Goal: Task Accomplishment & Management: Use online tool/utility

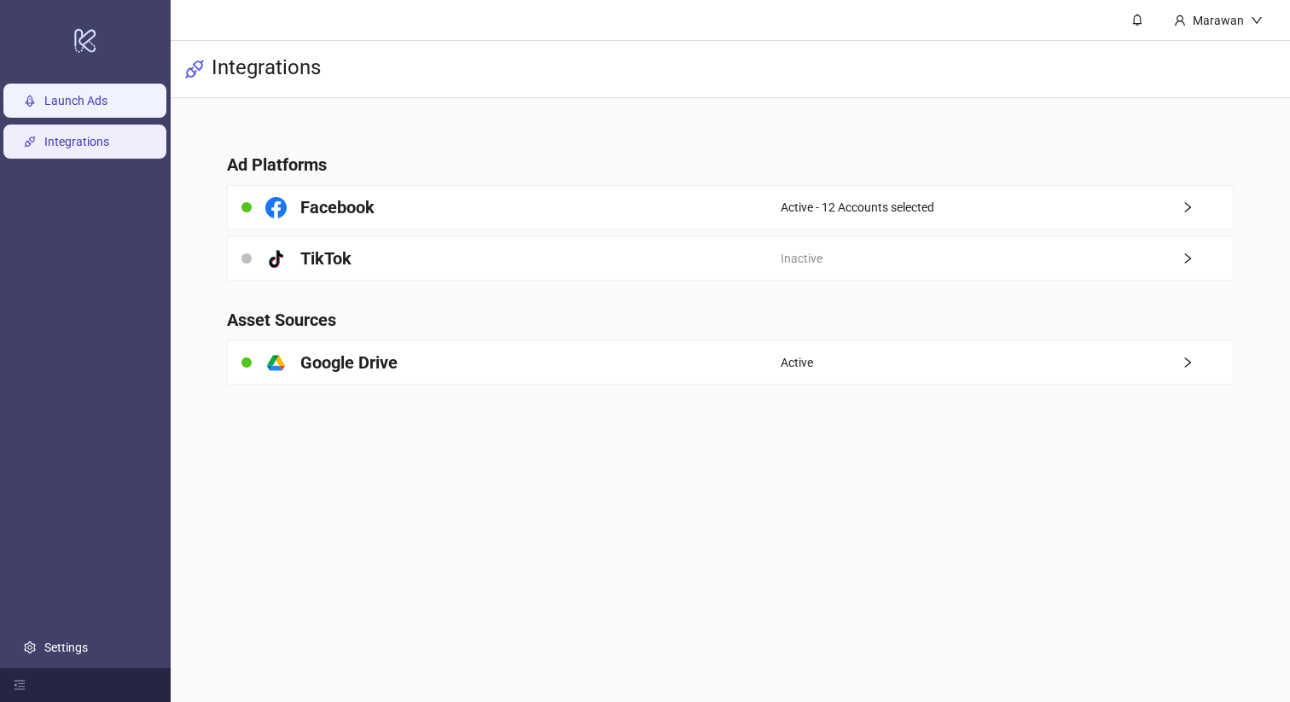
click at [72, 94] on link "Launch Ads" at bounding box center [75, 101] width 63 height 14
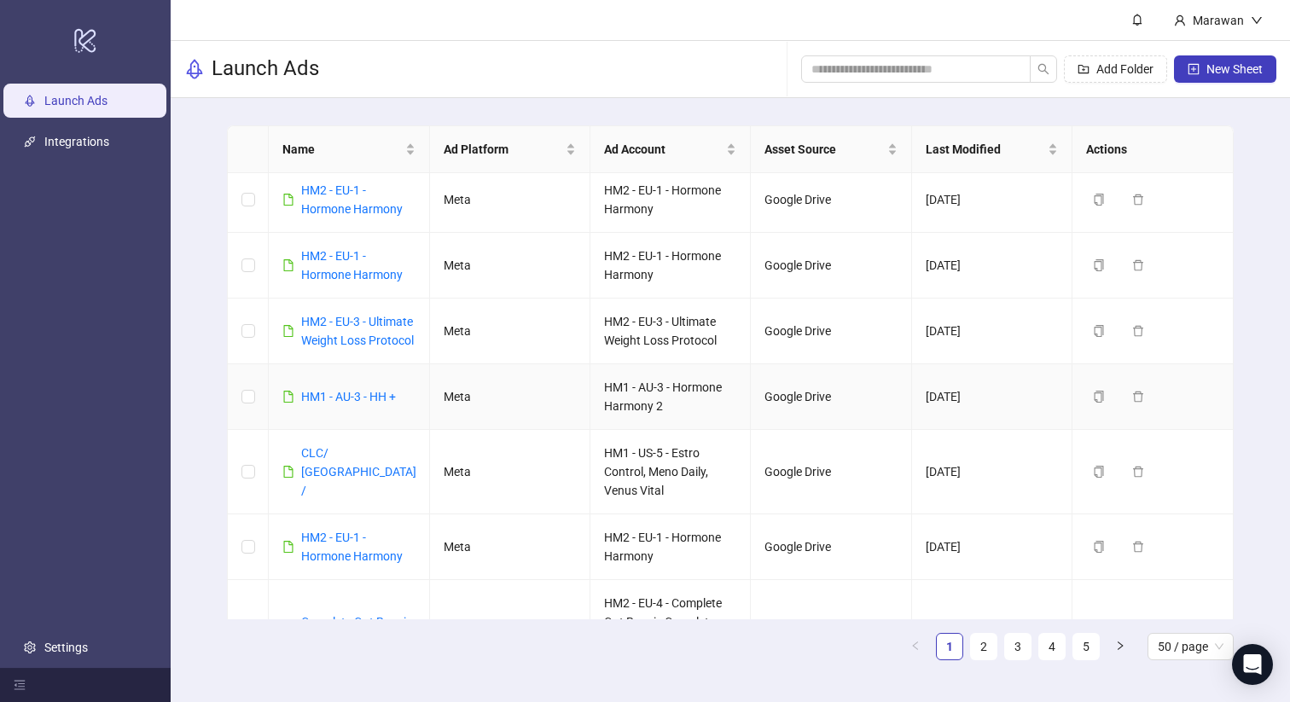
scroll to position [1276, 0]
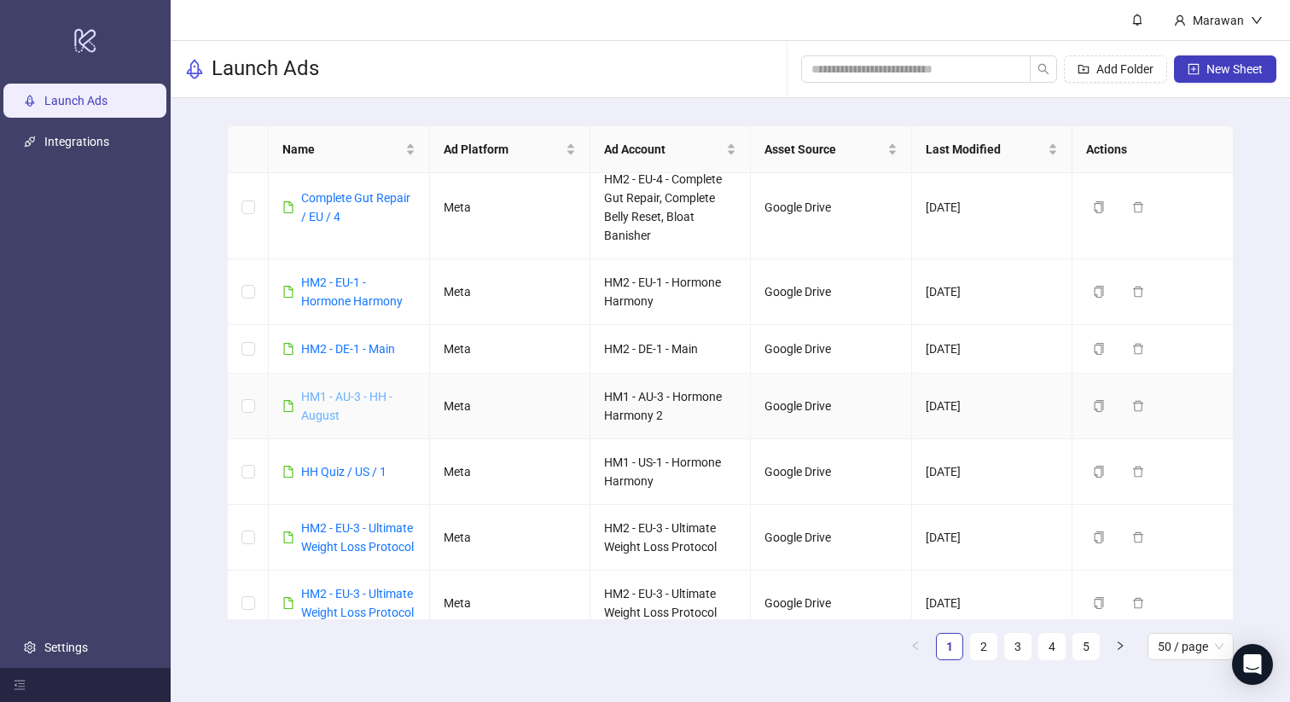
click at [349, 393] on link "HM1 - AU-3 - HH - August" at bounding box center [346, 406] width 91 height 32
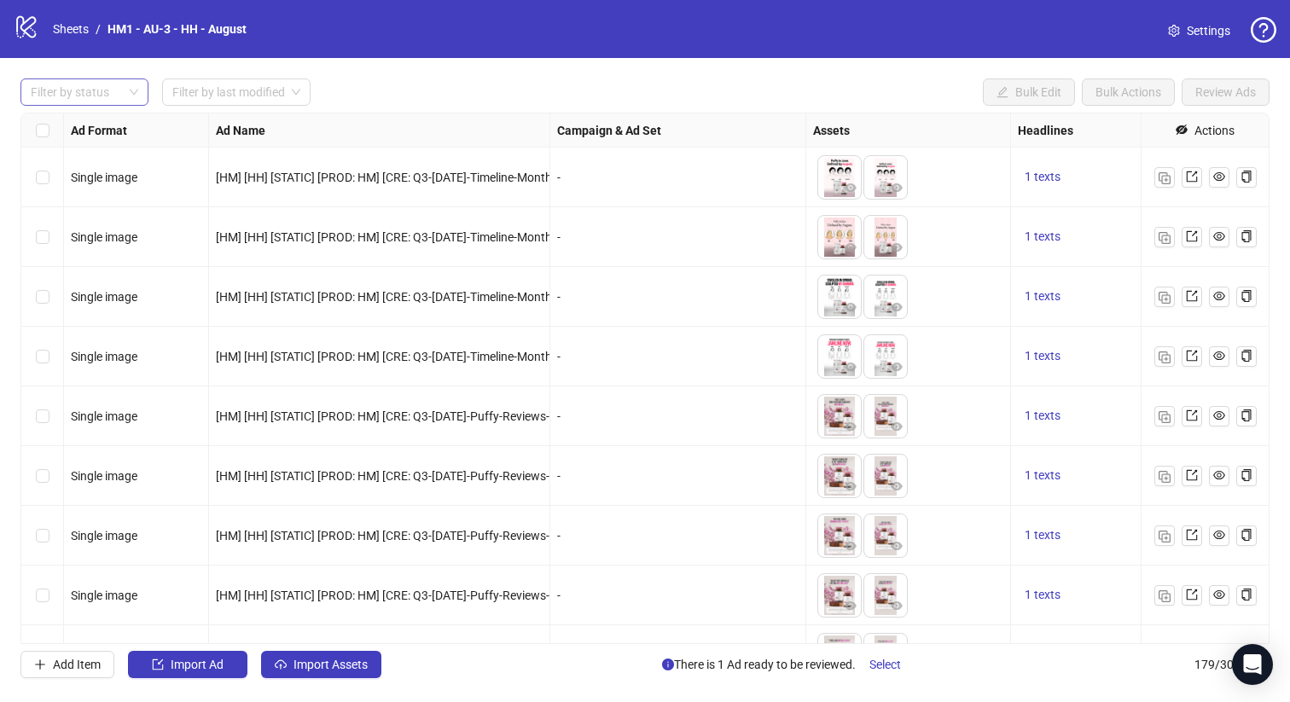
click at [82, 96] on div at bounding box center [75, 92] width 103 height 24
click at [92, 133] on div "Draft" at bounding box center [84, 127] width 101 height 19
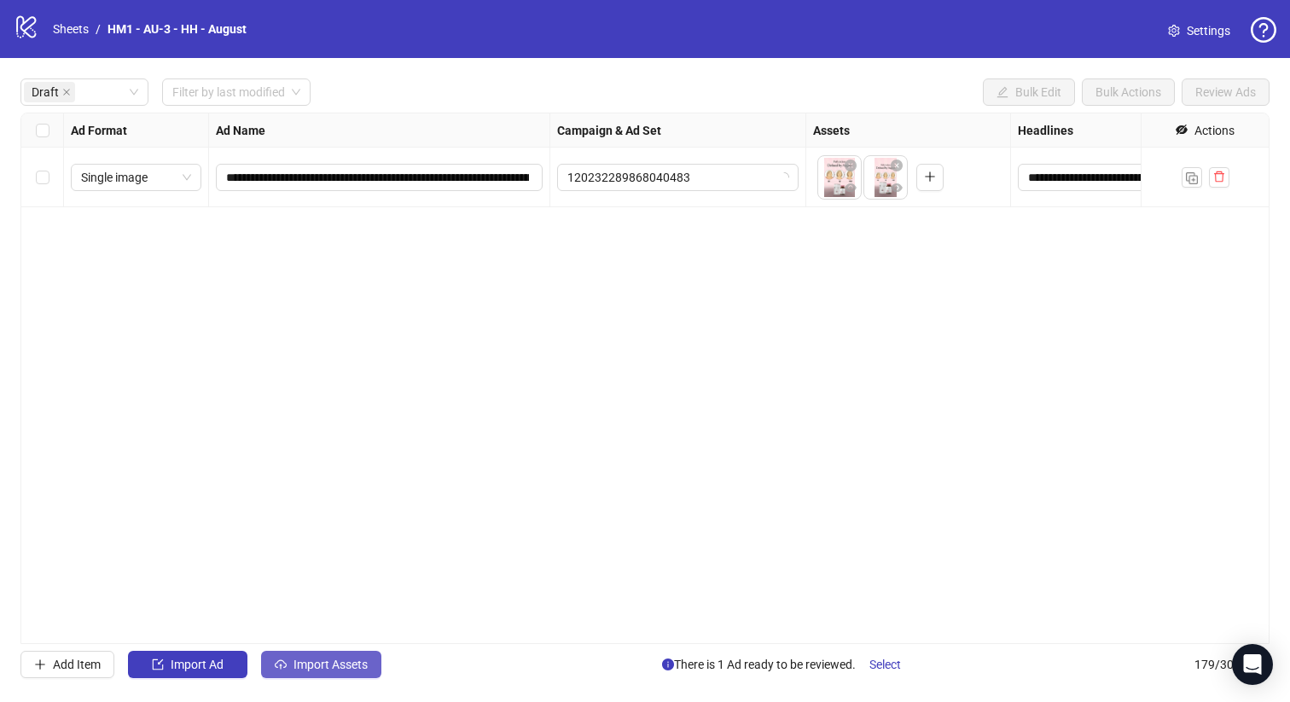
click at [363, 669] on span "Import Assets" at bounding box center [330, 665] width 74 height 14
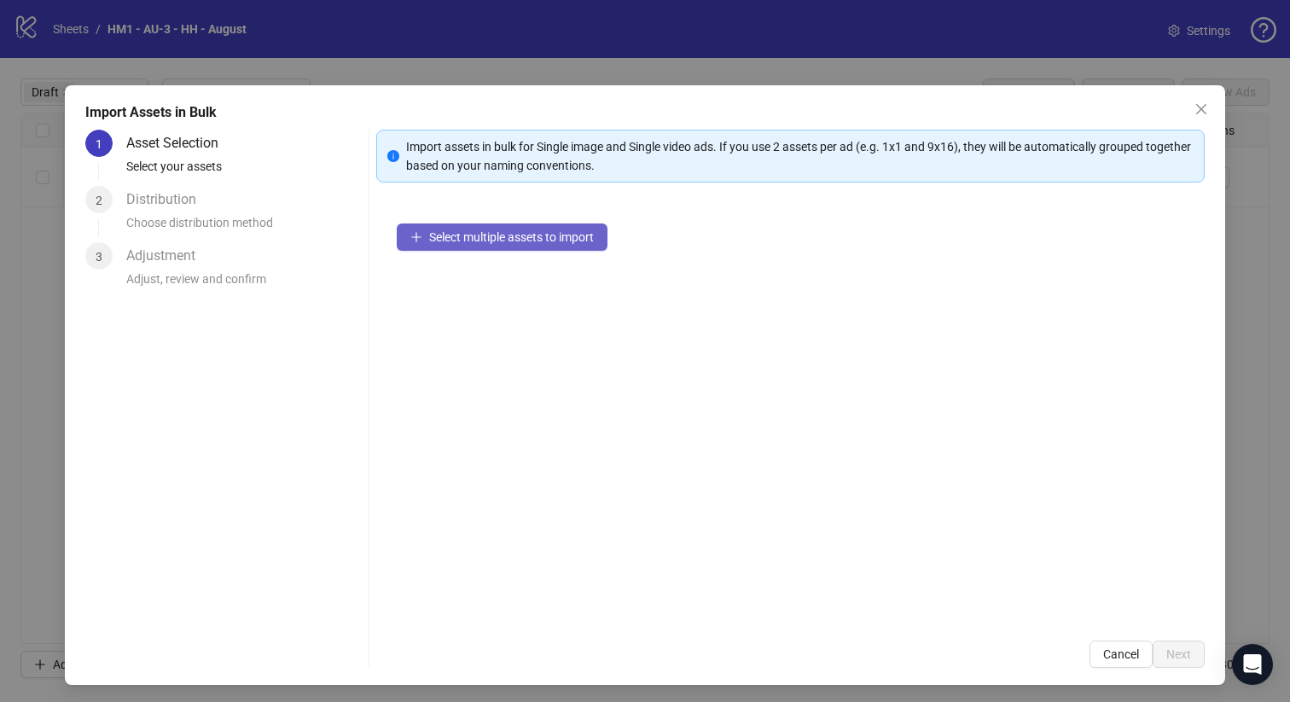
click at [538, 241] on span "Select multiple assets to import" at bounding box center [511, 237] width 165 height 14
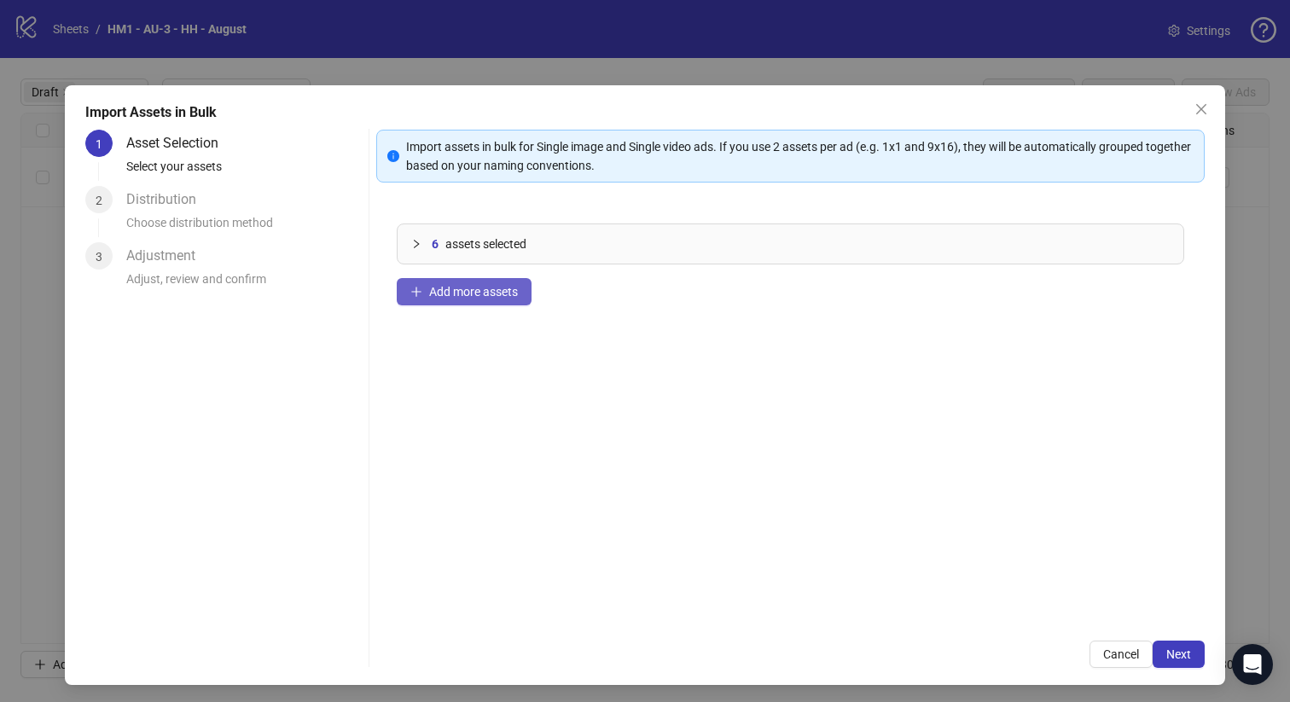
click at [496, 297] on span "Add more assets" at bounding box center [473, 292] width 89 height 14
click at [505, 315] on div "7 assets selected Add more assets" at bounding box center [790, 411] width 829 height 417
click at [505, 291] on span "Add more assets" at bounding box center [473, 292] width 89 height 14
click at [488, 283] on button "Add more assets" at bounding box center [464, 291] width 135 height 27
click at [487, 295] on span "Add more assets" at bounding box center [473, 292] width 89 height 14
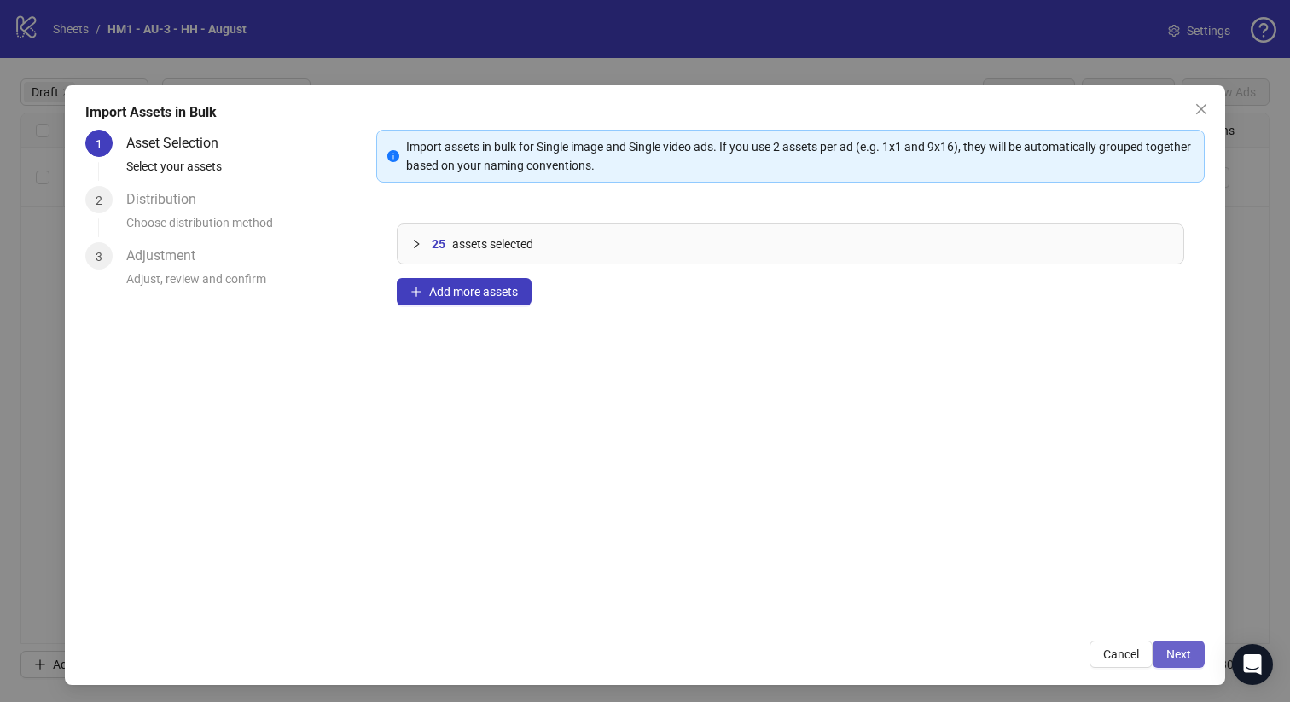
click at [1185, 656] on span "Next" at bounding box center [1178, 654] width 25 height 14
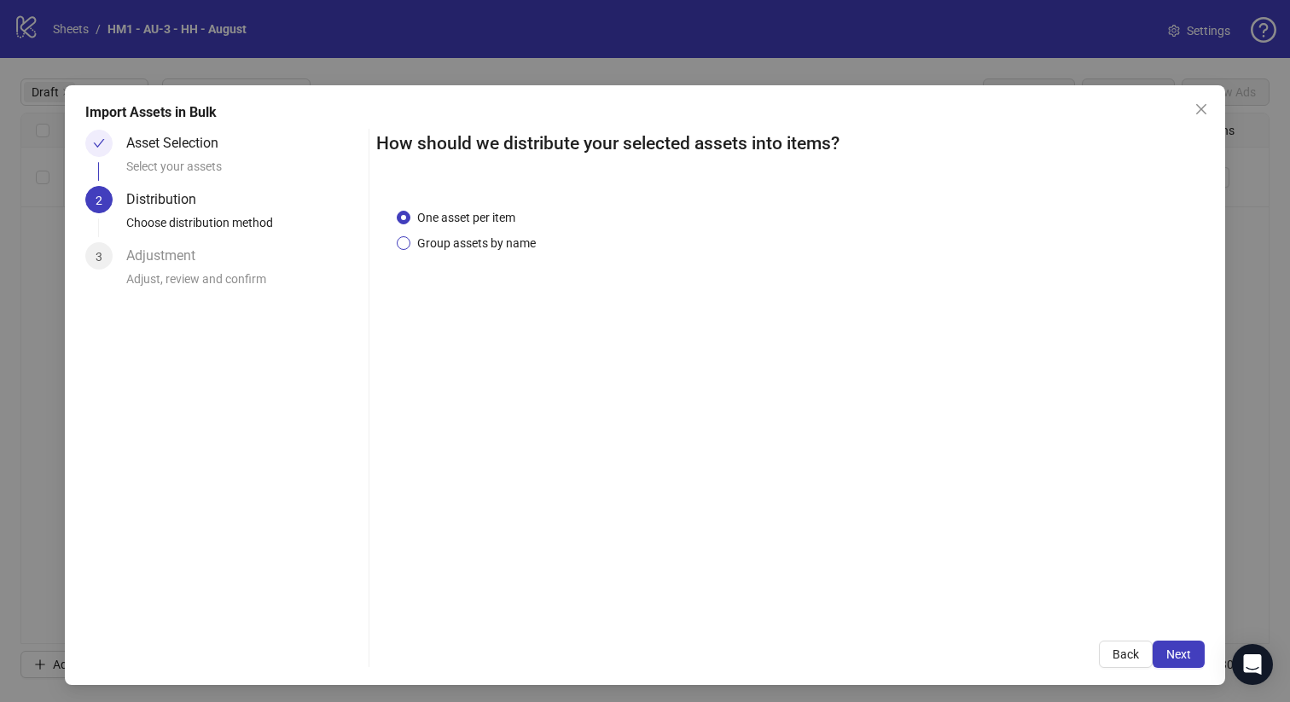
click at [516, 246] on span "Group assets by name" at bounding box center [476, 243] width 132 height 19
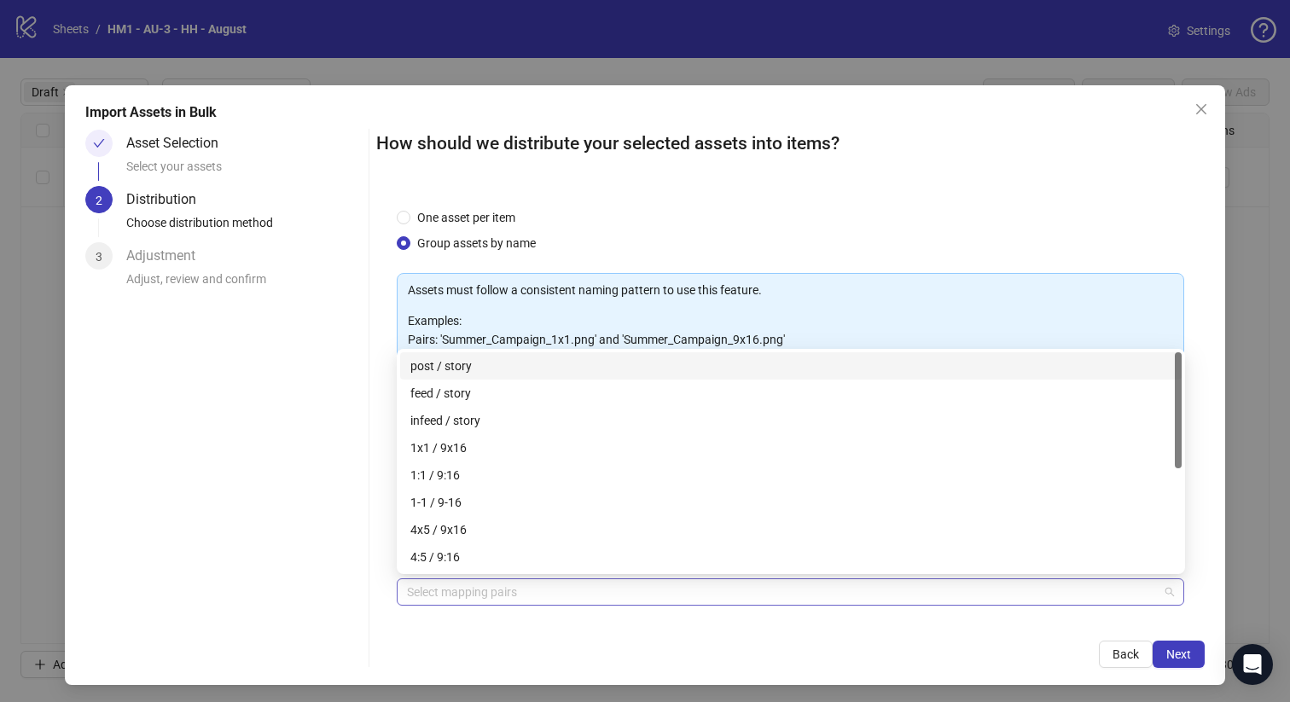
click at [612, 593] on div at bounding box center [781, 592] width 763 height 24
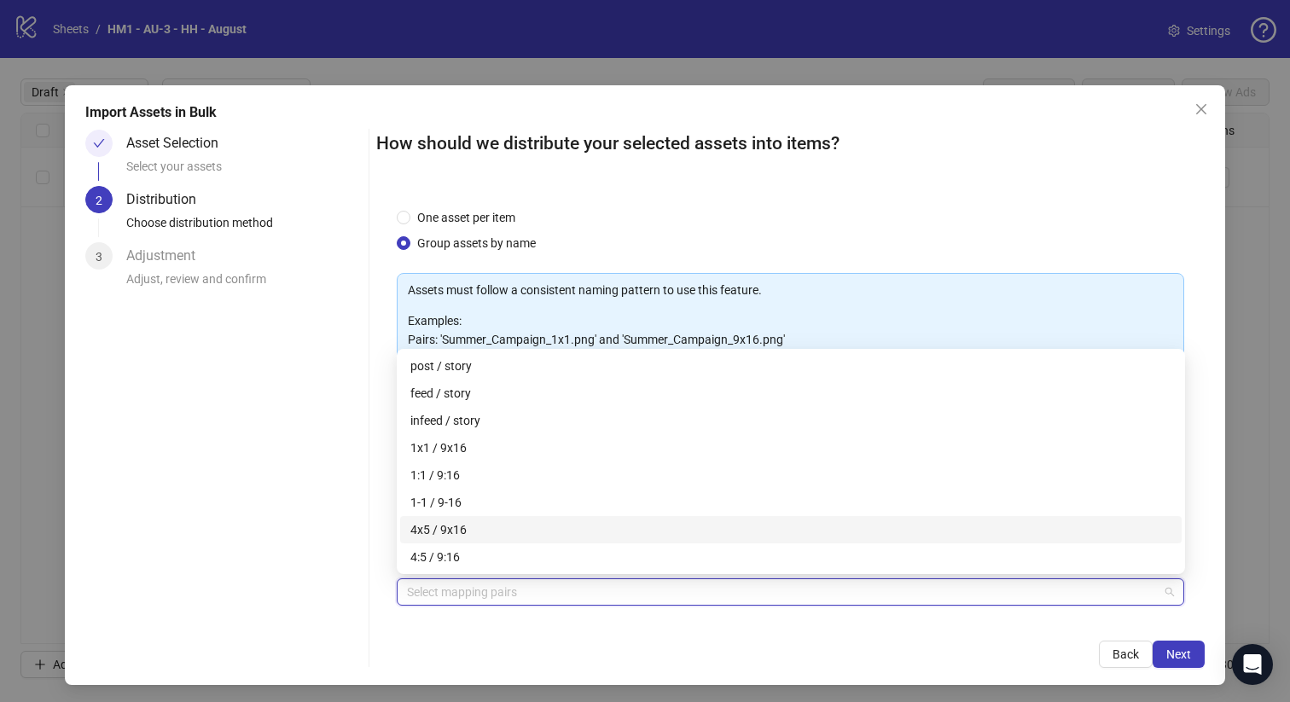
click at [691, 528] on div "4x5 / 9x16" at bounding box center [790, 529] width 761 height 19
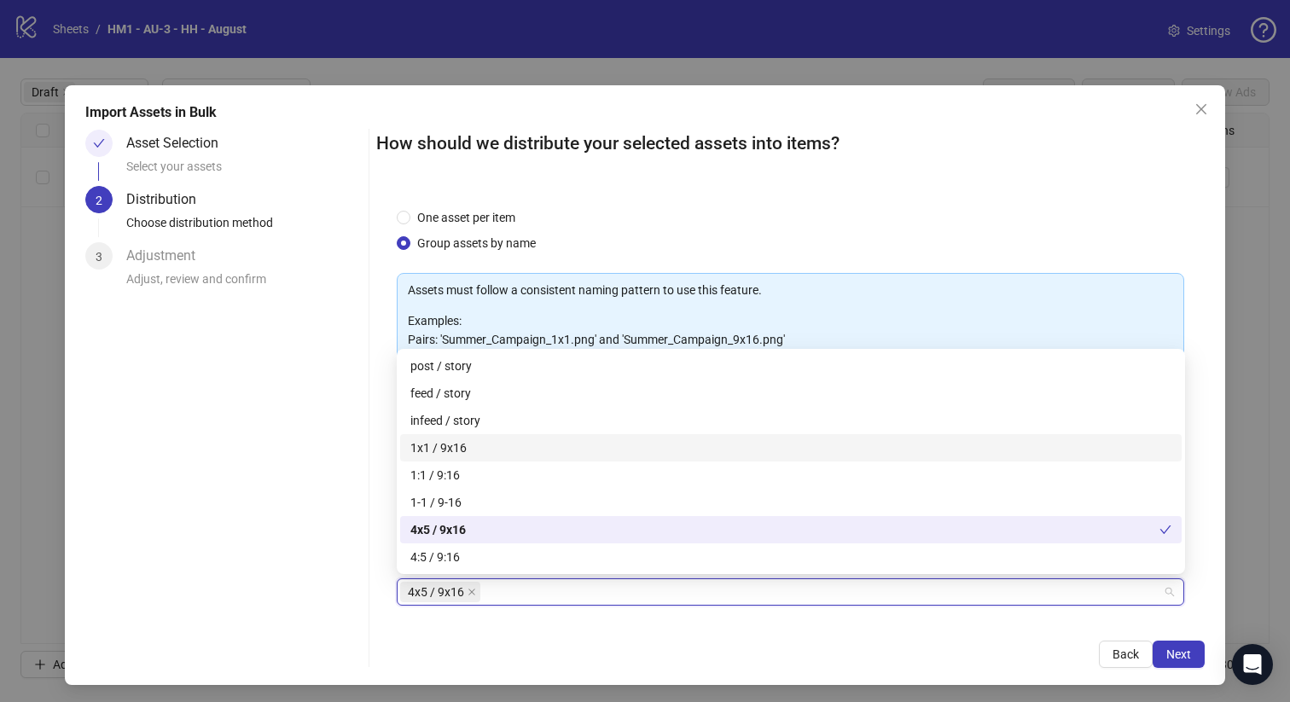
click at [258, 460] on div "Asset Selection Select your assets 2 Distribution Choose distribution method 3 …" at bounding box center [223, 399] width 276 height 538
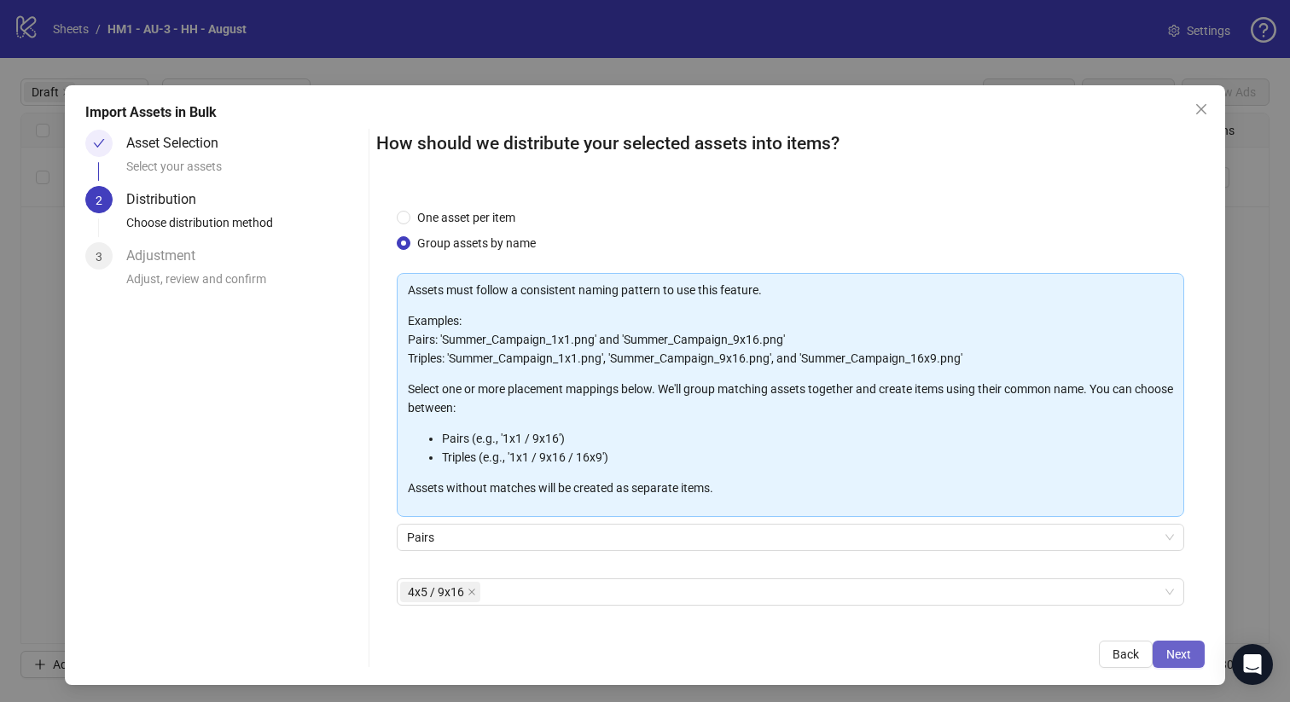
click at [1177, 652] on span "Next" at bounding box center [1178, 654] width 25 height 14
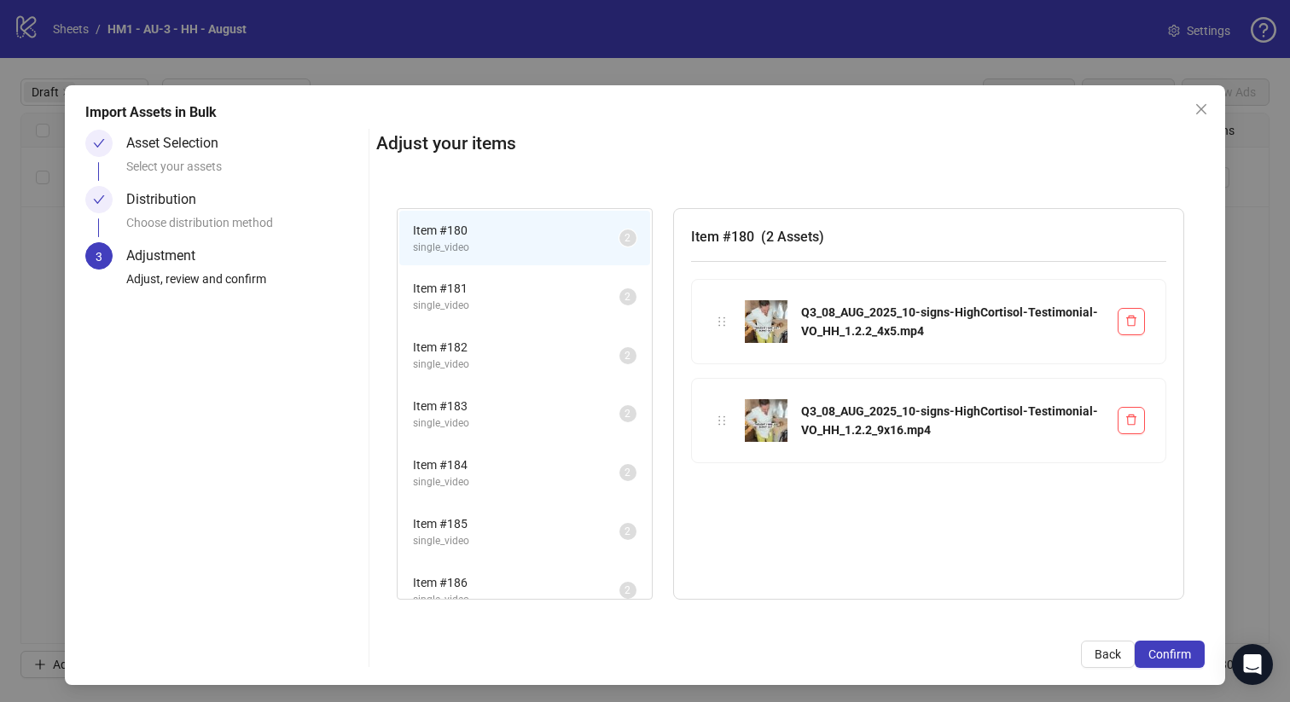
click at [1177, 652] on span "Confirm" at bounding box center [1169, 654] width 43 height 14
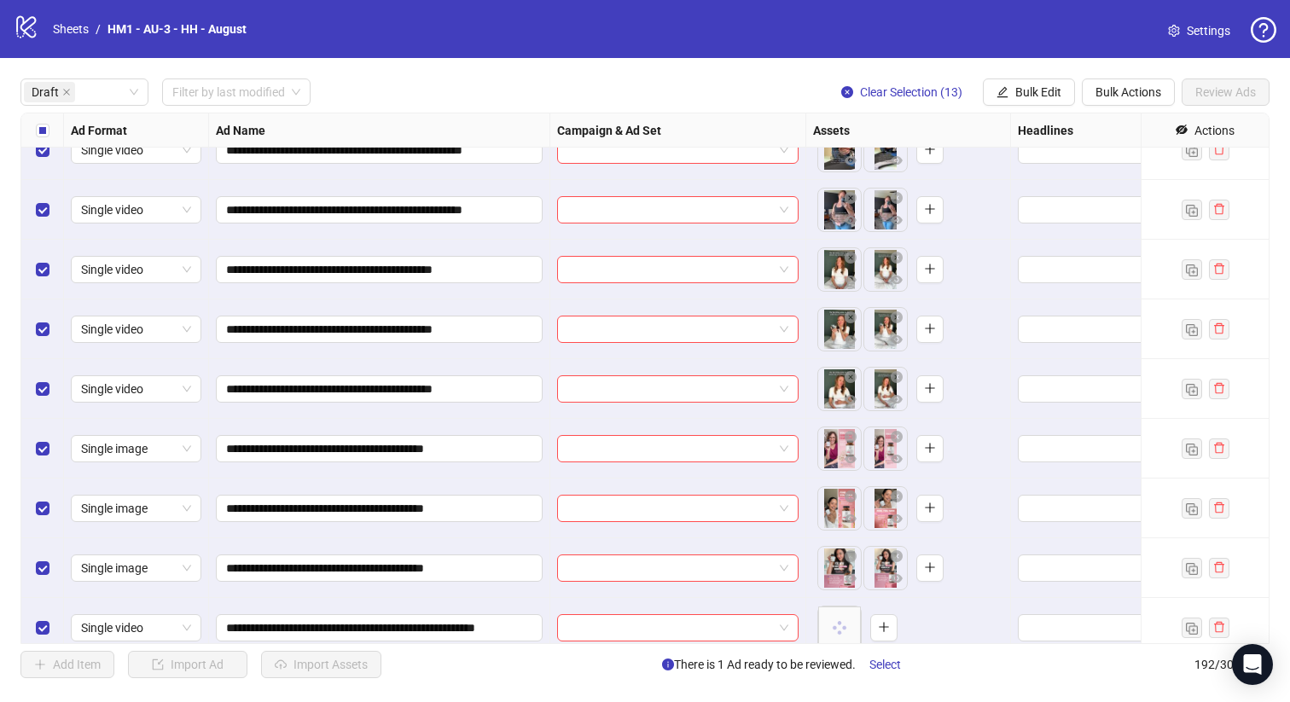
scroll to position [340, 0]
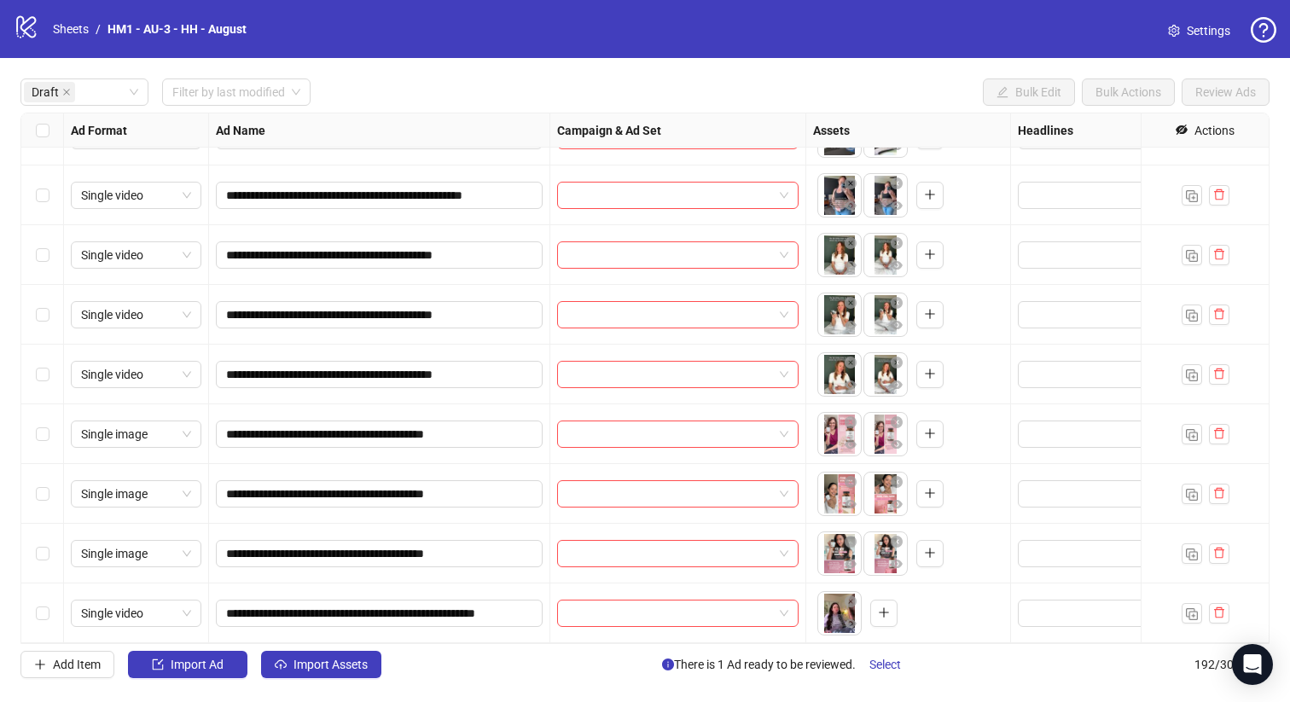
click at [49, 612] on div "Select row 14" at bounding box center [42, 613] width 43 height 60
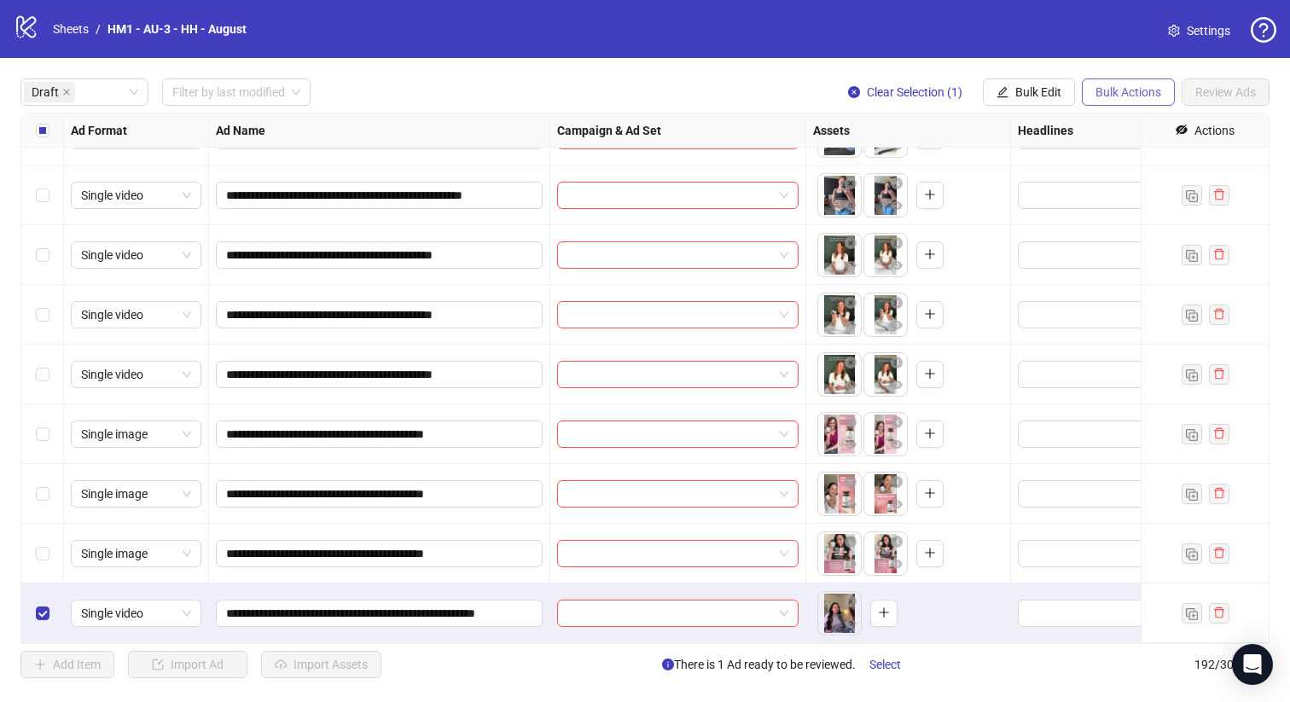
click at [1104, 86] on span "Bulk Actions" at bounding box center [1128, 92] width 66 height 14
click at [1109, 129] on span "Delete" at bounding box center [1151, 127] width 117 height 19
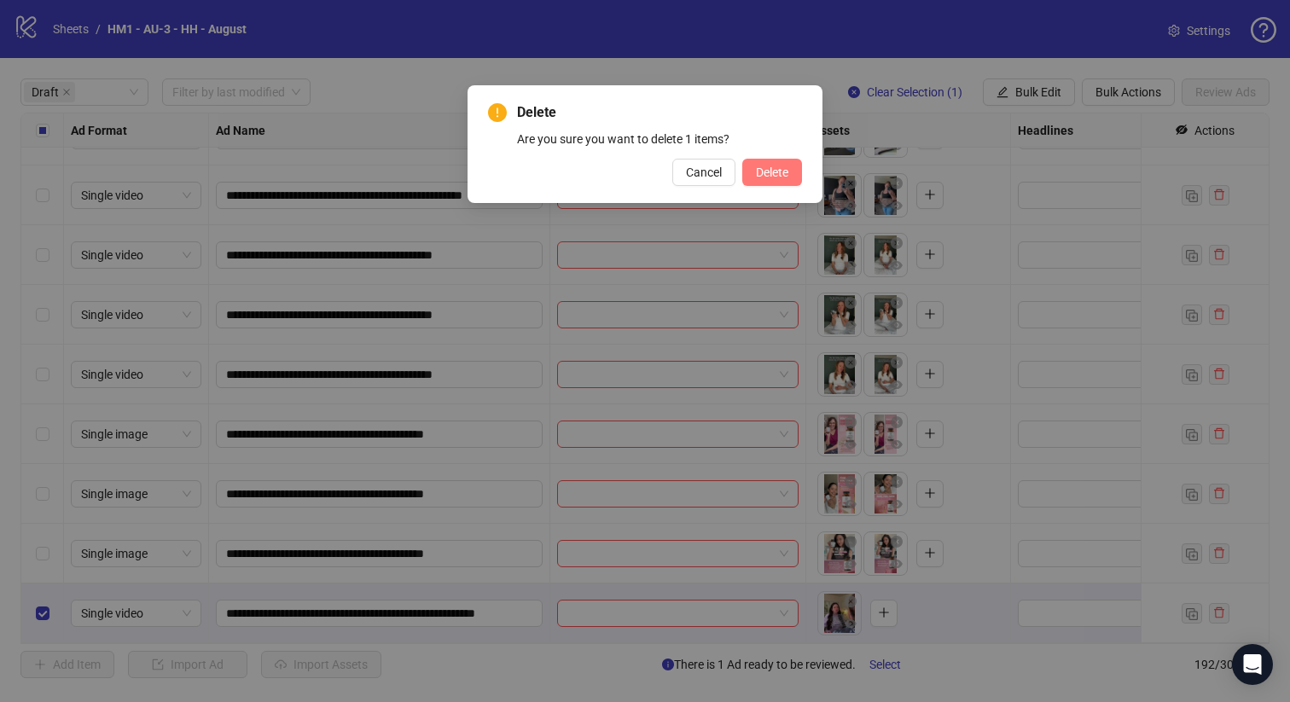
click at [786, 166] on span "Delete" at bounding box center [772, 172] width 32 height 14
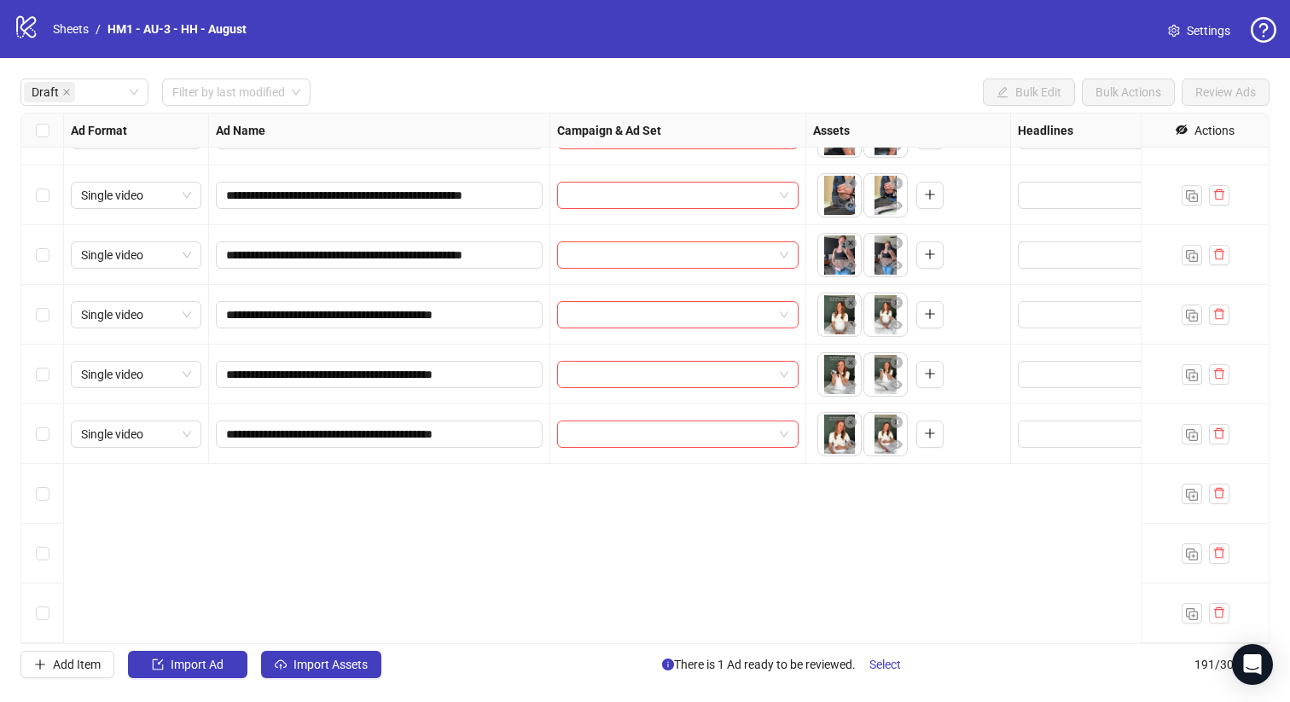
scroll to position [0, 0]
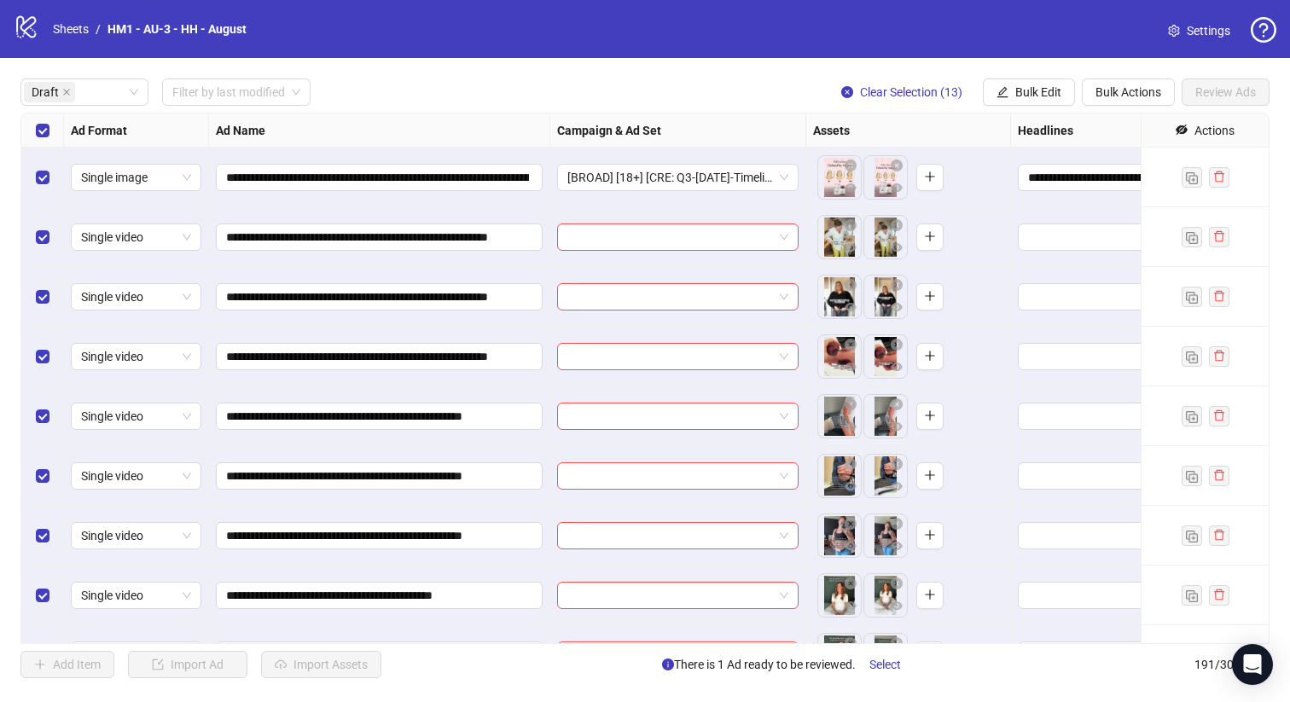
click at [45, 166] on div "Select row 1" at bounding box center [42, 178] width 43 height 60
click at [1043, 89] on span "Bulk Edit" at bounding box center [1038, 92] width 46 height 14
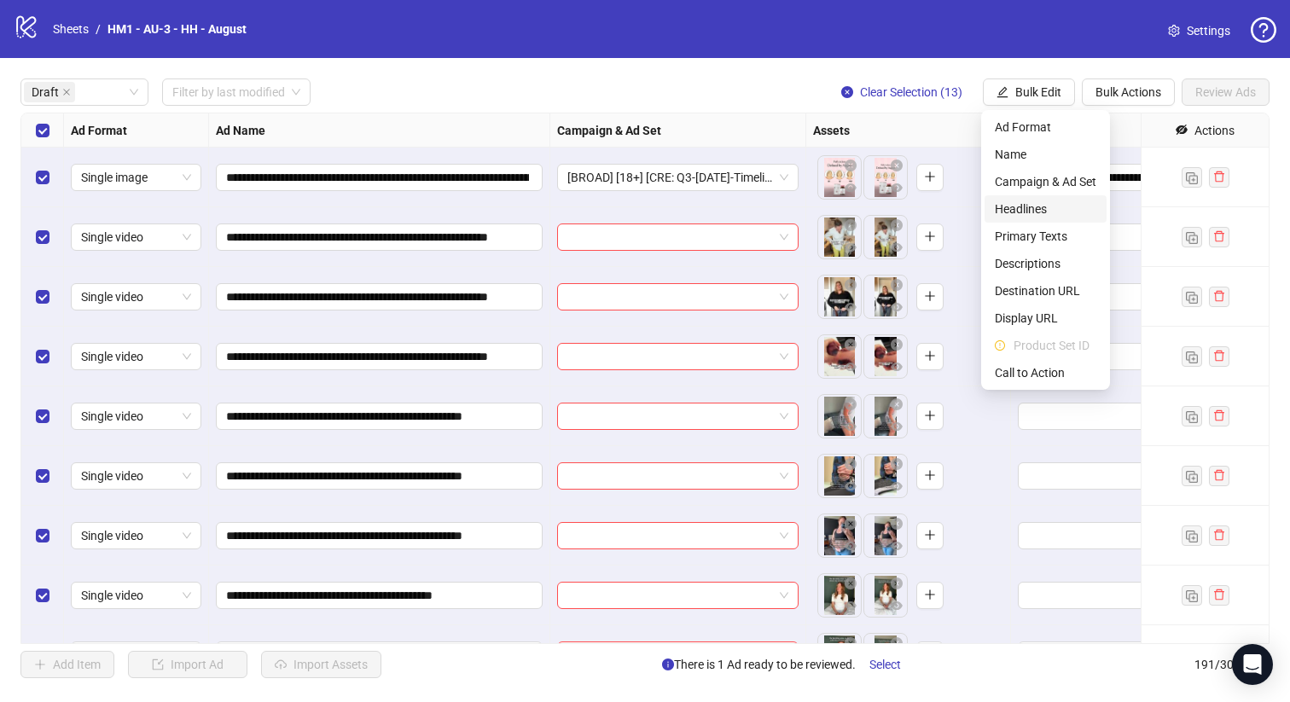
click at [1069, 216] on span "Headlines" at bounding box center [1044, 209] width 101 height 19
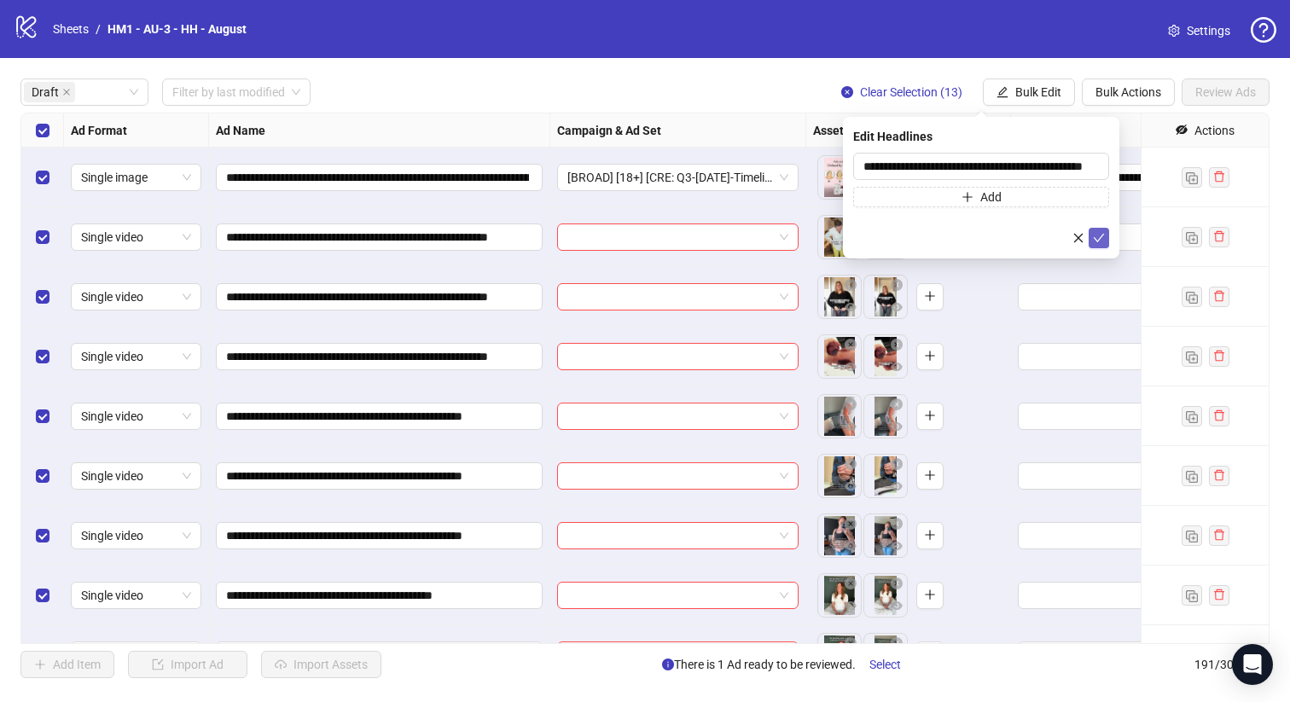
click at [1094, 232] on icon "check" at bounding box center [1099, 238] width 12 height 12
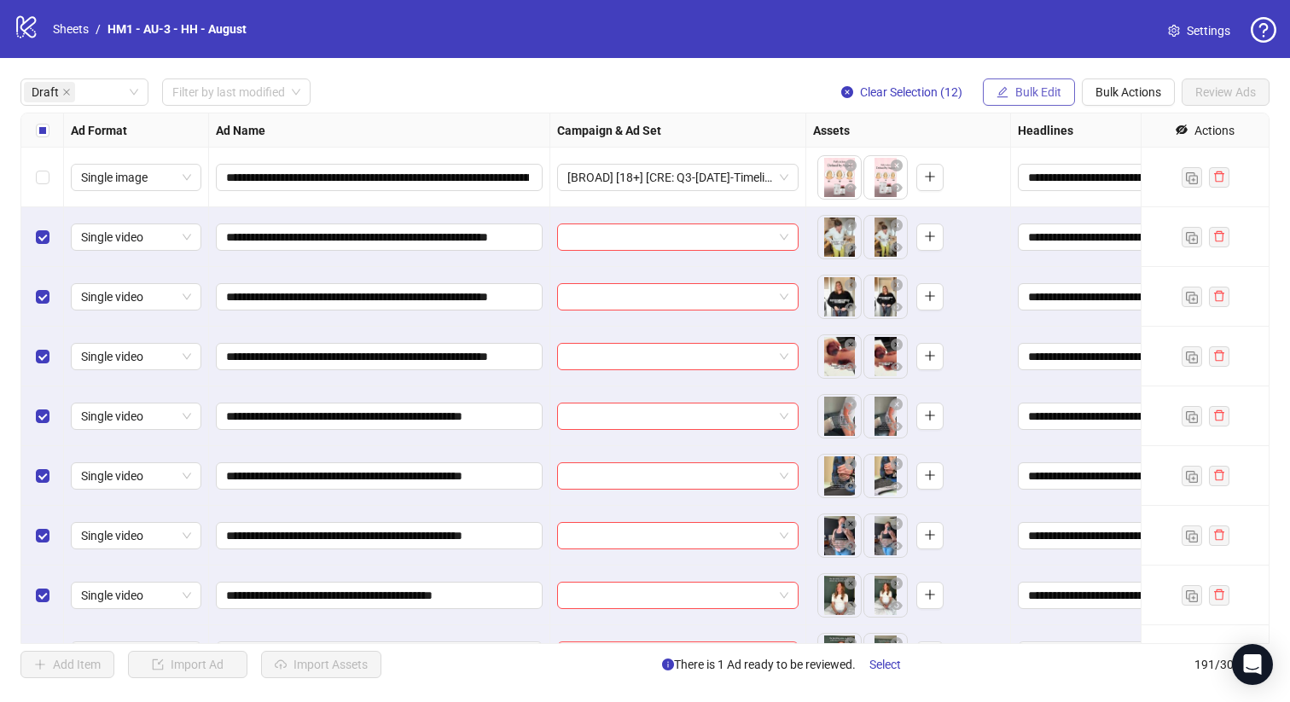
click at [1037, 89] on span "Bulk Edit" at bounding box center [1038, 92] width 46 height 14
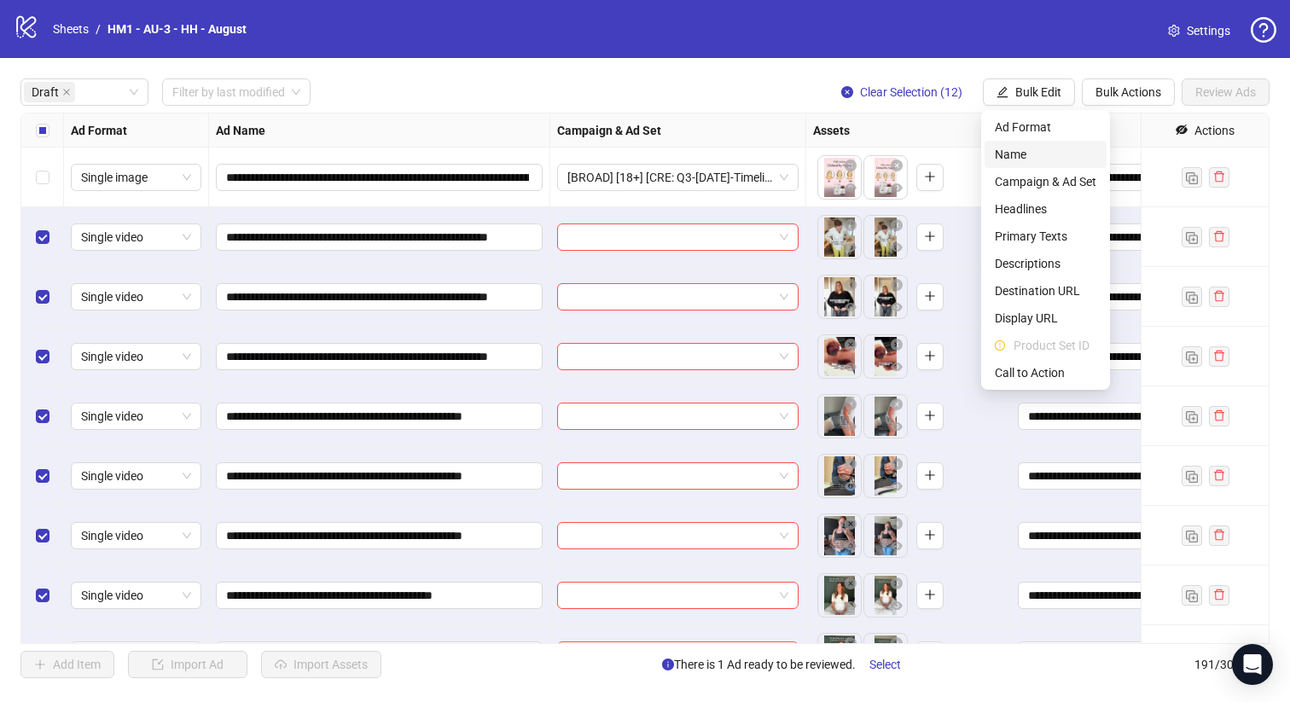
click at [1025, 157] on span "Name" at bounding box center [1044, 154] width 101 height 19
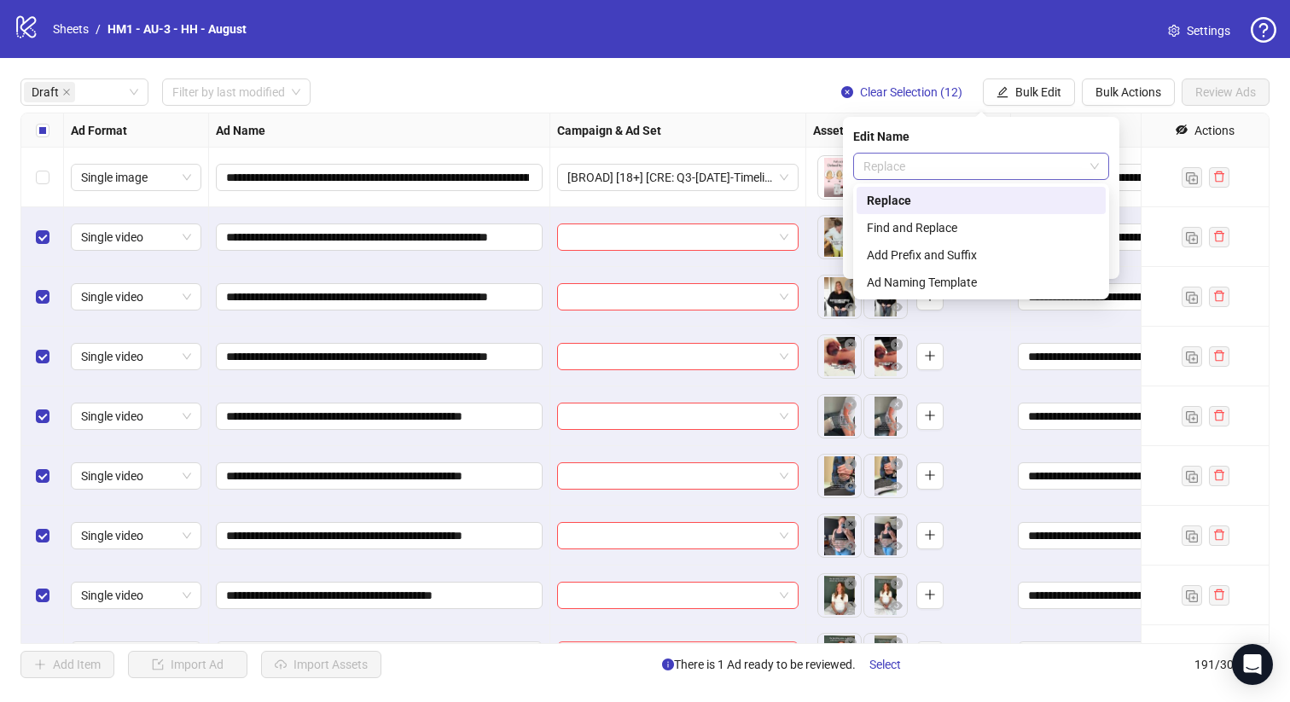
click at [1004, 157] on span "Replace" at bounding box center [980, 167] width 235 height 26
click at [977, 250] on div "Add Prefix and Suffix" at bounding box center [981, 255] width 229 height 19
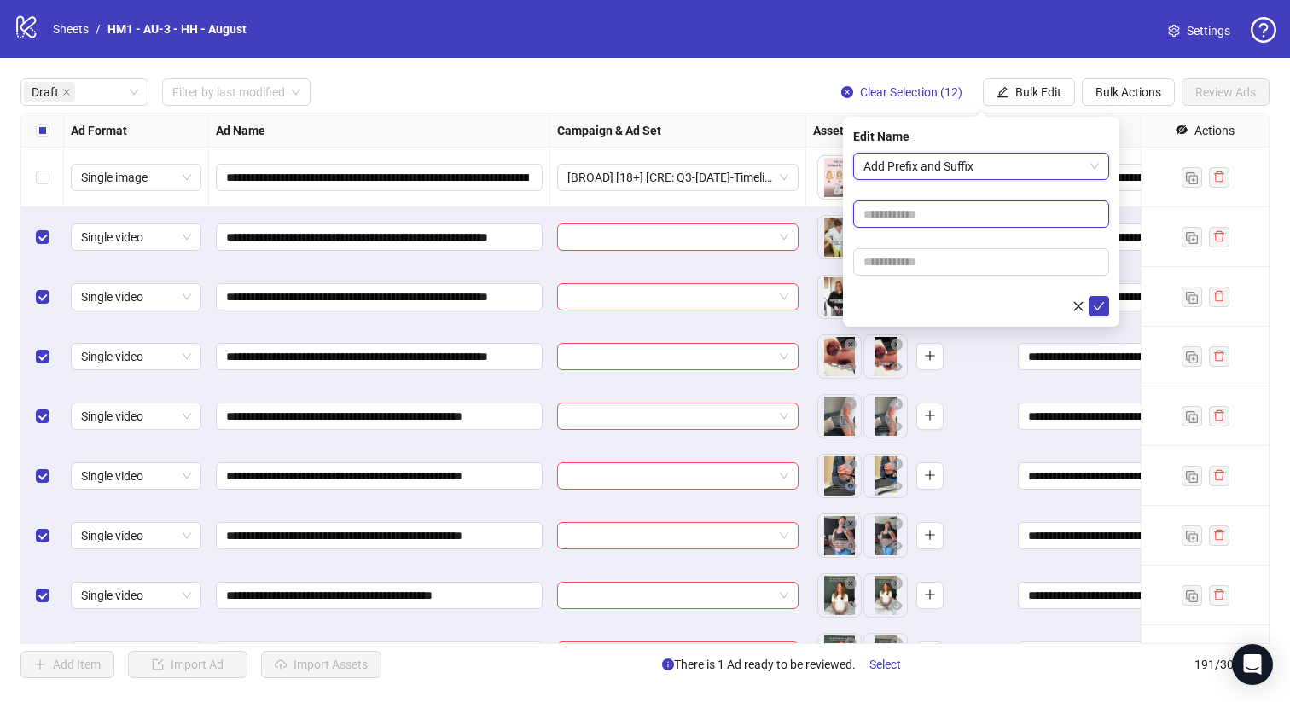
click at [958, 226] on input "text" at bounding box center [981, 213] width 256 height 27
type input "**********"
click at [997, 279] on form "**********" at bounding box center [981, 235] width 256 height 164
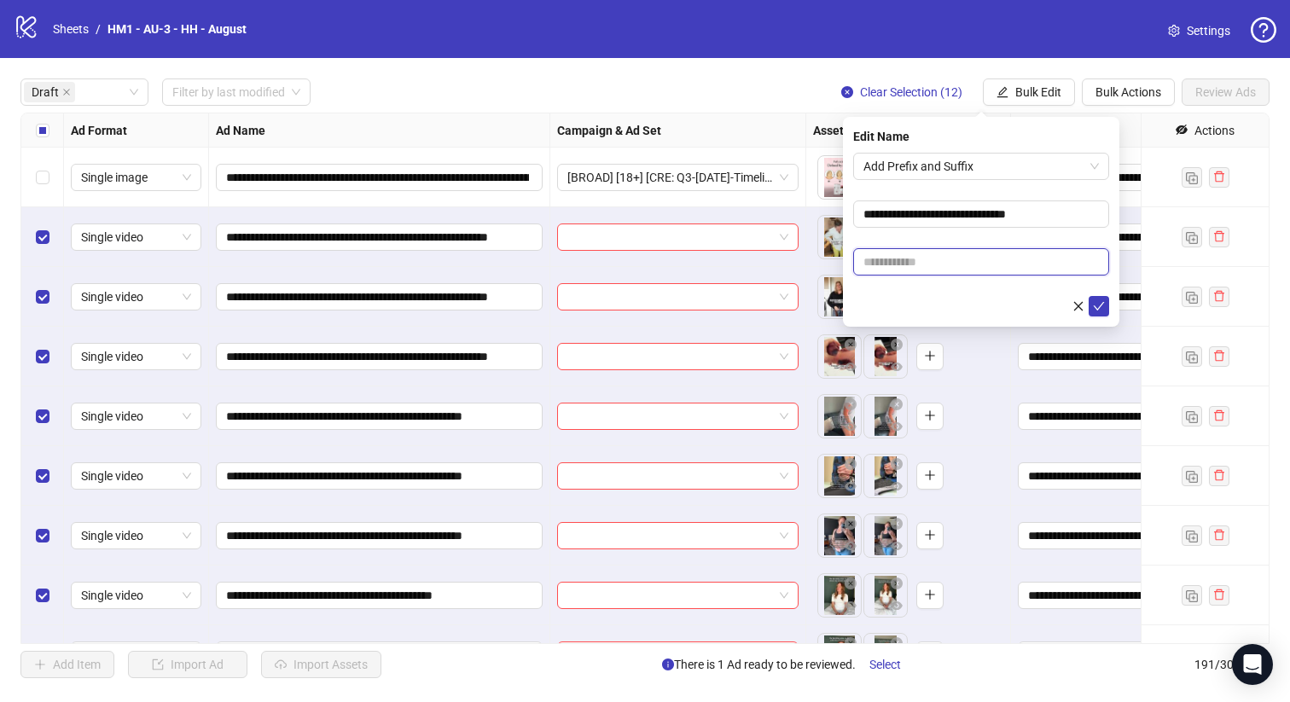
click at [975, 256] on input "text" at bounding box center [981, 261] width 256 height 27
click at [378, 171] on input "**********" at bounding box center [377, 177] width 303 height 19
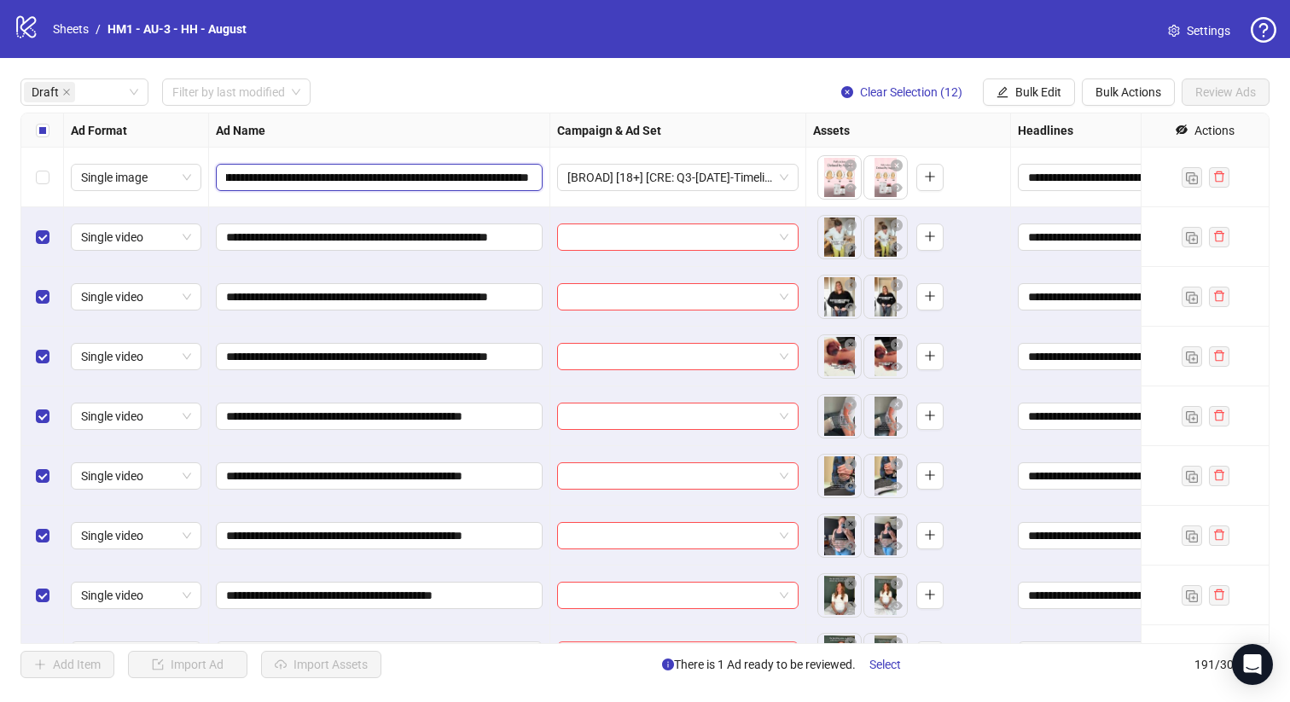
scroll to position [0, 337]
drag, startPoint x: 378, startPoint y: 171, endPoint x: 395, endPoint y: 174, distance: 17.4
click at [395, 174] on input "**********" at bounding box center [377, 177] width 303 height 19
drag, startPoint x: 319, startPoint y: 177, endPoint x: 627, endPoint y: 180, distance: 307.9
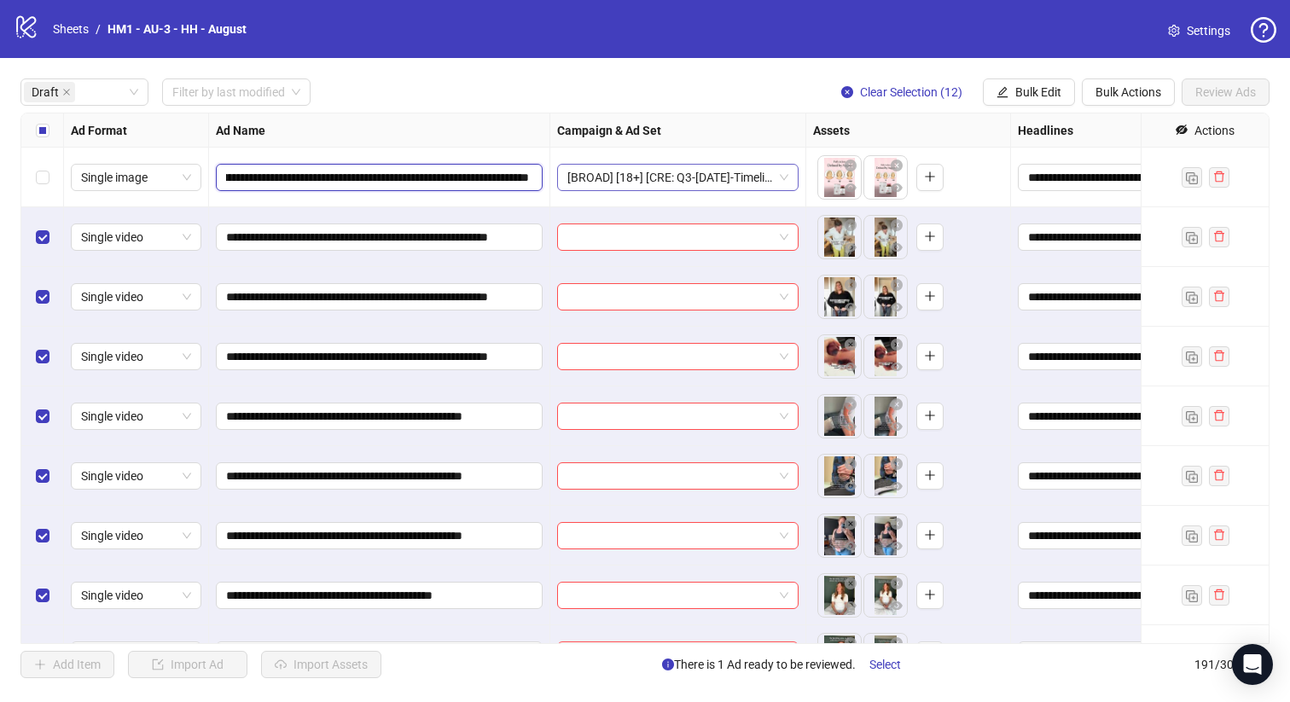
click at [627, 113] on div "**********" at bounding box center [984, 113] width 1927 height 0
click at [994, 93] on button "Bulk Edit" at bounding box center [1028, 91] width 92 height 27
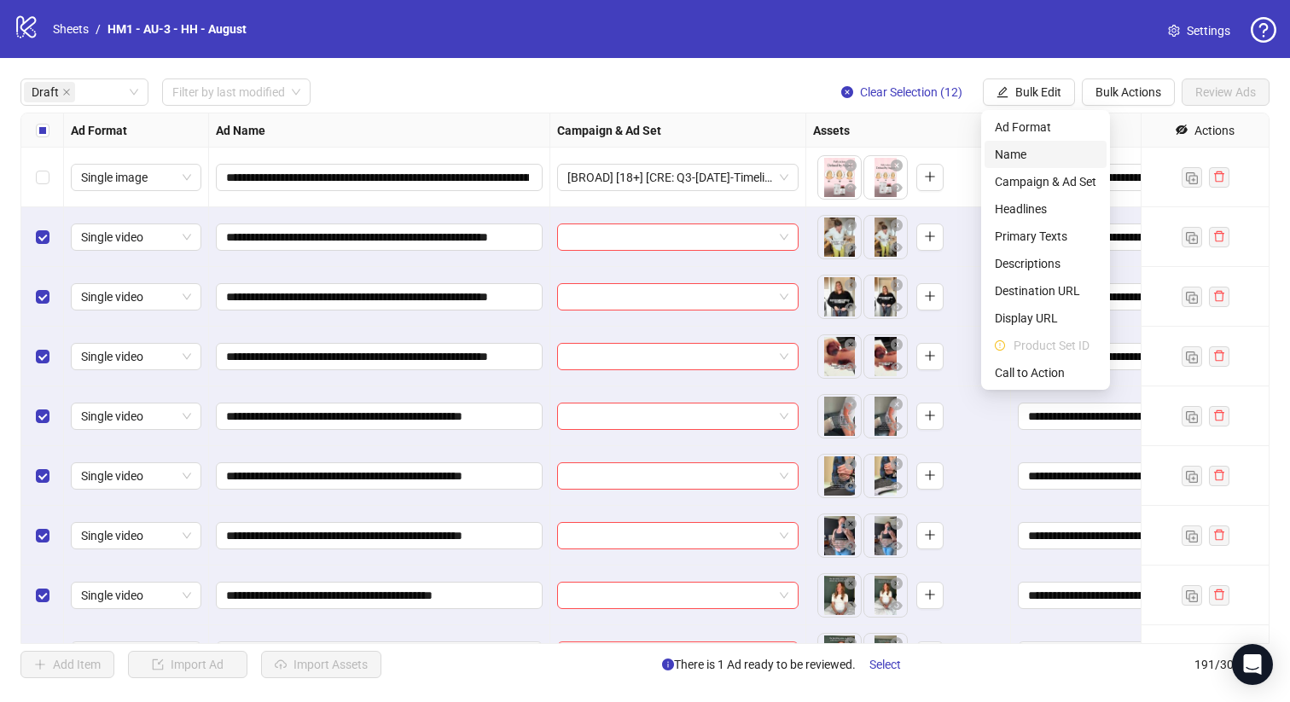
click at [1023, 157] on span "Name" at bounding box center [1044, 154] width 101 height 19
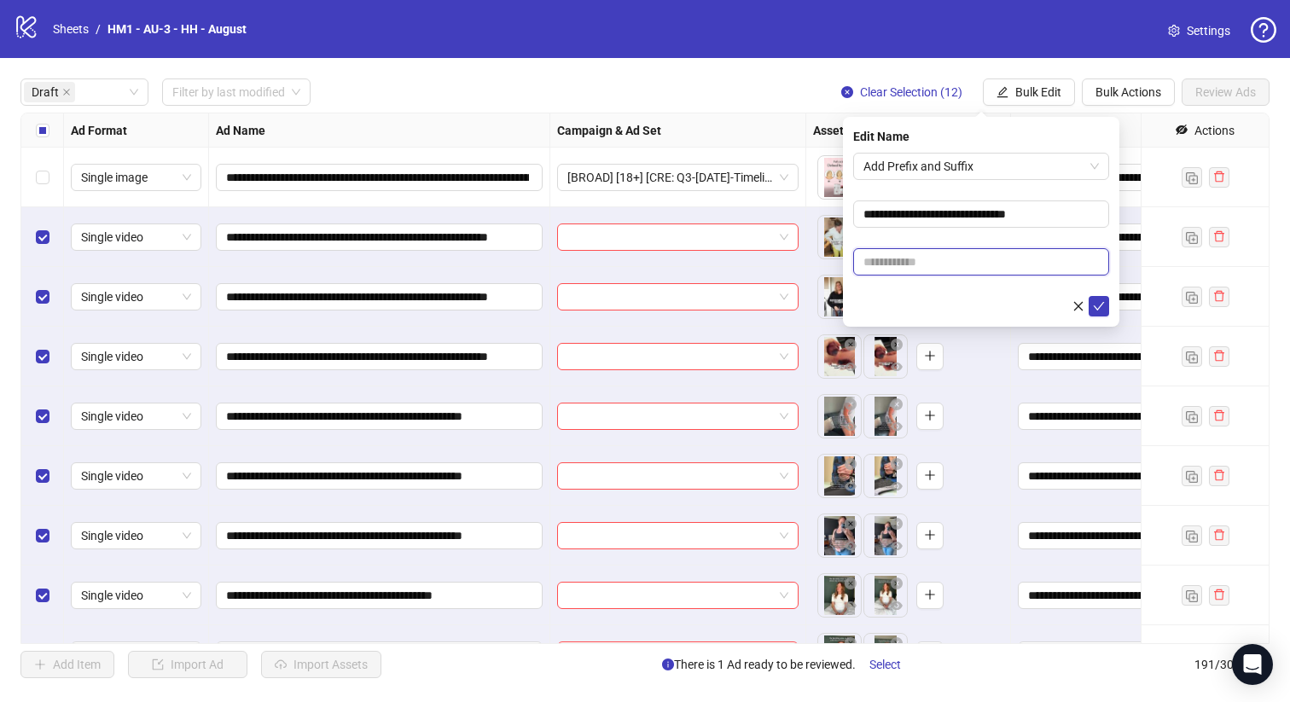
click at [1025, 264] on input "text" at bounding box center [981, 261] width 256 height 27
paste input "**********"
click at [1025, 249] on input "**********" at bounding box center [981, 261] width 256 height 27
type input "**********"
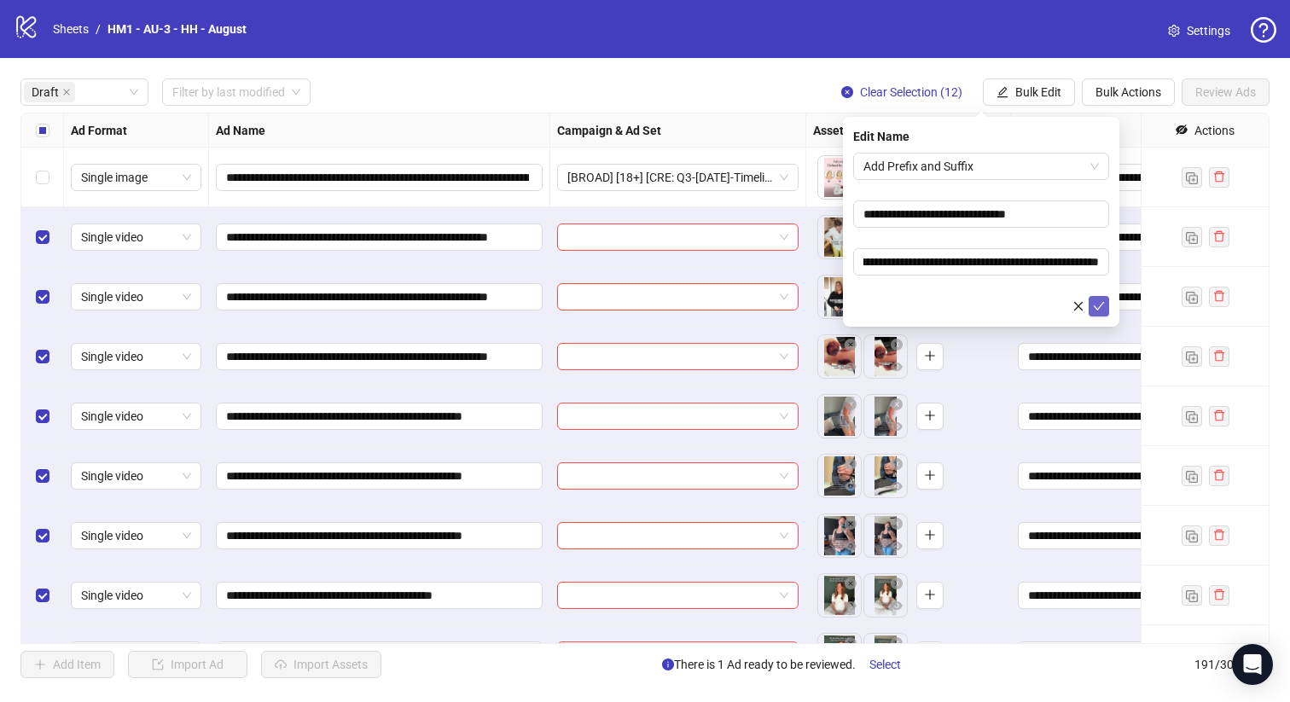
scroll to position [0, 0]
click at [1099, 304] on icon "check" at bounding box center [1099, 306] width 12 height 12
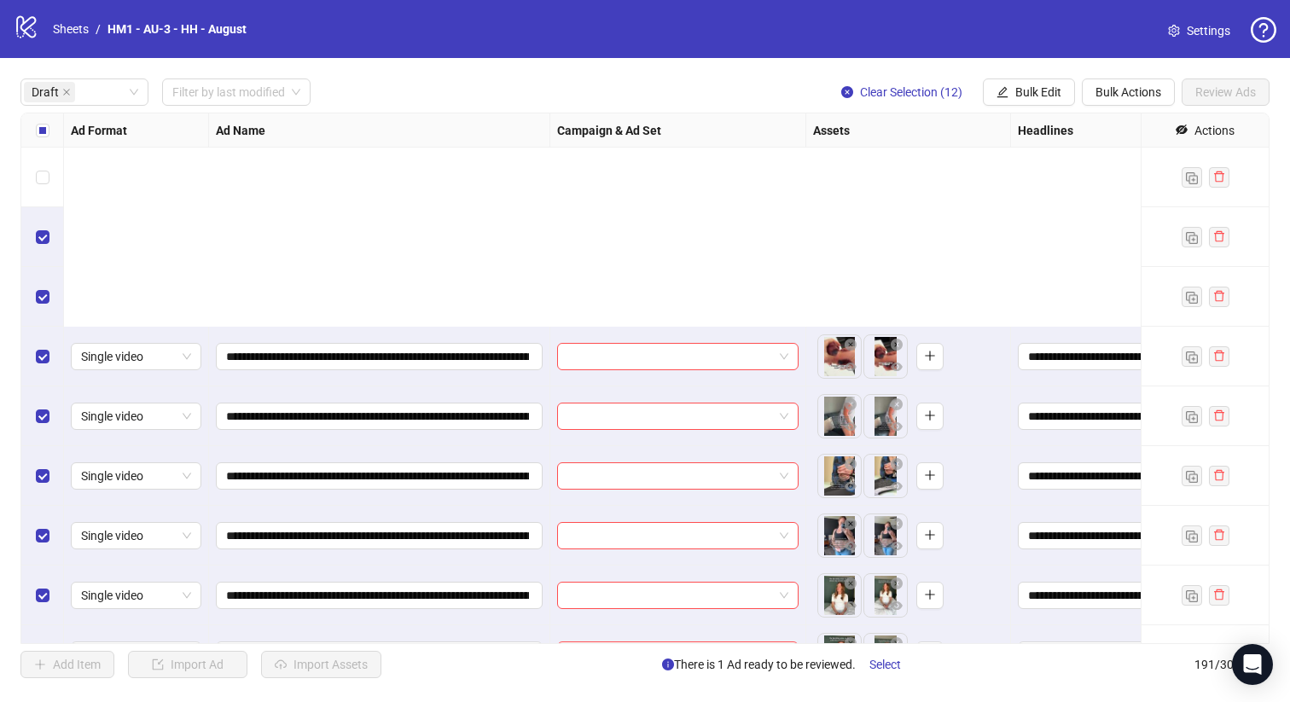
scroll to position [281, 0]
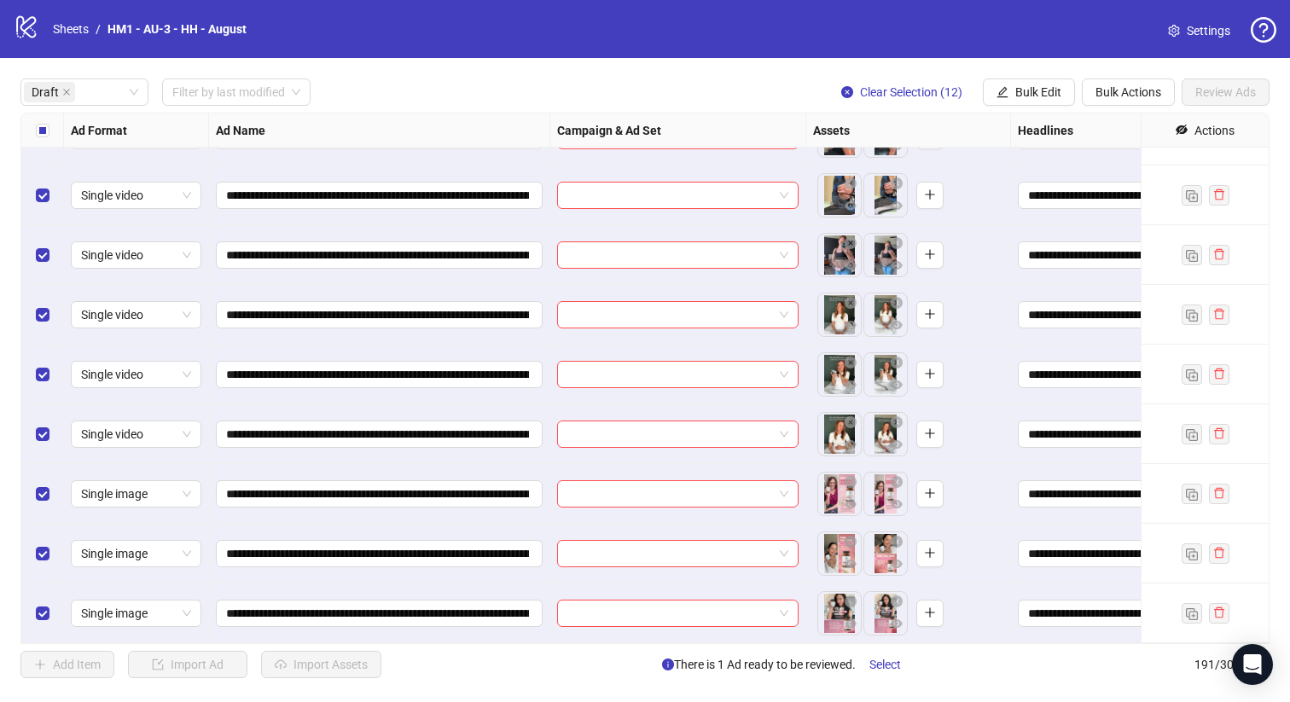
click at [40, 137] on label "Select all rows" at bounding box center [43, 130] width 14 height 19
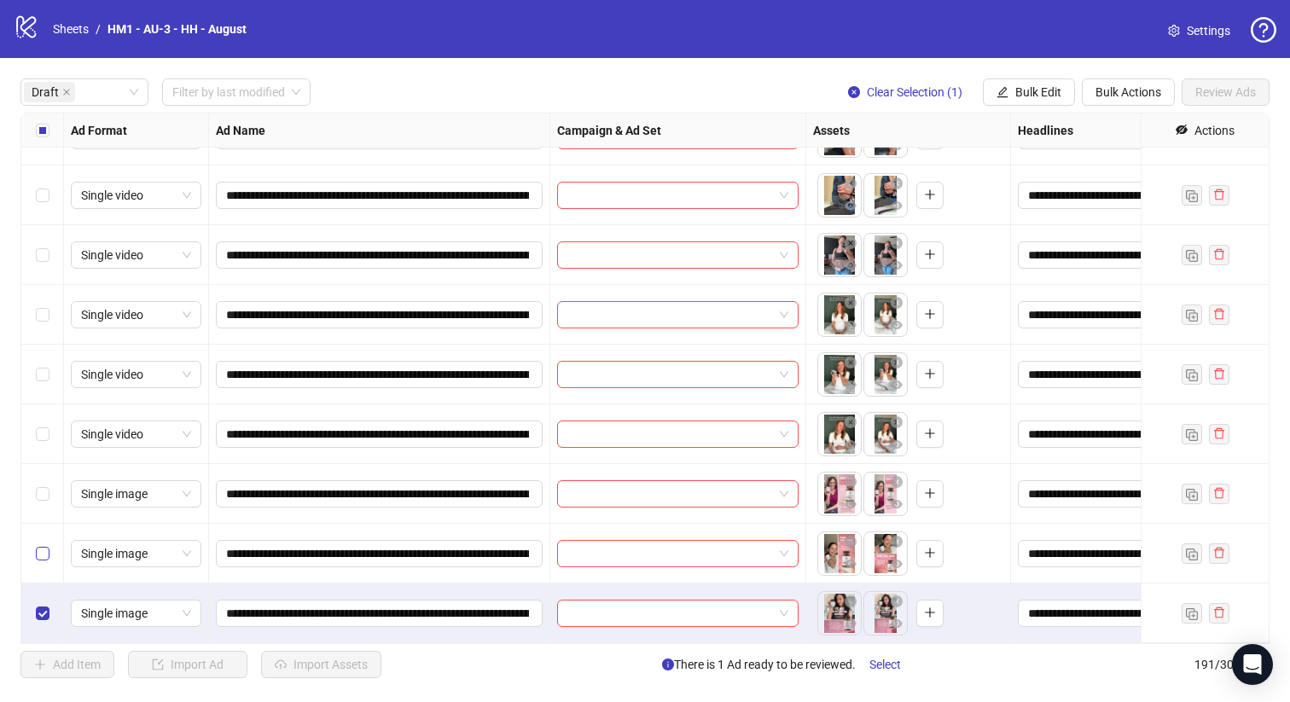
click at [44, 545] on label "Select row 12" at bounding box center [43, 553] width 14 height 19
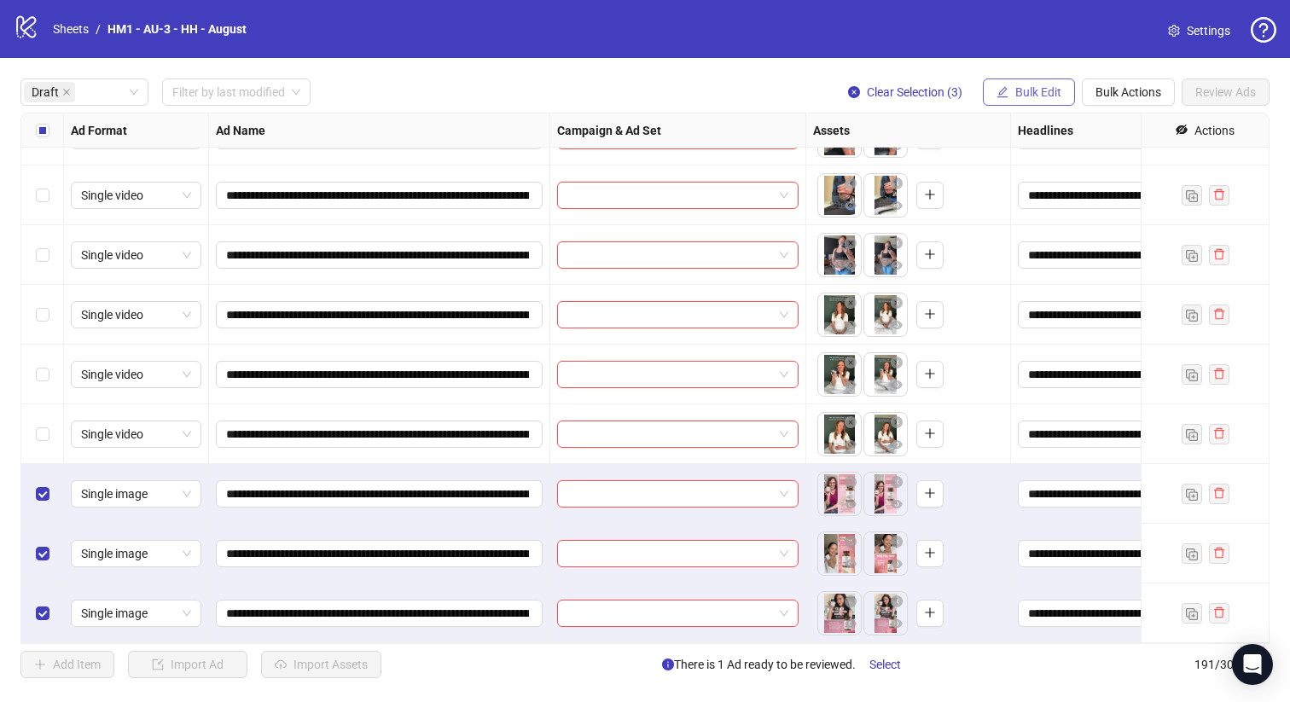
click at [1025, 93] on span "Bulk Edit" at bounding box center [1038, 92] width 46 height 14
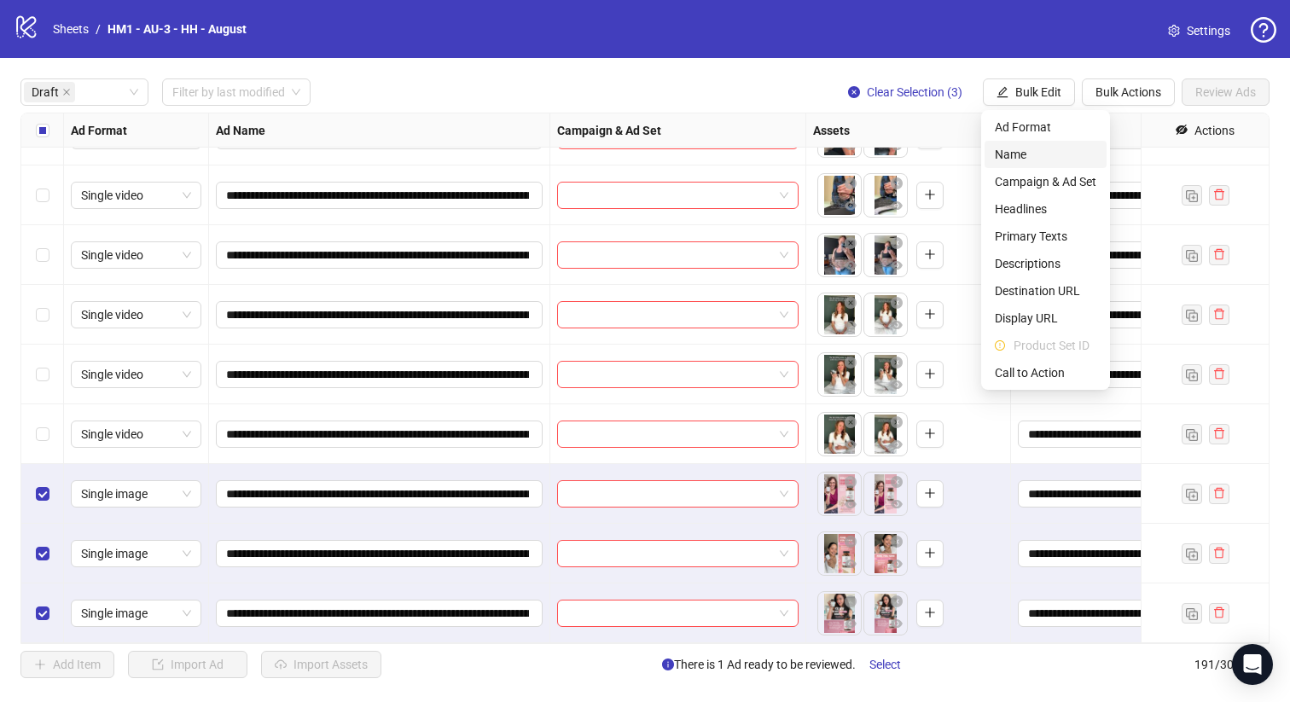
click at [1023, 162] on span "Name" at bounding box center [1044, 154] width 101 height 19
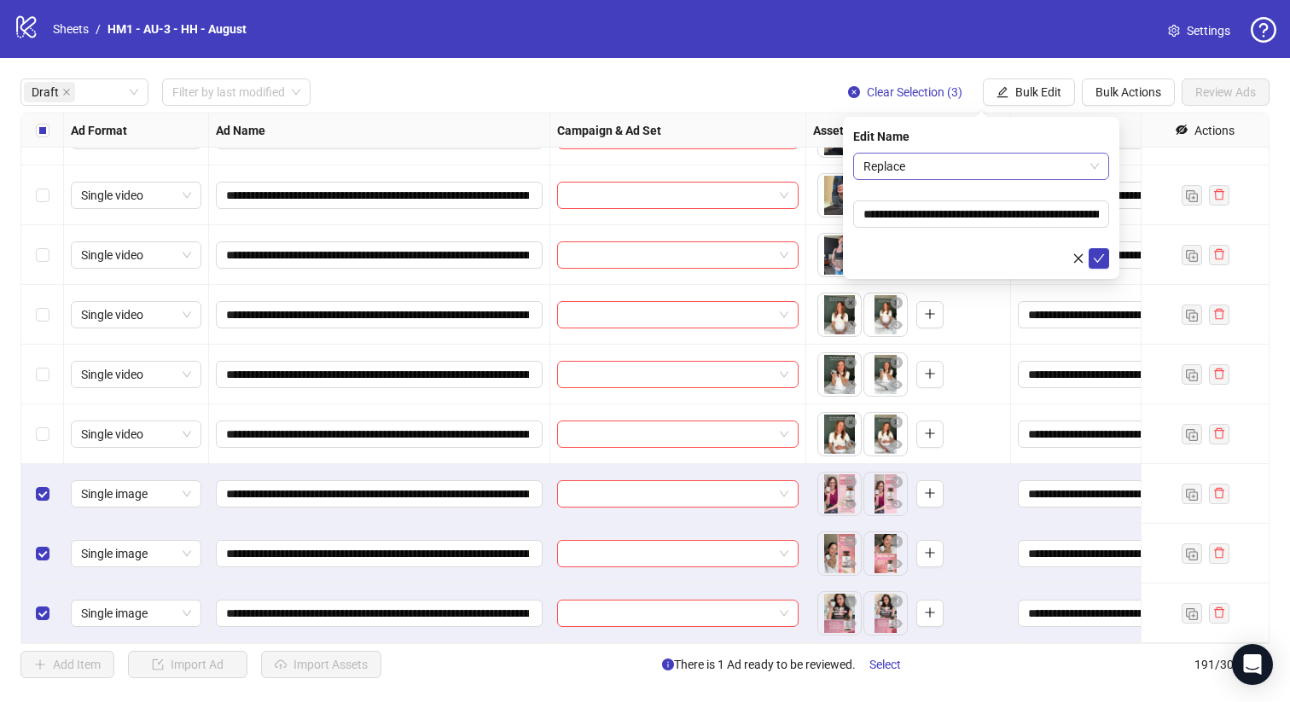
click at [997, 162] on span "Replace" at bounding box center [980, 167] width 235 height 26
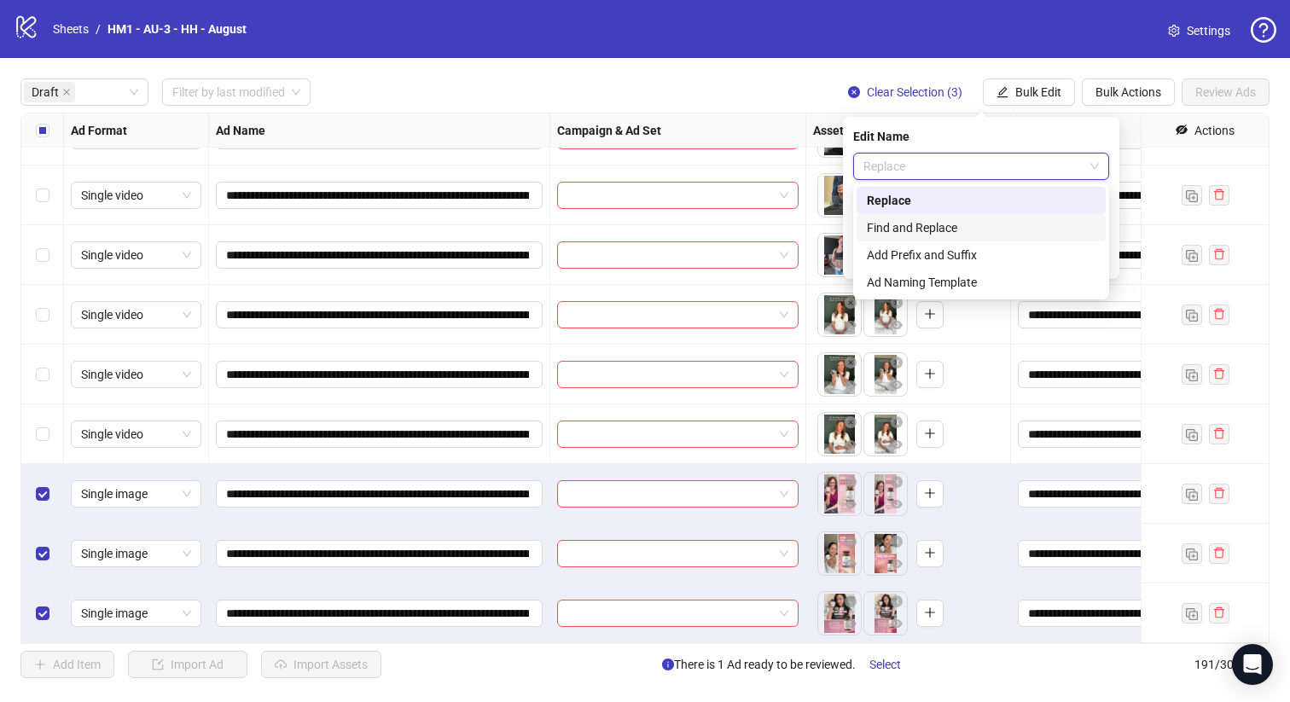
click at [969, 224] on div "Find and Replace" at bounding box center [981, 227] width 229 height 19
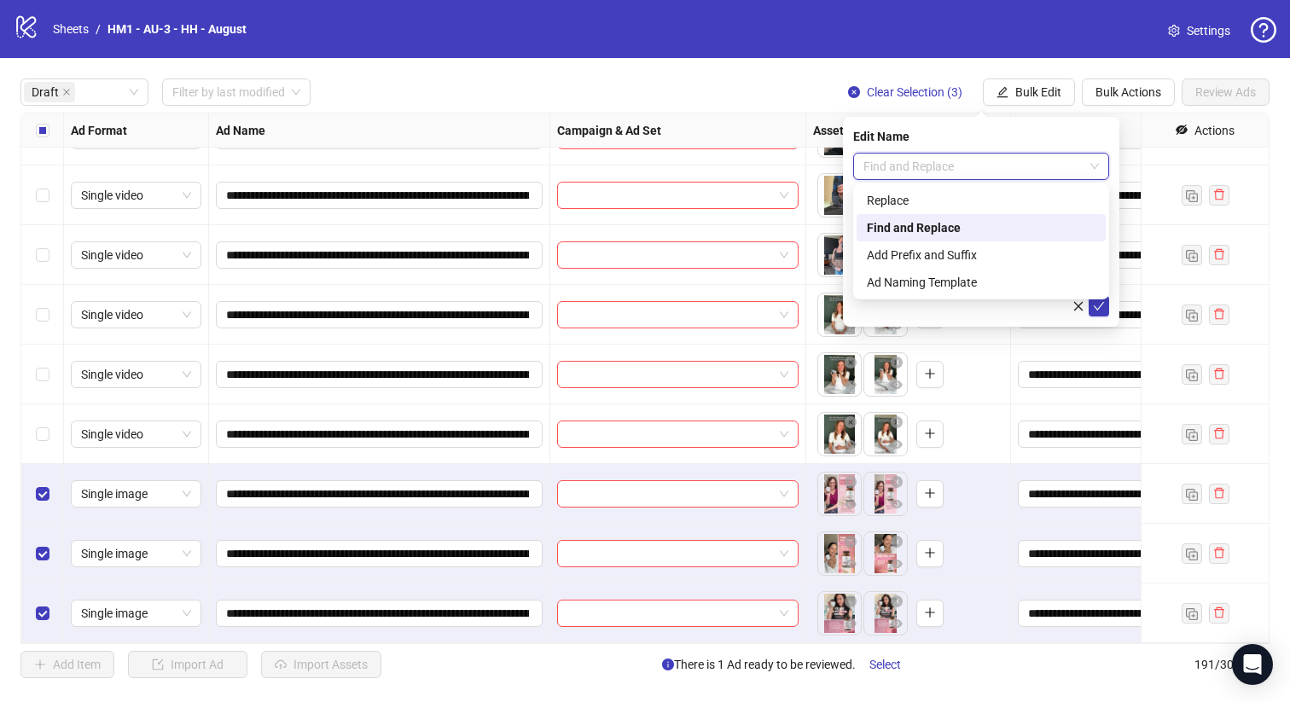
click at [949, 165] on span "Find and Replace" at bounding box center [980, 167] width 235 height 26
click at [955, 224] on div "Find and Replace" at bounding box center [981, 227] width 229 height 19
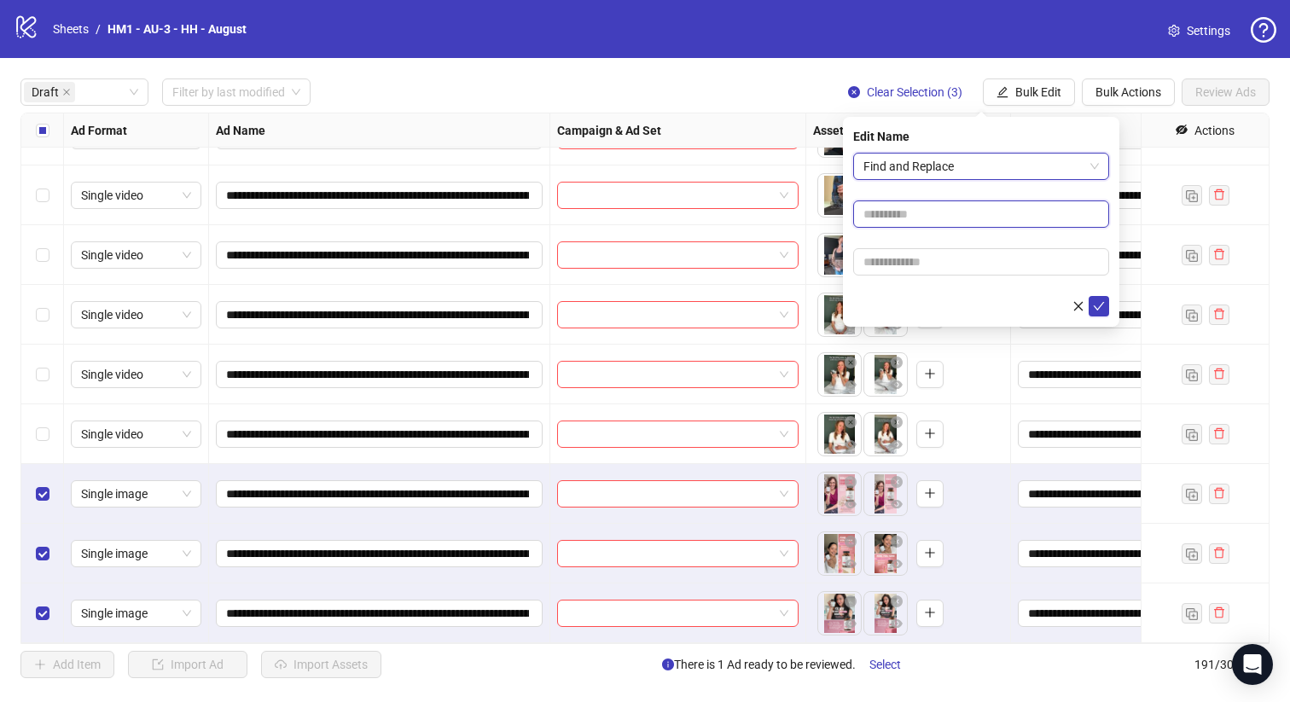
click at [934, 216] on input "text" at bounding box center [981, 213] width 256 height 27
type input "***"
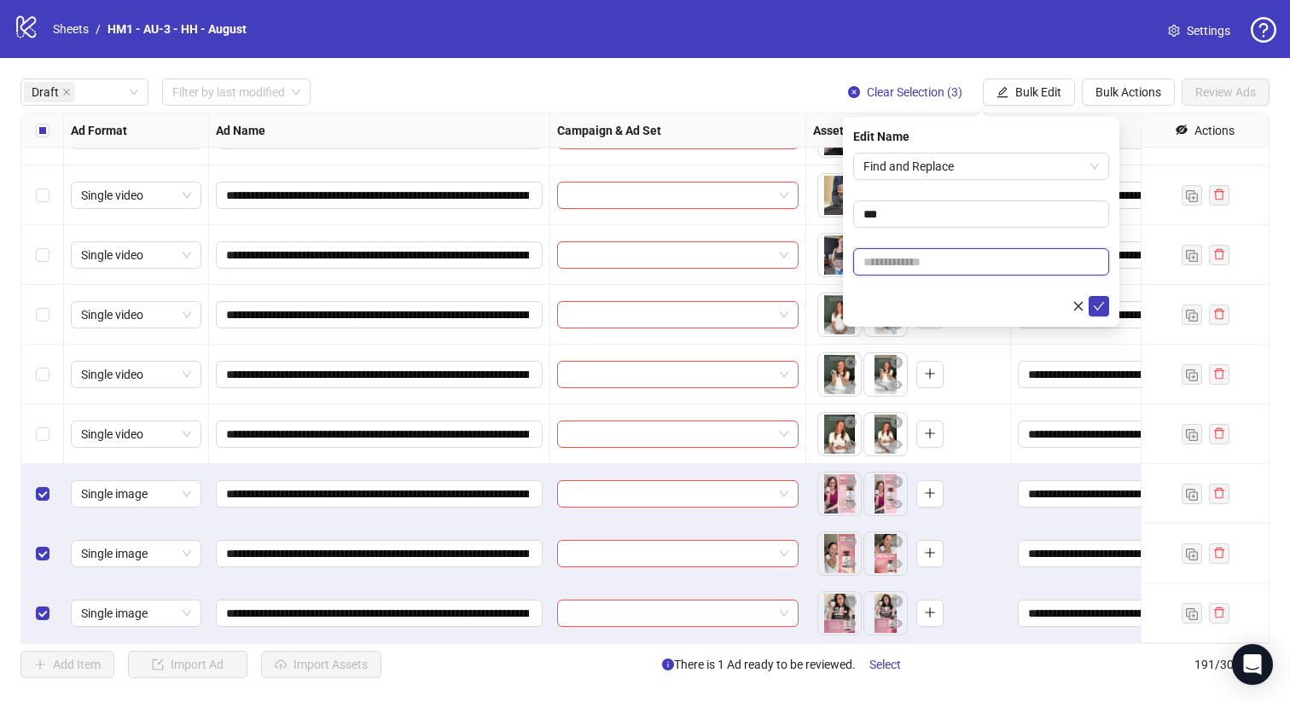
click at [991, 271] on input "text" at bounding box center [981, 261] width 256 height 27
type input "******"
click at [1098, 308] on icon "check" at bounding box center [1099, 306] width 12 height 12
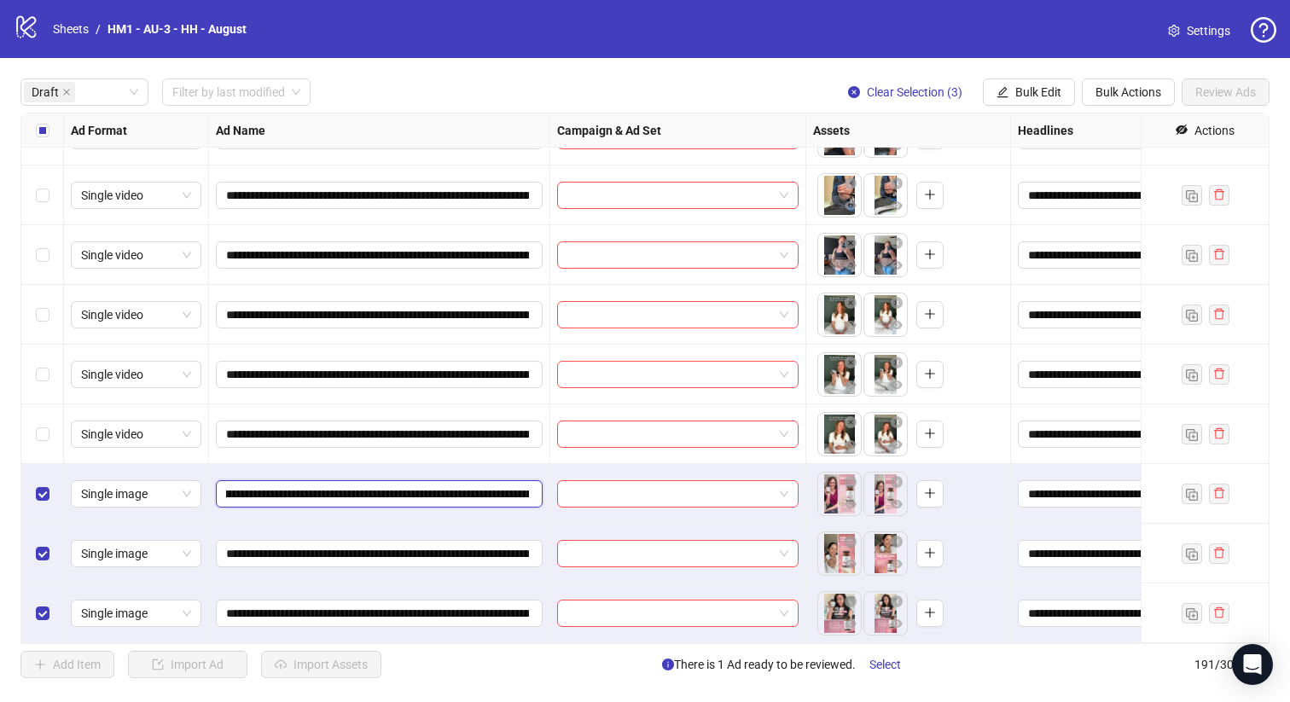
scroll to position [0, 170]
drag, startPoint x: 427, startPoint y: 496, endPoint x: 496, endPoint y: 490, distance: 68.6
click at [496, 490] on input "**********" at bounding box center [377, 493] width 303 height 19
click at [1029, 98] on span "Bulk Edit" at bounding box center [1038, 92] width 46 height 14
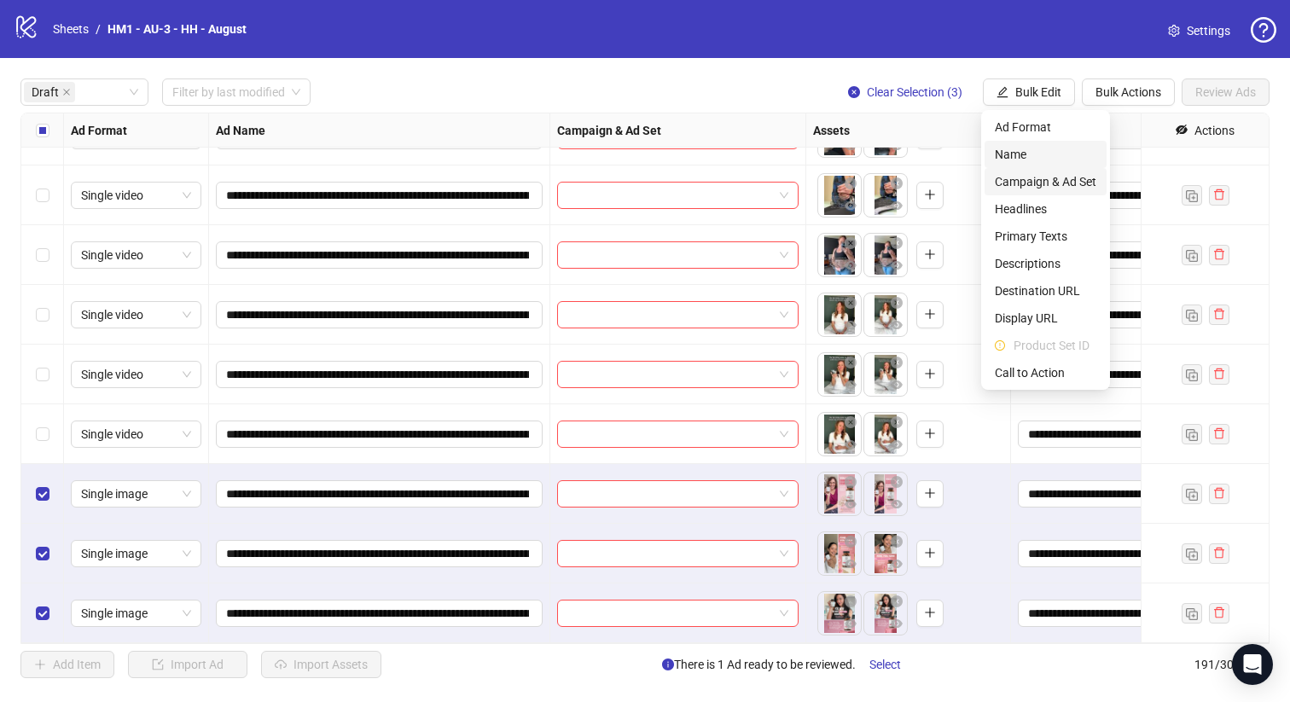
click at [1063, 179] on span "Campaign & Ad Set" at bounding box center [1044, 181] width 101 height 19
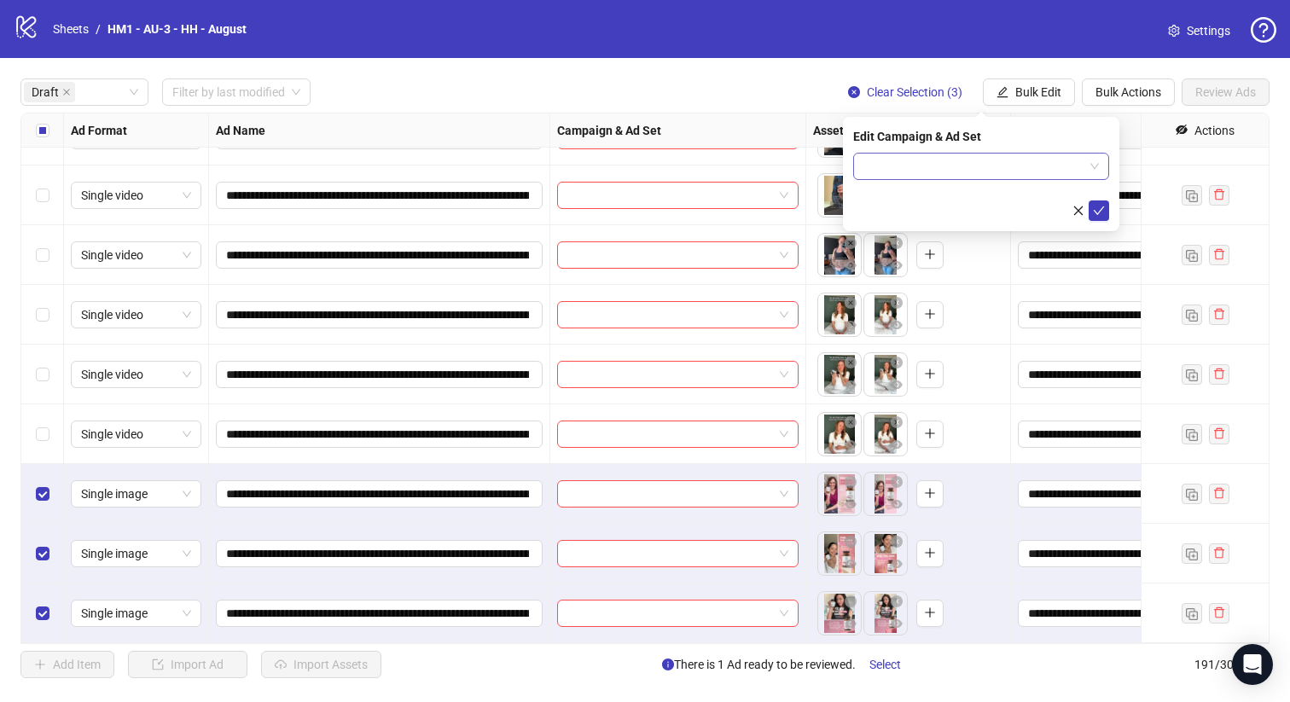
click at [1036, 173] on input "search" at bounding box center [973, 167] width 220 height 26
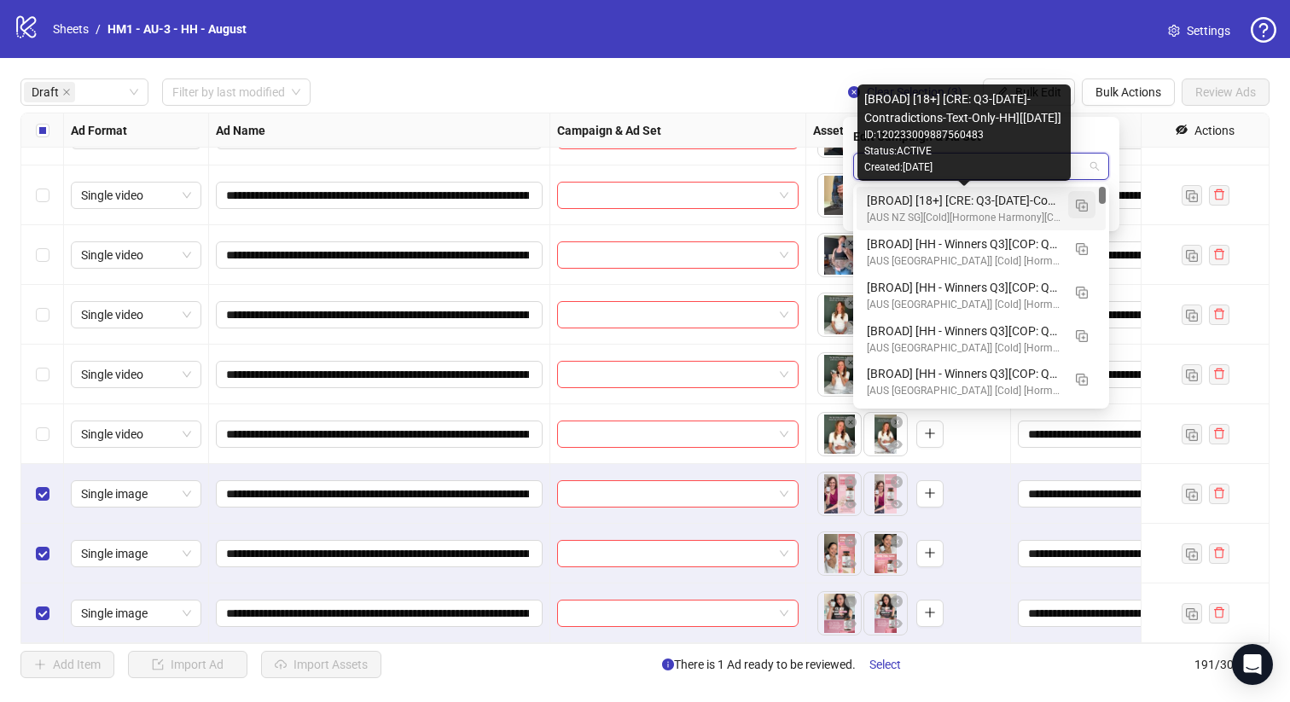
click at [1075, 202] on img "button" at bounding box center [1081, 206] width 12 height 12
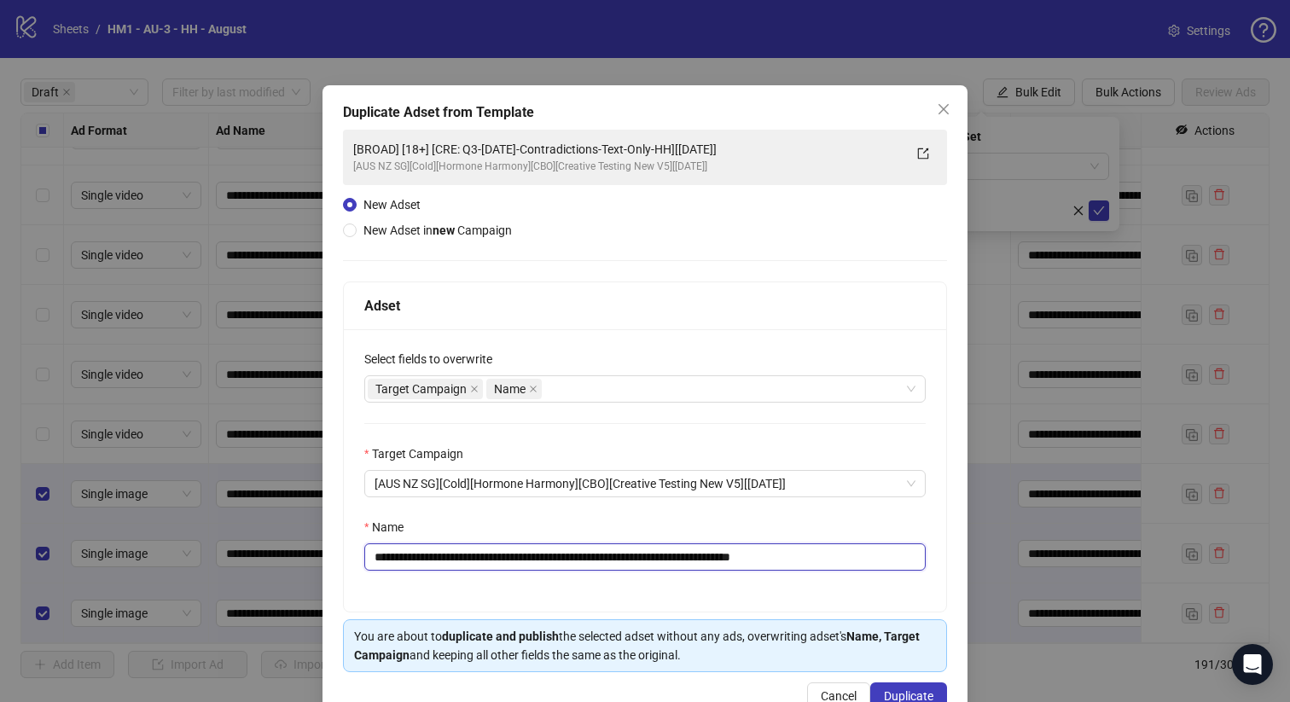
drag, startPoint x: 726, startPoint y: 557, endPoint x: 484, endPoint y: 559, distance: 242.2
click at [484, 559] on input "**********" at bounding box center [644, 556] width 561 height 27
paste input "text"
click at [745, 563] on input "**********" at bounding box center [644, 556] width 561 height 27
type input "**********"
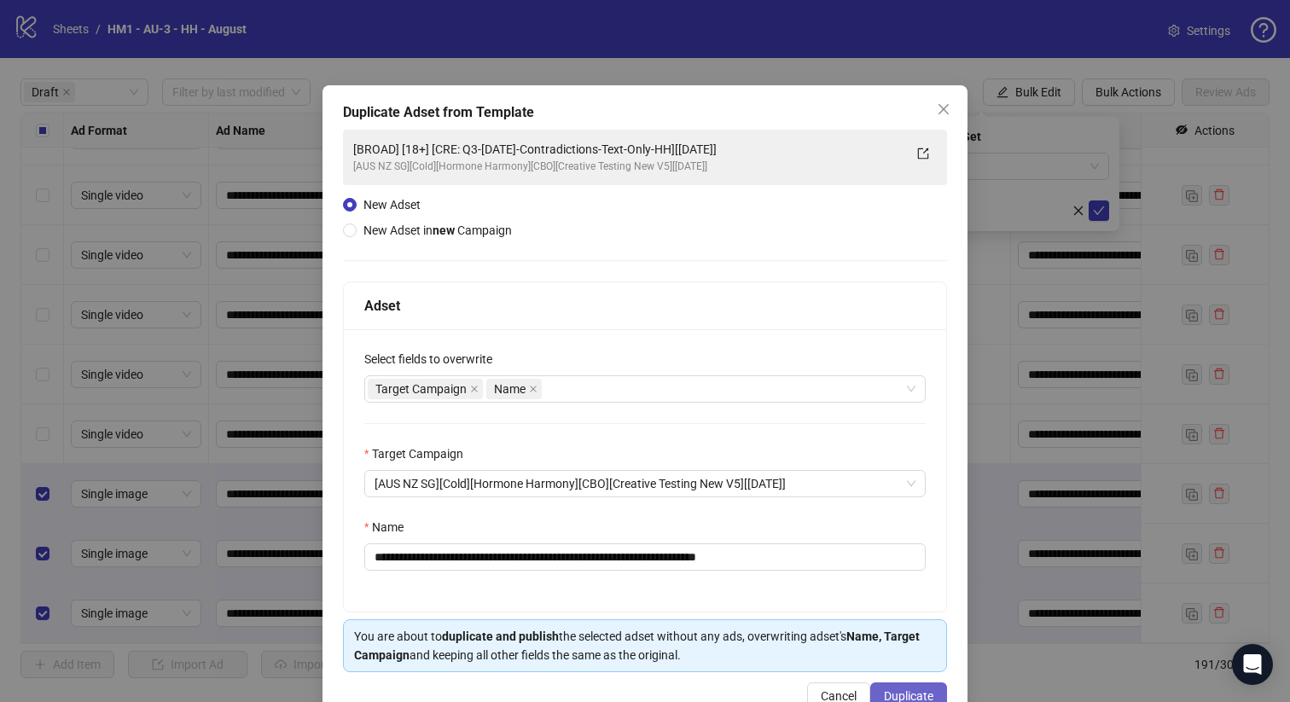
click at [922, 692] on span "Duplicate" at bounding box center [908, 696] width 49 height 14
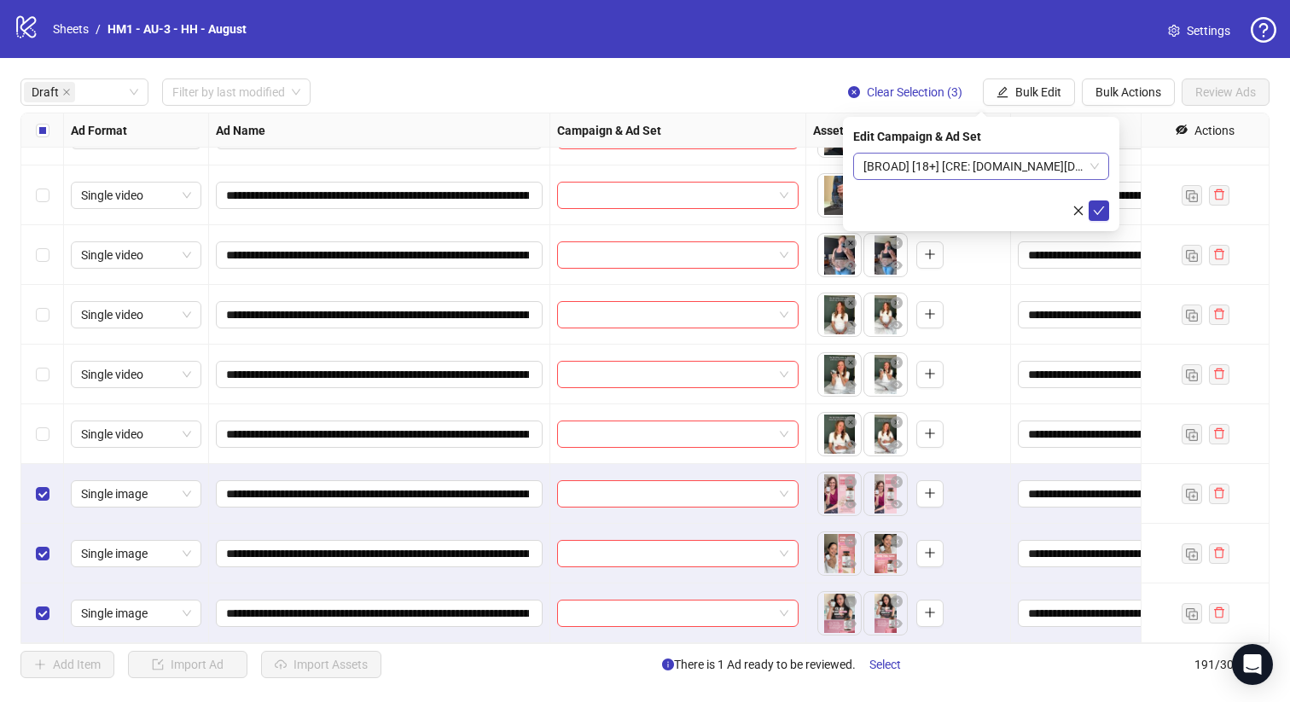
click at [967, 177] on span "[BROAD] [18+] [CRE: [DOMAIN_NAME][DATE] WIN.-Text Only-HH][[DATE]]" at bounding box center [980, 167] width 235 height 26
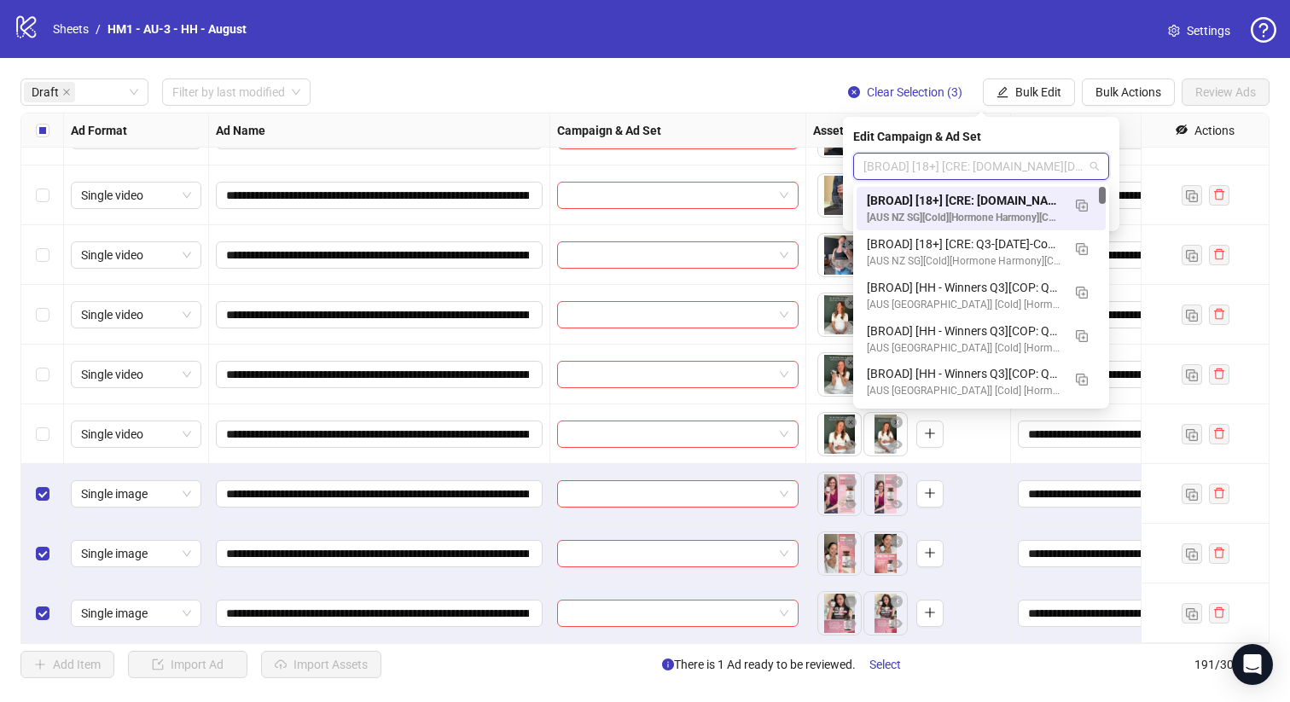
click at [970, 189] on div "[BROAD] [18+] [CRE: [DOMAIN_NAME][DATE] WIN.-Text Only-HH][[DATE]] [AUS NZ SG][…" at bounding box center [980, 208] width 249 height 43
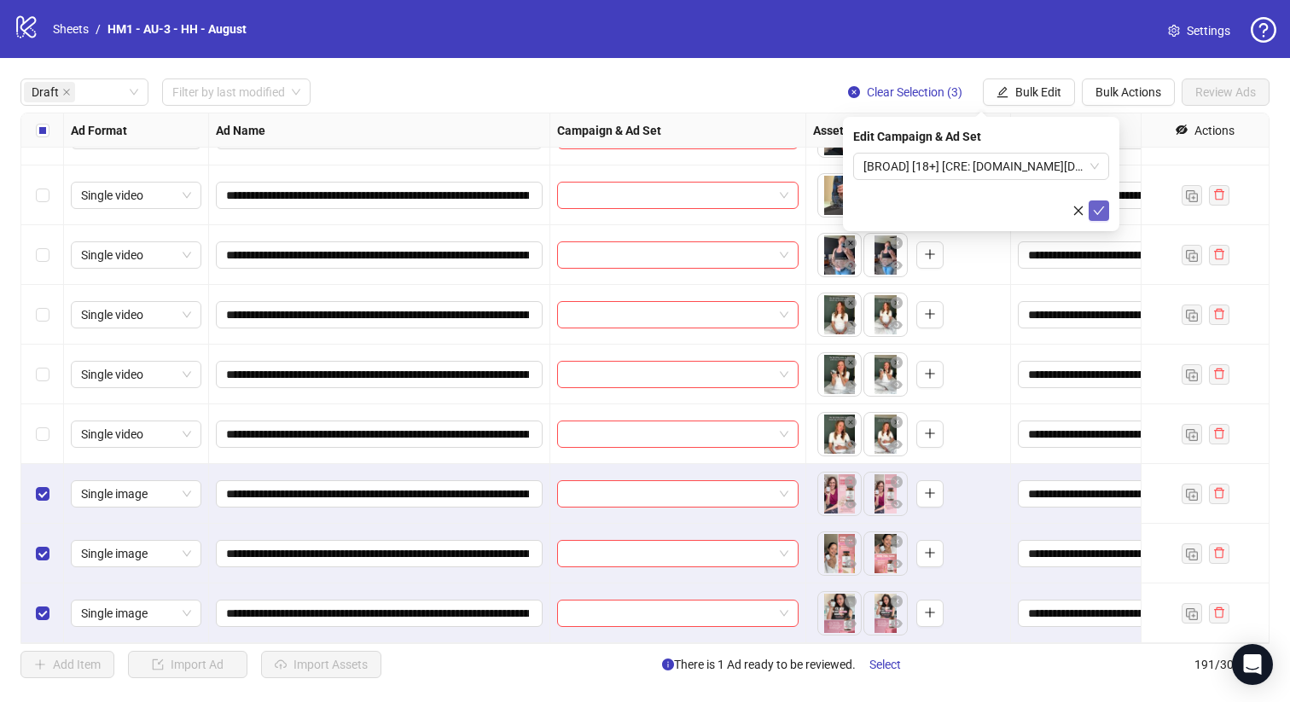
click at [1093, 214] on icon "check" at bounding box center [1099, 211] width 12 height 12
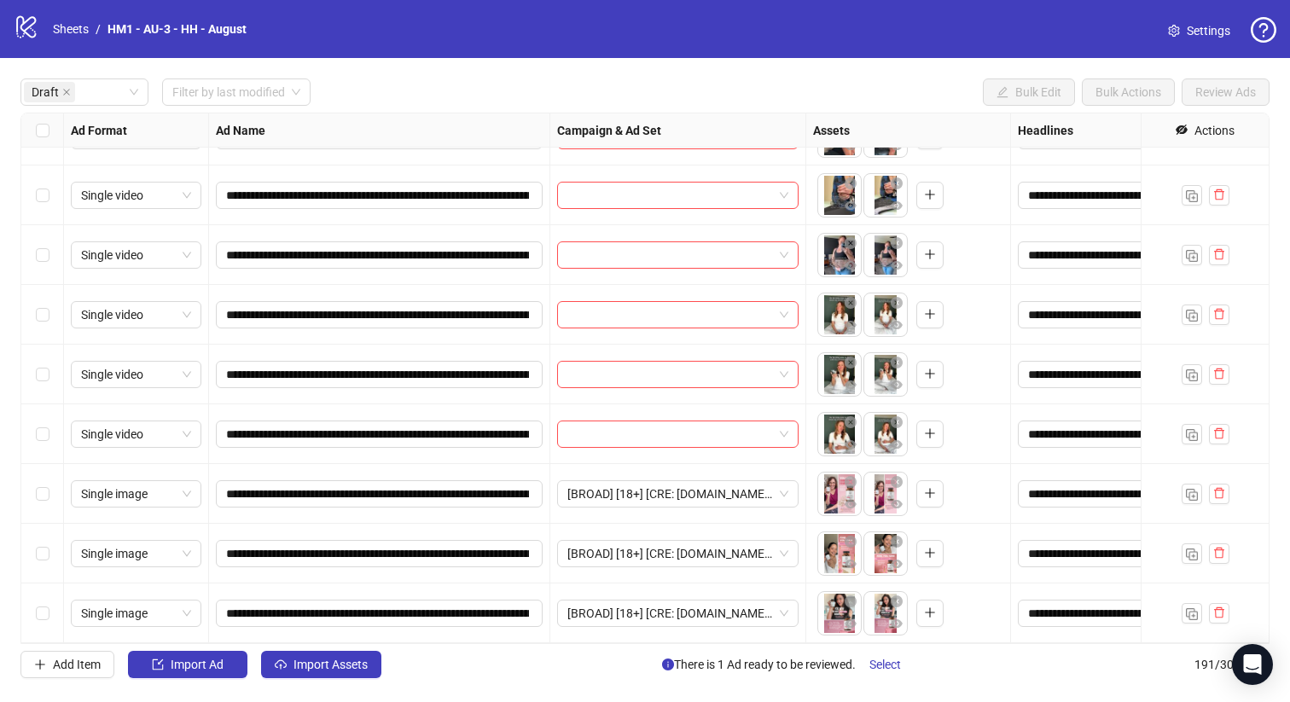
click at [25, 439] on div "Select row 10" at bounding box center [42, 434] width 43 height 60
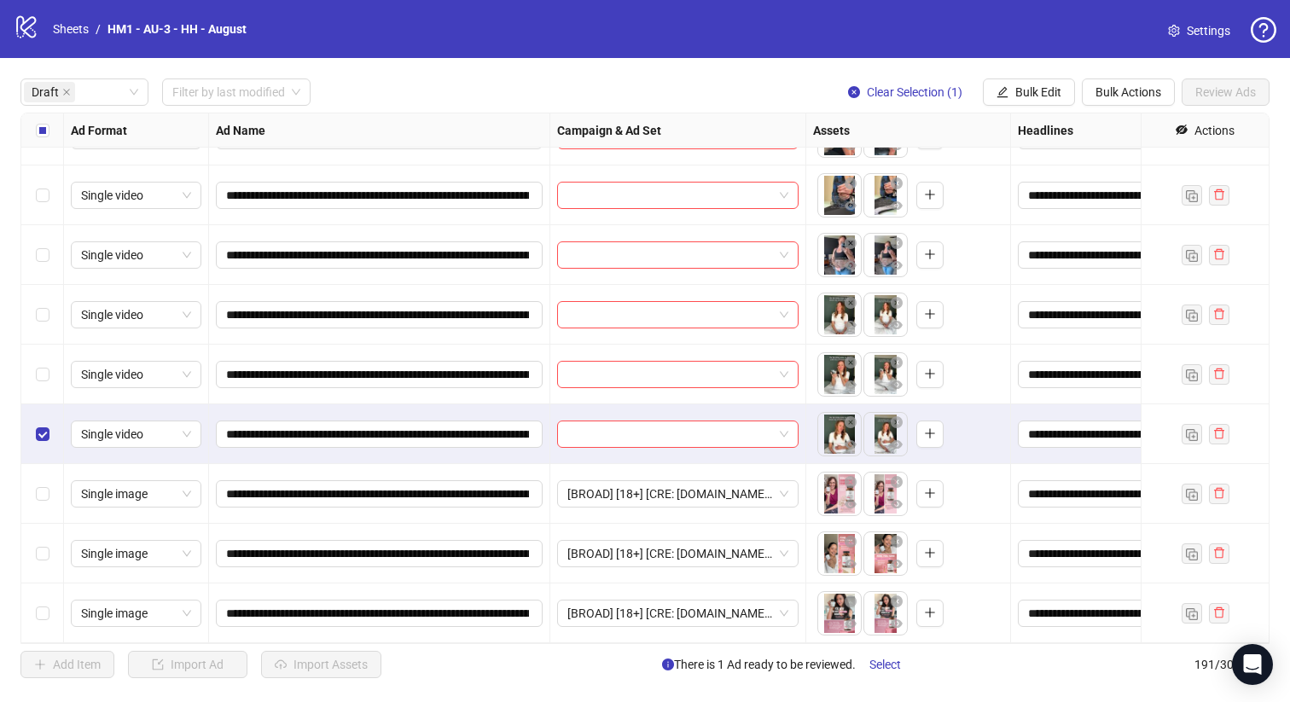
click at [22, 385] on div "Select row 9" at bounding box center [42, 375] width 43 height 60
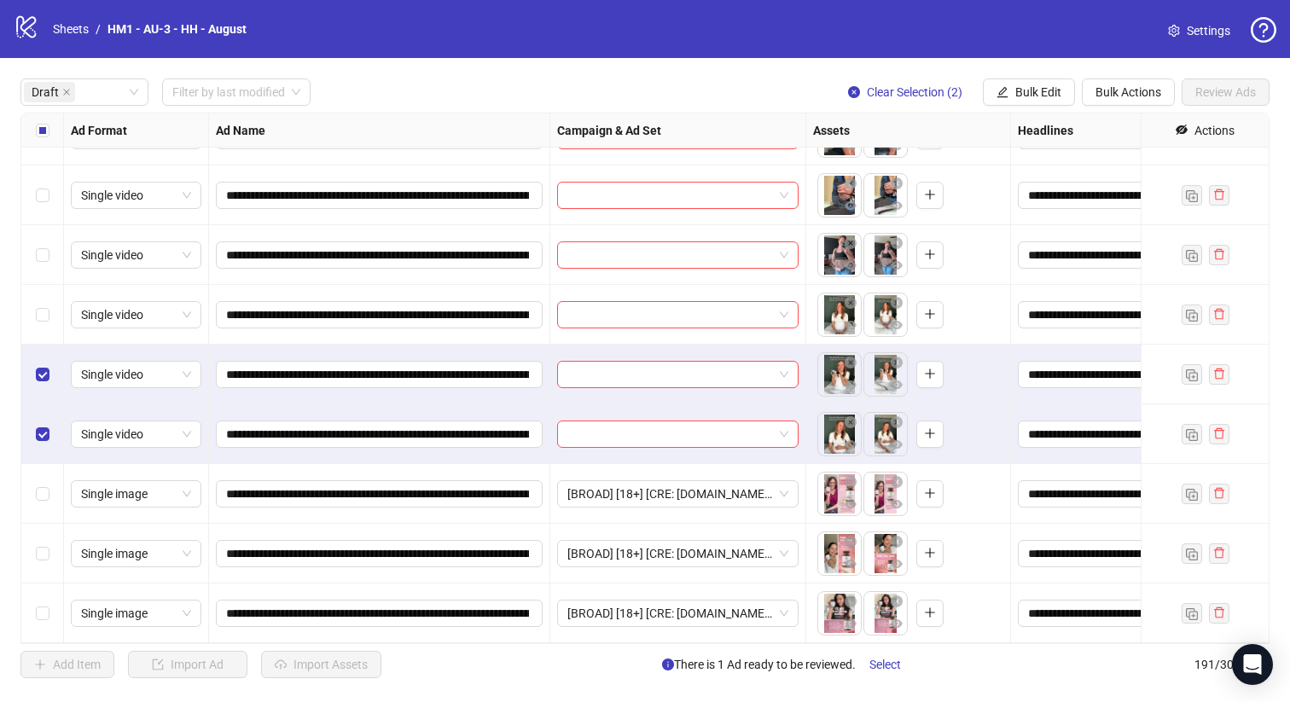
click at [18, 325] on div "**********" at bounding box center [645, 378] width 1290 height 640
click at [50, 318] on div "Select row 8" at bounding box center [42, 315] width 43 height 60
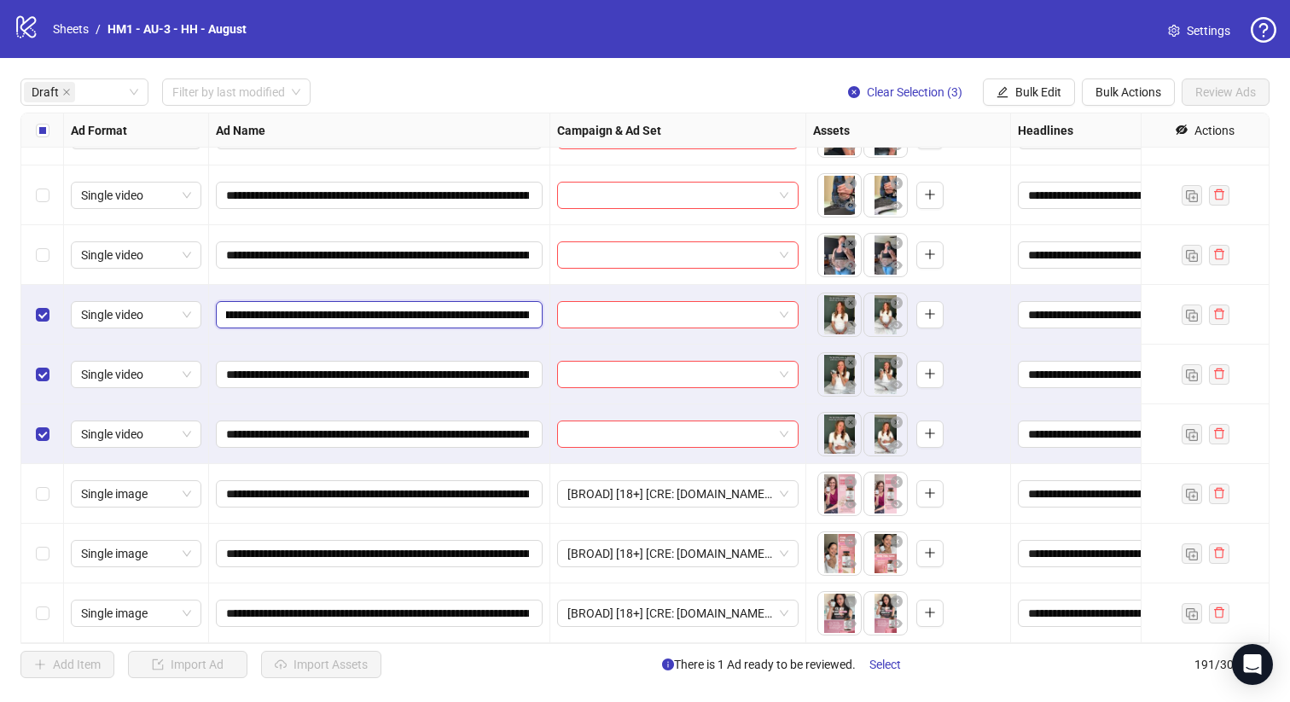
scroll to position [0, 327]
drag, startPoint x: 403, startPoint y: 313, endPoint x: 346, endPoint y: 309, distance: 57.3
click at [346, 309] on input "**********" at bounding box center [377, 314] width 303 height 19
click at [1000, 95] on icon "edit" at bounding box center [1002, 92] width 12 height 12
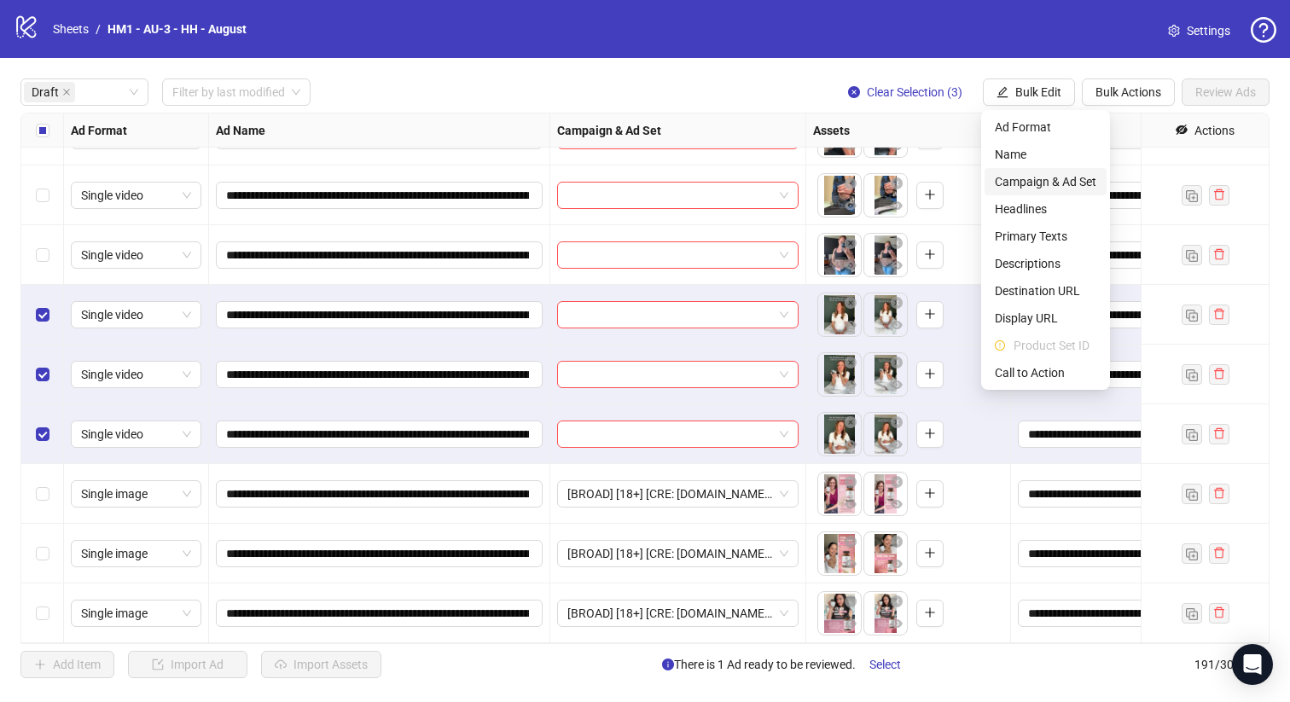
click at [1049, 177] on span "Campaign & Ad Set" at bounding box center [1044, 181] width 101 height 19
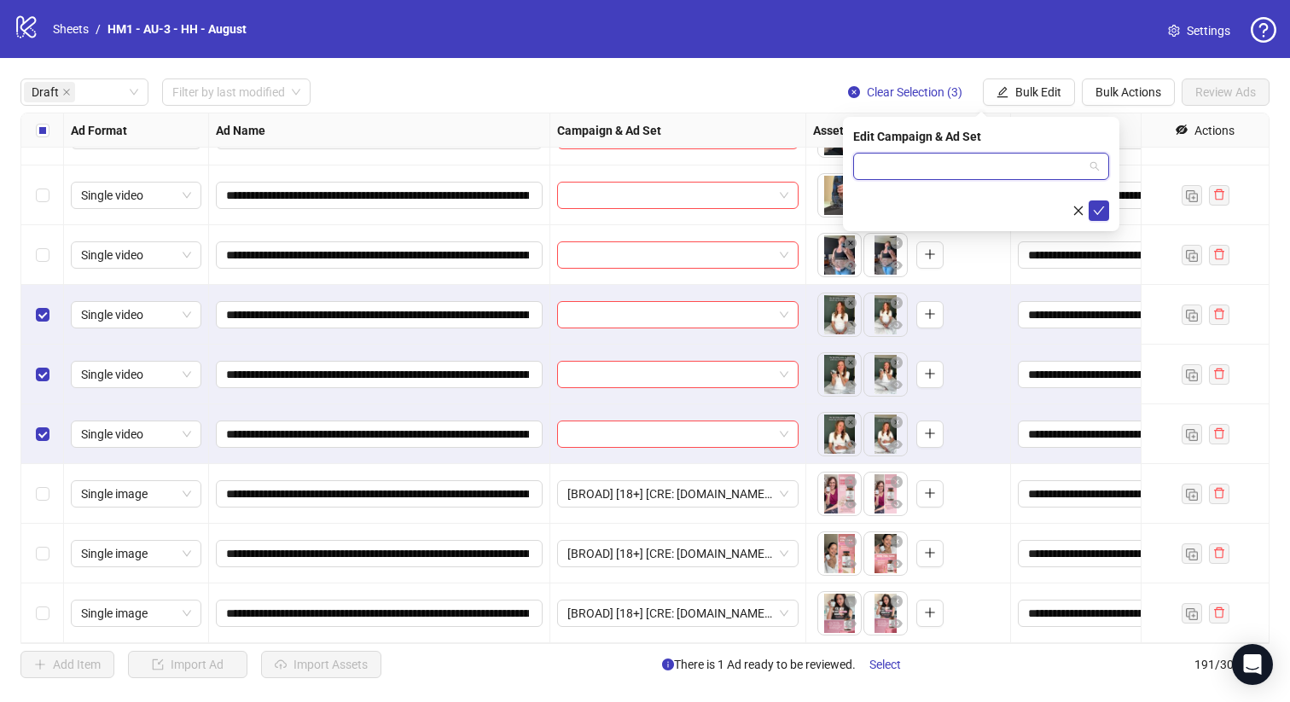
click at [1032, 166] on input "search" at bounding box center [973, 167] width 220 height 26
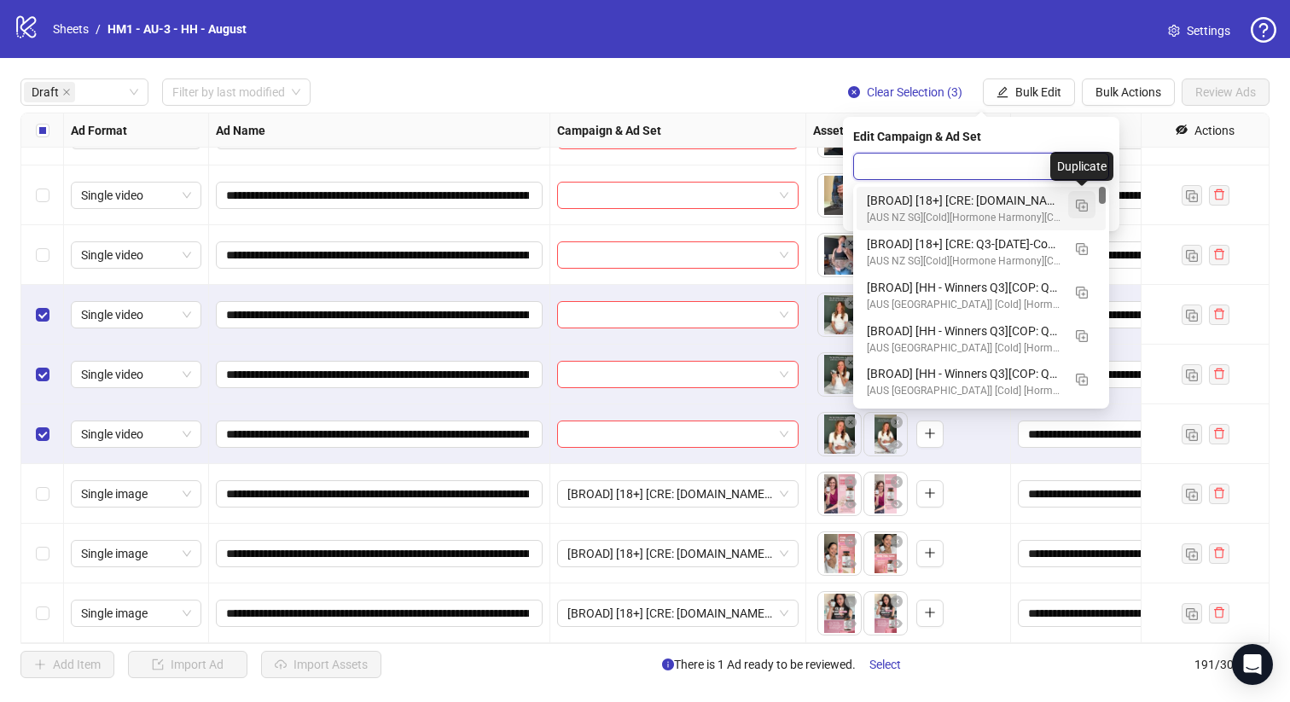
click at [1079, 213] on button "button" at bounding box center [1081, 204] width 27 height 27
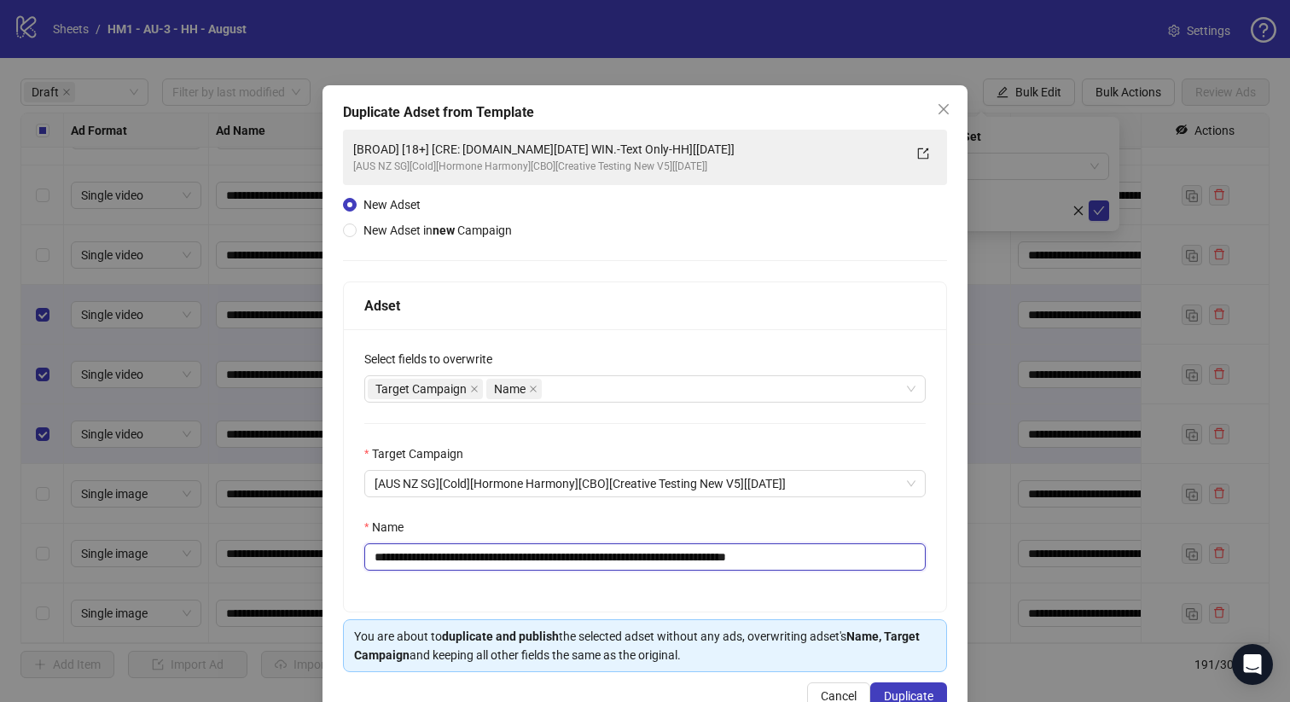
drag, startPoint x: 722, startPoint y: 555, endPoint x: 484, endPoint y: 557, distance: 238.8
click at [484, 557] on input "**********" at bounding box center [644, 556] width 561 height 27
paste input "**"
type input "**********"
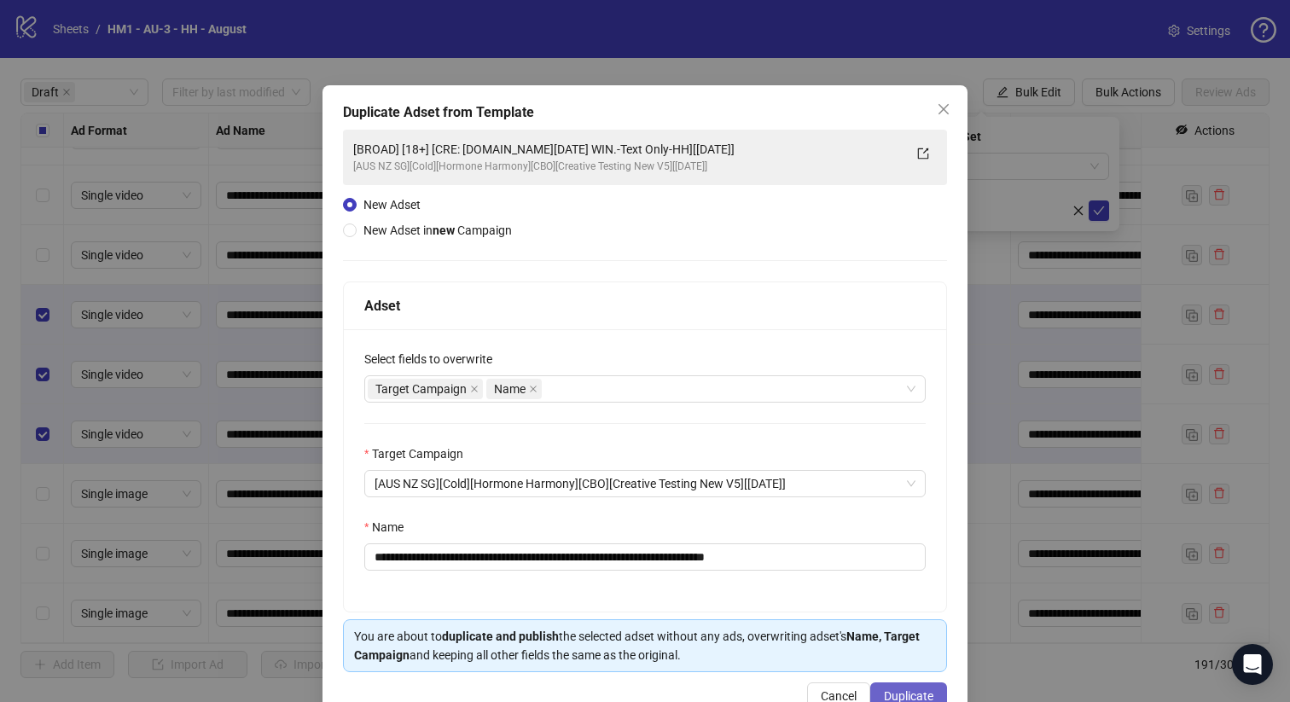
click at [891, 690] on span "Duplicate" at bounding box center [908, 696] width 49 height 14
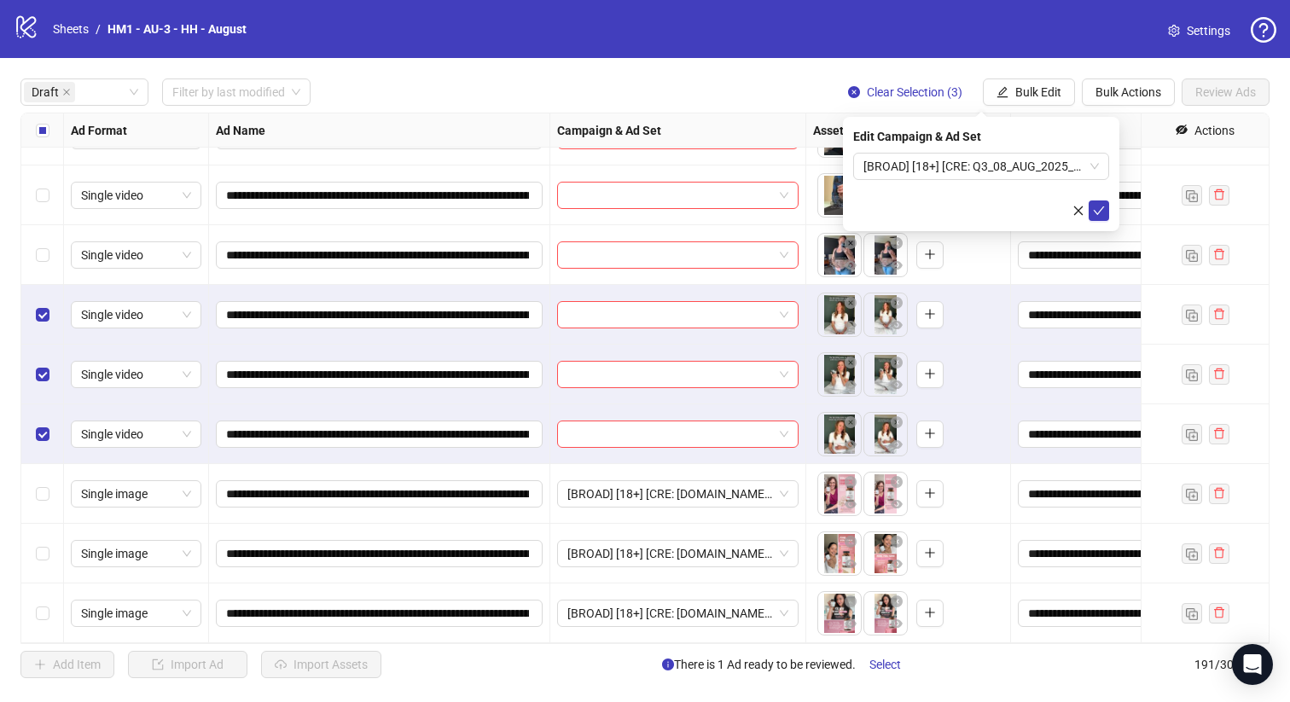
click at [981, 162] on span "[BROAD] [18+] [CRE: Q3_08_AUG_2025_Deciding what to do-BRAND_HH][[DATE]]" at bounding box center [980, 167] width 235 height 26
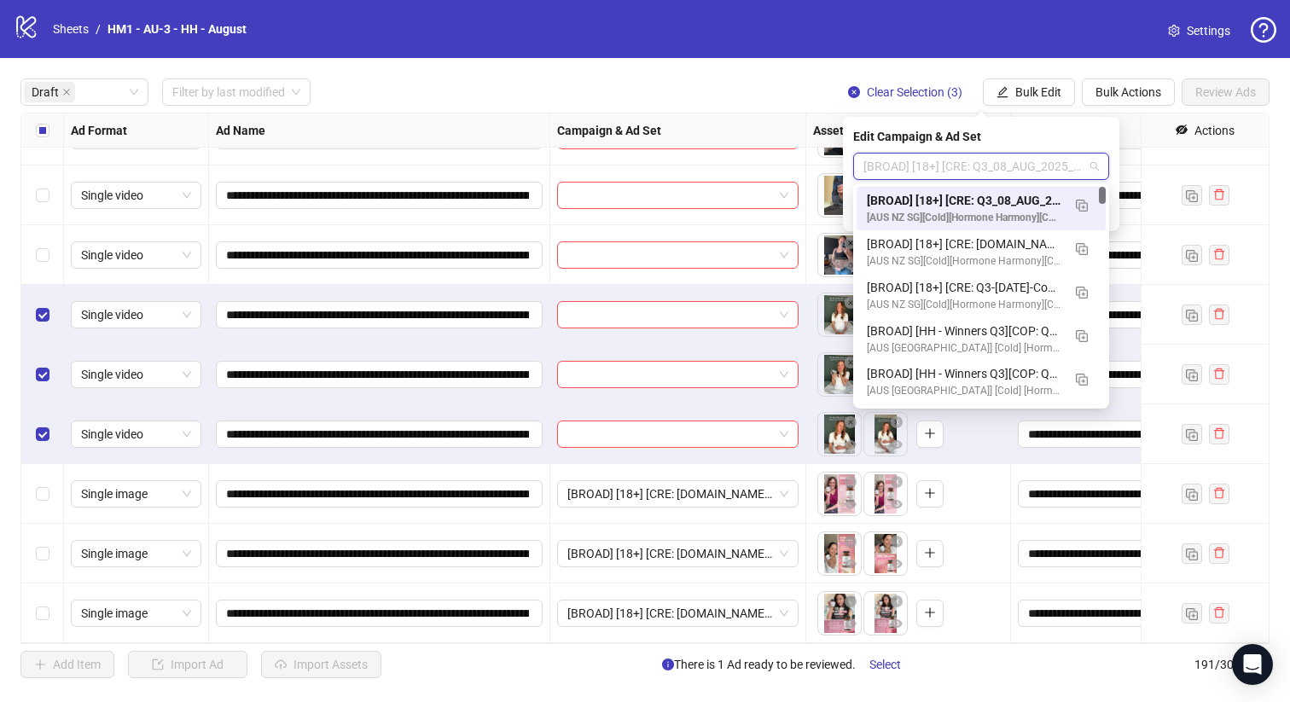
click at [979, 197] on div "[BROAD] [18+] [CRE: Q3_08_AUG_2025_Deciding what to do-BRAND_HH][[DATE]]" at bounding box center [964, 200] width 194 height 19
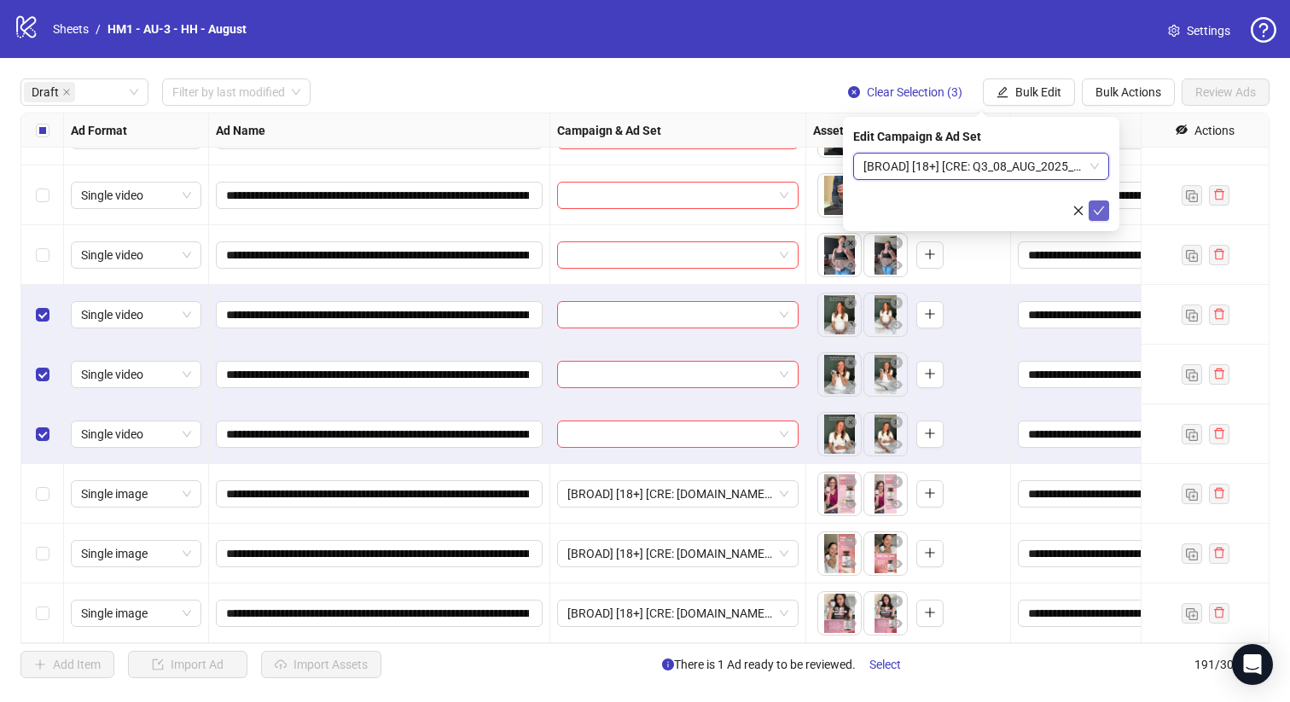
click at [1097, 211] on icon "check" at bounding box center [1099, 211] width 12 height 12
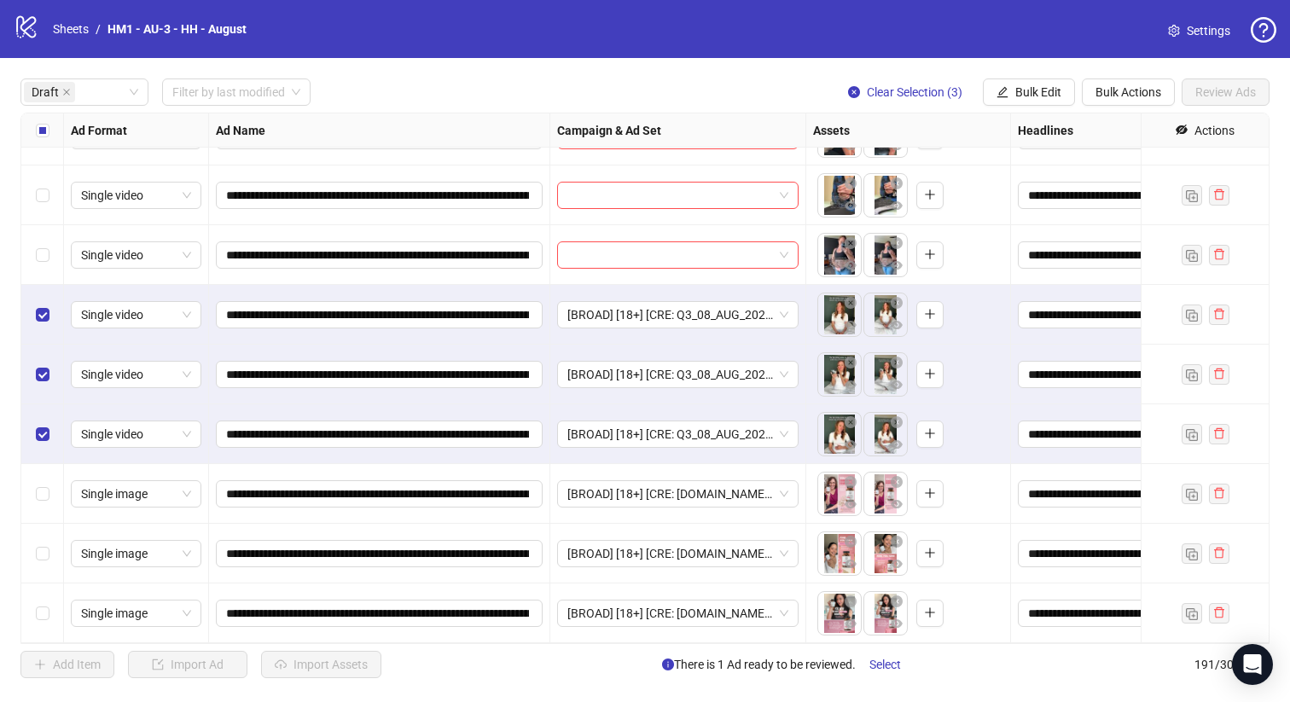
click at [38, 121] on label "Select all rows" at bounding box center [43, 130] width 14 height 19
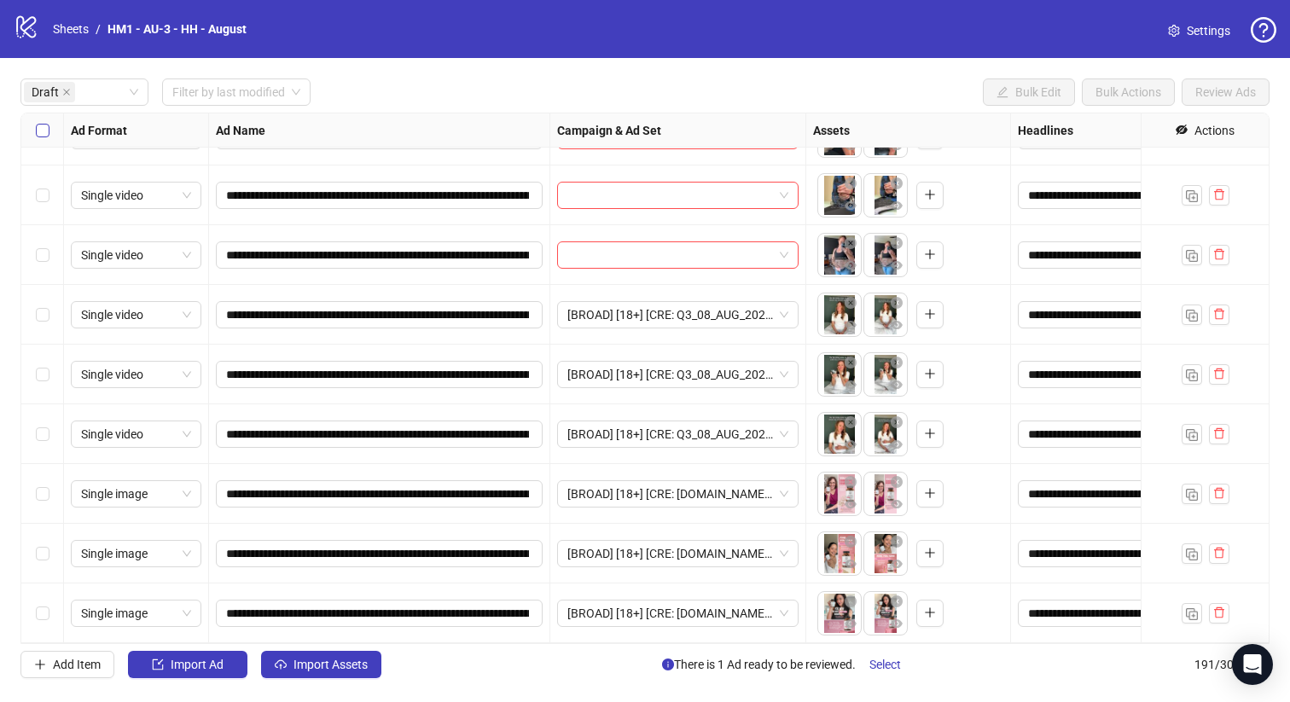
click at [38, 121] on label "Select all rows" at bounding box center [43, 130] width 14 height 19
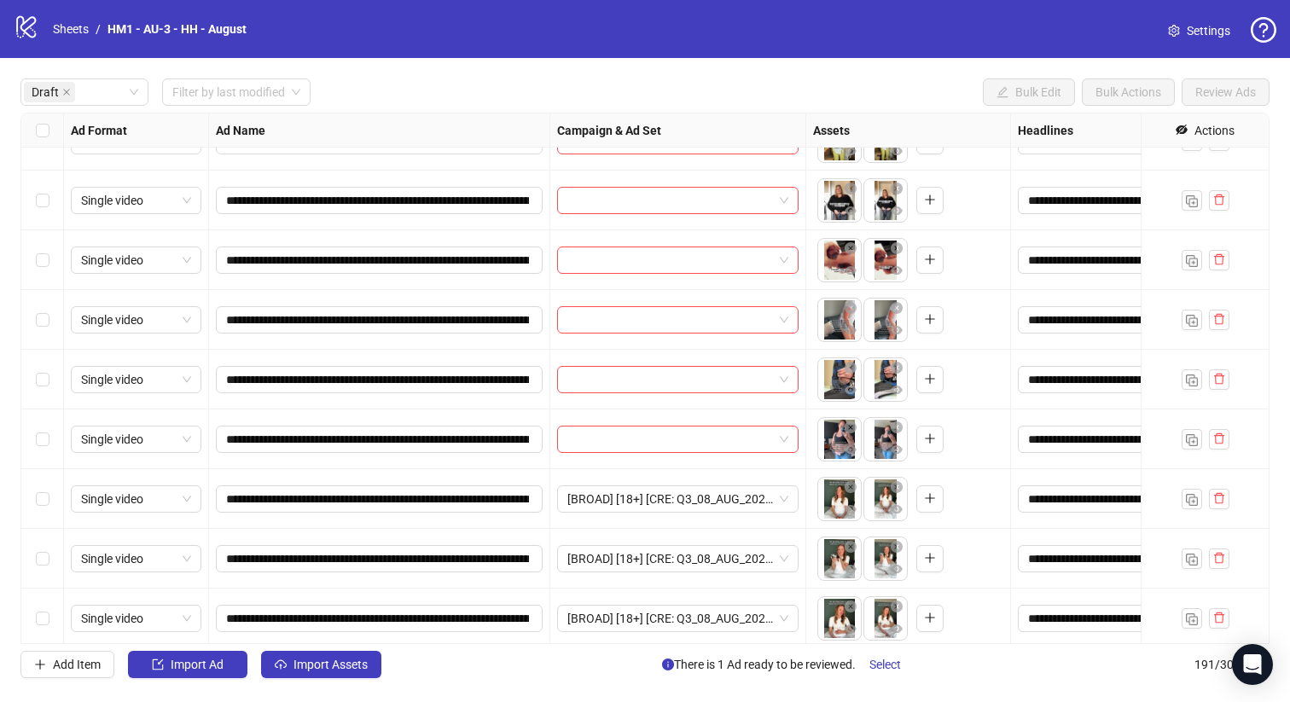
scroll to position [87, 0]
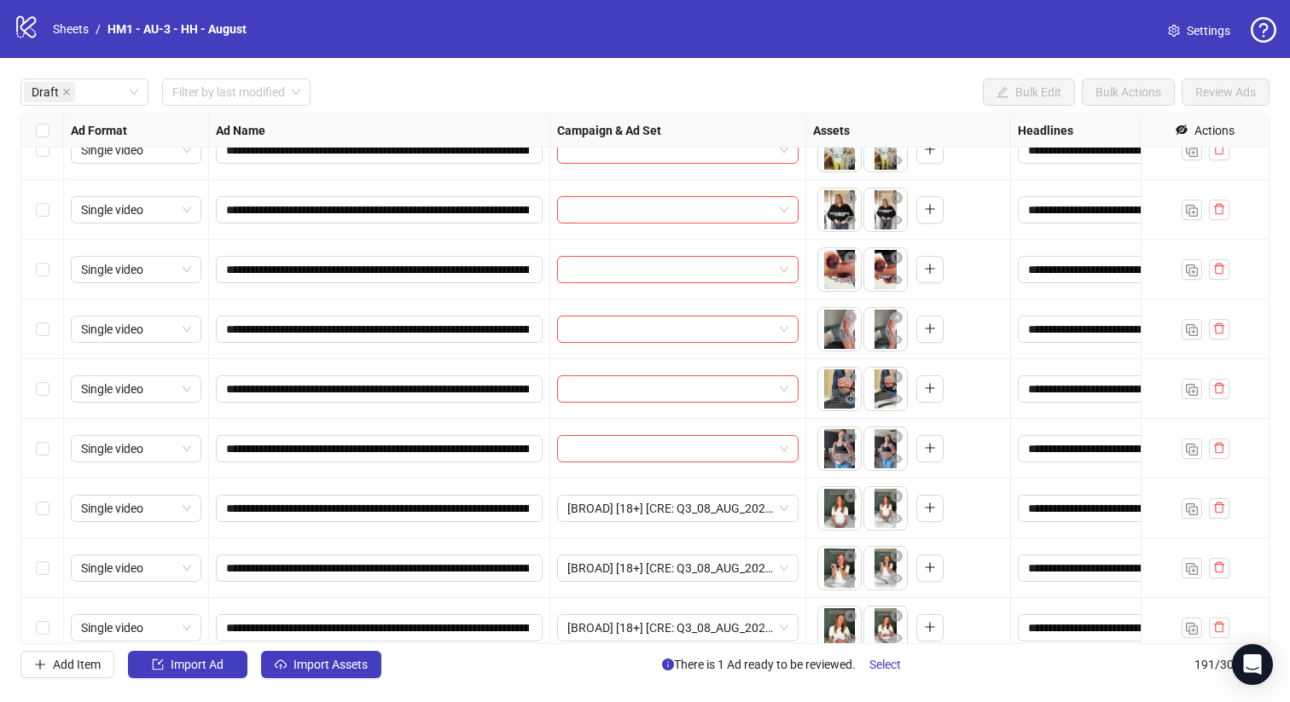
click at [60, 427] on div "Select row 7" at bounding box center [42, 449] width 43 height 60
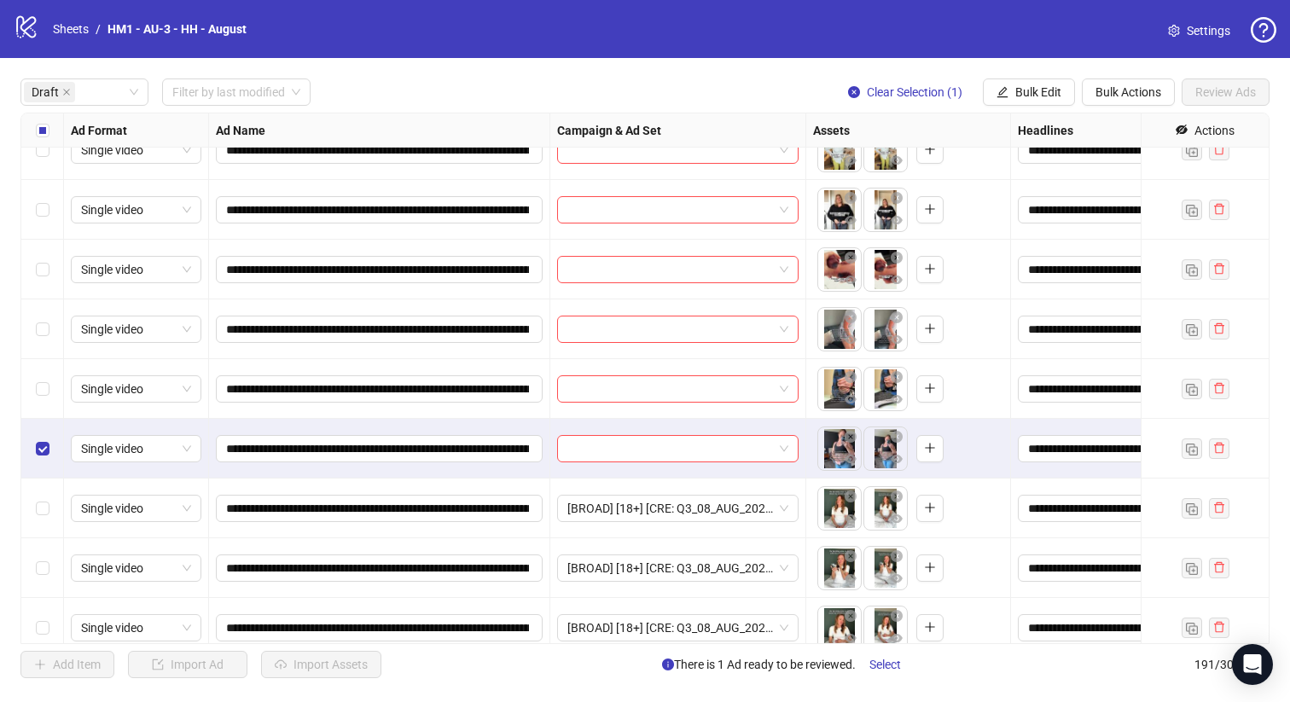
click at [57, 382] on div "Select row 6" at bounding box center [42, 389] width 43 height 60
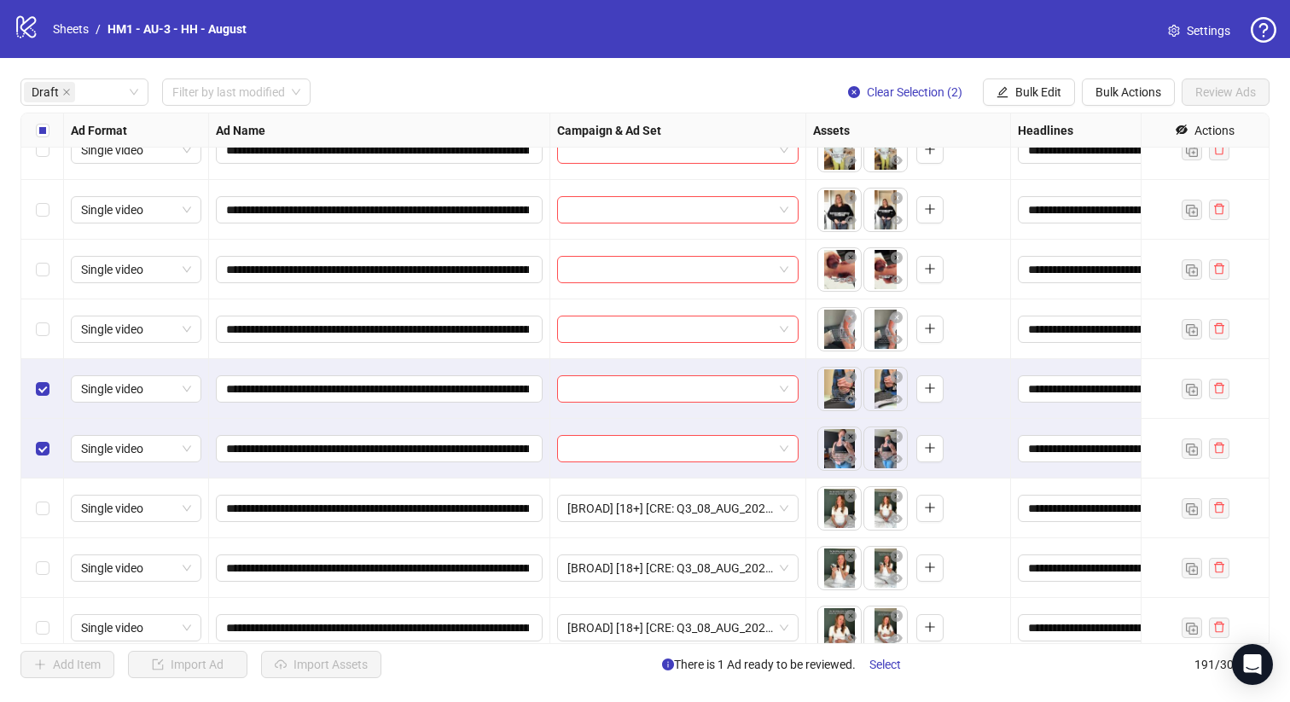
click at [57, 348] on div "Select row 5" at bounding box center [42, 329] width 43 height 60
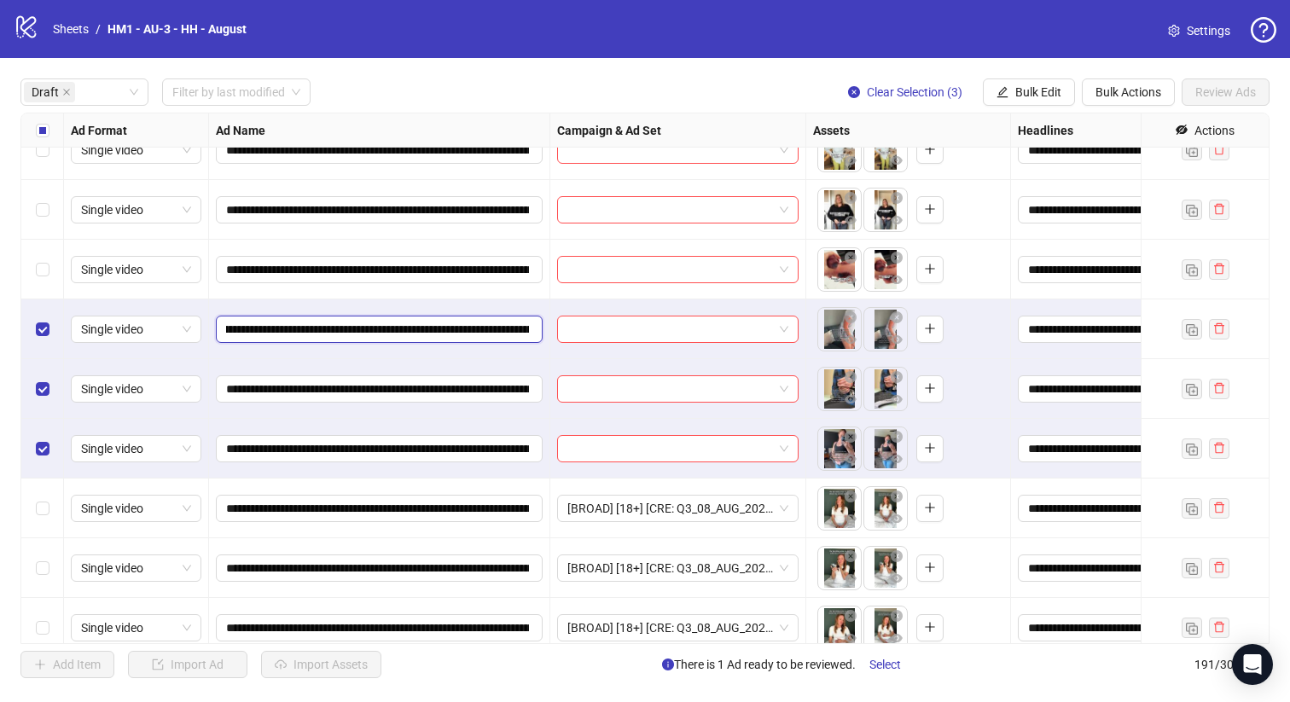
scroll to position [0, 235]
drag, startPoint x: 408, startPoint y: 327, endPoint x: 445, endPoint y: 324, distance: 37.7
click at [445, 324] on input "**********" at bounding box center [377, 329] width 303 height 19
click at [1006, 80] on button "Bulk Edit" at bounding box center [1028, 91] width 92 height 27
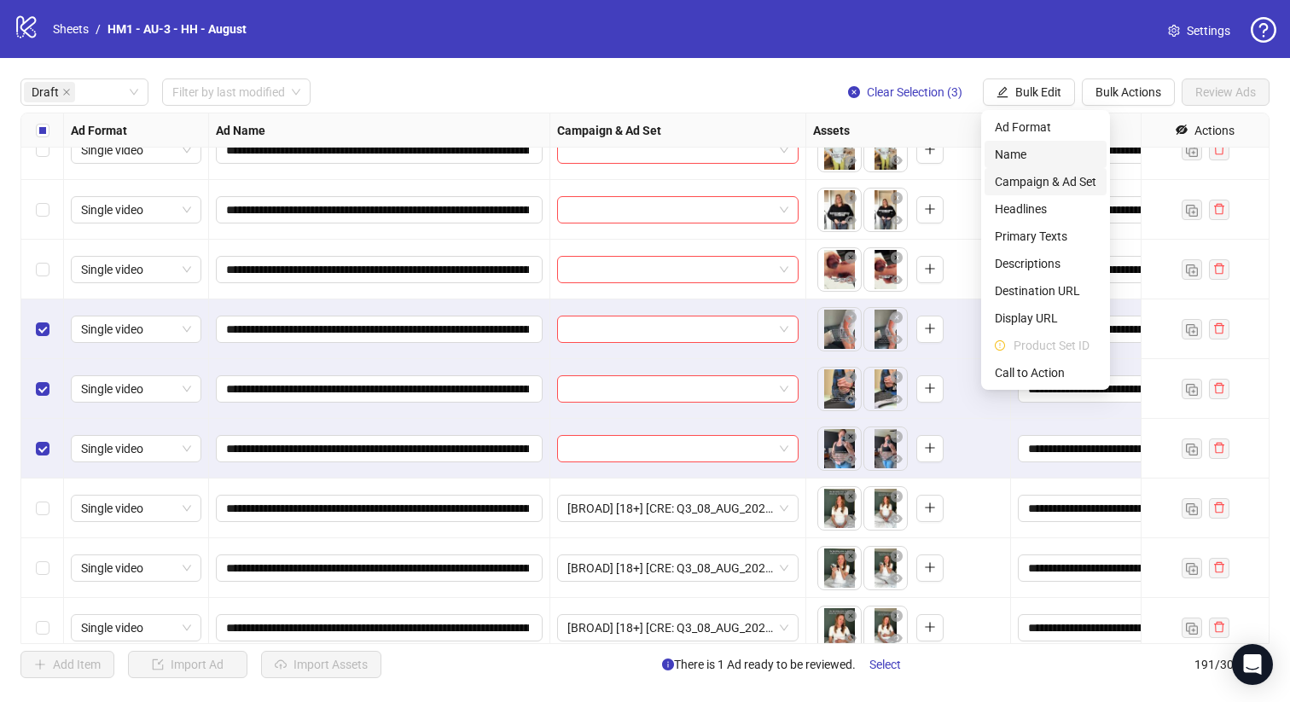
click at [1052, 180] on span "Campaign & Ad Set" at bounding box center [1044, 181] width 101 height 19
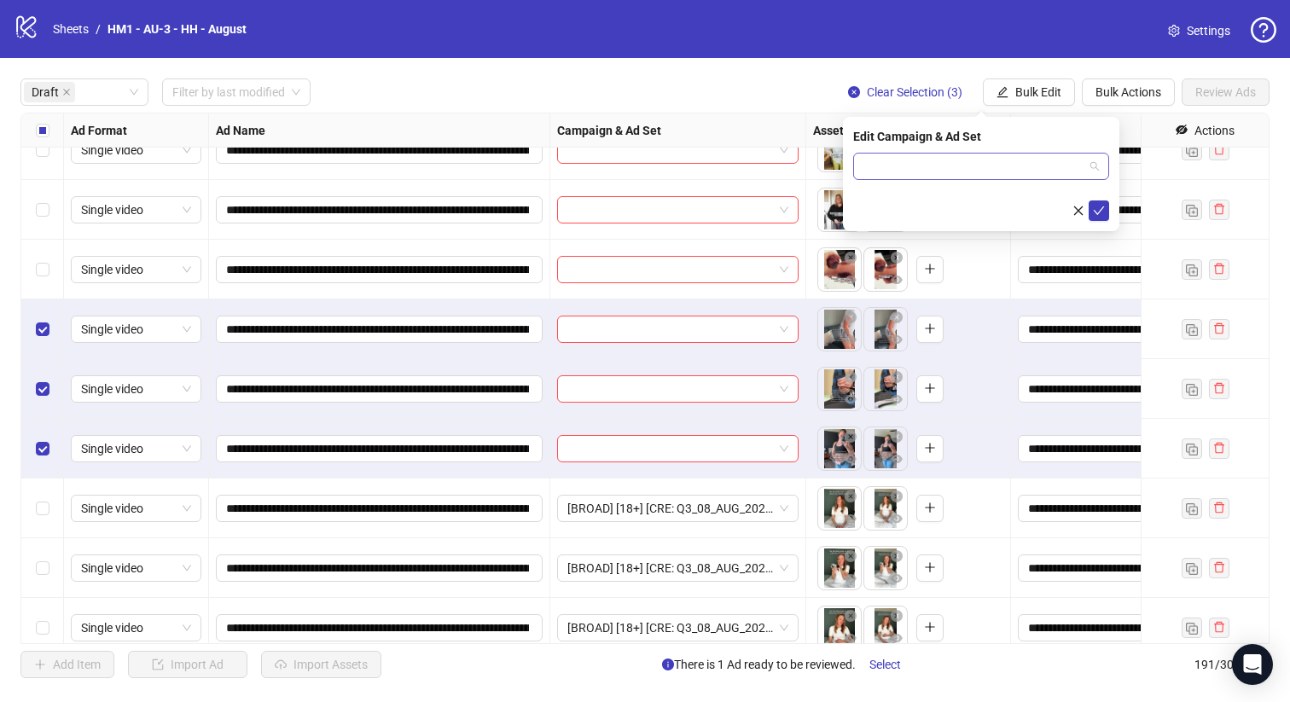
click at [1030, 175] on input "search" at bounding box center [973, 167] width 220 height 26
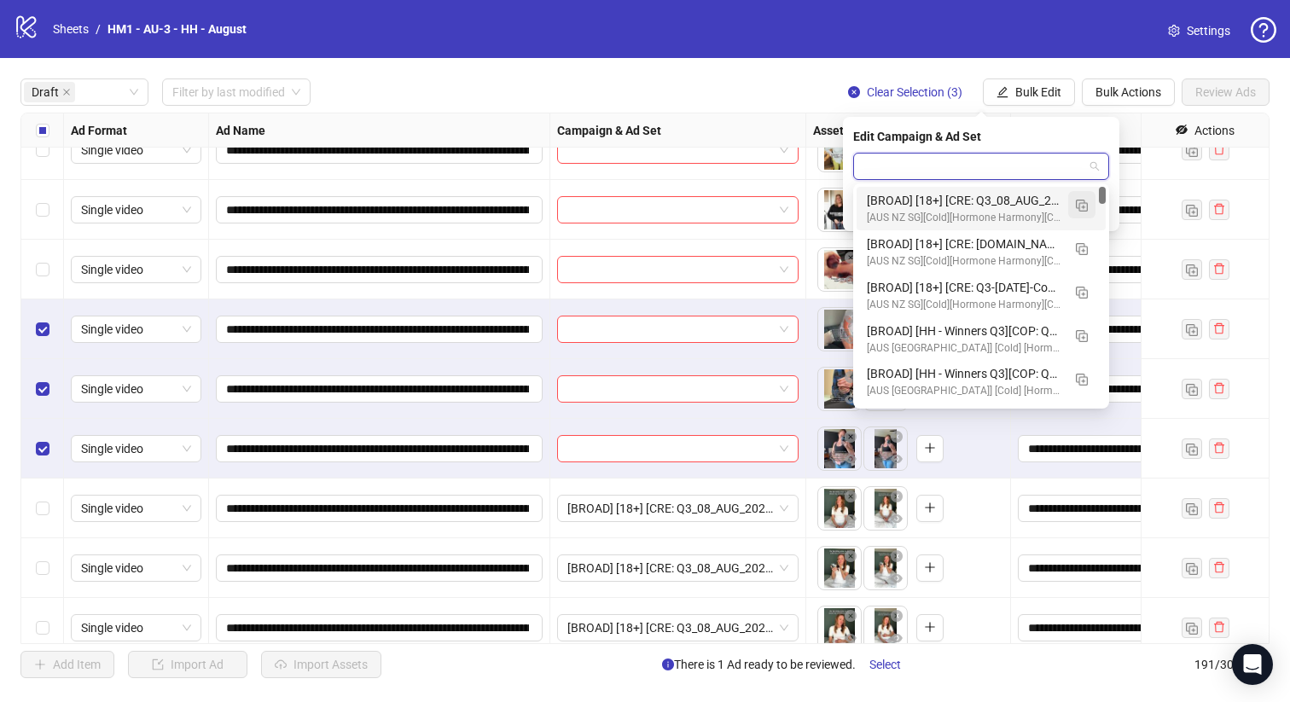
click at [1074, 198] on button "button" at bounding box center [1081, 204] width 27 height 27
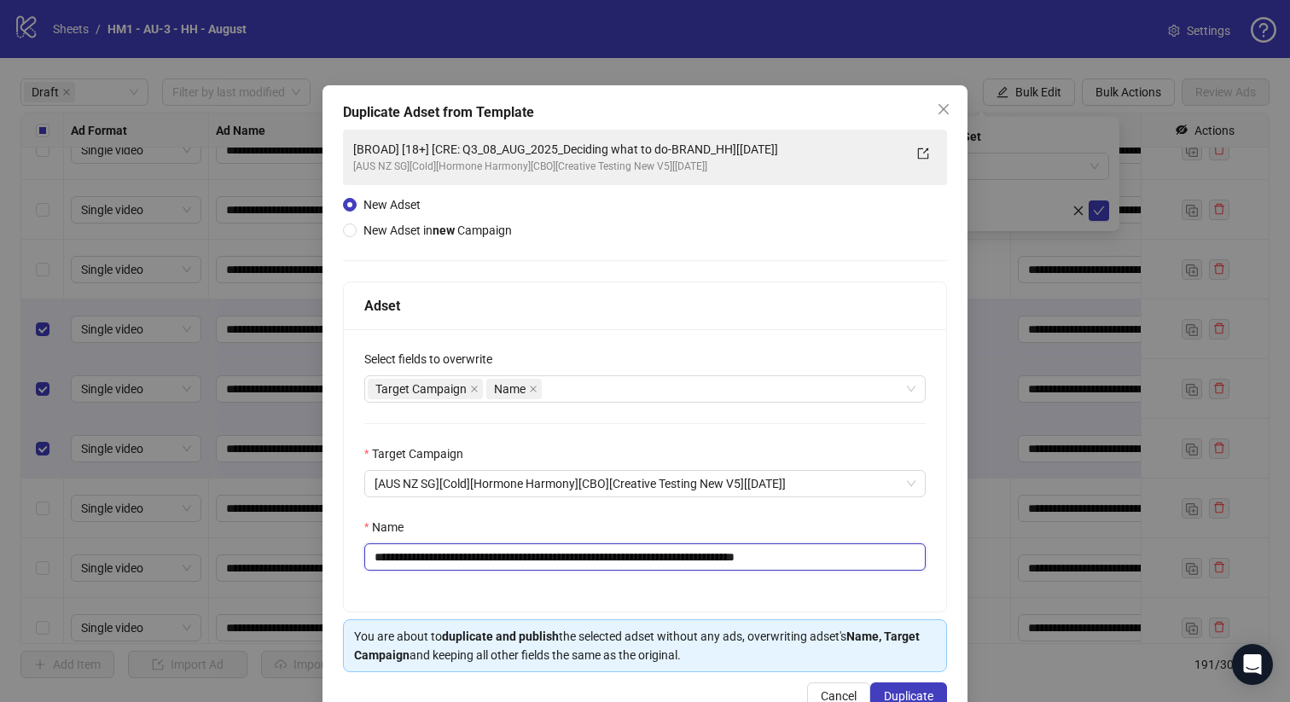
drag, startPoint x: 749, startPoint y: 557, endPoint x: 485, endPoint y: 556, distance: 263.5
click at [485, 556] on input "**********" at bounding box center [644, 556] width 561 height 27
paste input "*******"
type input "**********"
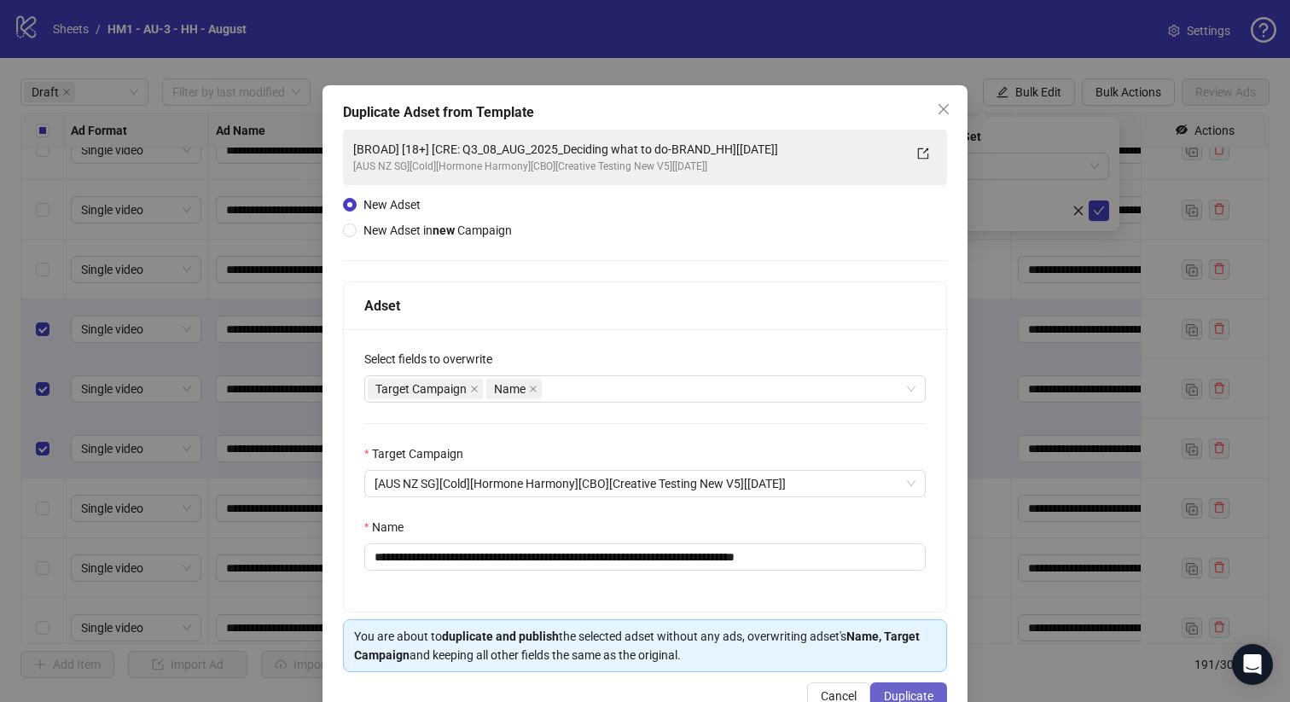
click at [907, 698] on span "Duplicate" at bounding box center [908, 696] width 49 height 14
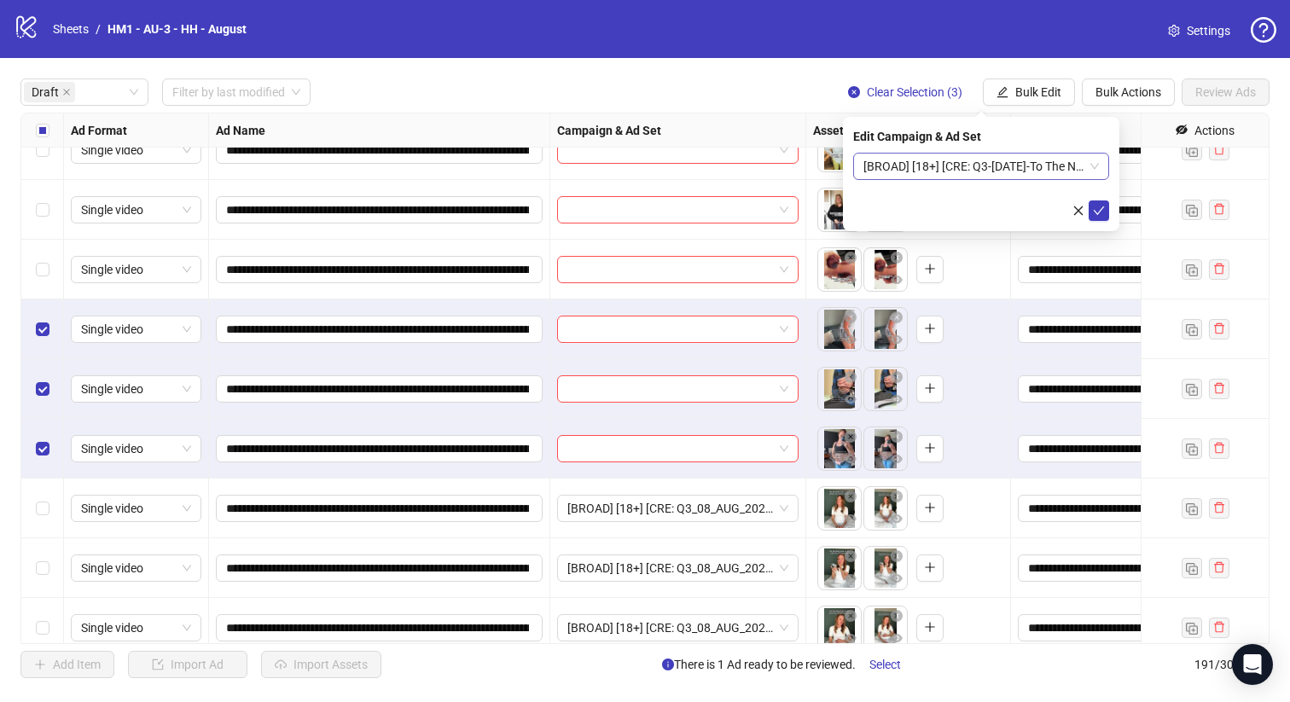
click at [1025, 167] on span "[BROAD] [18+] [CRE: Q3-[DATE]-To The Nutritionist-Text Overlay-HH][[DATE]]" at bounding box center [980, 167] width 235 height 26
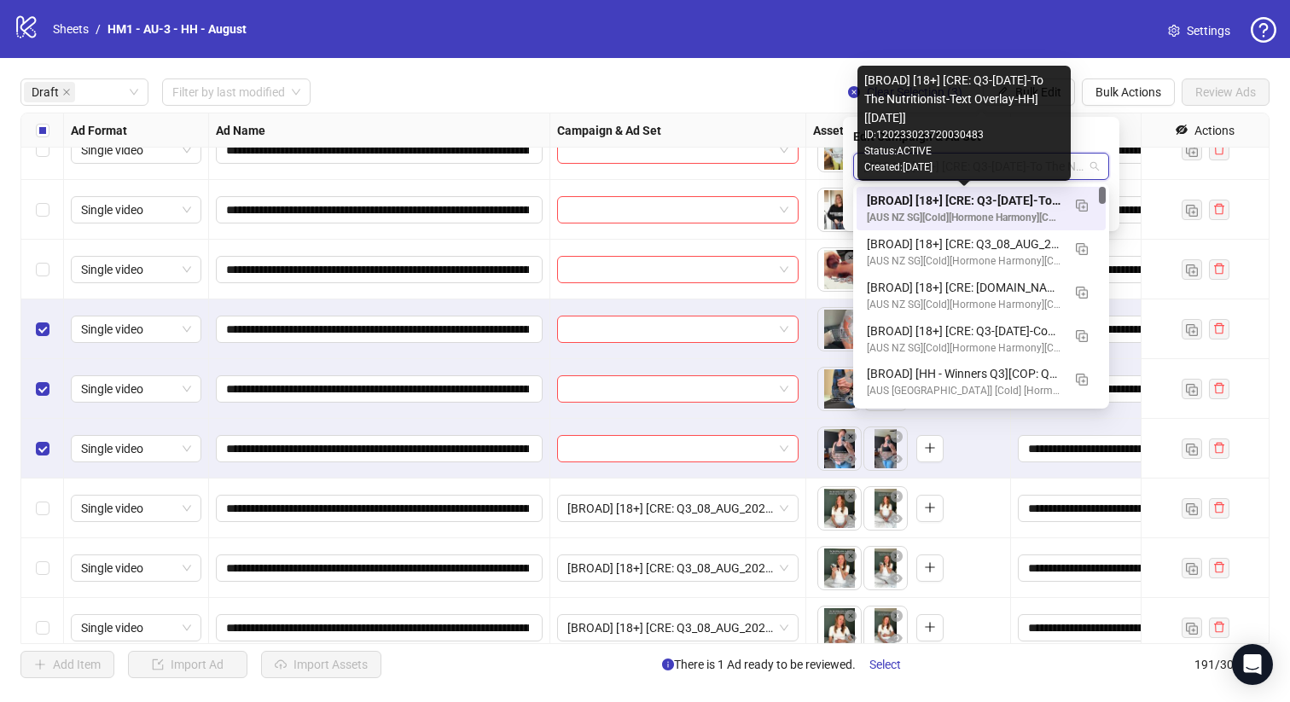
click at [1024, 200] on div "[BROAD] [18+] [CRE: Q3-[DATE]-To The Nutritionist-Text Overlay-HH][[DATE]]" at bounding box center [964, 200] width 194 height 19
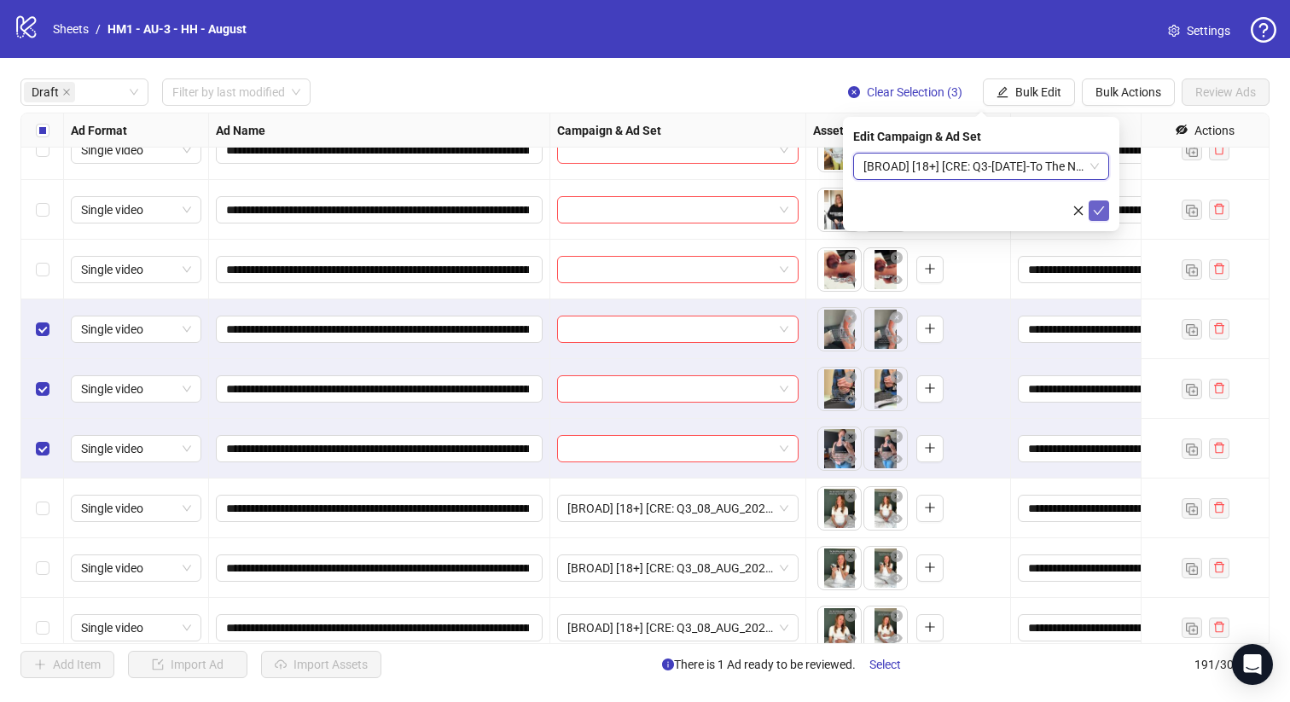
click at [1096, 206] on icon "check" at bounding box center [1099, 211] width 12 height 12
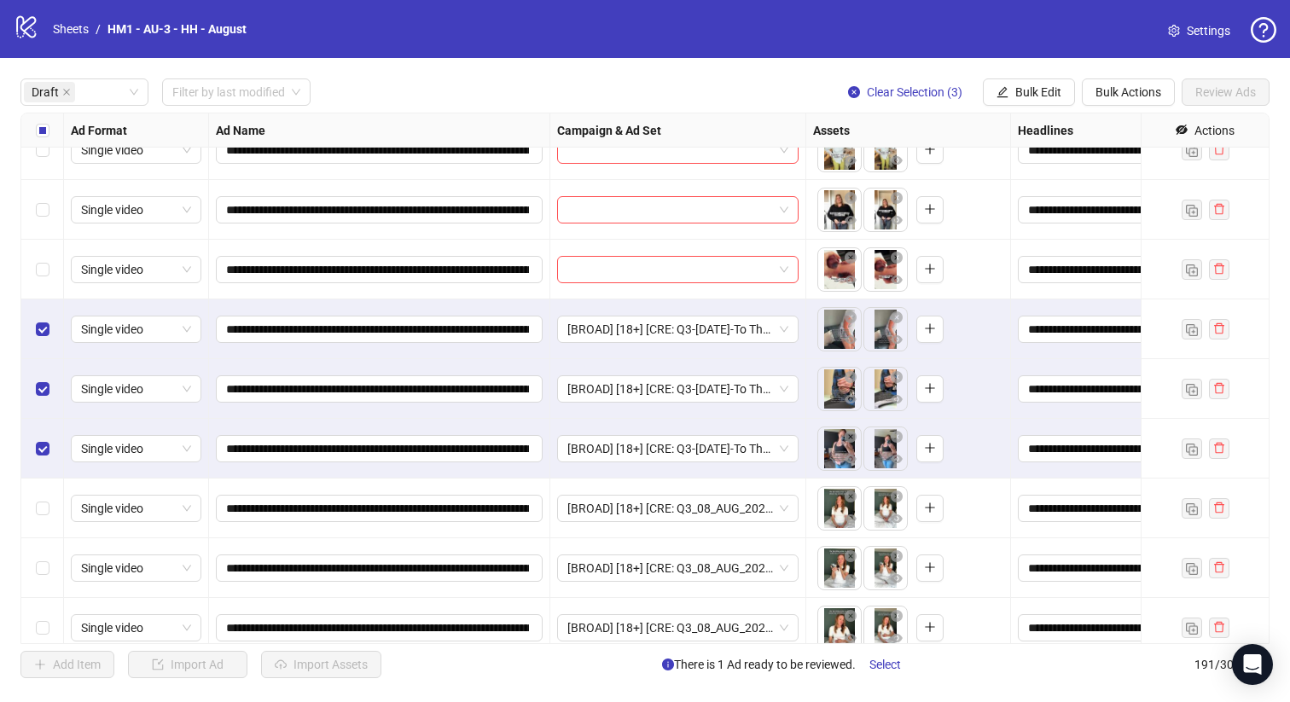
click at [39, 119] on div "Select all rows" at bounding box center [42, 130] width 43 height 34
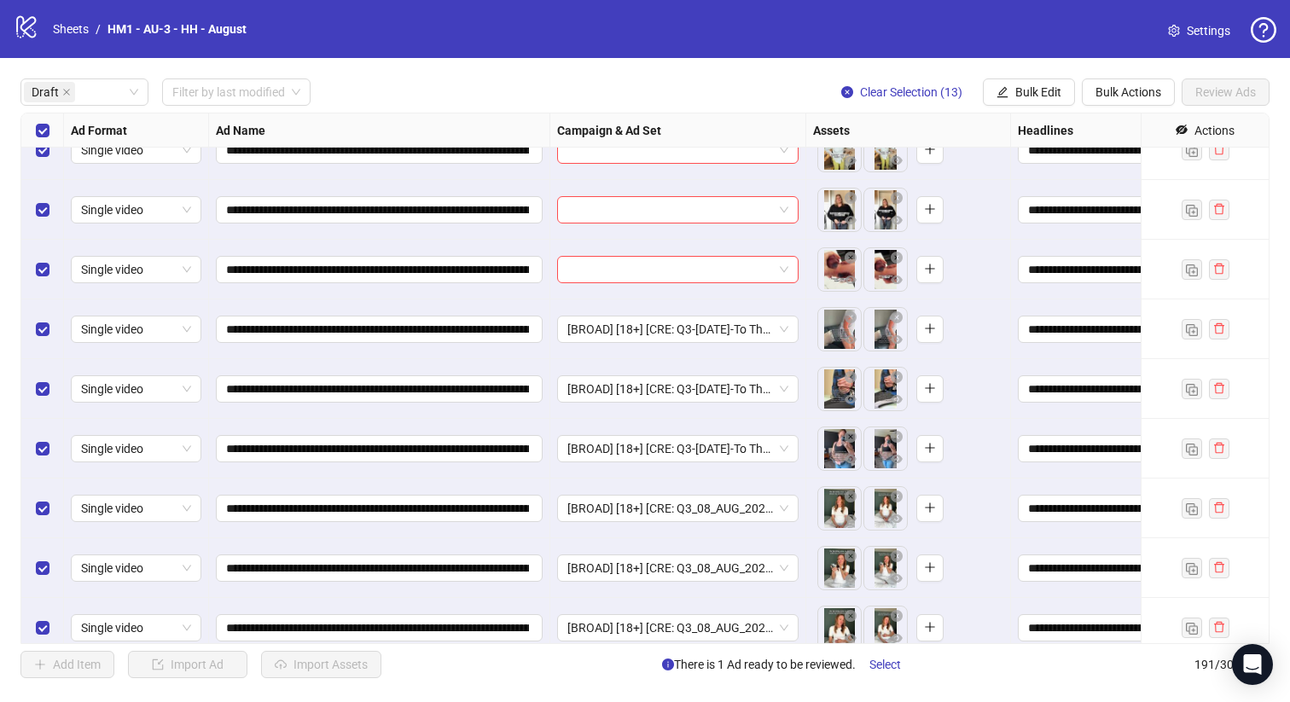
click at [39, 119] on div "Select all rows" at bounding box center [42, 130] width 43 height 34
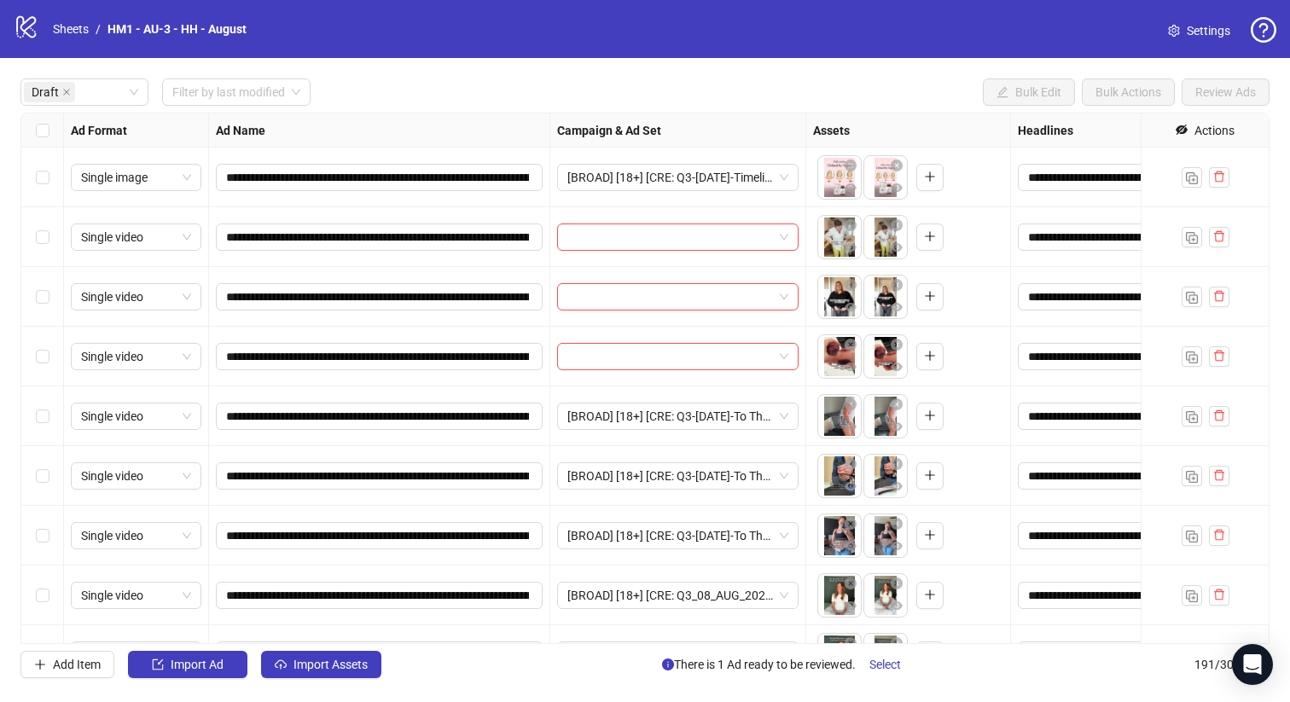
click at [55, 366] on div "Select row 4" at bounding box center [42, 357] width 43 height 60
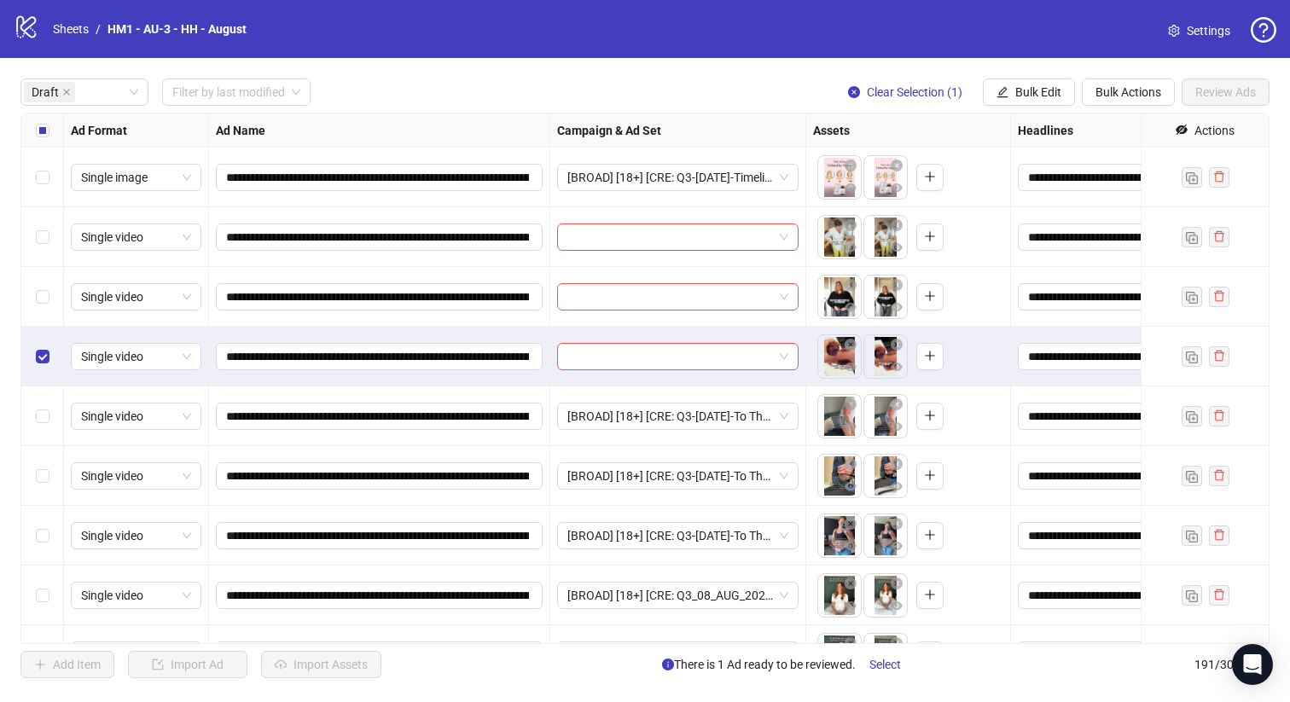
click at [55, 312] on div "Select row 3" at bounding box center [42, 297] width 43 height 60
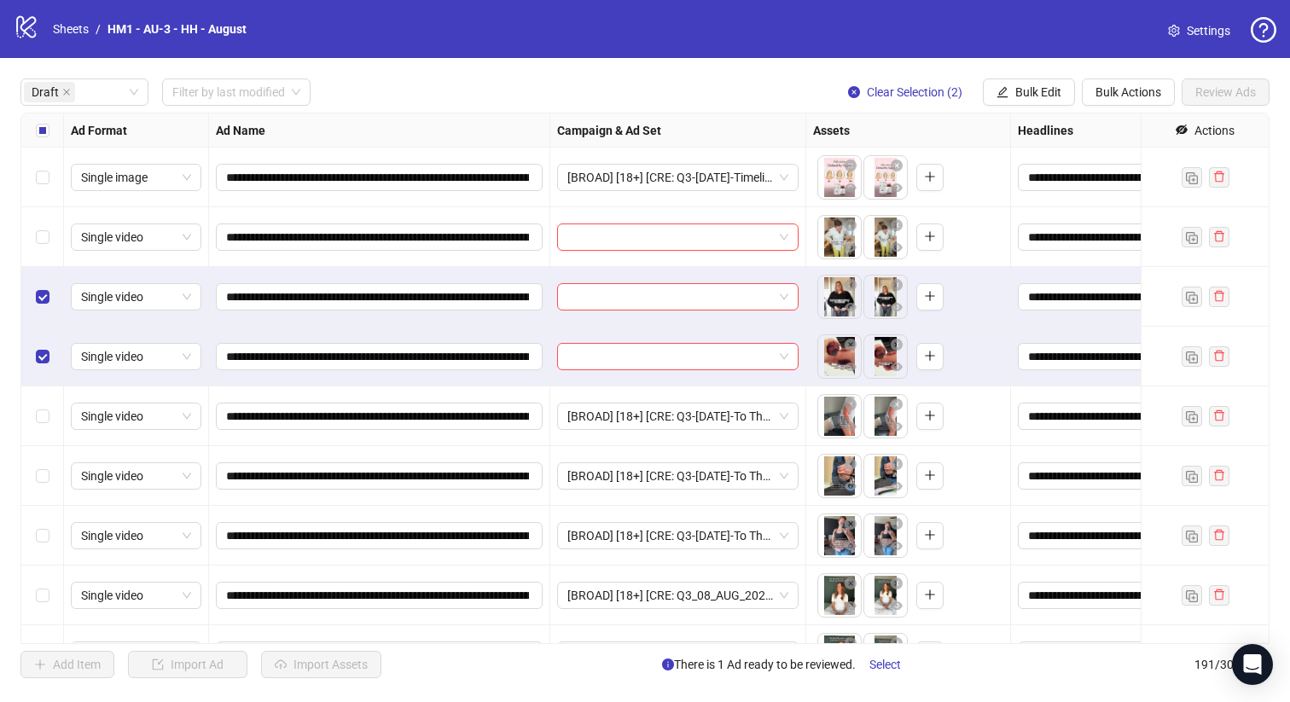
click at [45, 204] on div "Select row 1" at bounding box center [42, 178] width 43 height 60
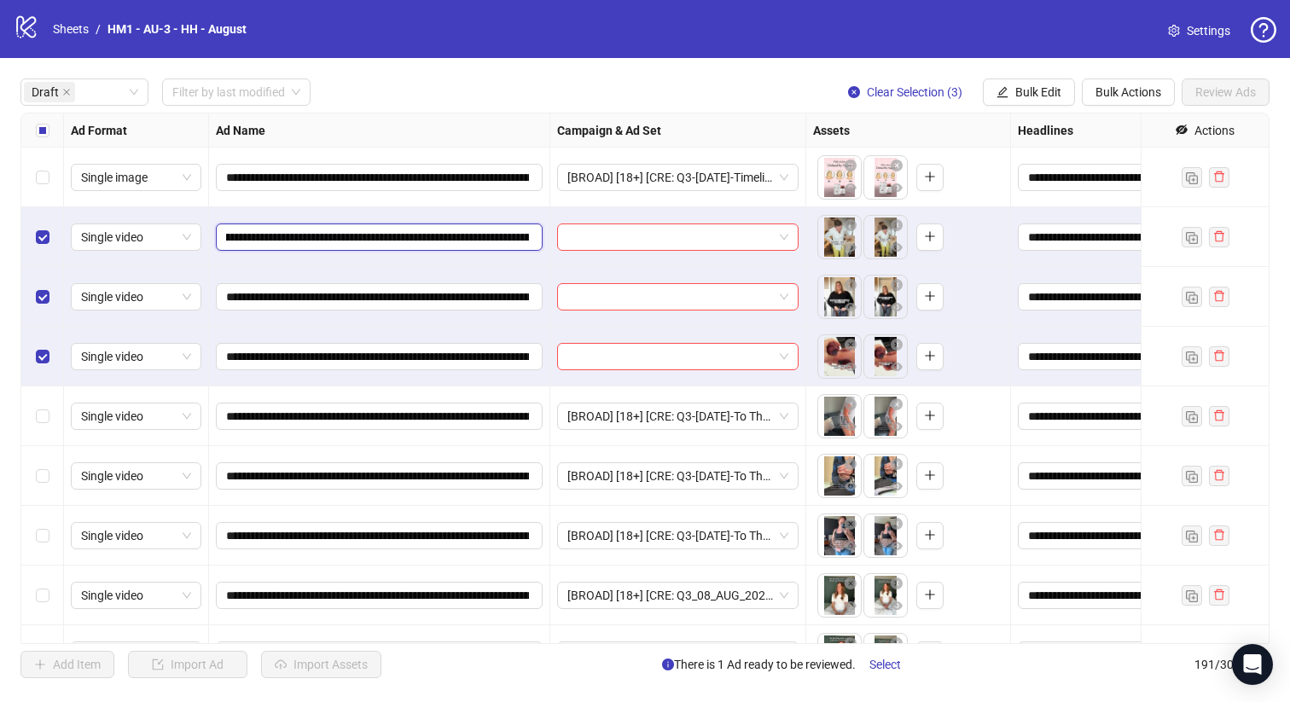
scroll to position [0, 257]
drag, startPoint x: 404, startPoint y: 240, endPoint x: 500, endPoint y: 245, distance: 95.7
click at [500, 245] on input "**********" at bounding box center [377, 237] width 303 height 19
click at [1033, 85] on span "Bulk Edit" at bounding box center [1038, 92] width 46 height 14
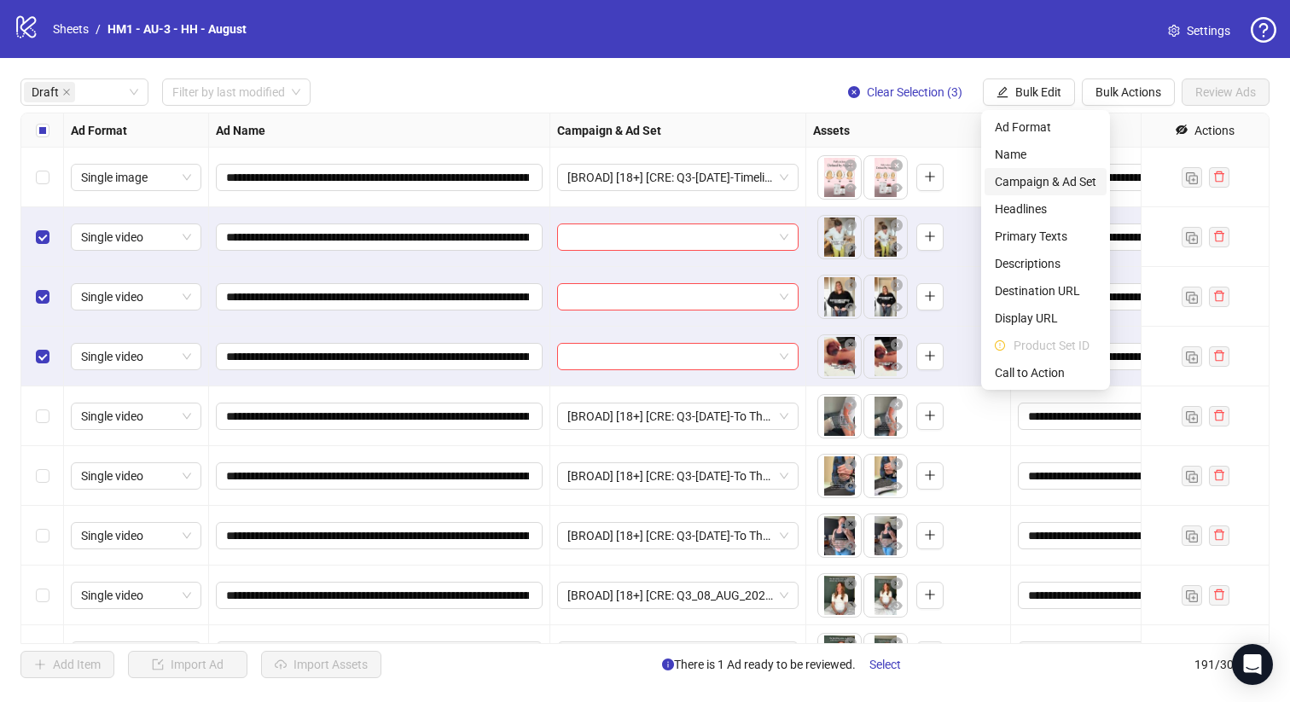
click at [1054, 184] on span "Campaign & Ad Set" at bounding box center [1044, 181] width 101 height 19
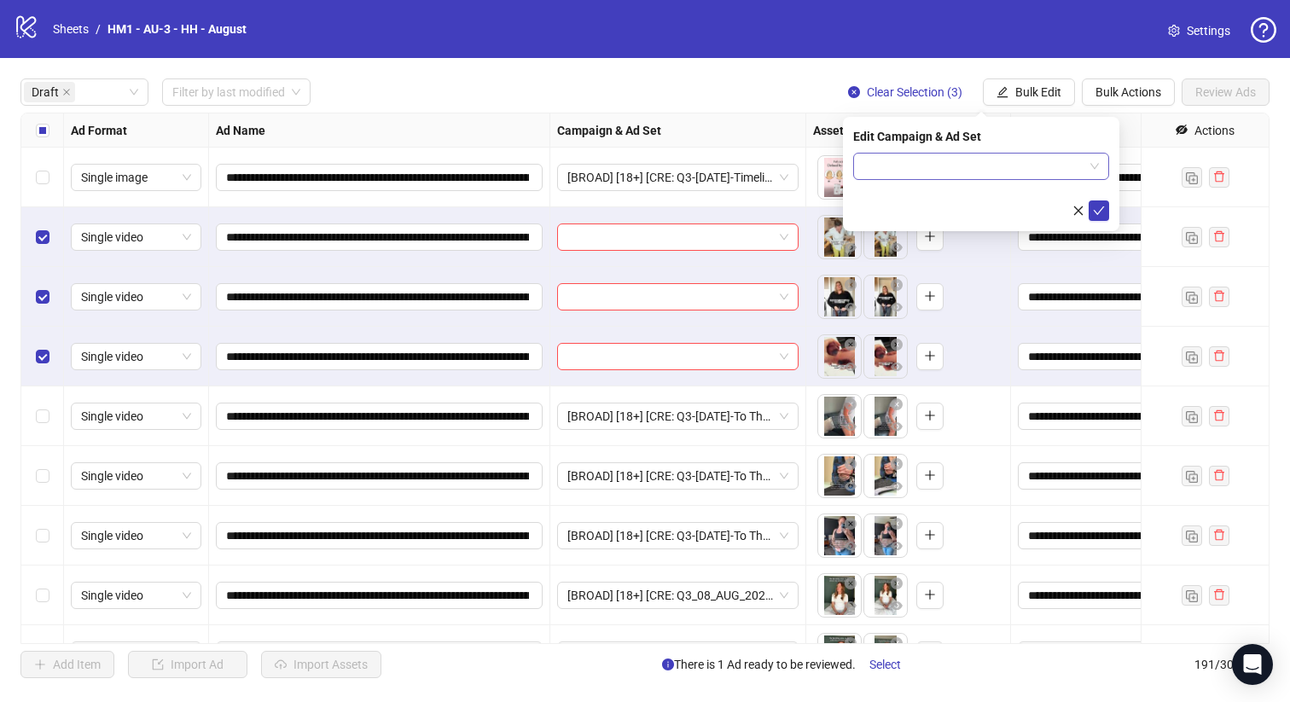
click at [1014, 176] on input "search" at bounding box center [973, 167] width 220 height 26
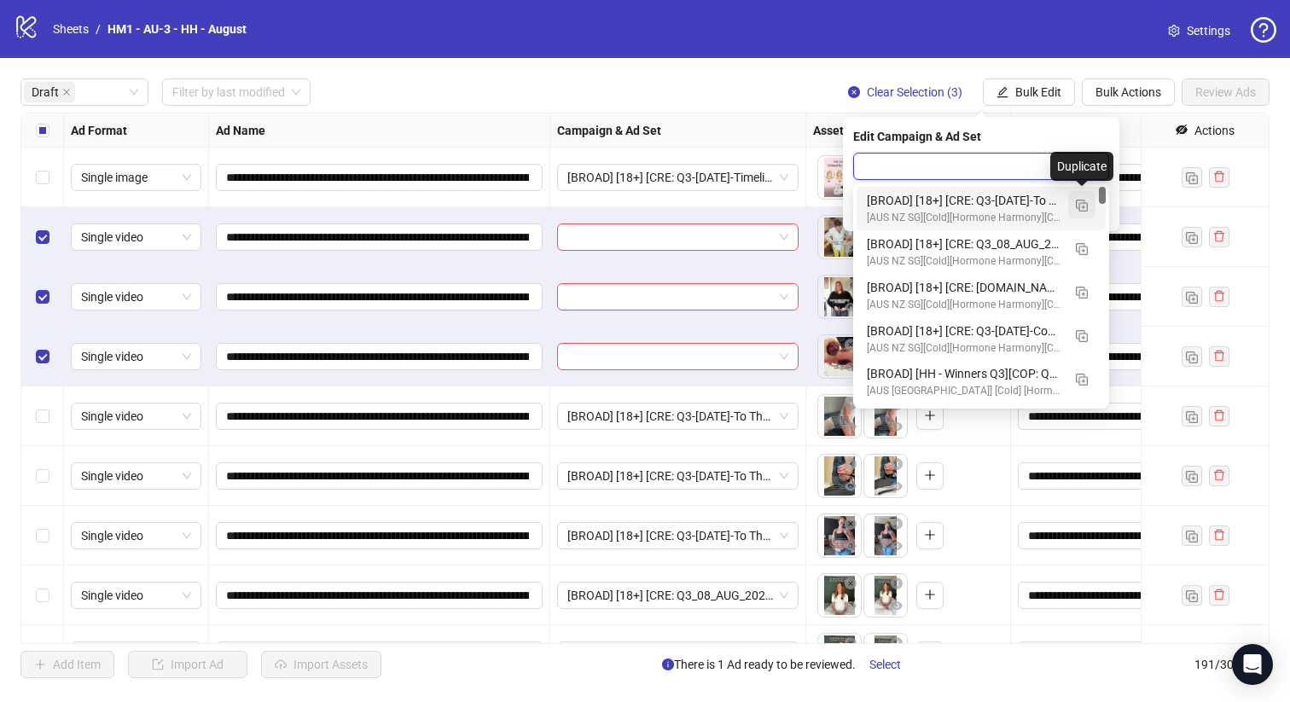
click at [1074, 204] on button "button" at bounding box center [1081, 204] width 27 height 27
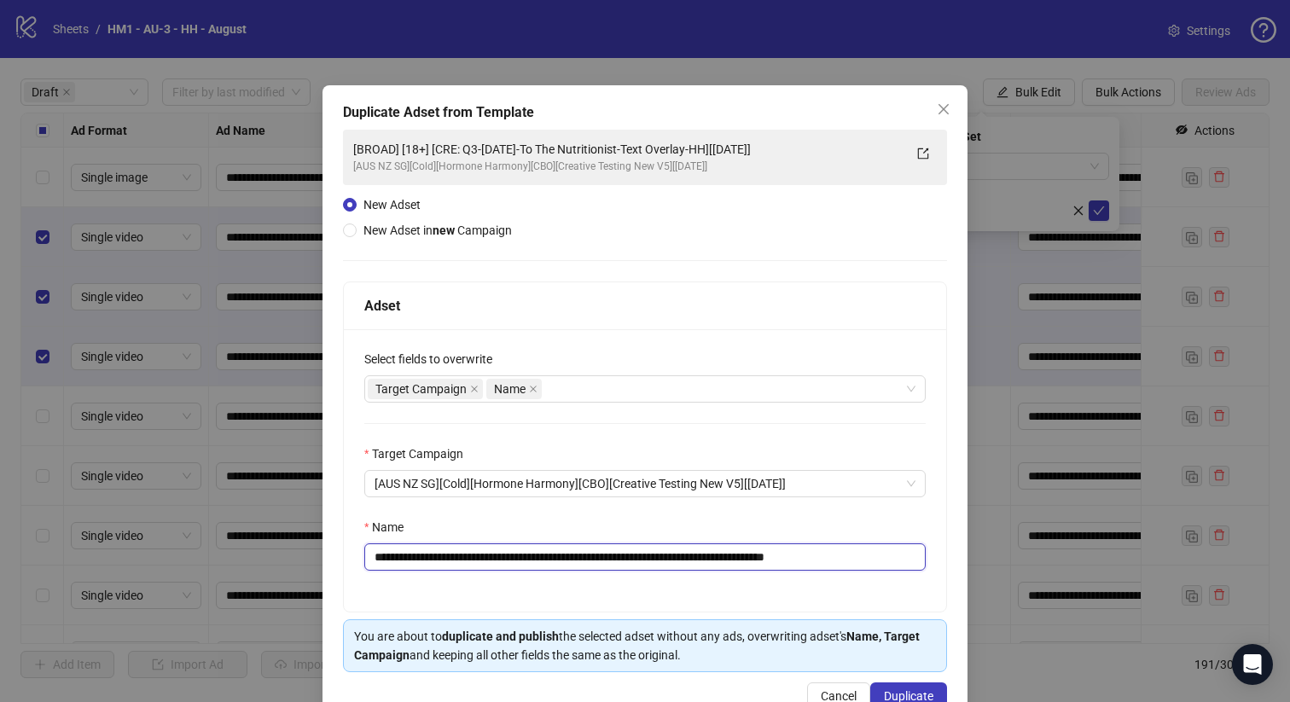
drag, startPoint x: 739, startPoint y: 559, endPoint x: 484, endPoint y: 564, distance: 255.0
click at [484, 564] on input "**********" at bounding box center [644, 556] width 561 height 27
paste input "**********"
type input "**********"
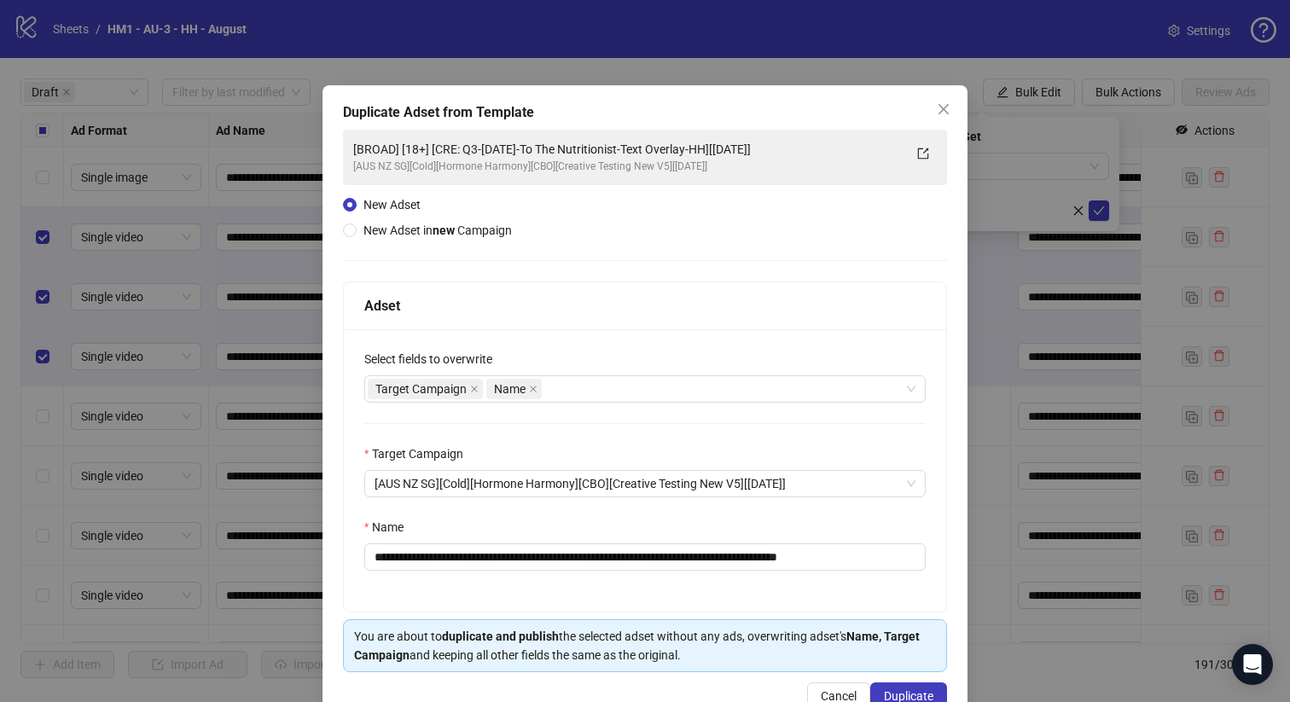
click at [896, 678] on div "**********" at bounding box center [644, 405] width 645 height 641
click at [896, 693] on span "Duplicate" at bounding box center [908, 696] width 49 height 14
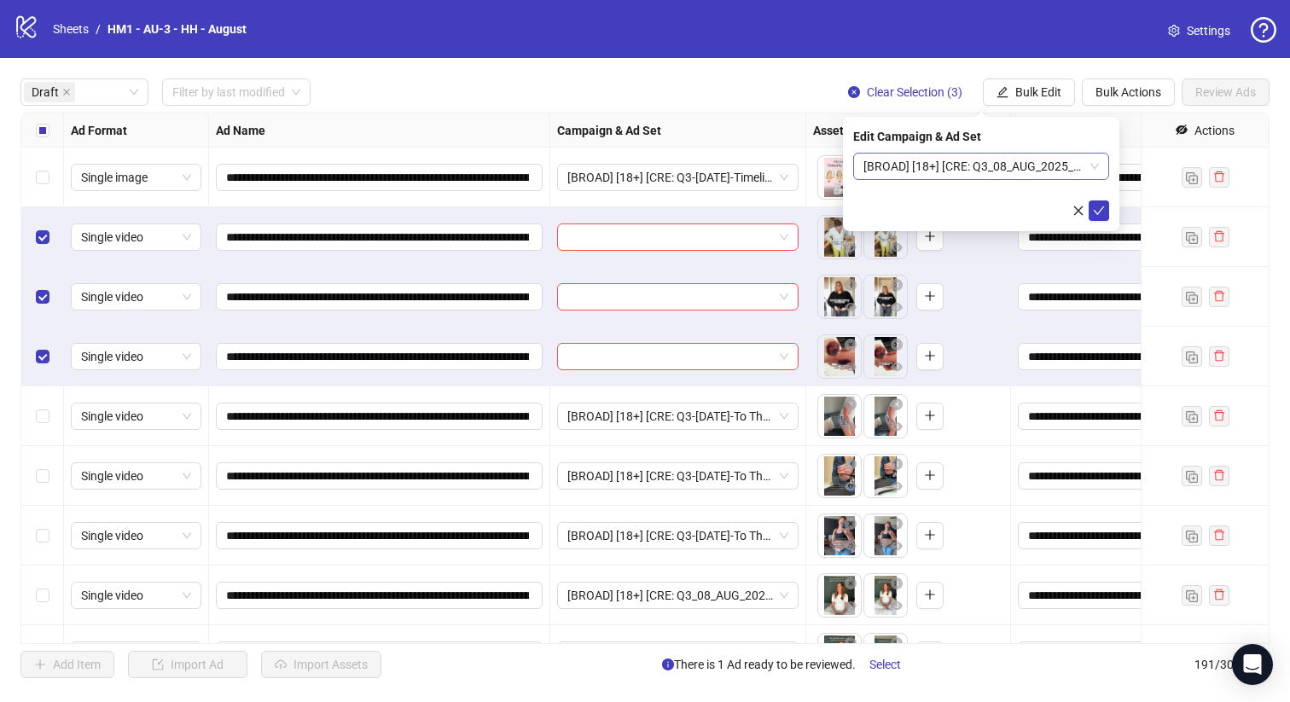
click at [987, 158] on span "[BROAD] [18+] [CRE: Q3_08_AUG_2025_10-signs-HighCortisol-Testimonial-VO_HH_1.2.…" at bounding box center [980, 167] width 235 height 26
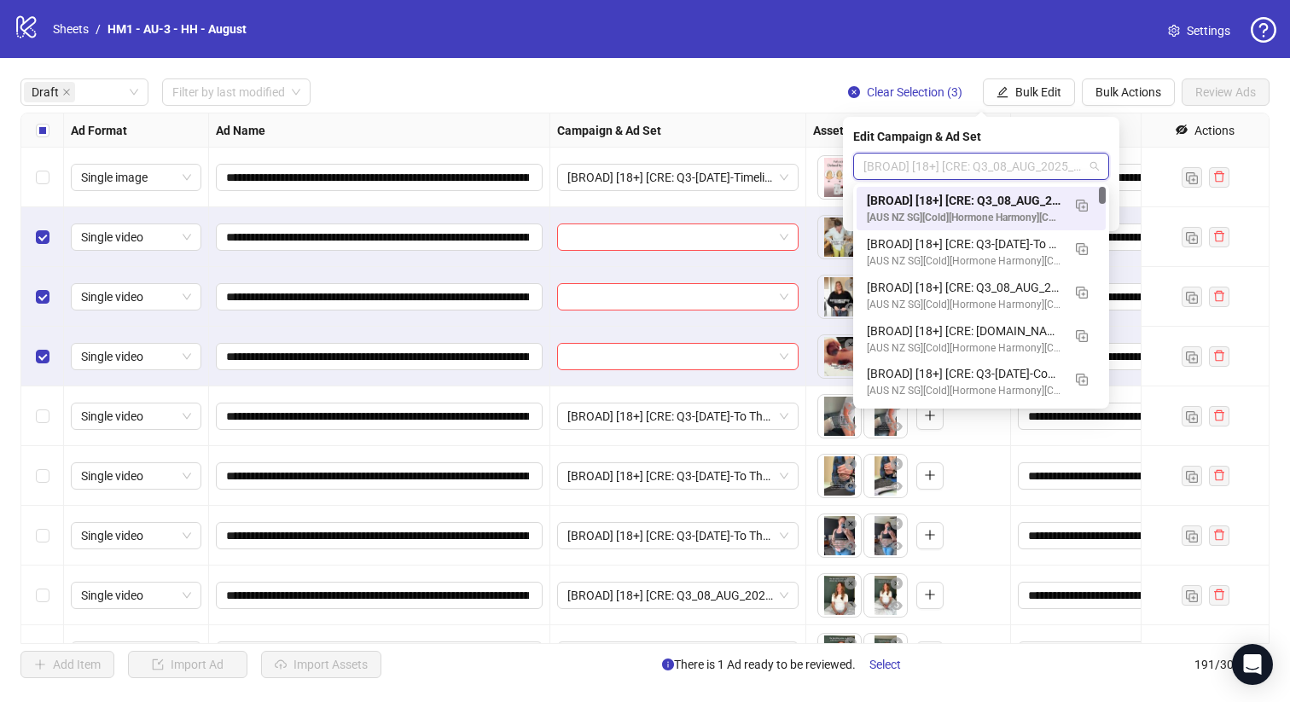
click at [986, 206] on div "[BROAD] [18+] [CRE: Q3_08_AUG_2025_10-signs-HighCortisol-Testimonial-VO_HH_1.2.…" at bounding box center [964, 200] width 194 height 19
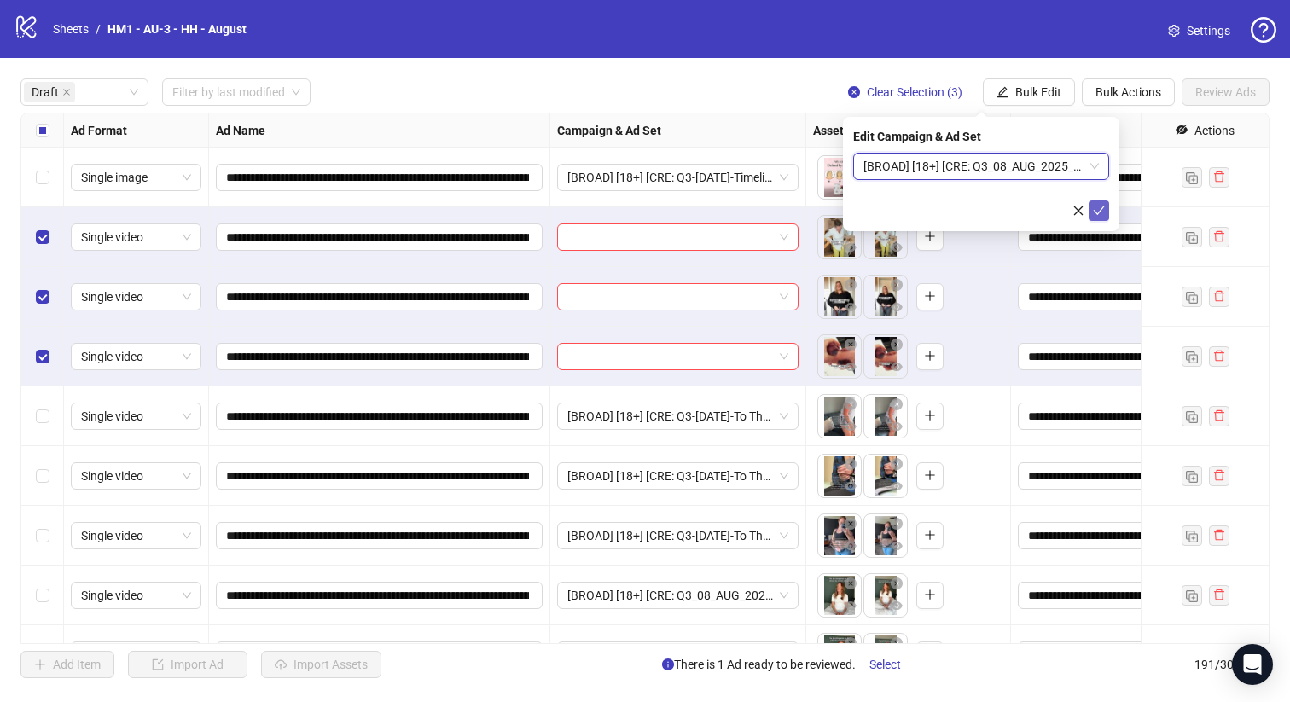
click at [1100, 206] on icon "check" at bounding box center [1099, 211] width 12 height 12
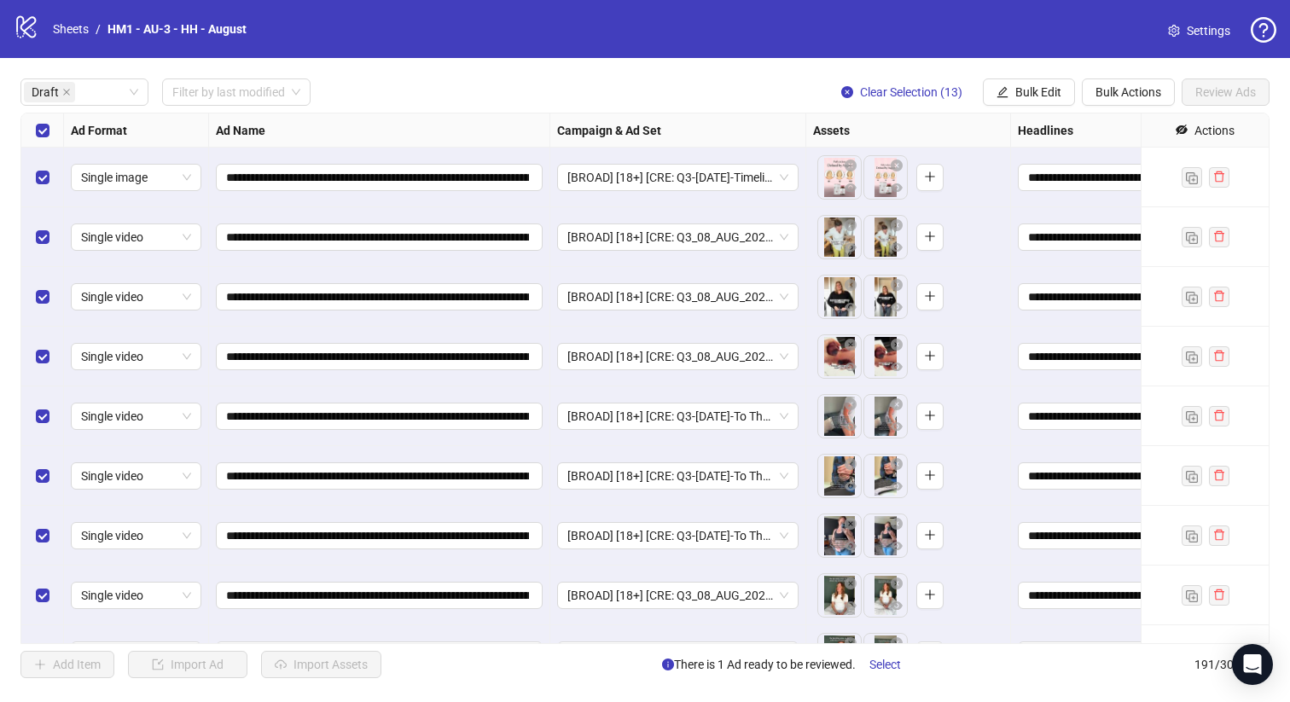
click at [42, 159] on div "Select row 1" at bounding box center [42, 178] width 43 height 60
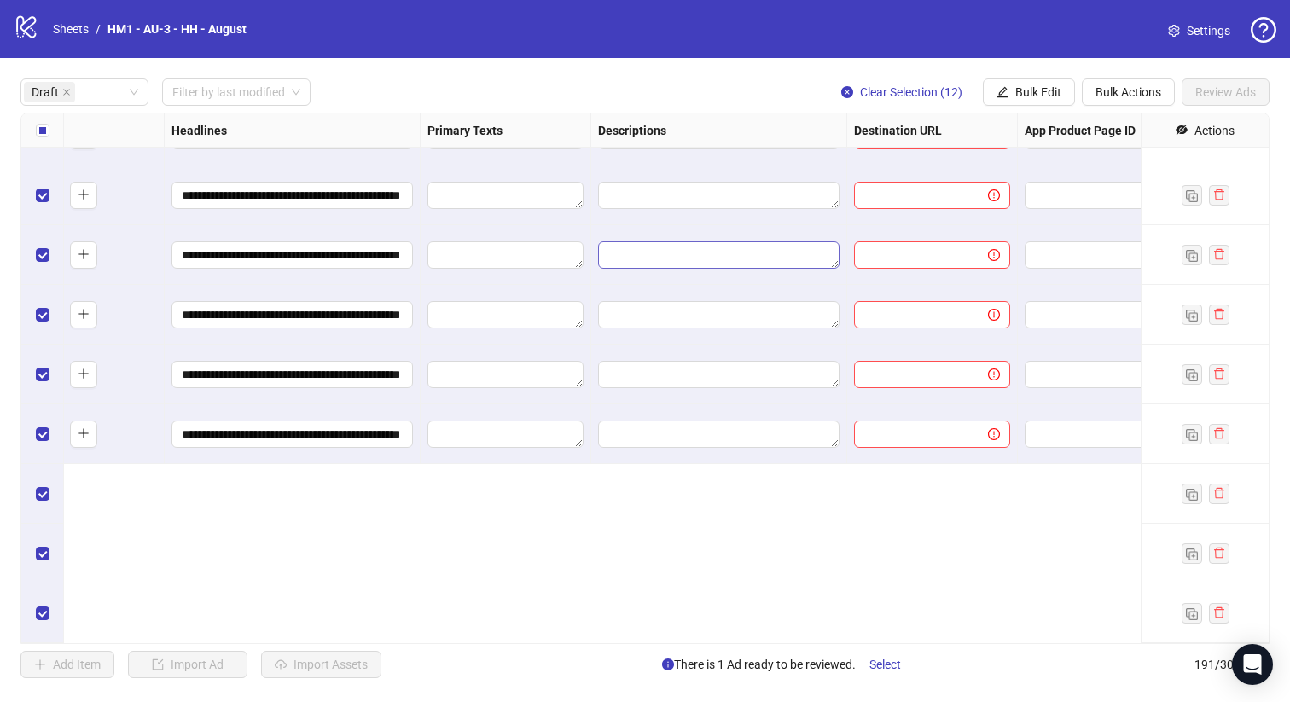
scroll to position [0, 846]
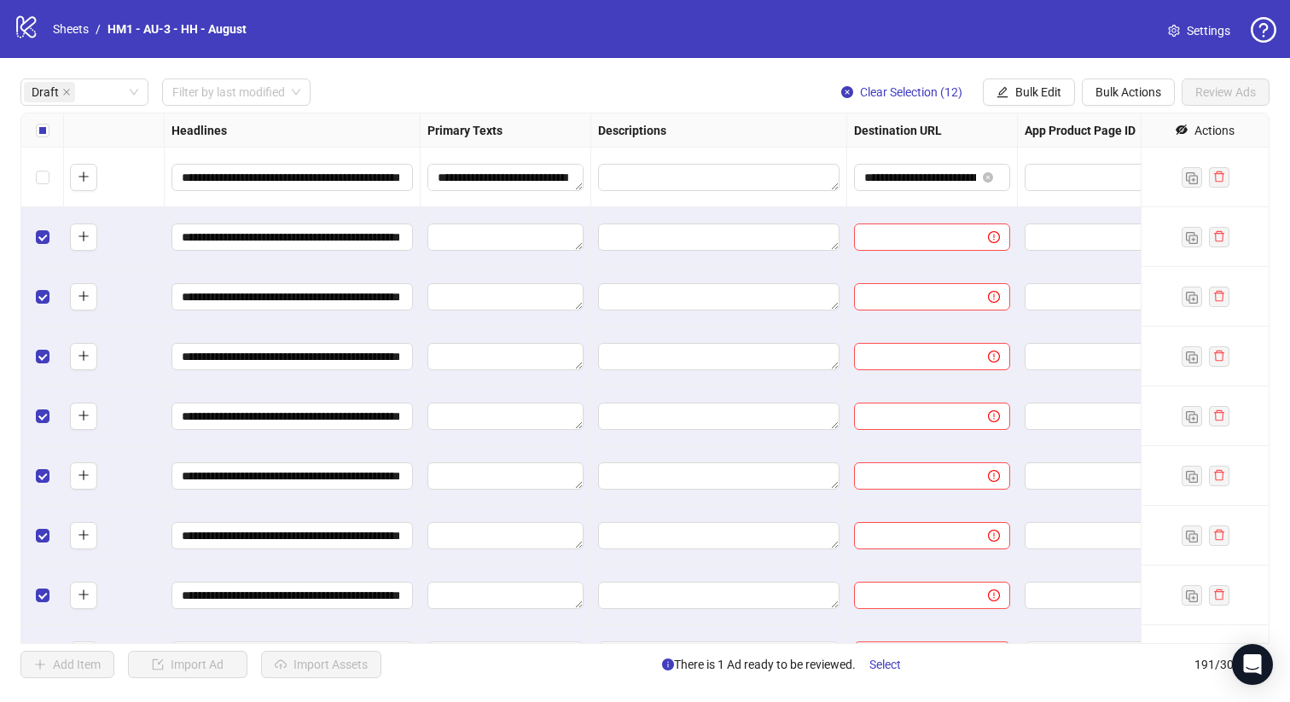
click at [884, 193] on div "**********" at bounding box center [932, 178] width 171 height 60
click at [884, 183] on input "**********" at bounding box center [920, 177] width 112 height 19
click at [1053, 88] on span "Bulk Edit" at bounding box center [1038, 92] width 46 height 14
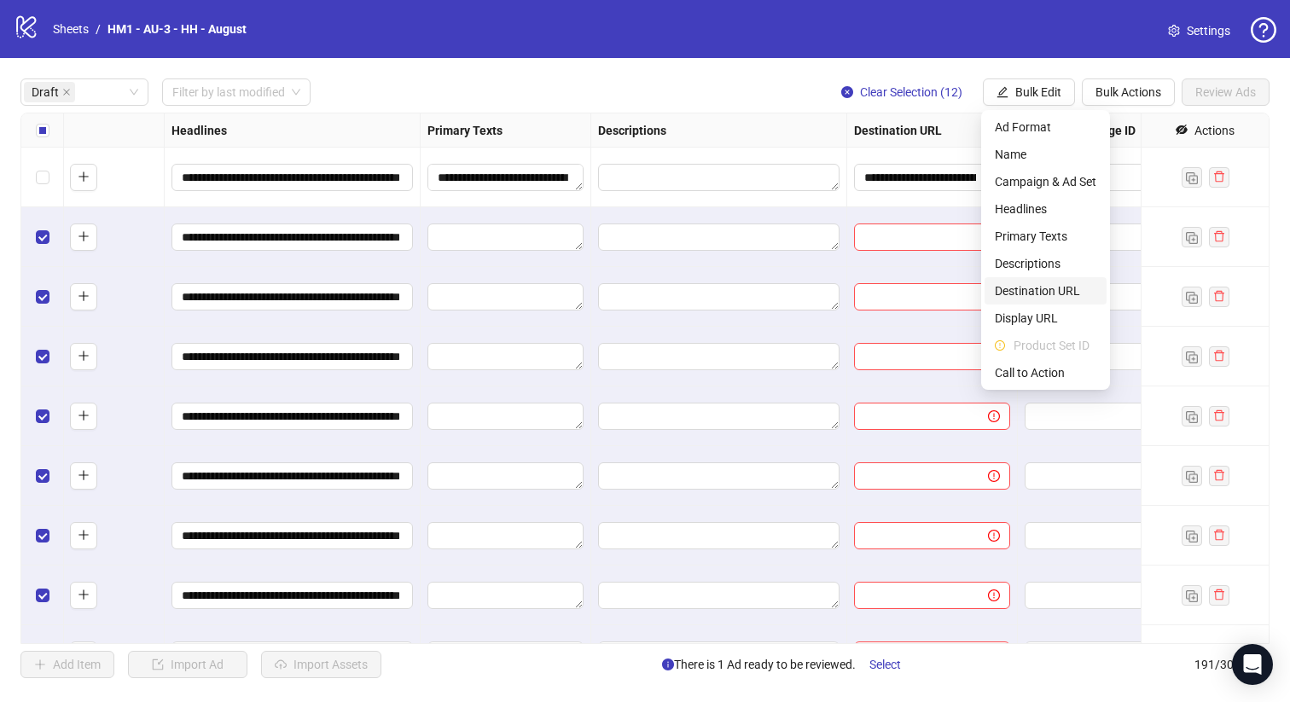
click at [1071, 287] on span "Destination URL" at bounding box center [1044, 290] width 101 height 19
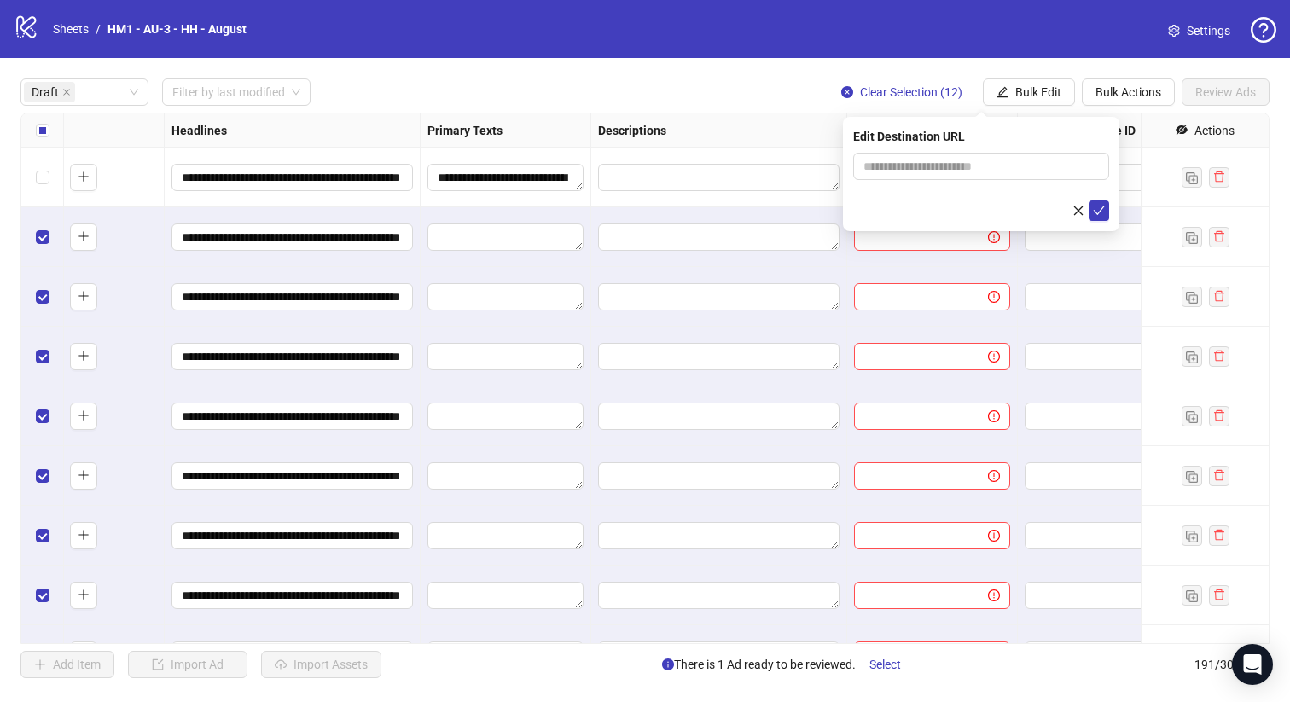
click at [1035, 183] on form at bounding box center [981, 187] width 256 height 68
click at [1035, 168] on input "text" at bounding box center [974, 166] width 222 height 19
paste input "**********"
type input "**********"
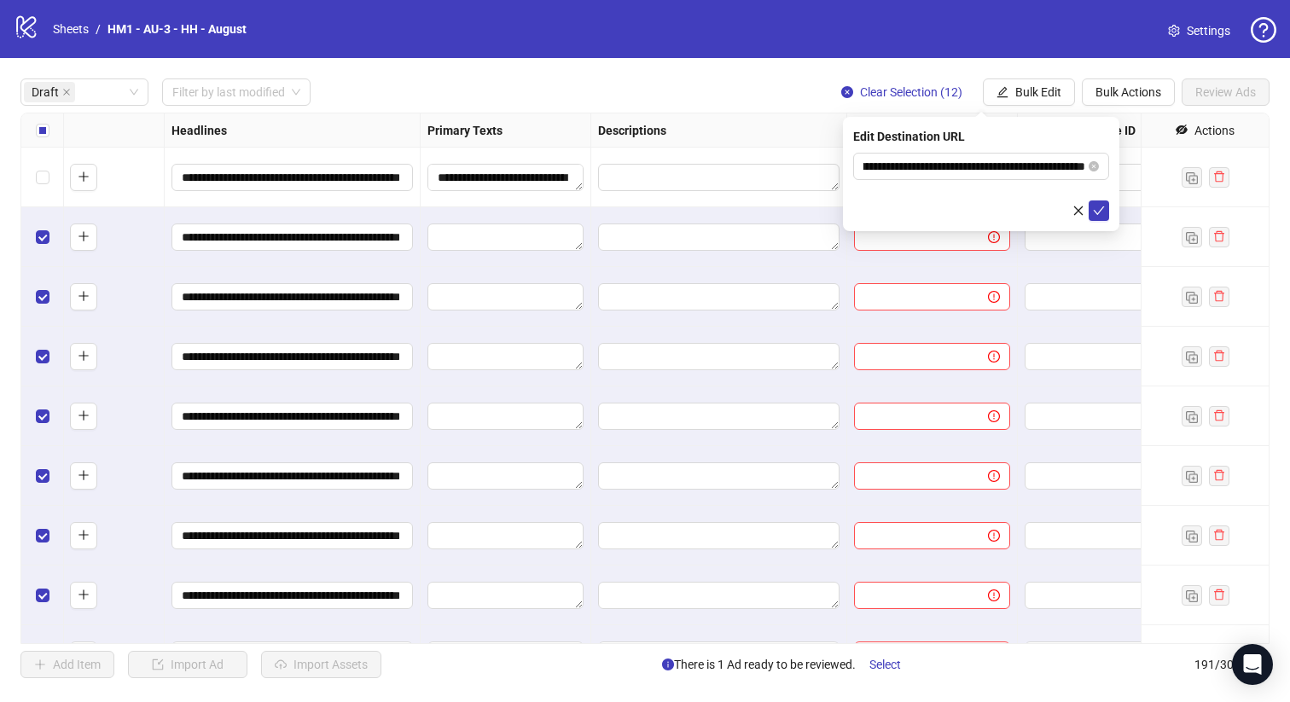
scroll to position [0, 0]
click at [1071, 137] on div "Edit Destination URL" at bounding box center [981, 136] width 256 height 19
click at [1101, 213] on icon "check" at bounding box center [1099, 211] width 12 height 12
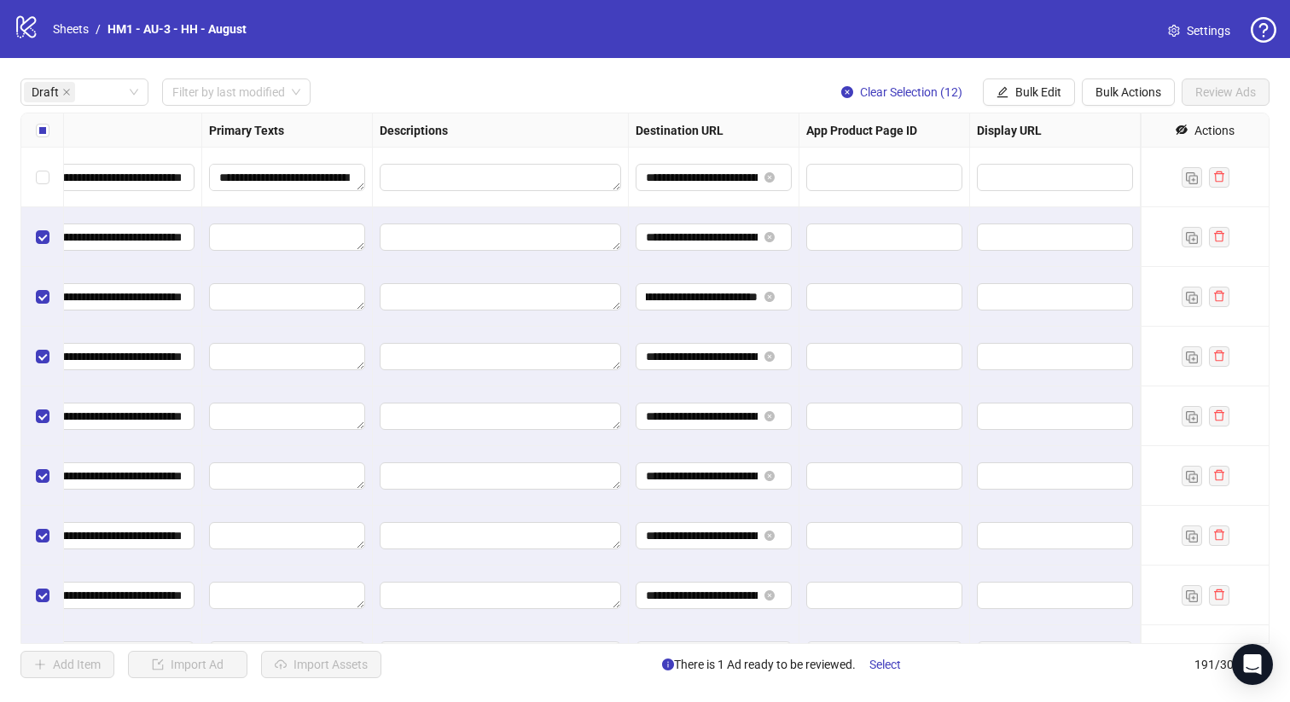
scroll to position [0, 1542]
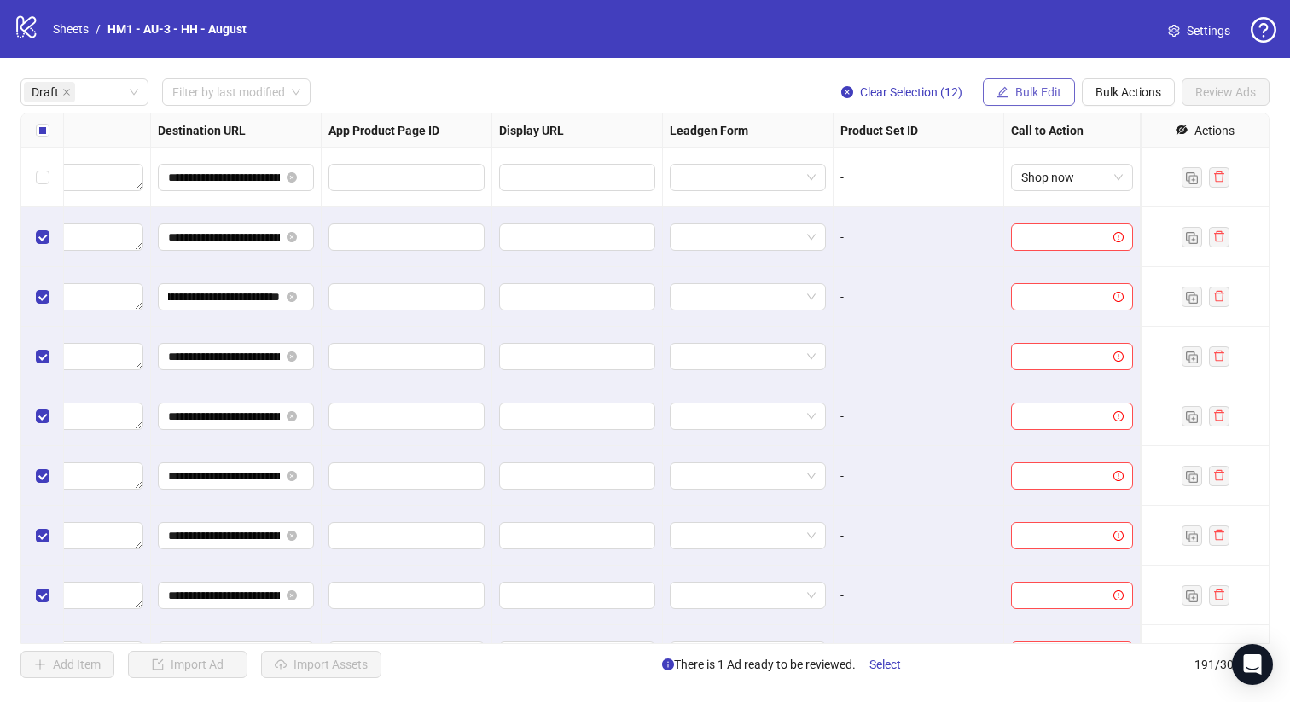
click at [1044, 90] on span "Bulk Edit" at bounding box center [1038, 92] width 46 height 14
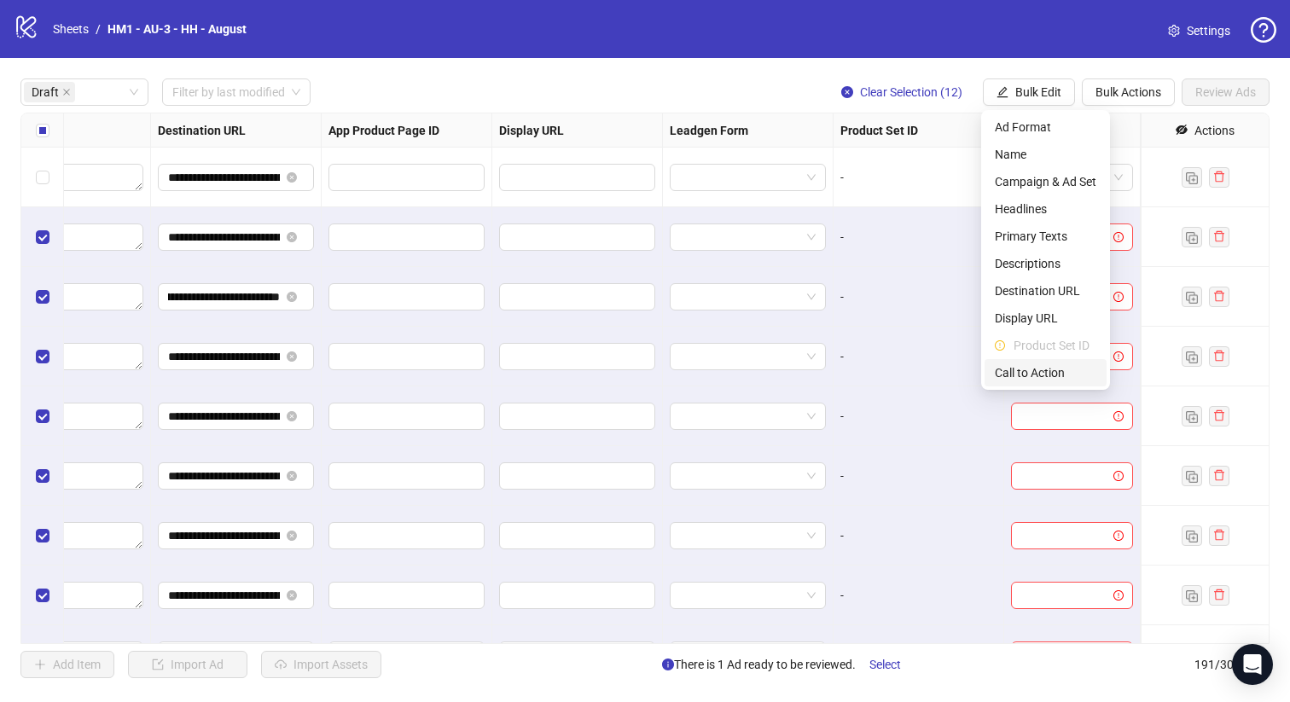
click at [1043, 368] on span "Call to Action" at bounding box center [1044, 372] width 101 height 19
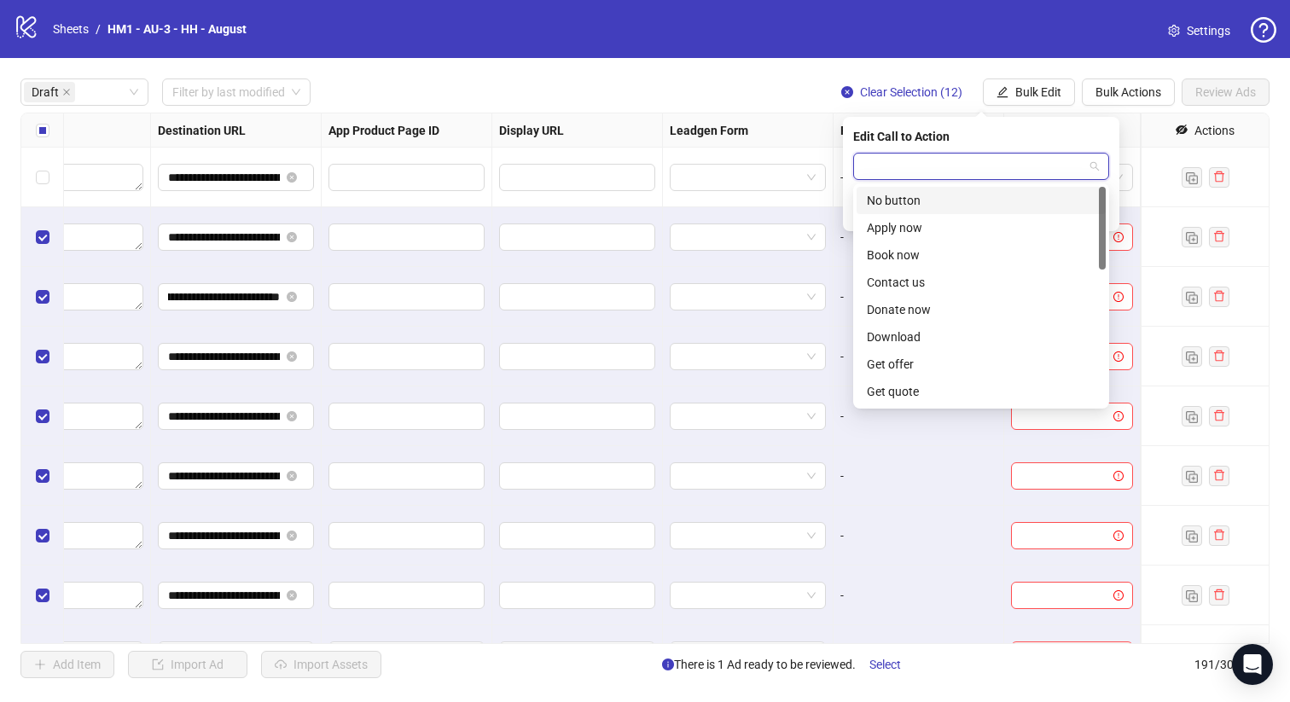
click at [1034, 167] on input "search" at bounding box center [973, 167] width 220 height 26
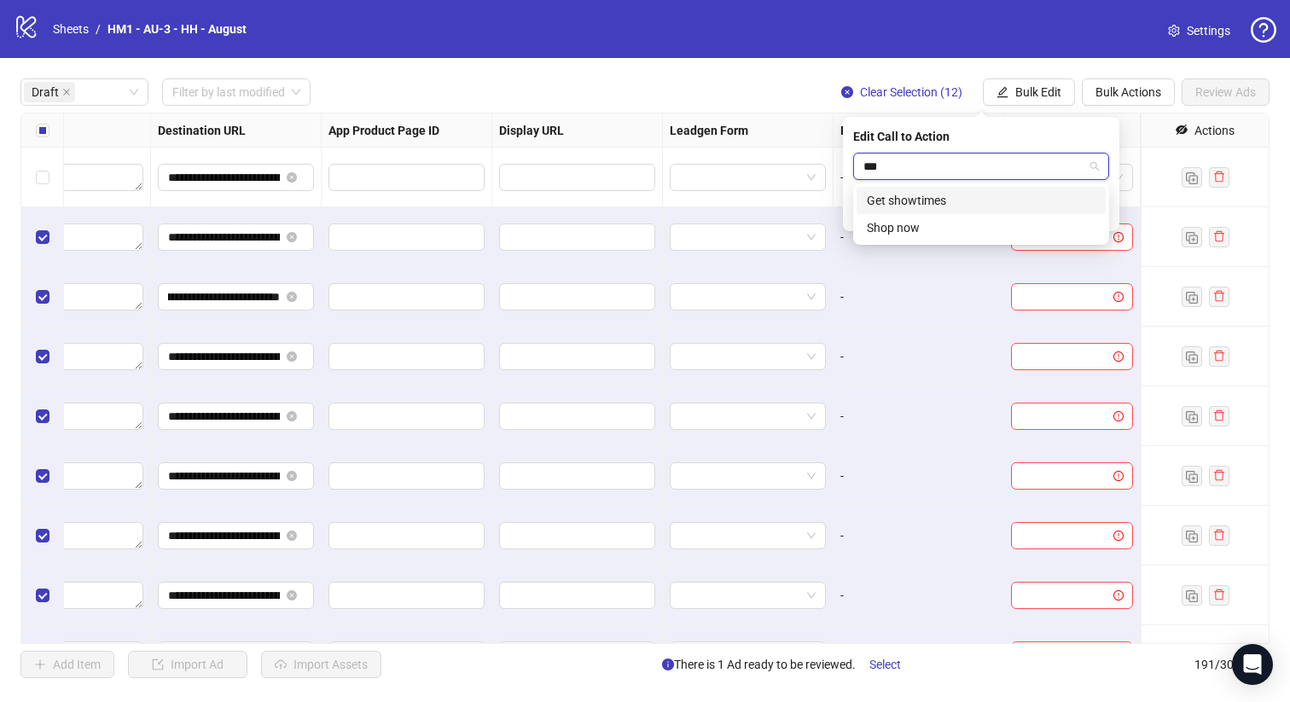
type input "****"
click at [1022, 193] on div "Shop now" at bounding box center [981, 200] width 229 height 19
click at [1100, 209] on icon "check" at bounding box center [1098, 210] width 11 height 9
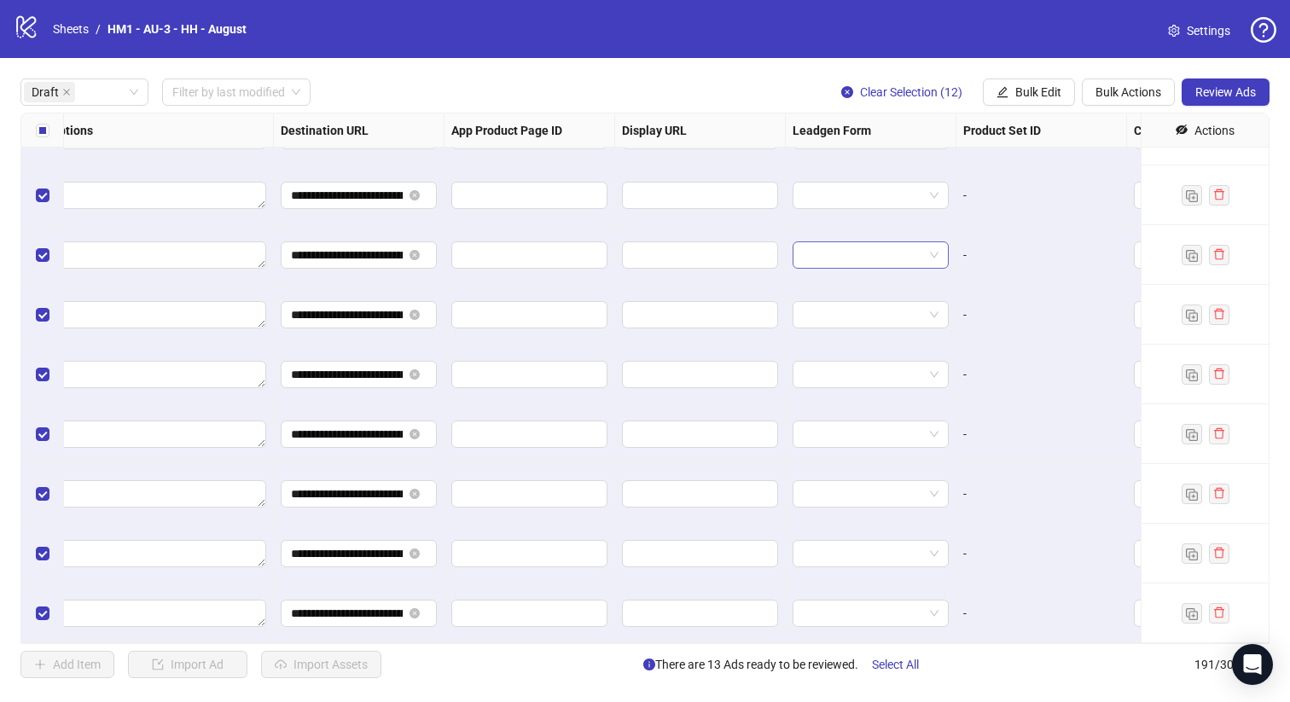
scroll to position [281, 1542]
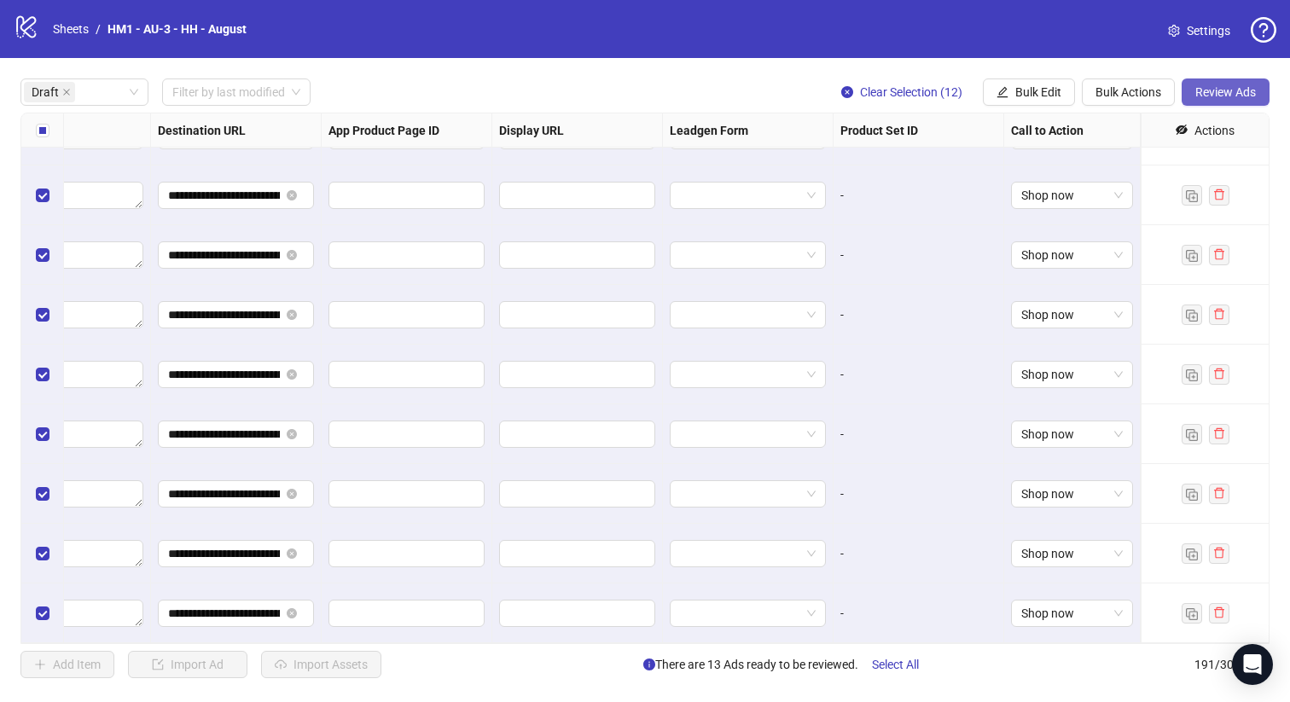
click at [1221, 85] on span "Review Ads" at bounding box center [1225, 92] width 61 height 14
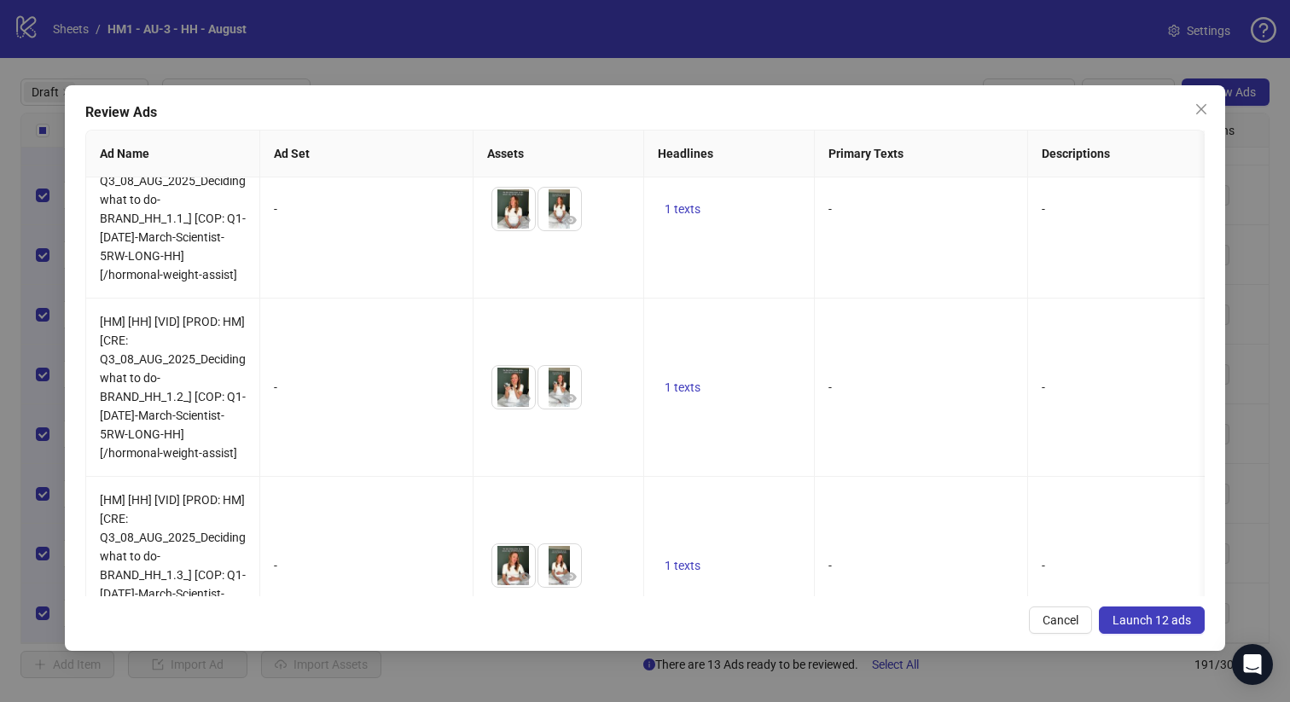
scroll to position [1664, 0]
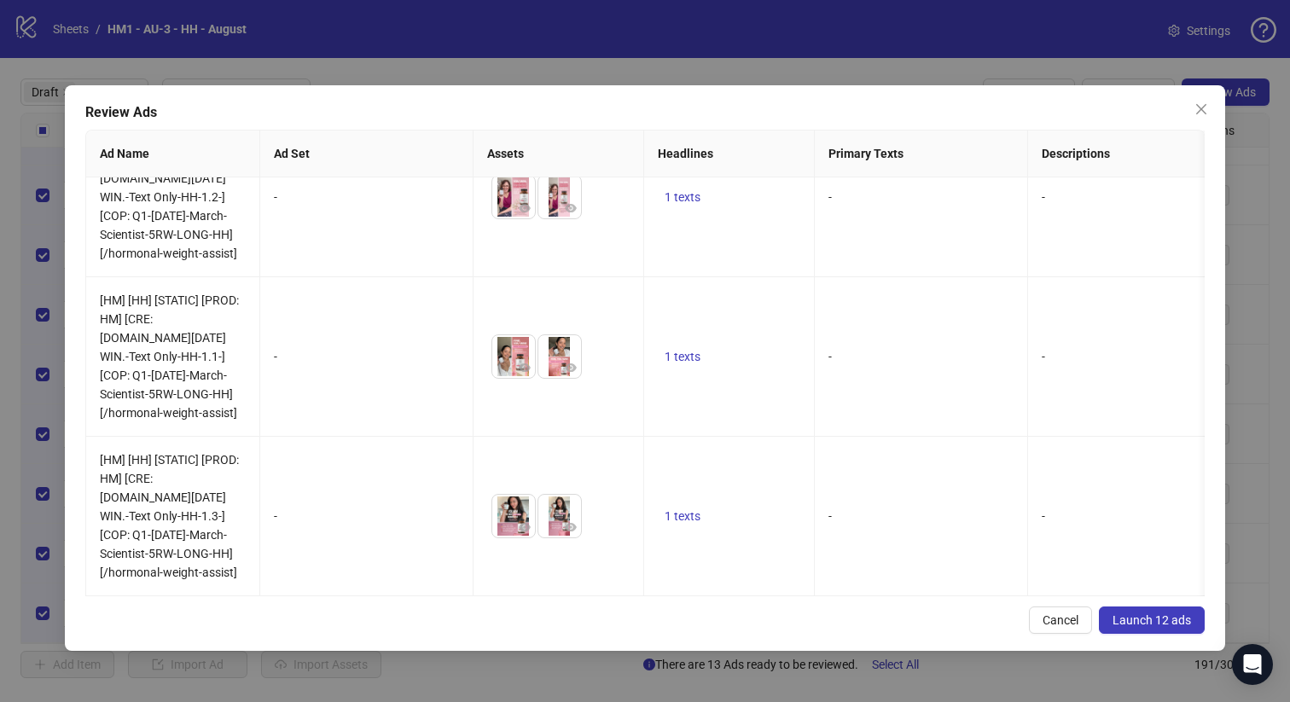
click at [1158, 628] on button "Launch 12 ads" at bounding box center [1151, 619] width 106 height 27
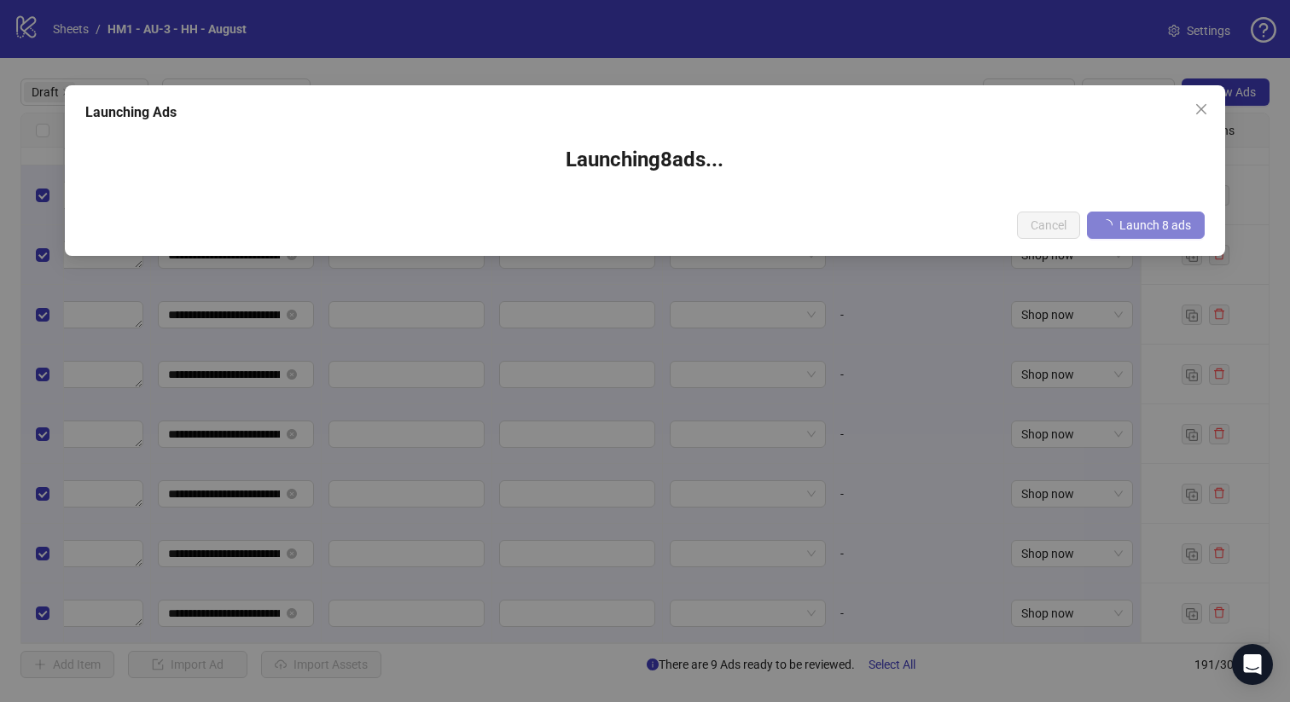
scroll to position [0, 1542]
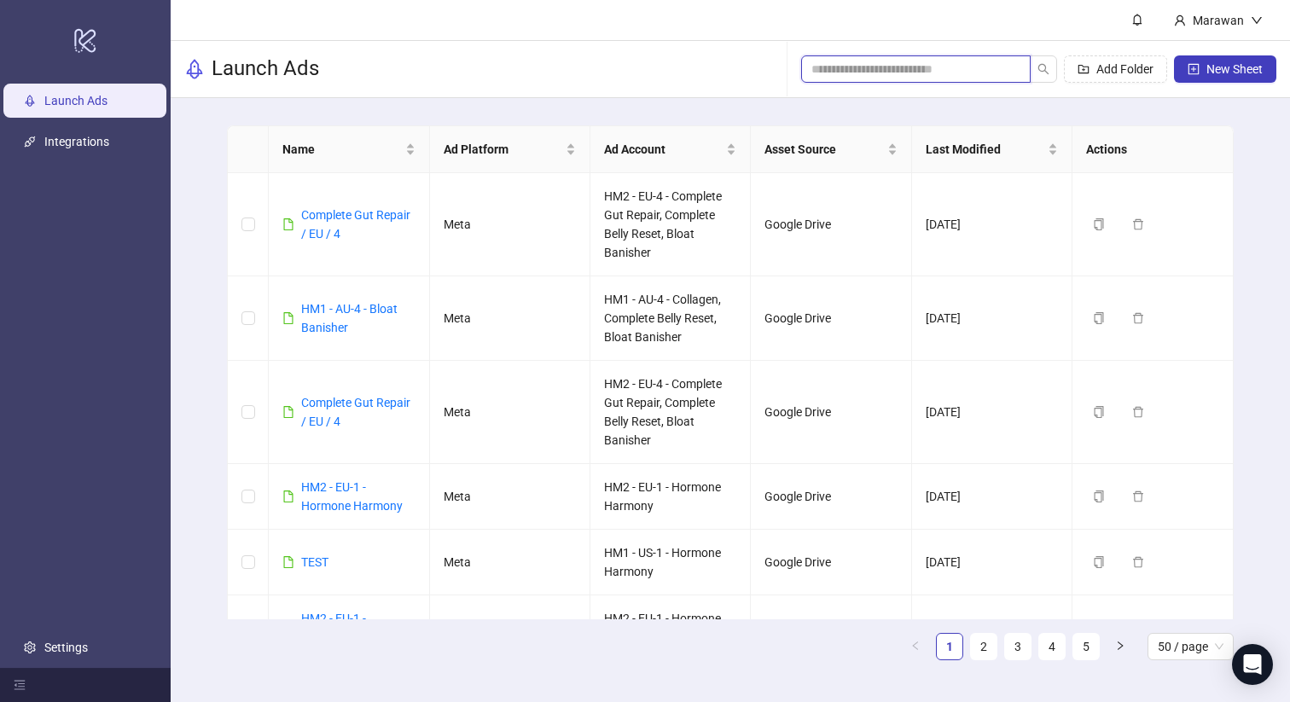
click at [974, 70] on input "search" at bounding box center [908, 69] width 195 height 19
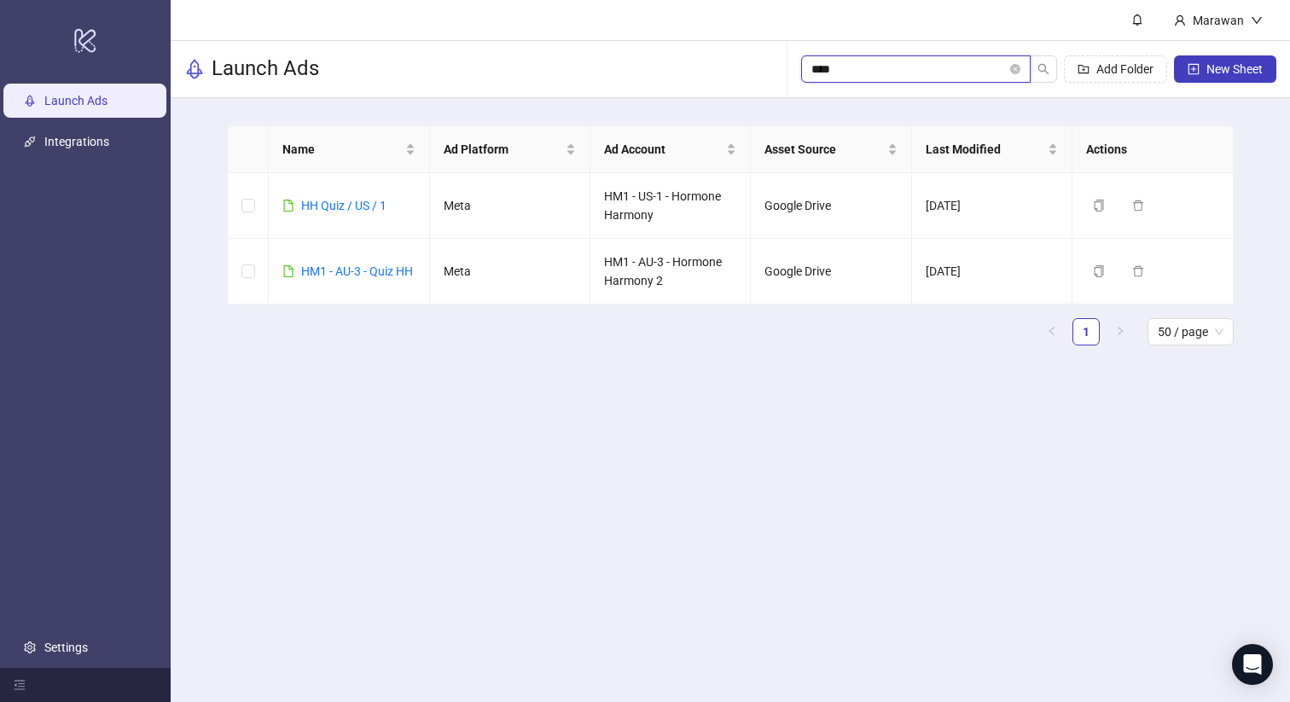
type input "****"
click at [404, 275] on link "HM1 - AU-3 - Quiz HH" at bounding box center [357, 271] width 112 height 14
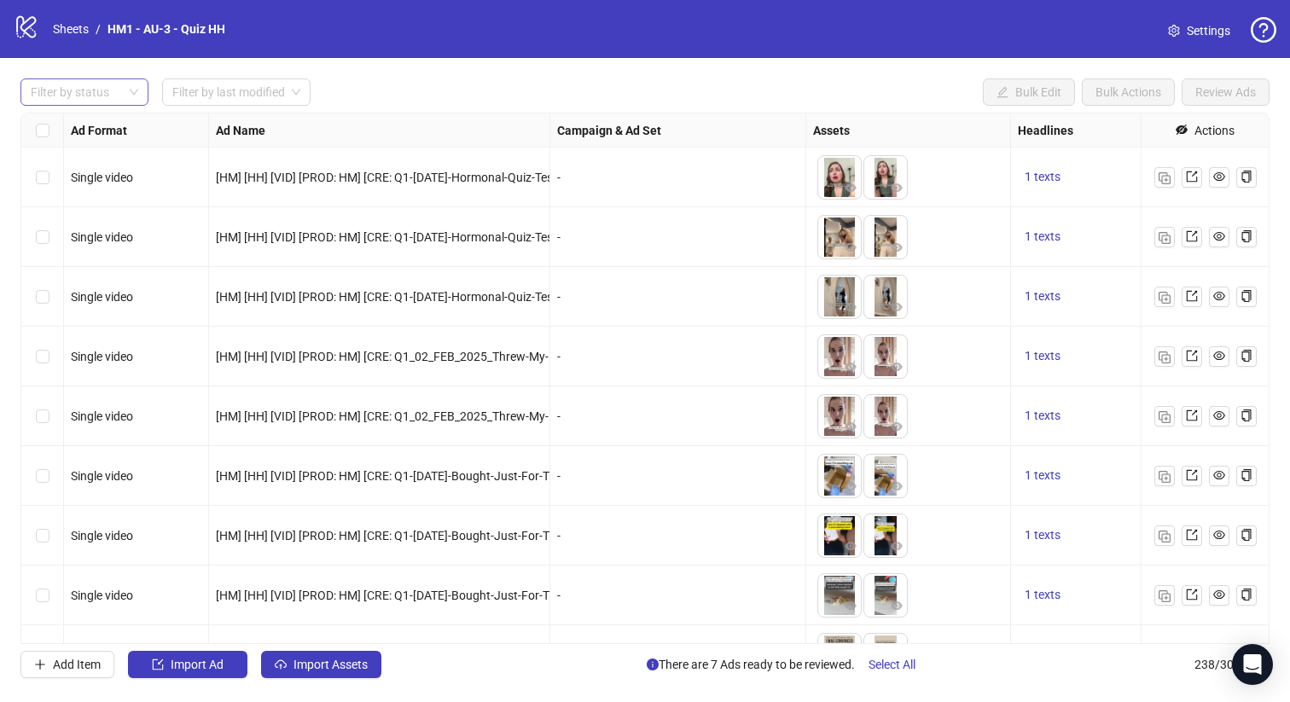
click at [125, 84] on div at bounding box center [75, 92] width 103 height 24
click at [116, 128] on div "Draft" at bounding box center [84, 127] width 101 height 19
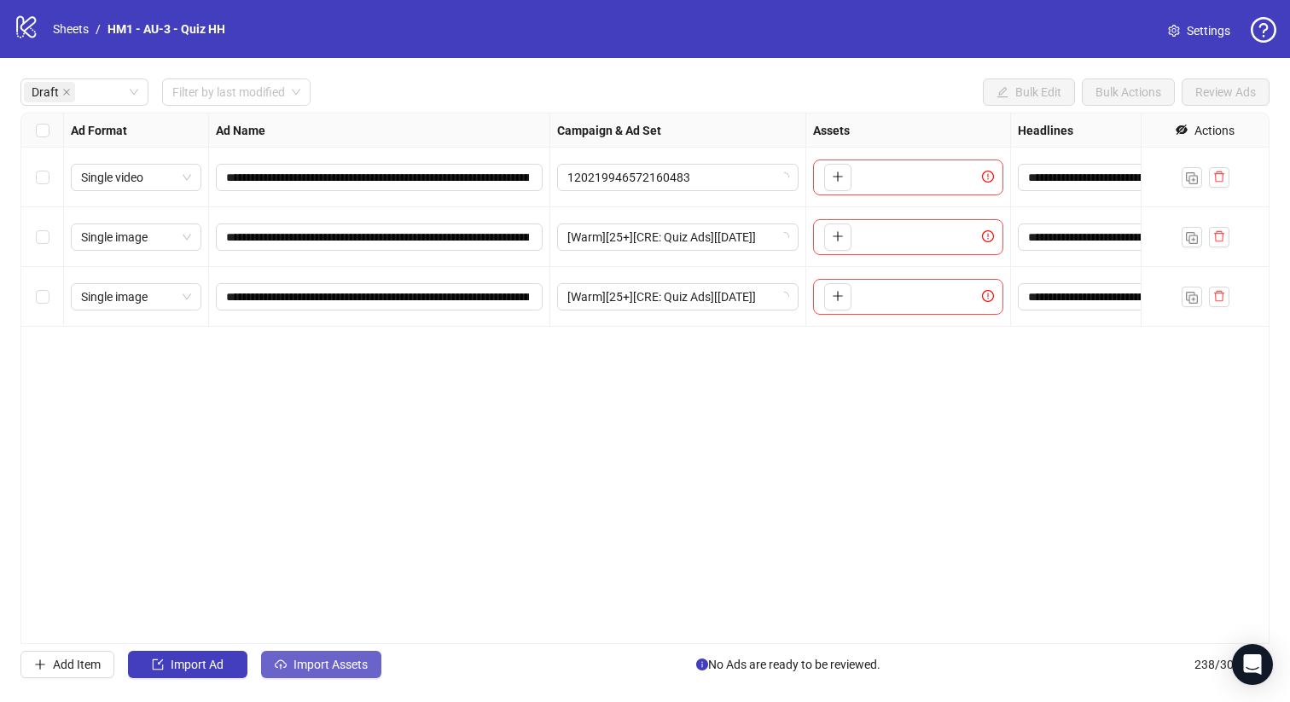
click at [360, 660] on span "Import Assets" at bounding box center [330, 665] width 74 height 14
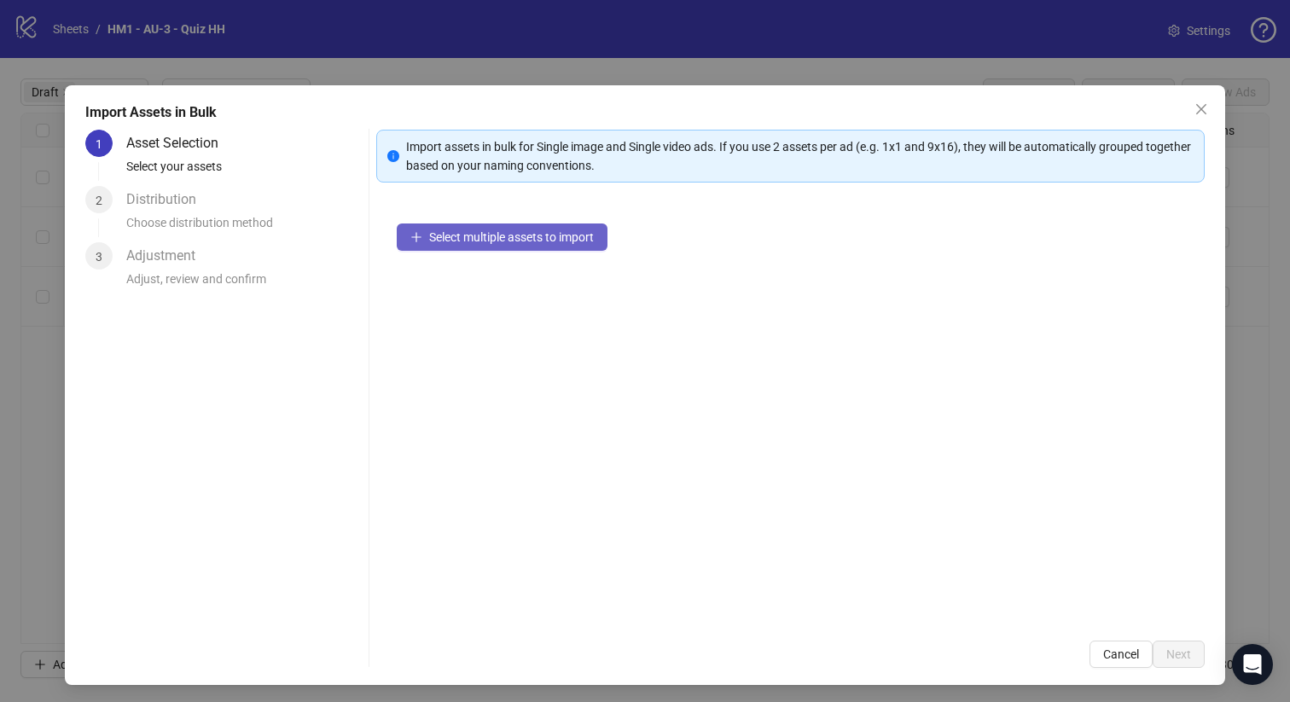
click at [535, 241] on span "Select multiple assets to import" at bounding box center [511, 237] width 165 height 14
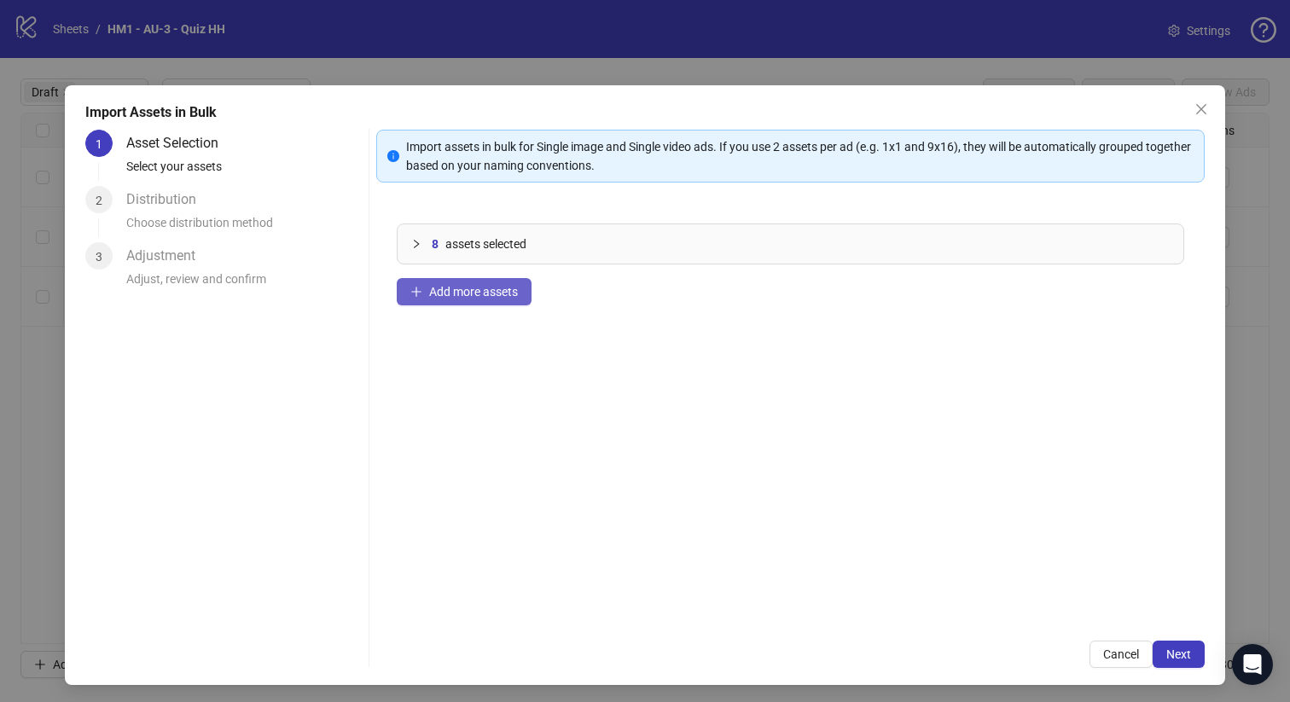
click at [486, 291] on span "Add more assets" at bounding box center [473, 292] width 89 height 14
click at [481, 295] on span "Add more assets" at bounding box center [473, 292] width 89 height 14
click at [486, 292] on span "Add more assets" at bounding box center [473, 292] width 89 height 14
click at [1163, 648] on button "Next" at bounding box center [1178, 653] width 52 height 27
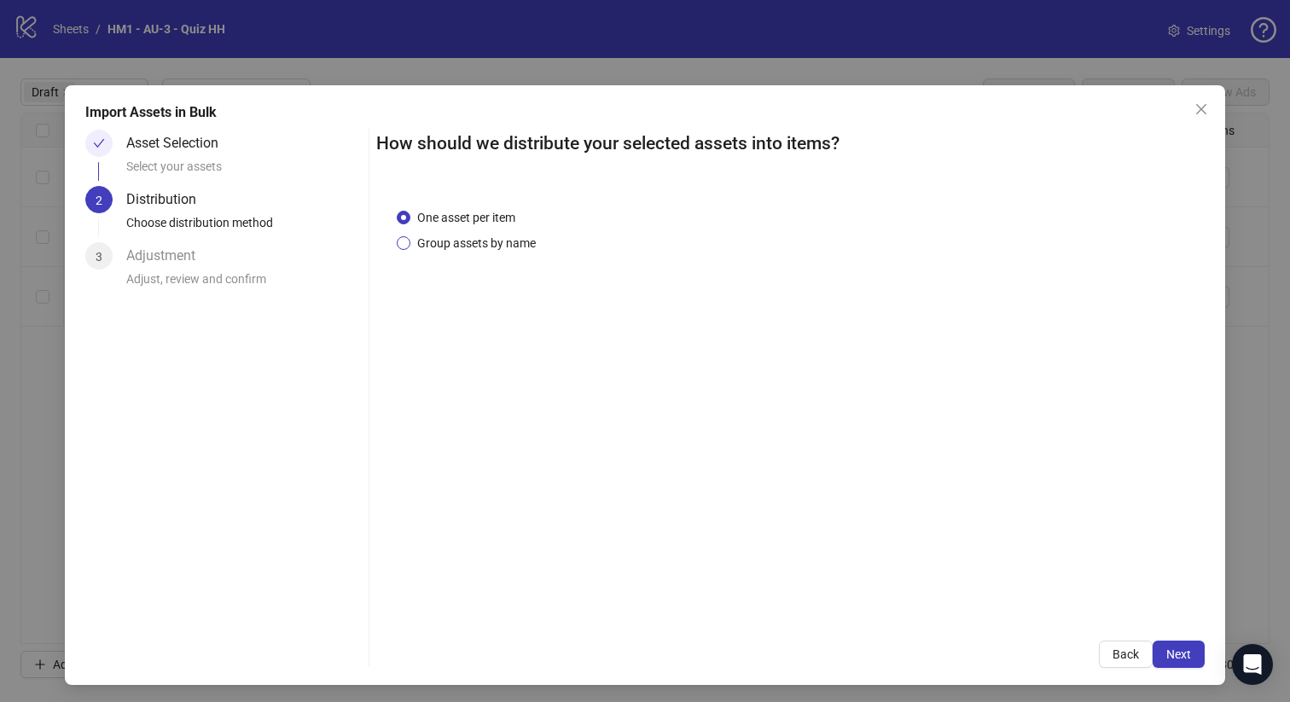
click at [478, 248] on span "Group assets by name" at bounding box center [476, 243] width 132 height 19
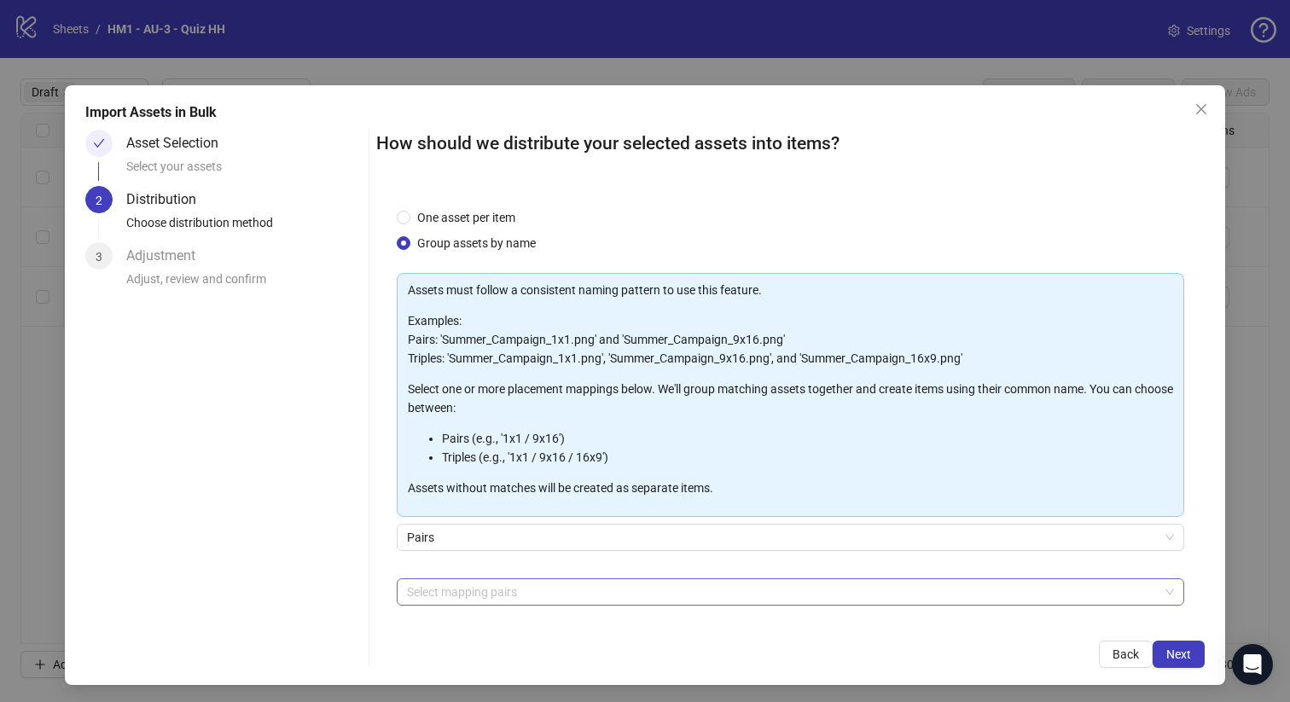
click at [572, 591] on div at bounding box center [781, 592] width 763 height 24
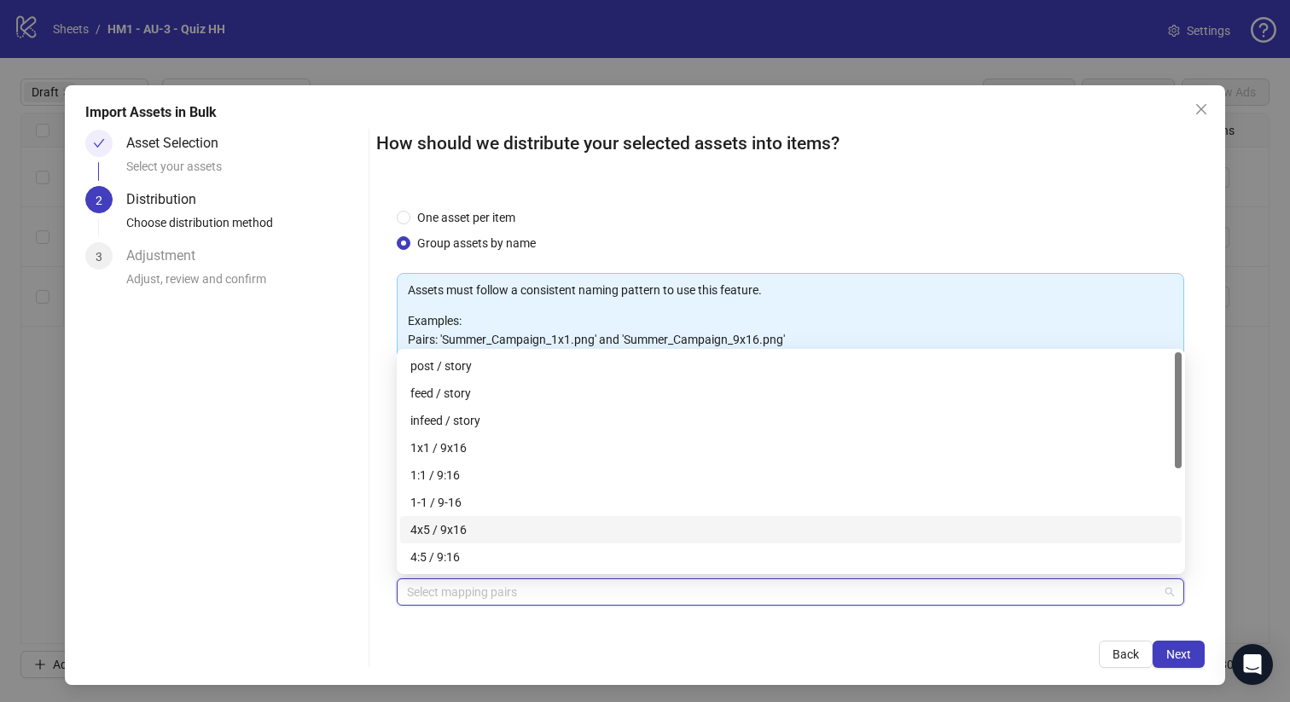
click at [548, 526] on div "4x5 / 9x16" at bounding box center [790, 529] width 761 height 19
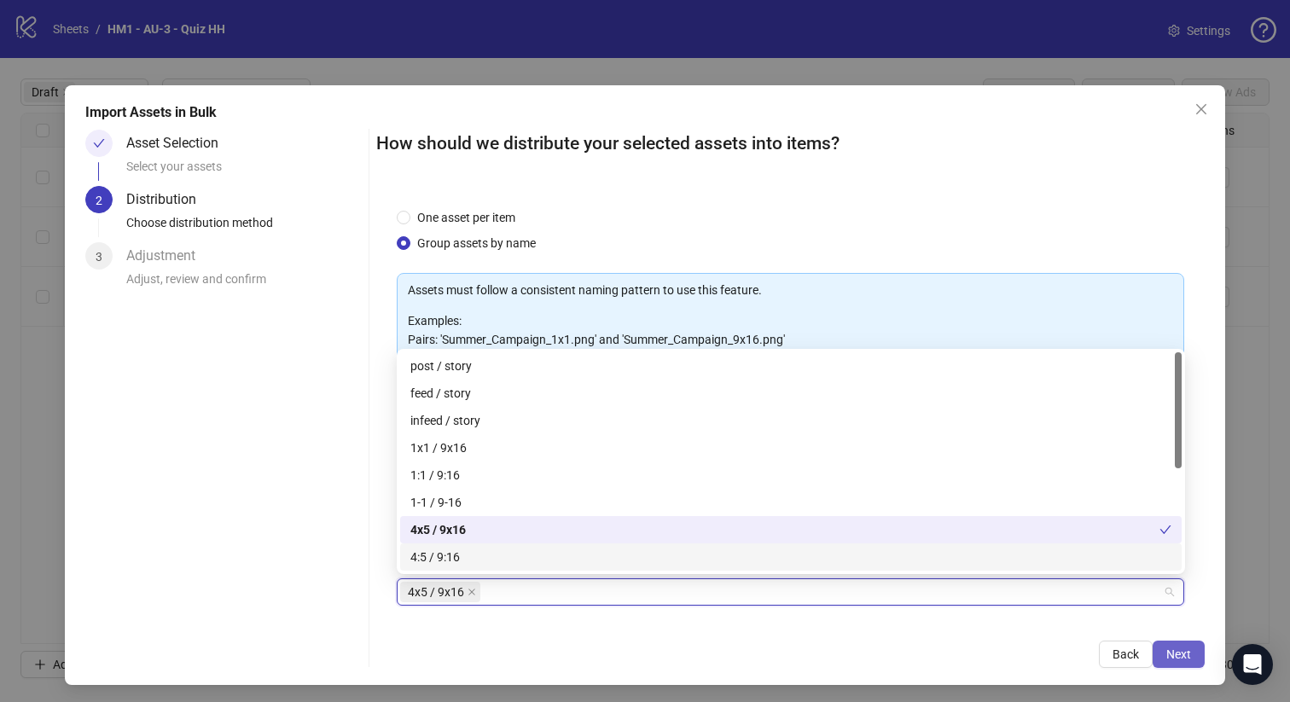
click at [1171, 652] on span "Next" at bounding box center [1178, 654] width 25 height 14
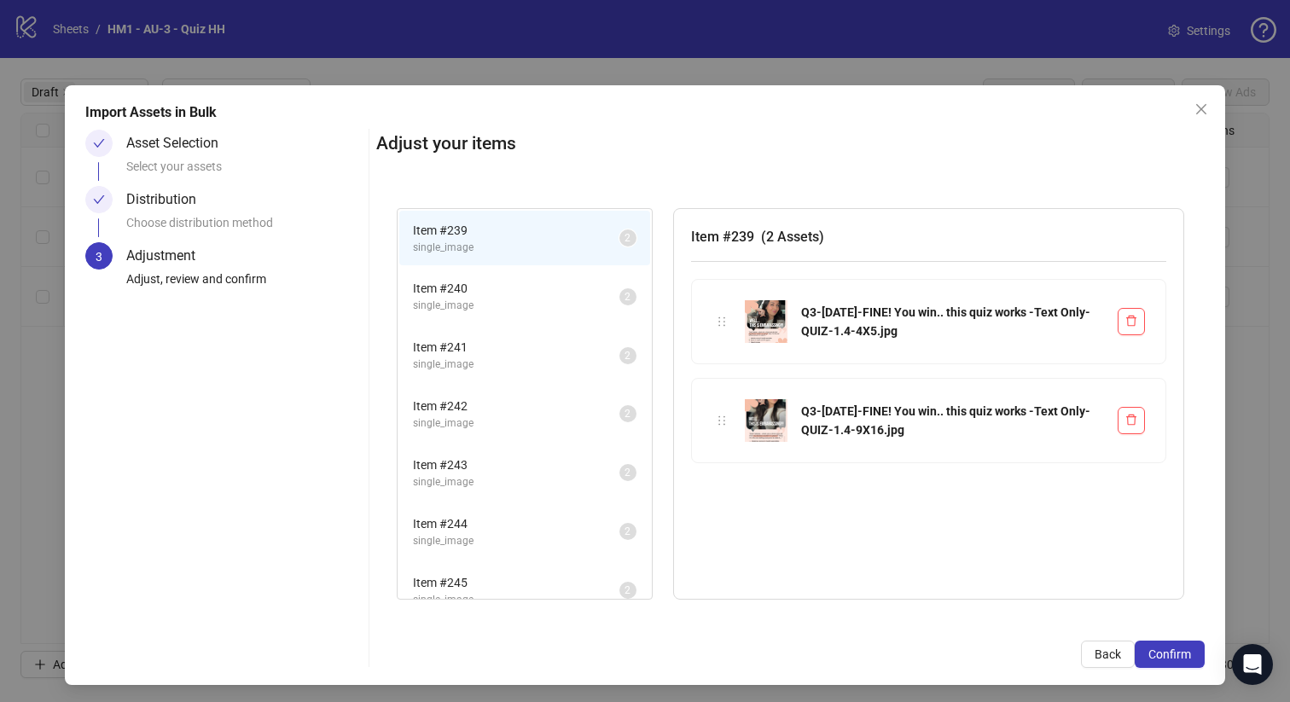
click at [1171, 652] on span "Confirm" at bounding box center [1169, 654] width 43 height 14
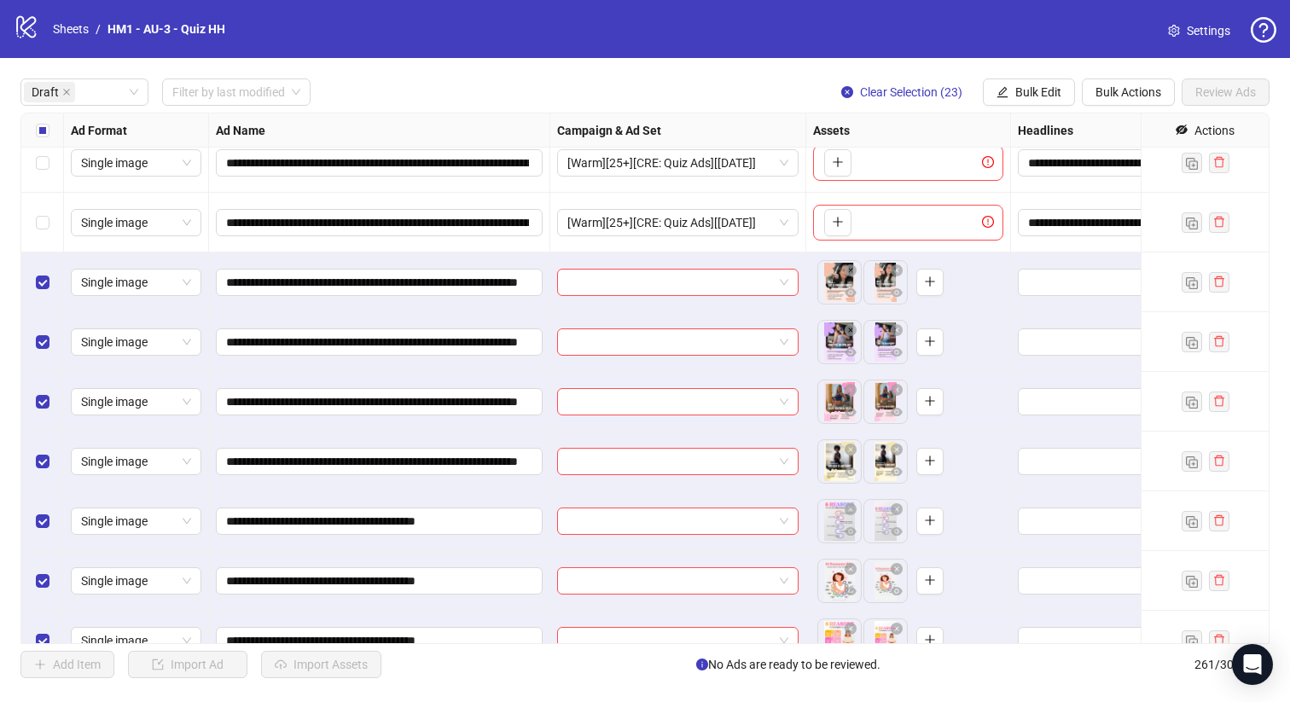
scroll to position [71, 0]
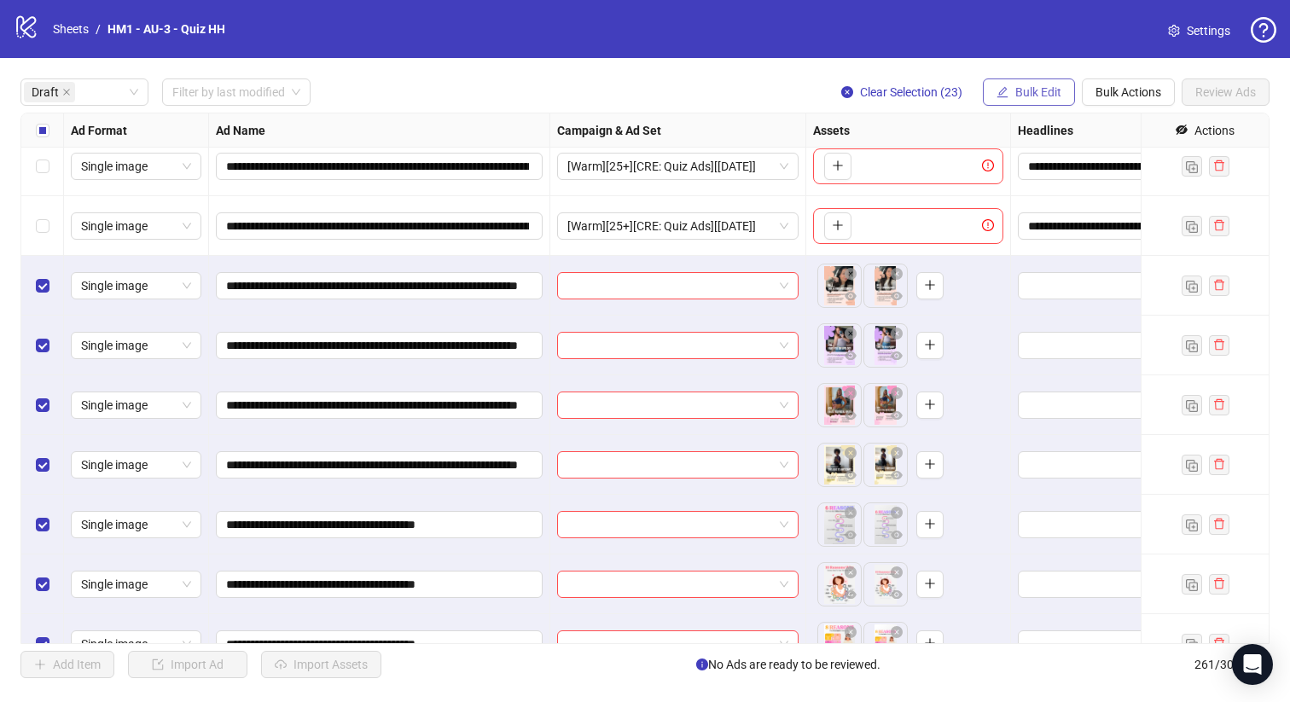
click at [1040, 94] on span "Bulk Edit" at bounding box center [1038, 92] width 46 height 14
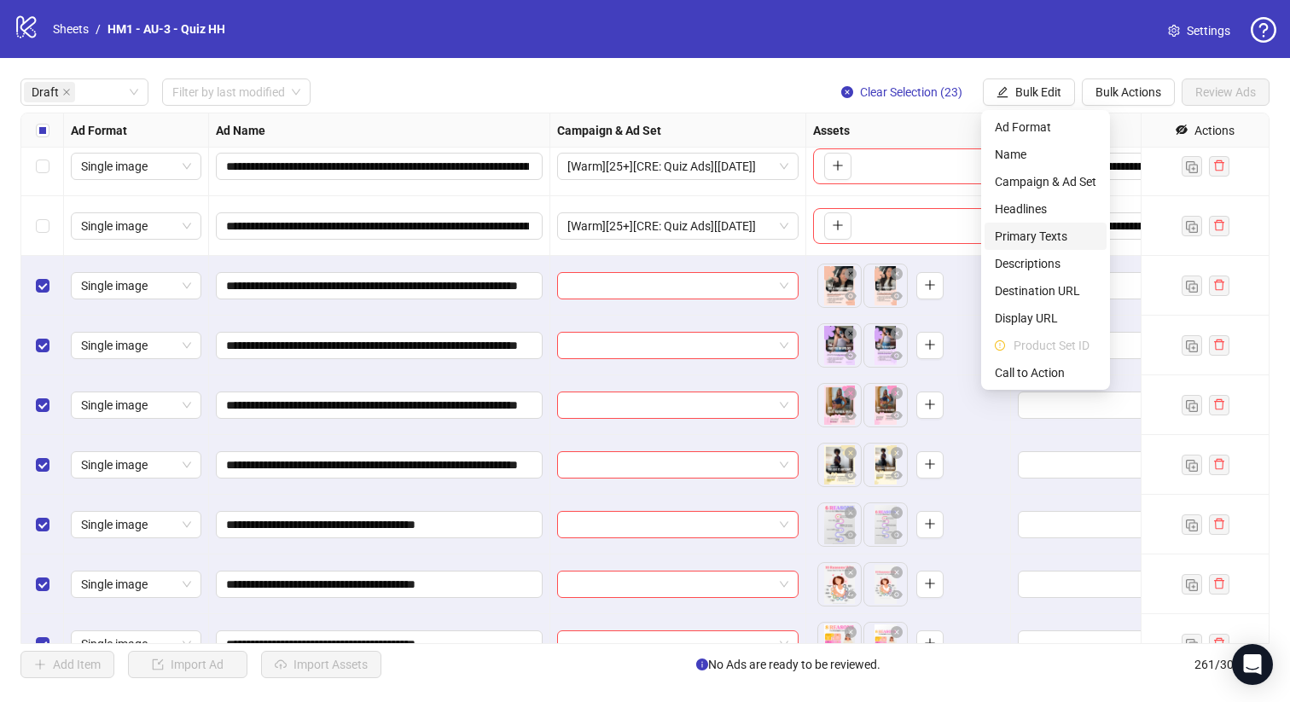
click at [1052, 246] on li "Primary Texts" at bounding box center [1045, 236] width 122 height 27
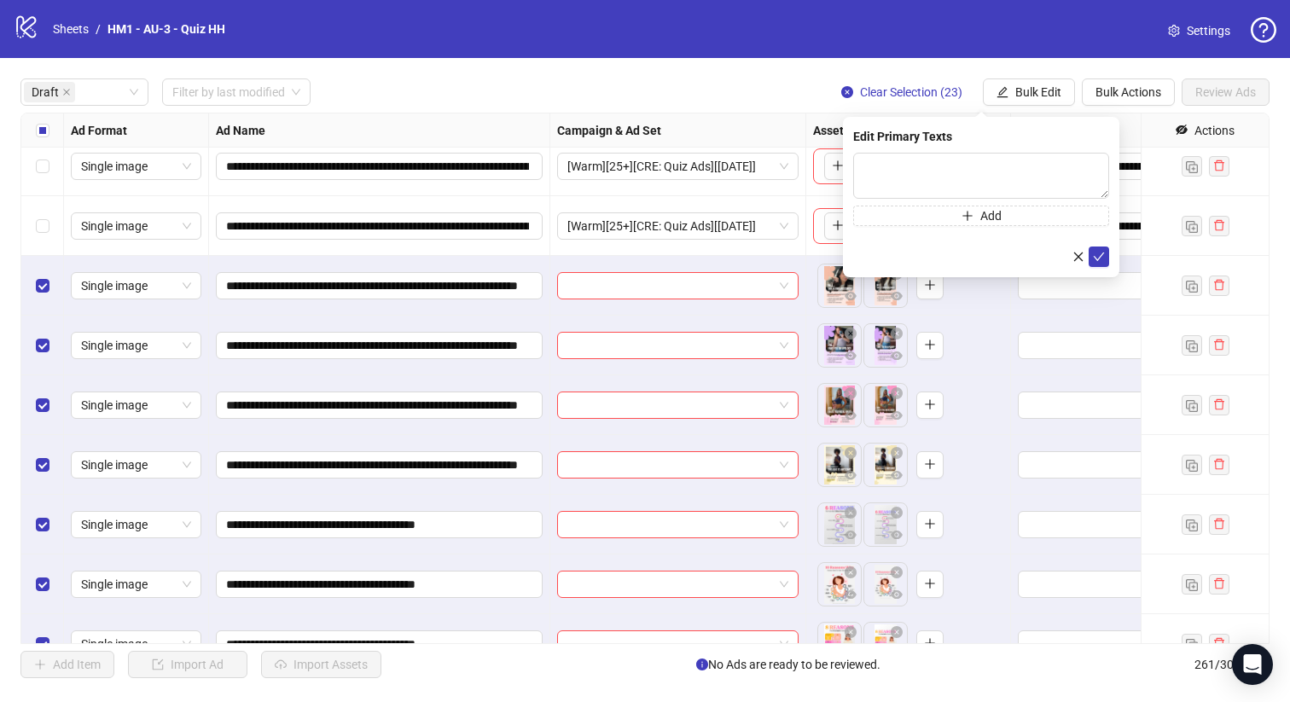
click at [1023, 199] on div "Add" at bounding box center [981, 189] width 256 height 73
click at [1023, 178] on textarea at bounding box center [981, 176] width 256 height 46
paste textarea "**********"
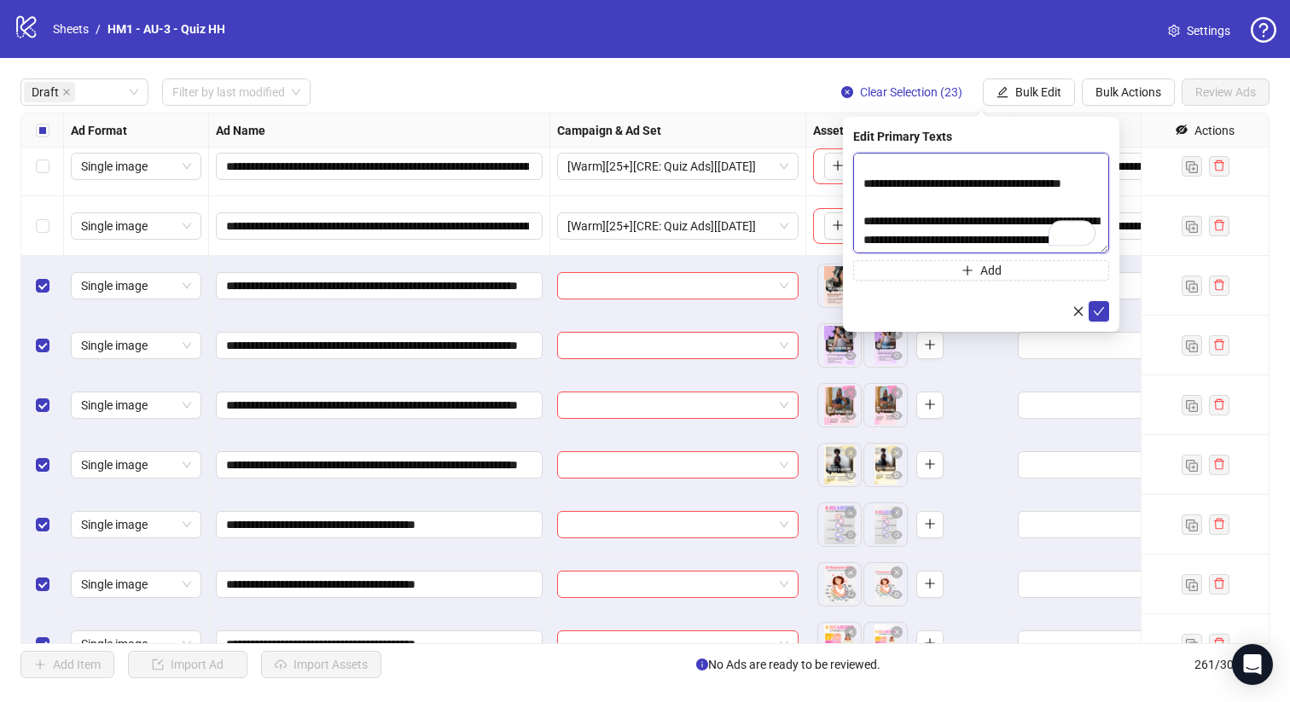
scroll to position [644, 0]
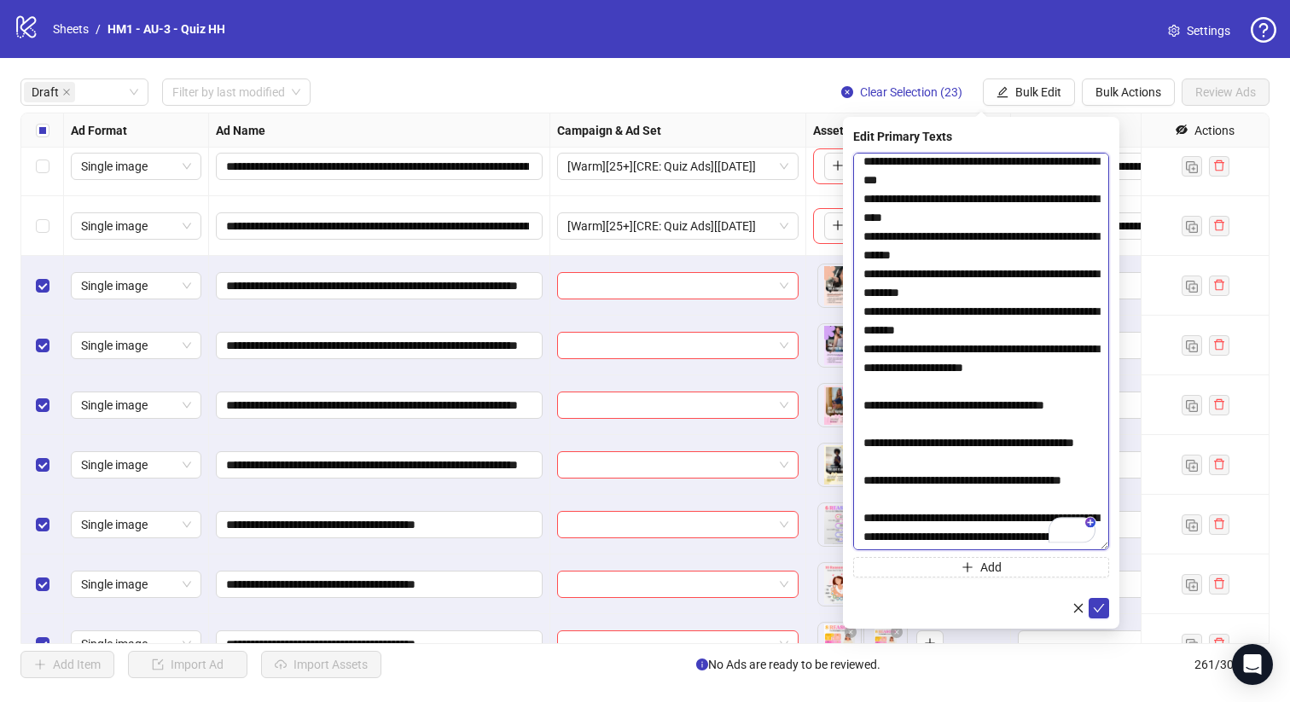
drag, startPoint x: 1105, startPoint y: 209, endPoint x: 1104, endPoint y: 544, distance: 335.2
click at [1104, 544] on textarea "To enrich screen reader interactions, please activate Accessibility in Grammarl…" at bounding box center [981, 351] width 256 height 397
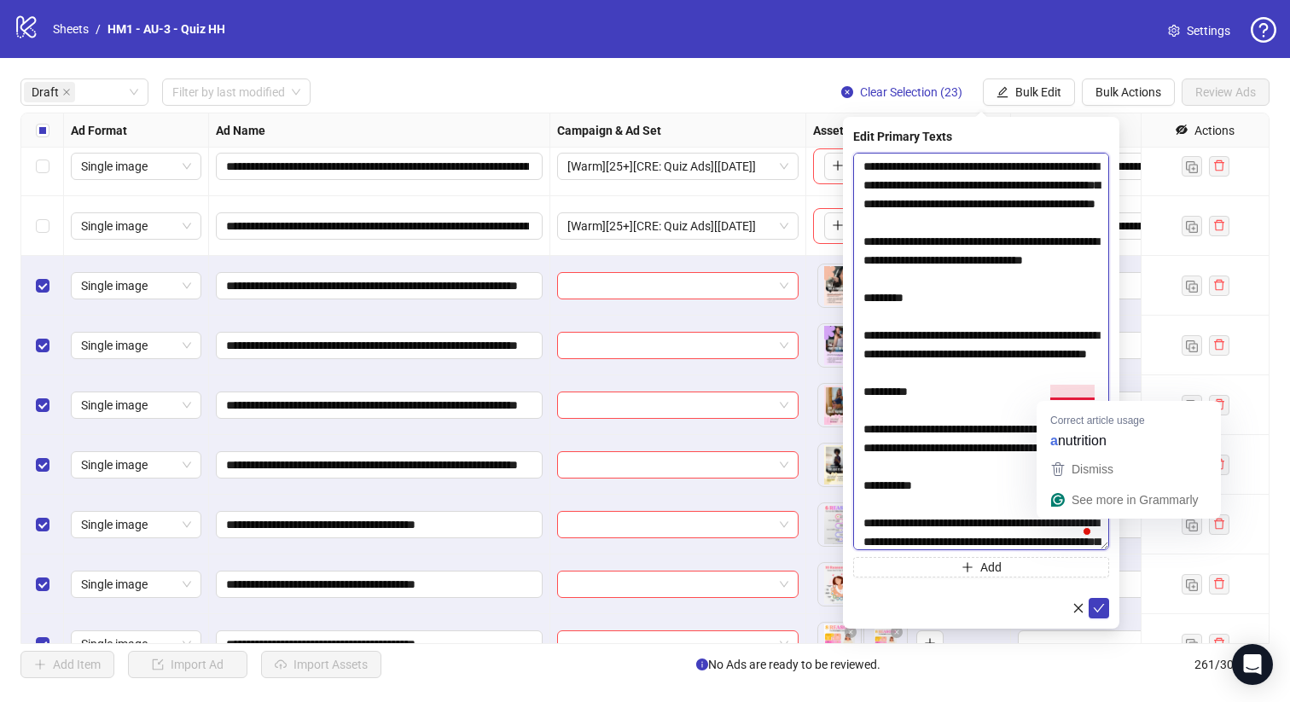
click at [1017, 324] on textarea "To enrich screen reader interactions, please activate Accessibility in Grammarl…" at bounding box center [981, 351] width 256 height 397
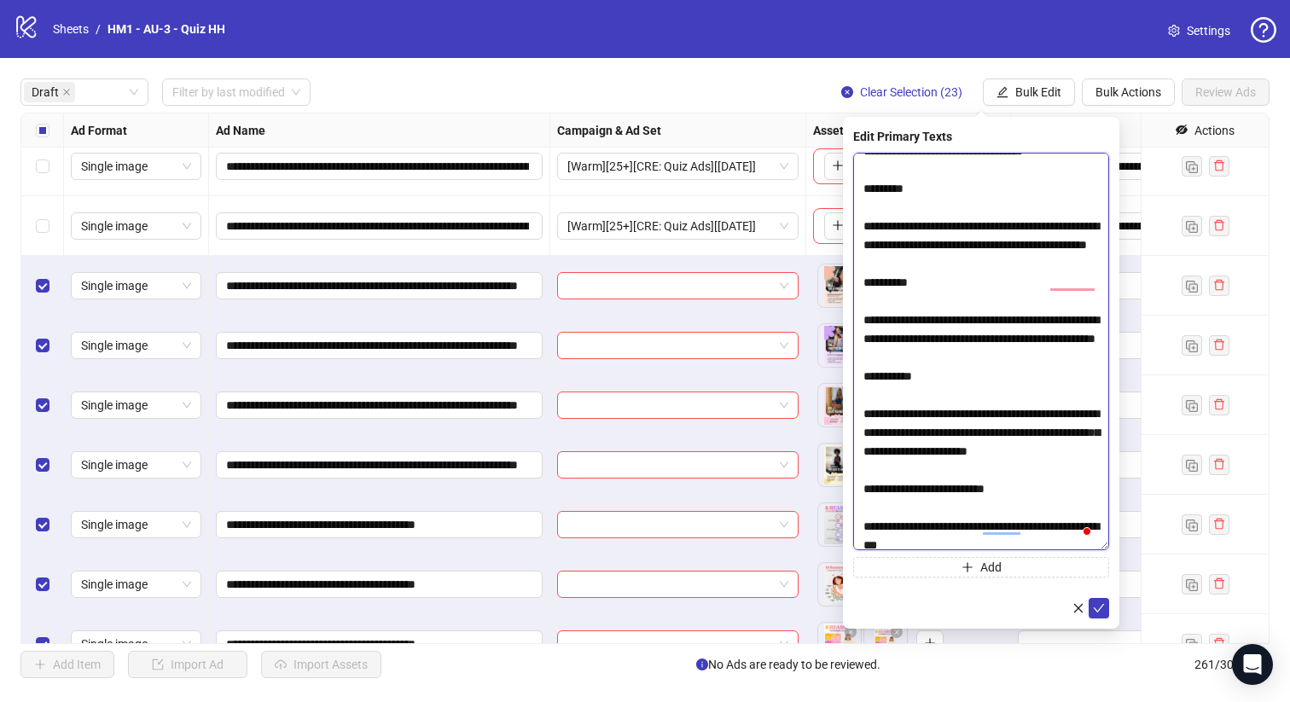
scroll to position [125, 0]
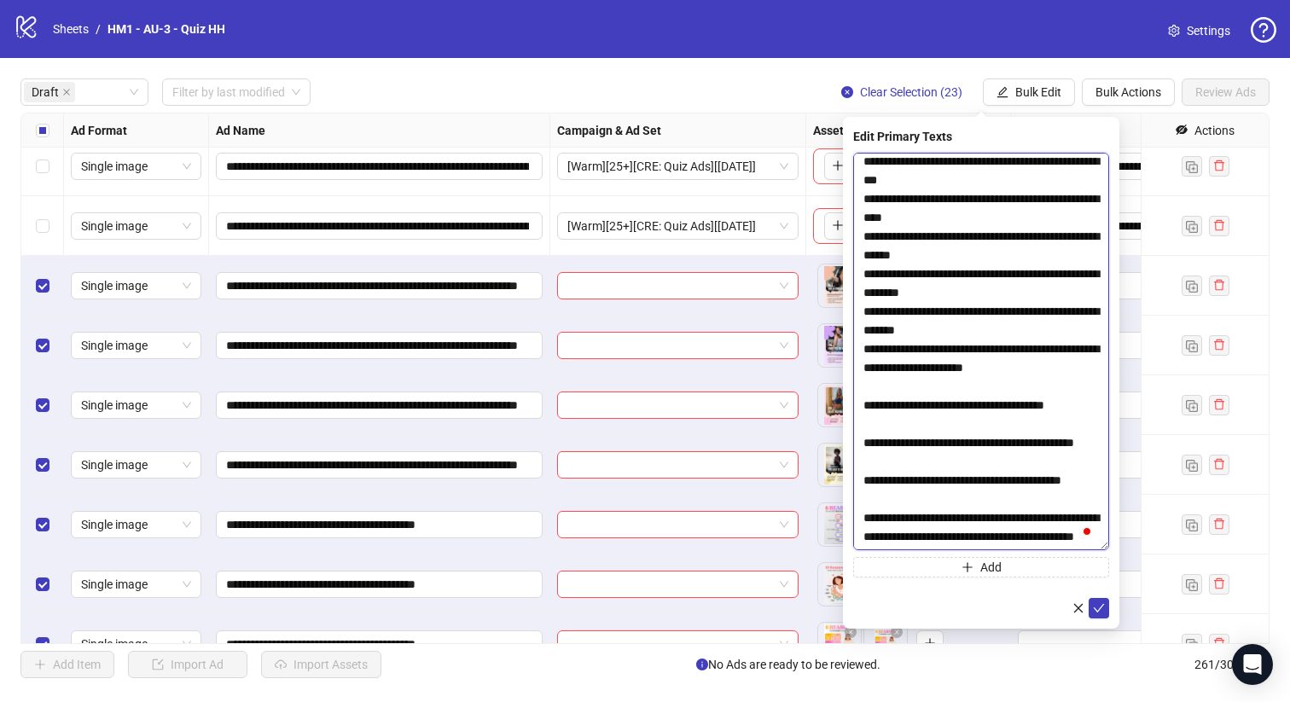
click at [905, 397] on textarea "To enrich screen reader interactions, please activate Accessibility in Grammarl…" at bounding box center [981, 351] width 256 height 397
type textarea "**********"
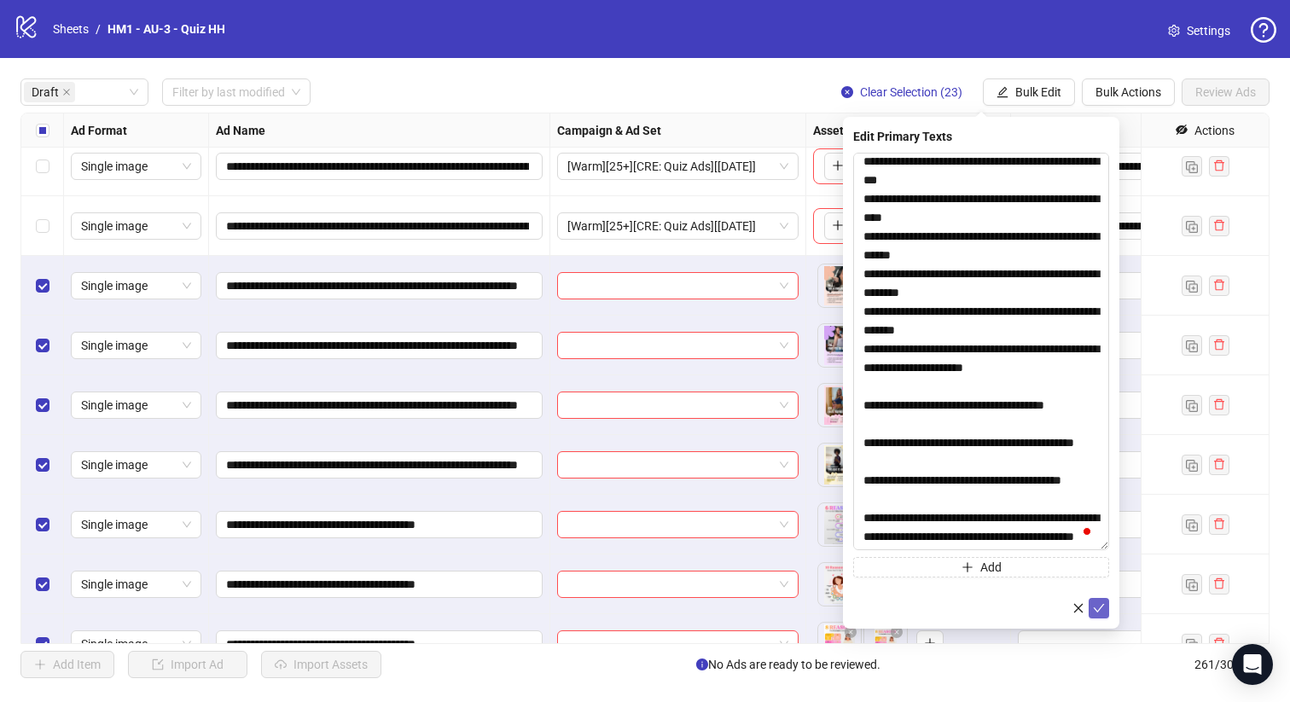
click at [1098, 605] on icon "check" at bounding box center [1099, 608] width 12 height 12
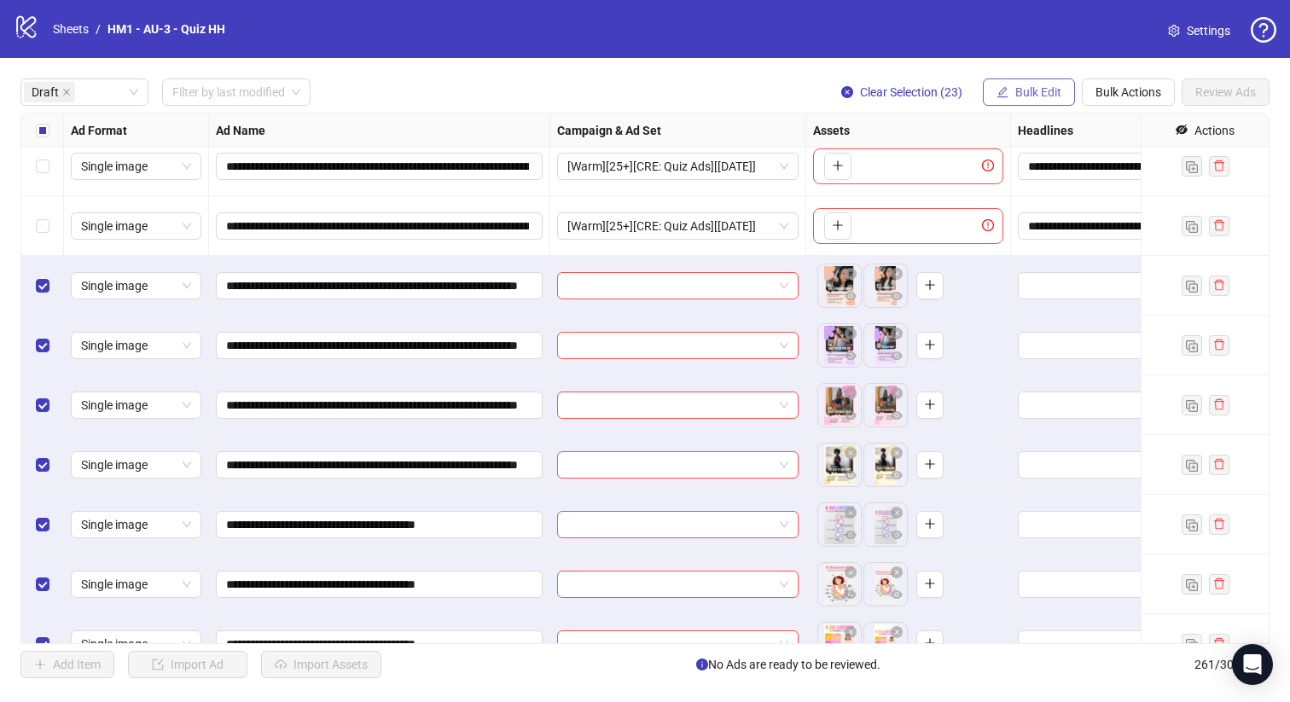
click at [1017, 99] on button "Bulk Edit" at bounding box center [1028, 91] width 92 height 27
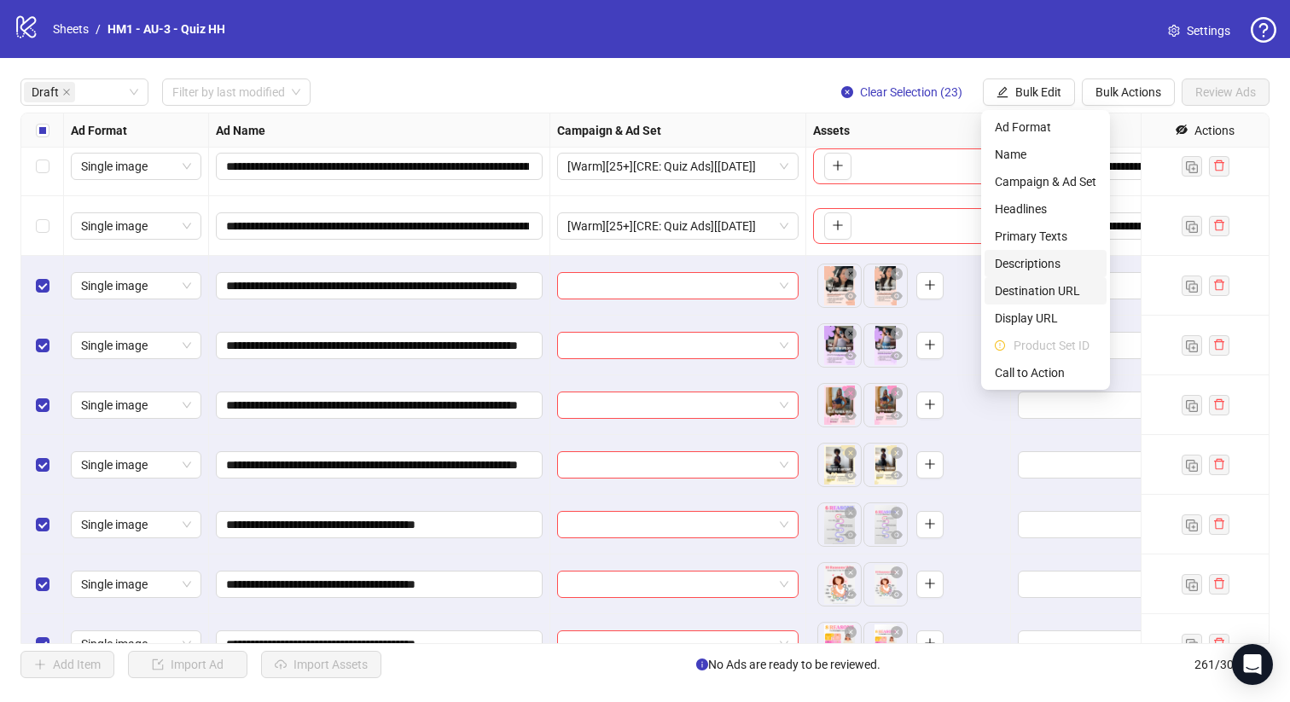
click at [1048, 293] on span "Destination URL" at bounding box center [1044, 290] width 101 height 19
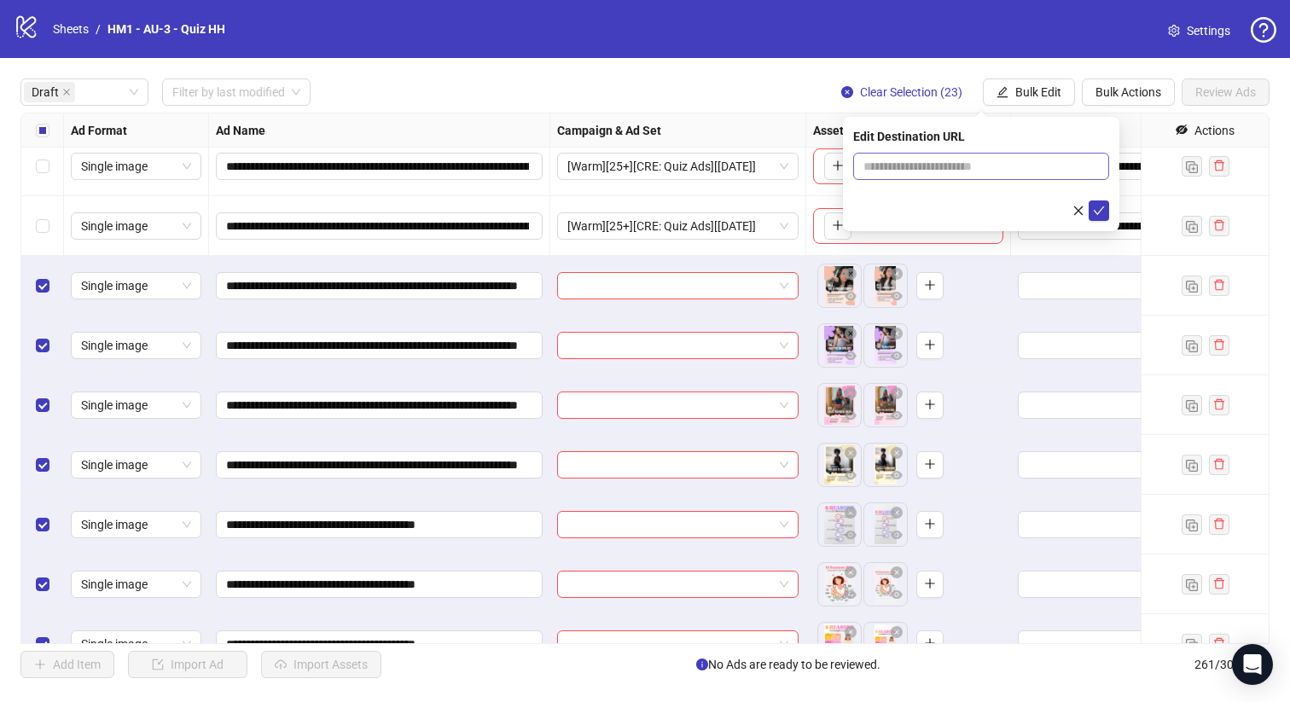
click at [980, 156] on span at bounding box center [981, 166] width 256 height 27
paste input "**********"
type input "**********"
click at [1096, 213] on icon "check" at bounding box center [1099, 211] width 12 height 12
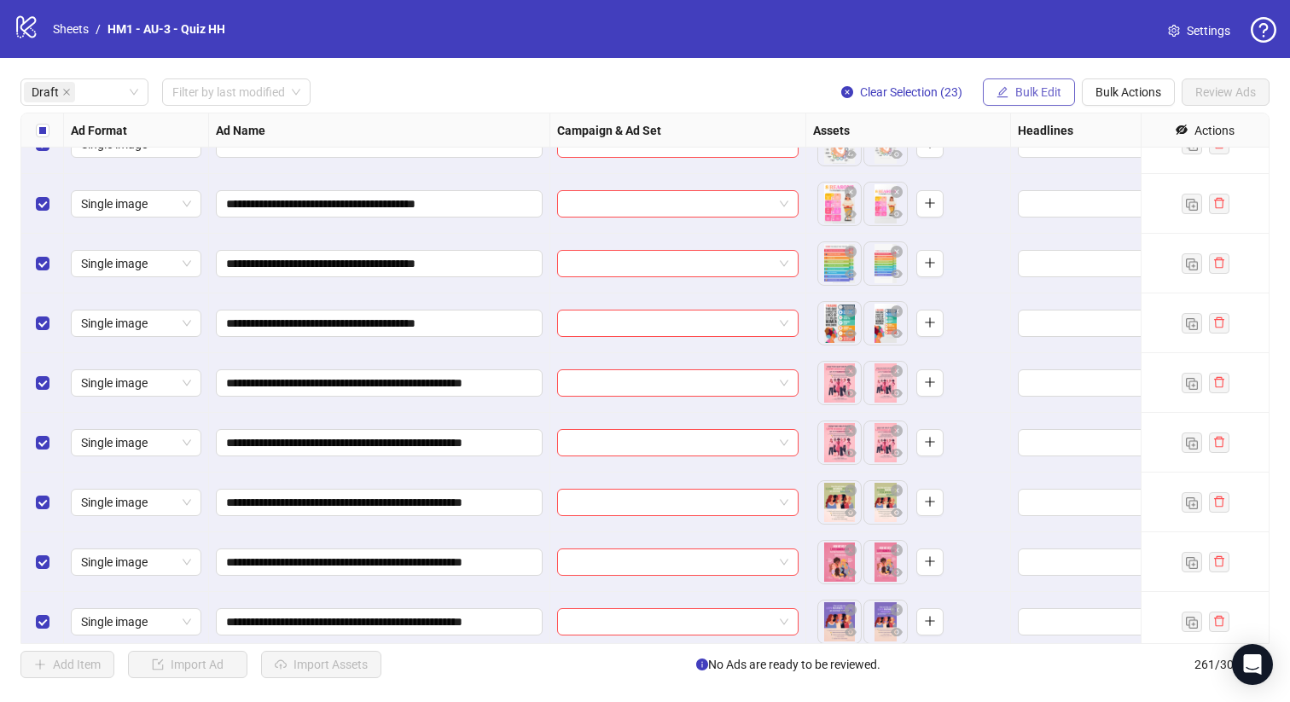
click at [996, 86] on icon "edit" at bounding box center [1002, 92] width 12 height 12
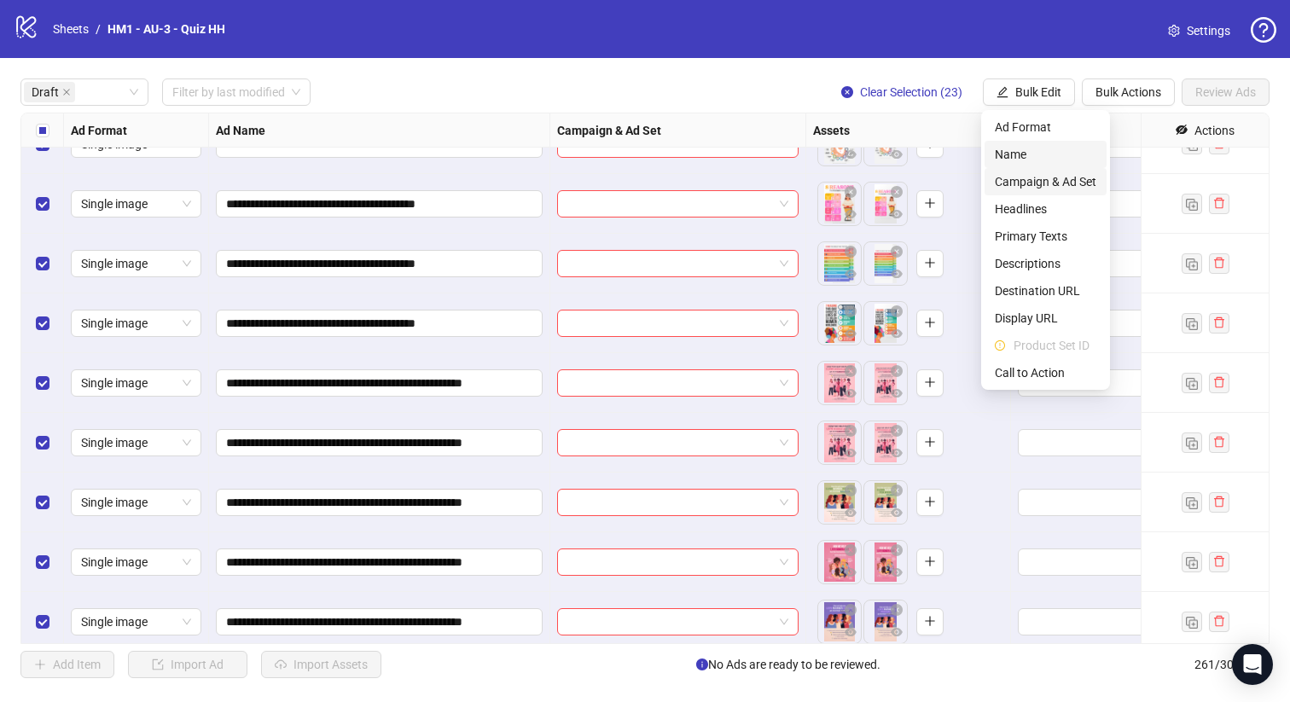
click at [1018, 157] on span "Name" at bounding box center [1044, 154] width 101 height 19
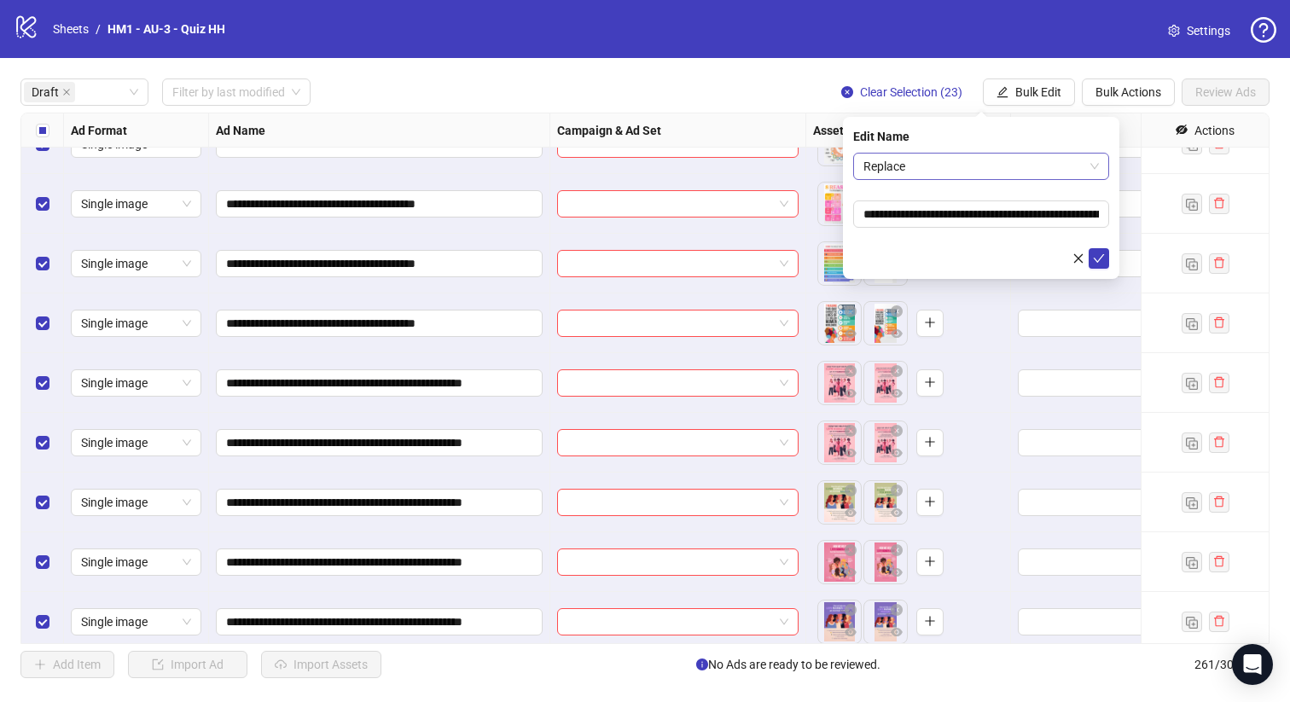
click at [973, 162] on span "Replace" at bounding box center [980, 167] width 235 height 26
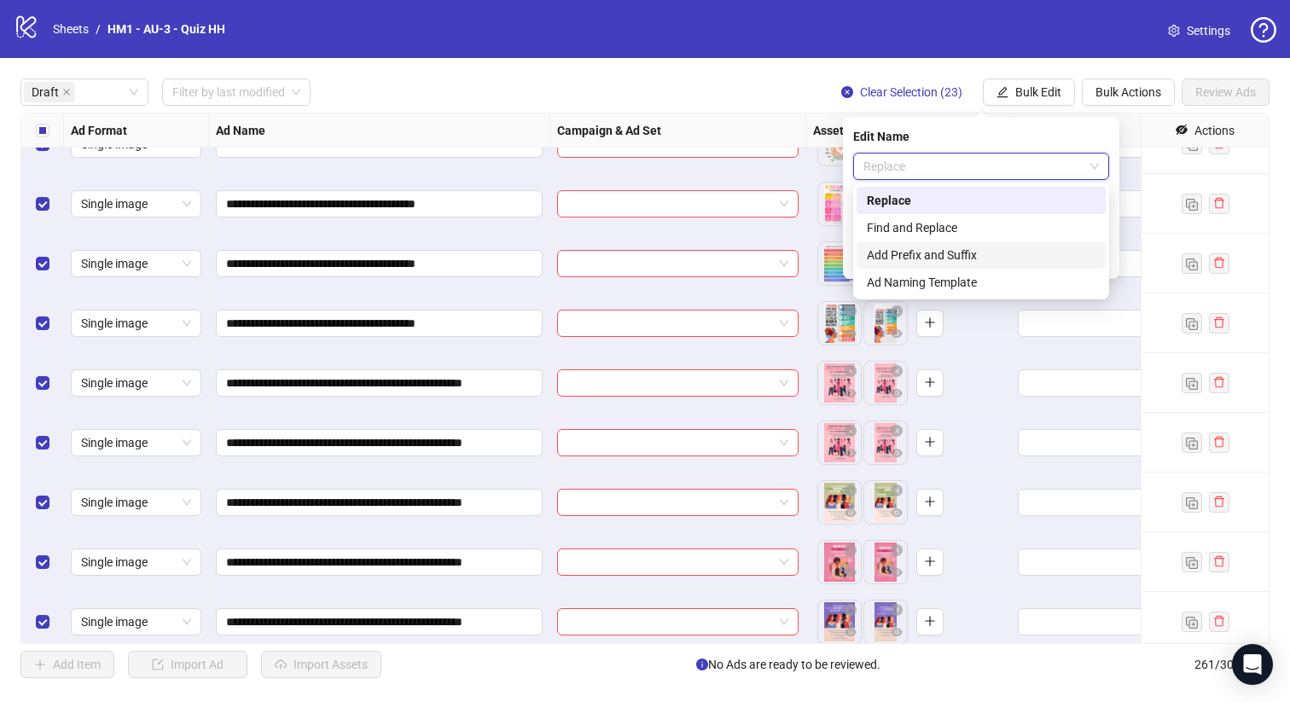
click at [974, 256] on div "Add Prefix and Suffix" at bounding box center [981, 255] width 229 height 19
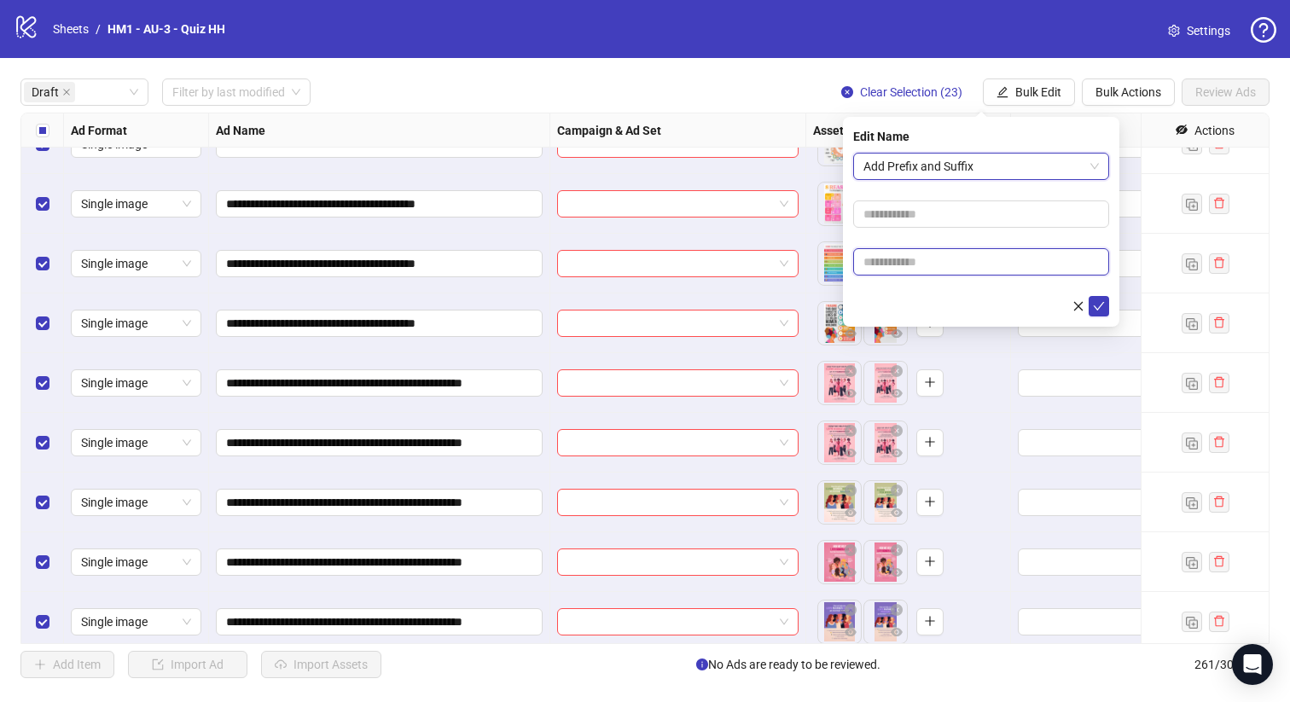
click at [967, 263] on input "text" at bounding box center [981, 261] width 256 height 27
paste input "**********"
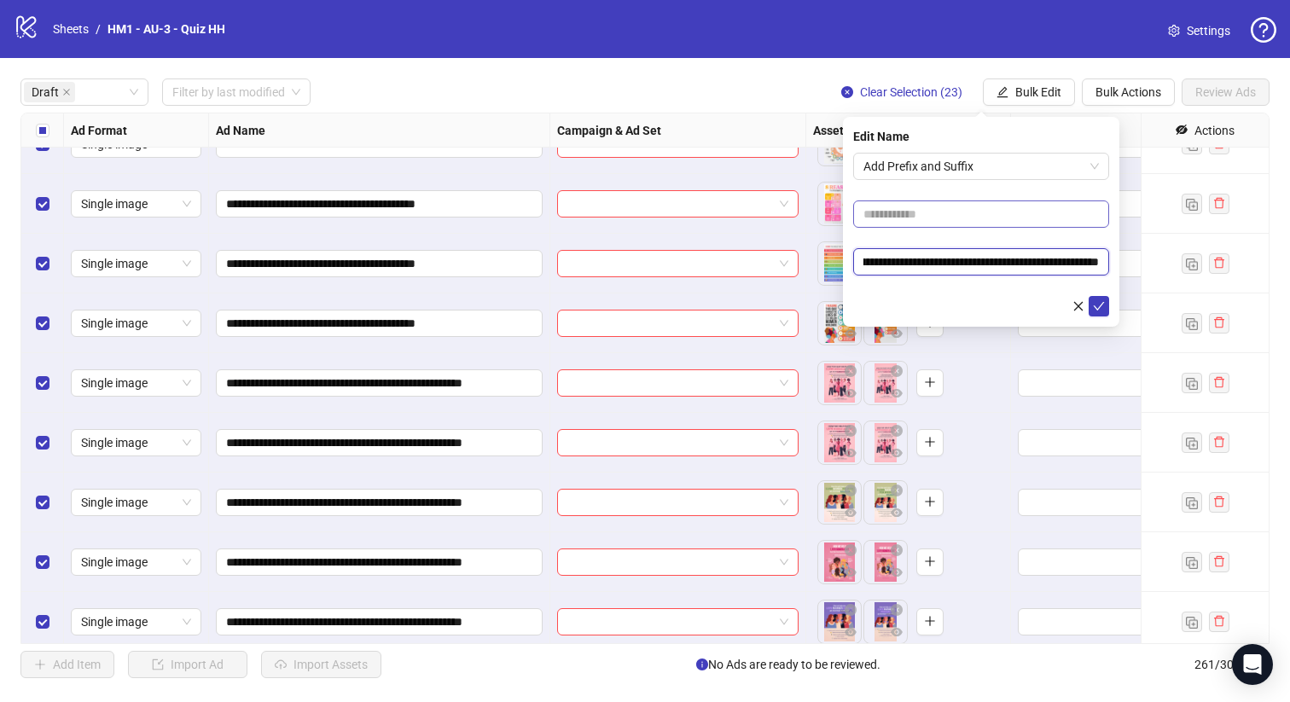
type input "**********"
click at [959, 220] on input "text" at bounding box center [981, 213] width 256 height 27
type input "**********"
click at [1094, 304] on icon "check" at bounding box center [1099, 306] width 12 height 12
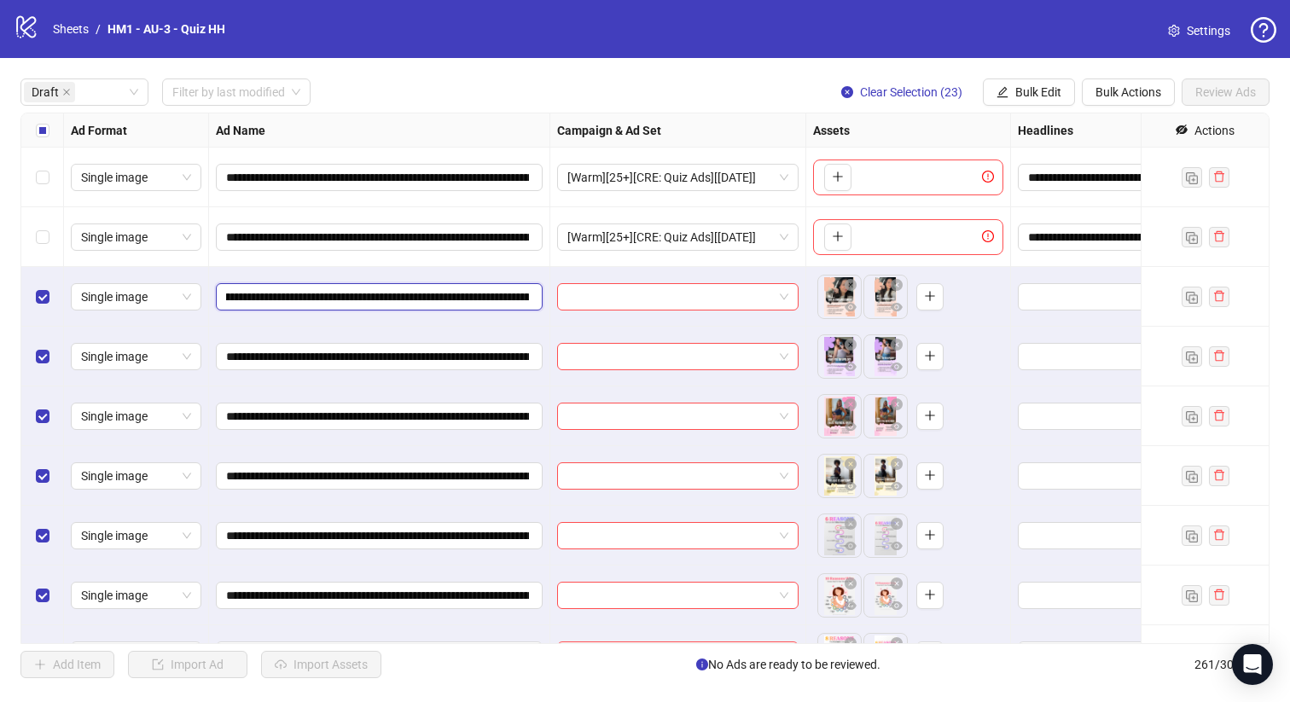
drag, startPoint x: 424, startPoint y: 296, endPoint x: 484, endPoint y: 289, distance: 60.1
click at [484, 289] on input "**********" at bounding box center [377, 296] width 303 height 19
click at [991, 93] on button "Bulk Edit" at bounding box center [1028, 91] width 92 height 27
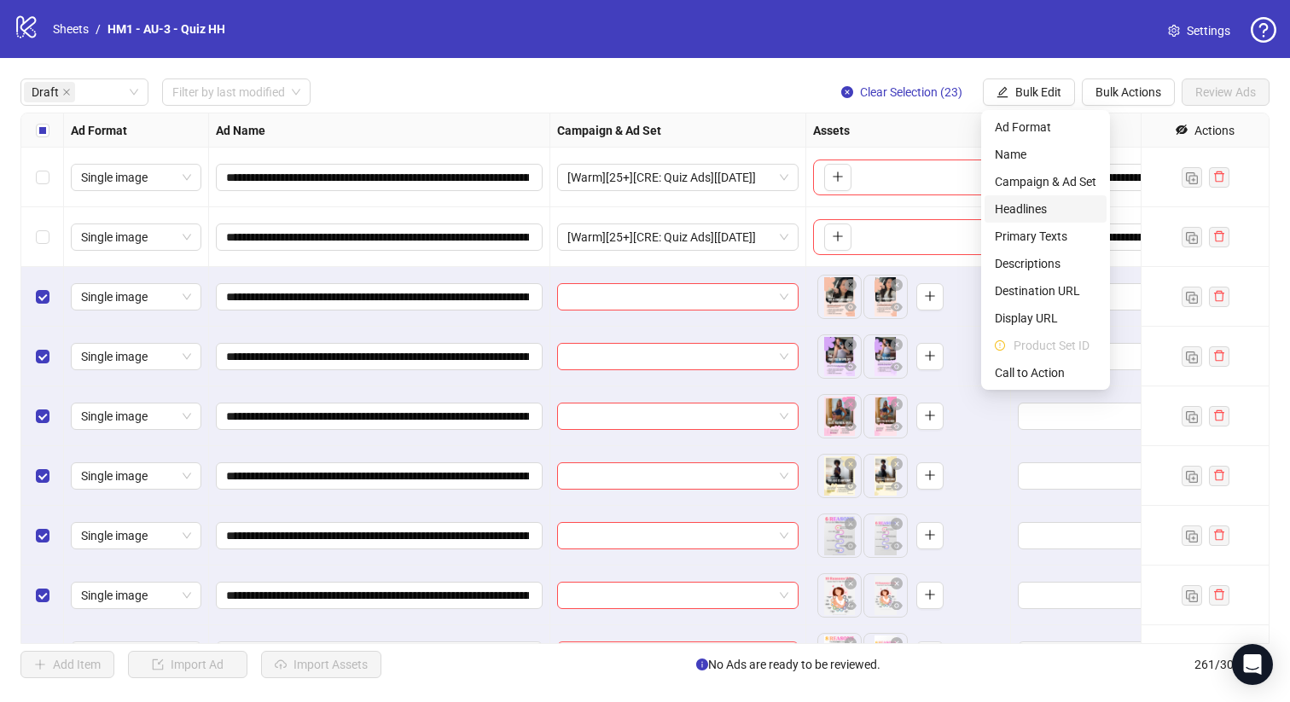
click at [1029, 216] on span "Headlines" at bounding box center [1044, 209] width 101 height 19
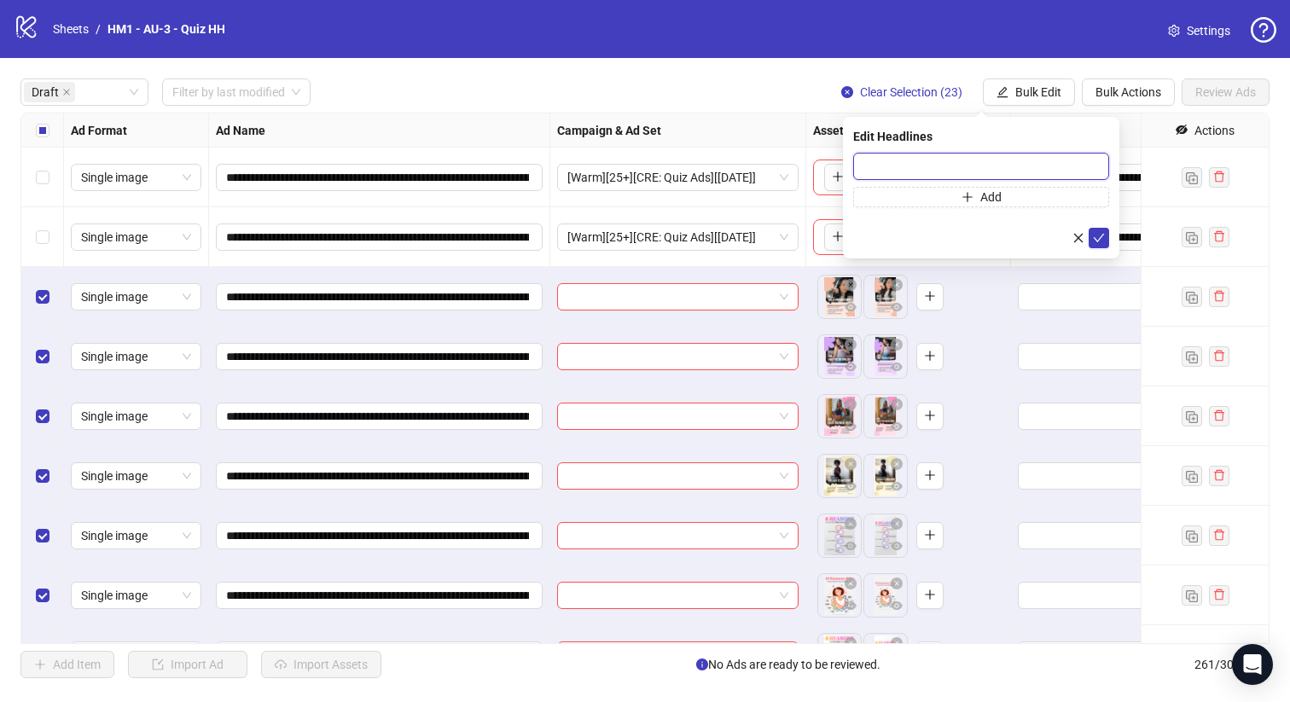
click at [966, 167] on input "text" at bounding box center [981, 166] width 256 height 27
paste input "**********"
type input "**********"
click at [1093, 235] on icon "check" at bounding box center [1099, 238] width 12 height 12
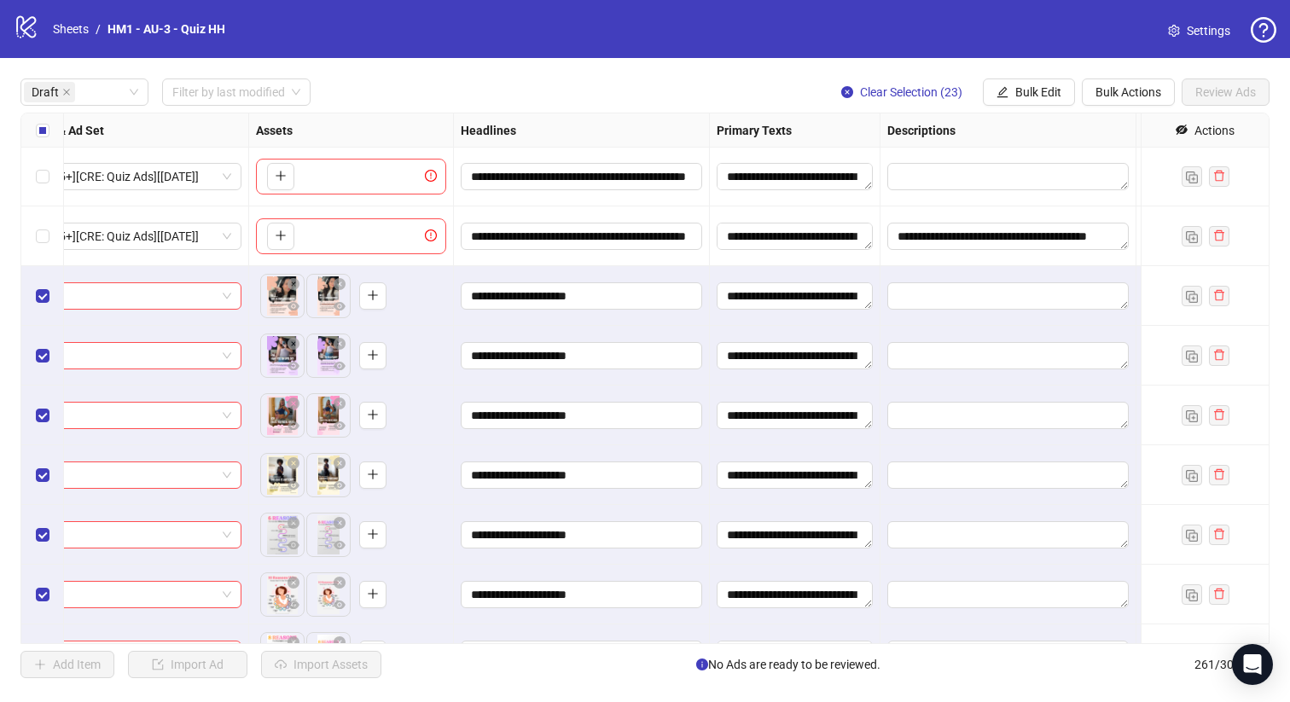
scroll to position [61, 1371]
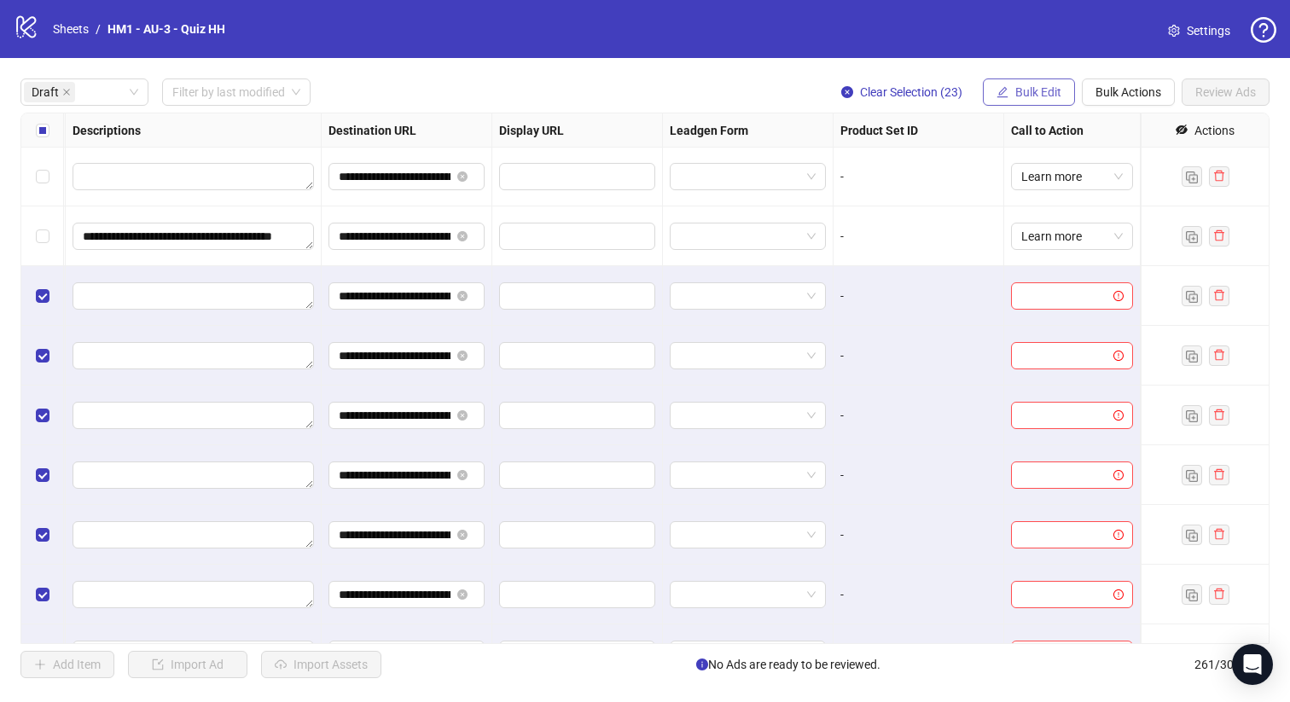
click at [1022, 98] on span "Bulk Edit" at bounding box center [1038, 92] width 46 height 14
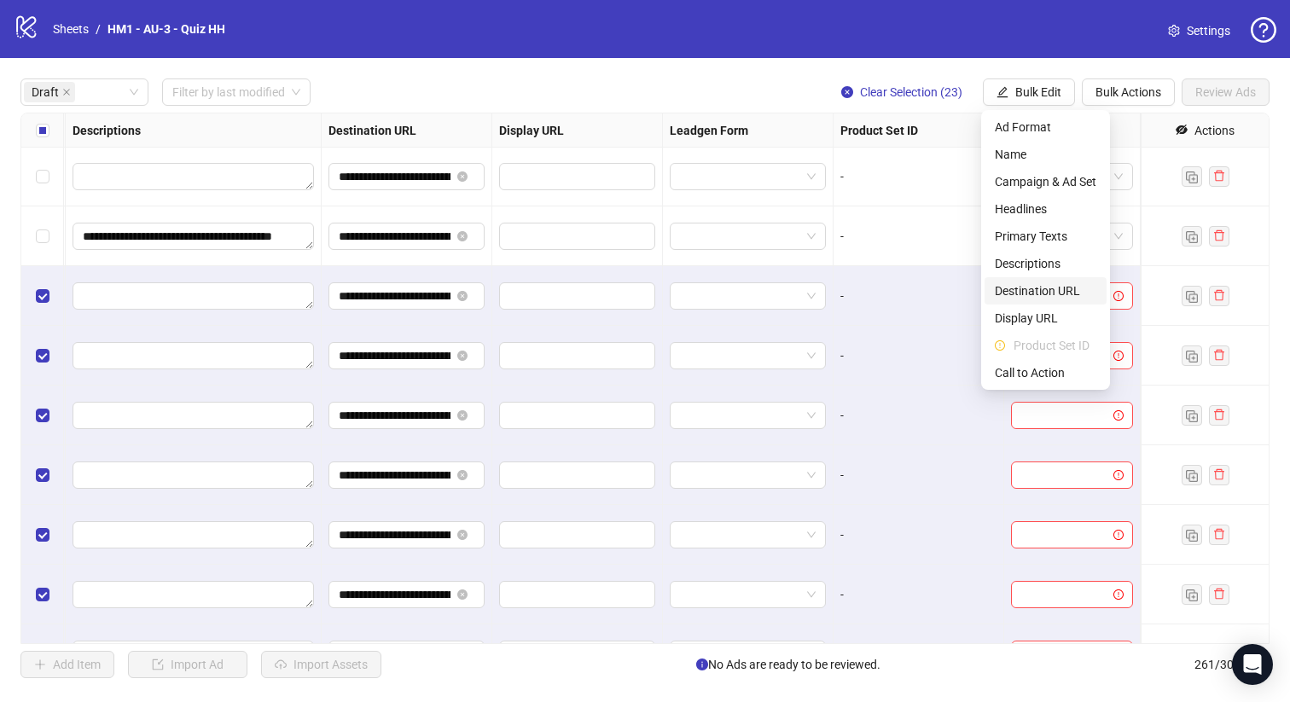
click at [1040, 293] on span "Destination URL" at bounding box center [1044, 290] width 101 height 19
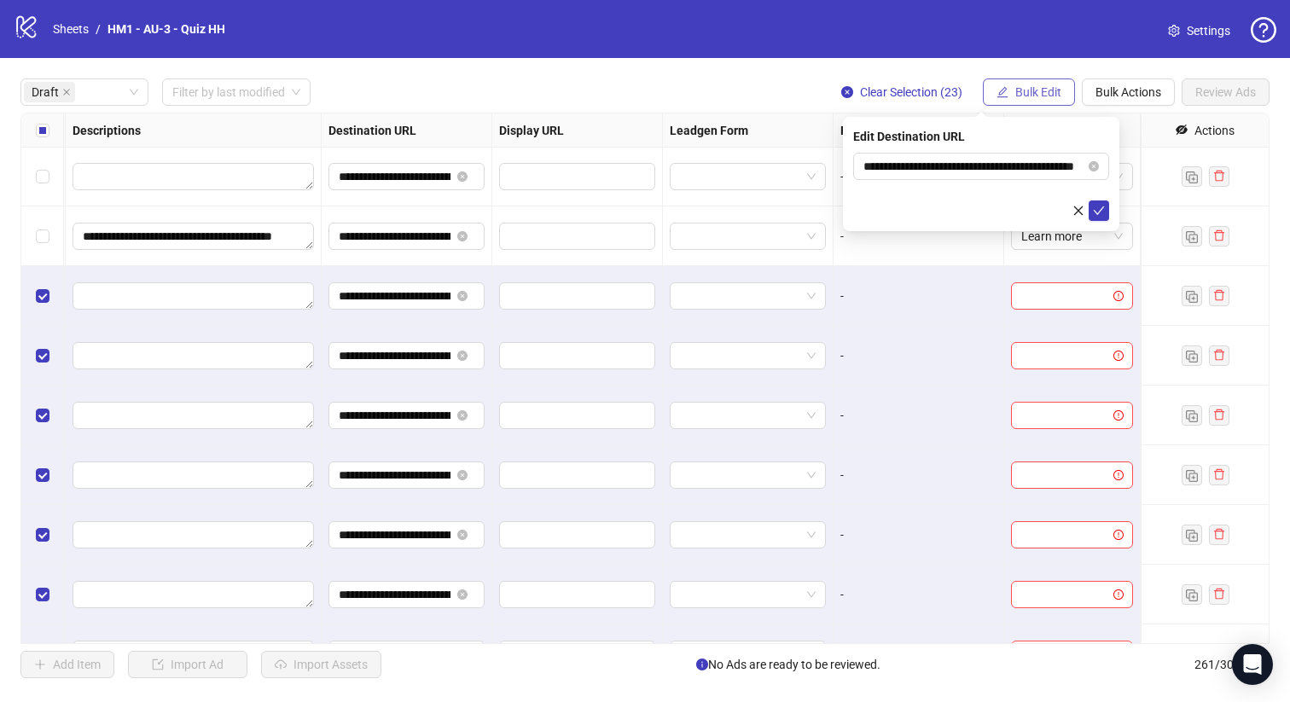
click at [1019, 95] on span "Bulk Edit" at bounding box center [1038, 92] width 46 height 14
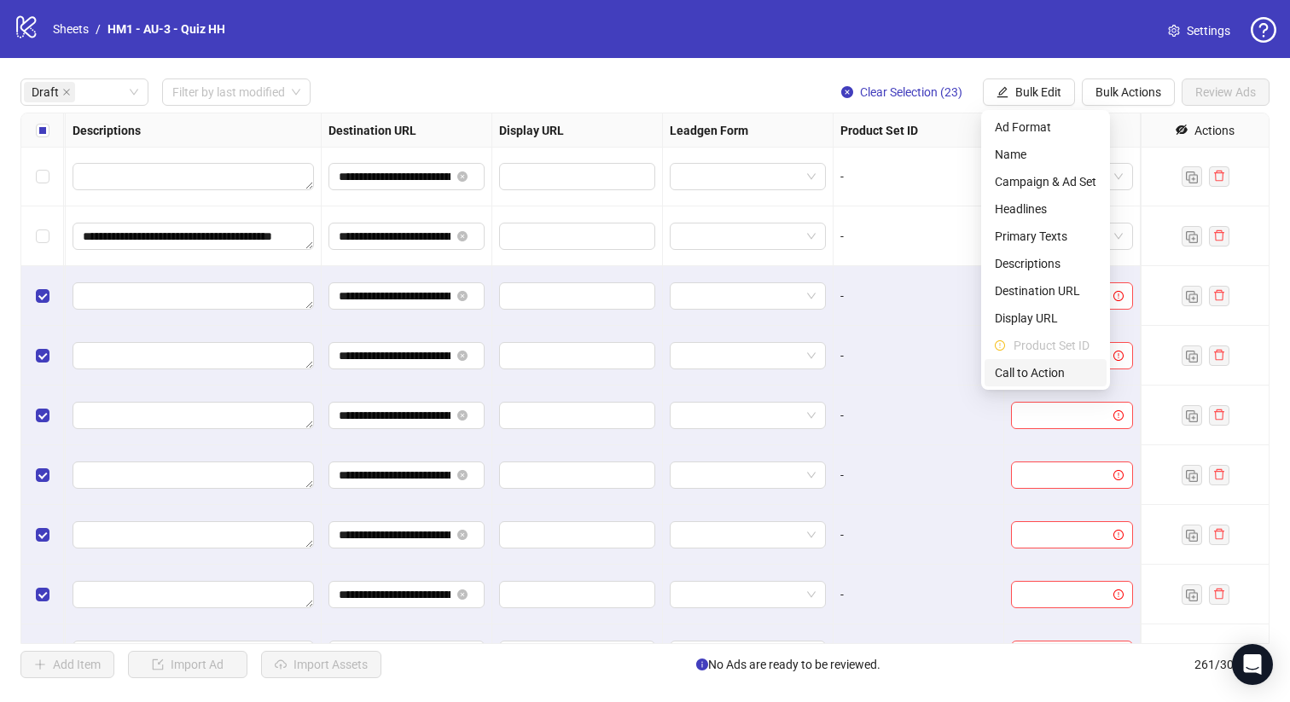
click at [1064, 375] on span "Call to Action" at bounding box center [1044, 372] width 101 height 19
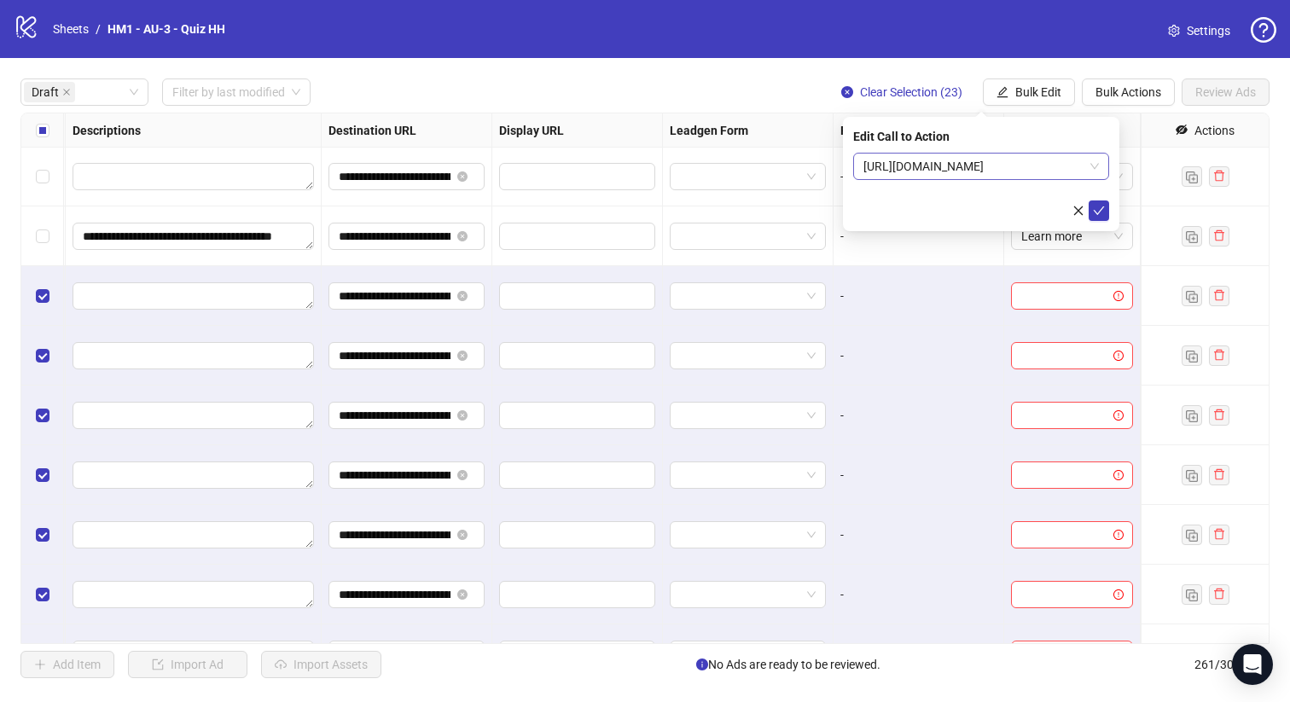
click at [1023, 167] on span "[URL][DOMAIN_NAME]" at bounding box center [980, 167] width 235 height 26
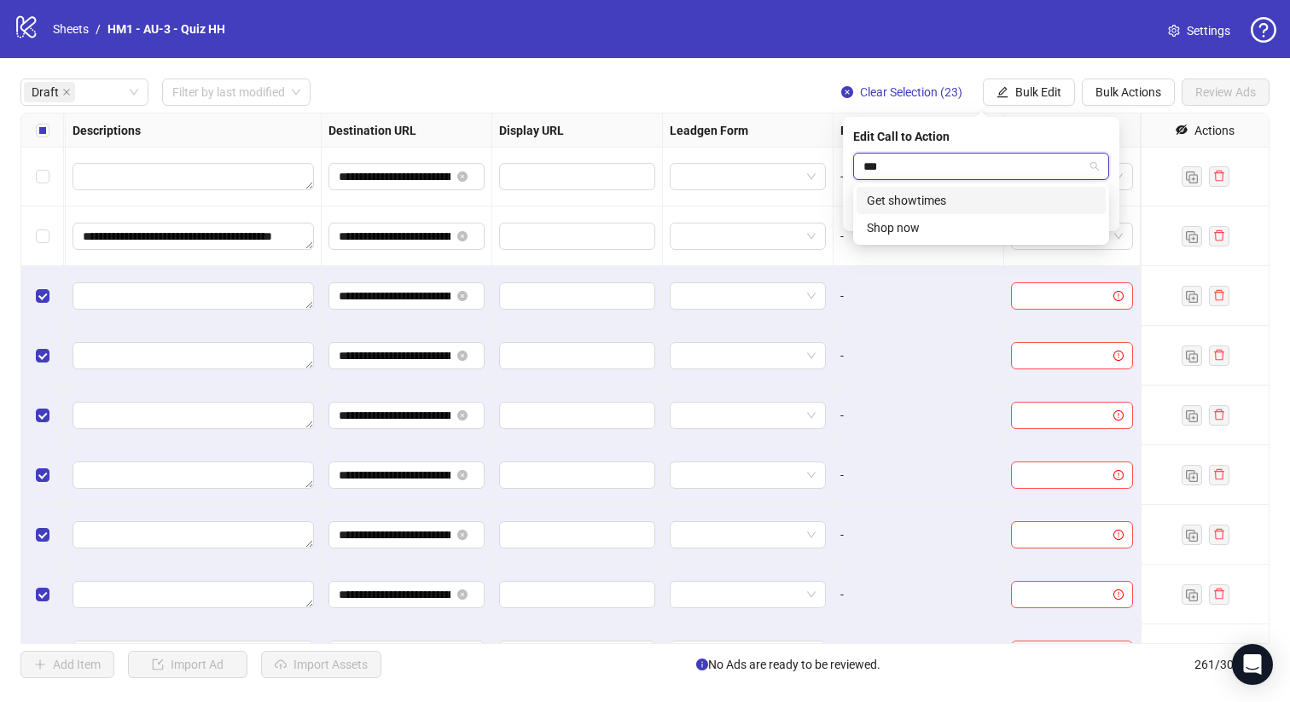
type input "****"
click at [967, 209] on div "Shop now" at bounding box center [981, 200] width 229 height 19
click at [1095, 213] on icon "check" at bounding box center [1099, 211] width 12 height 12
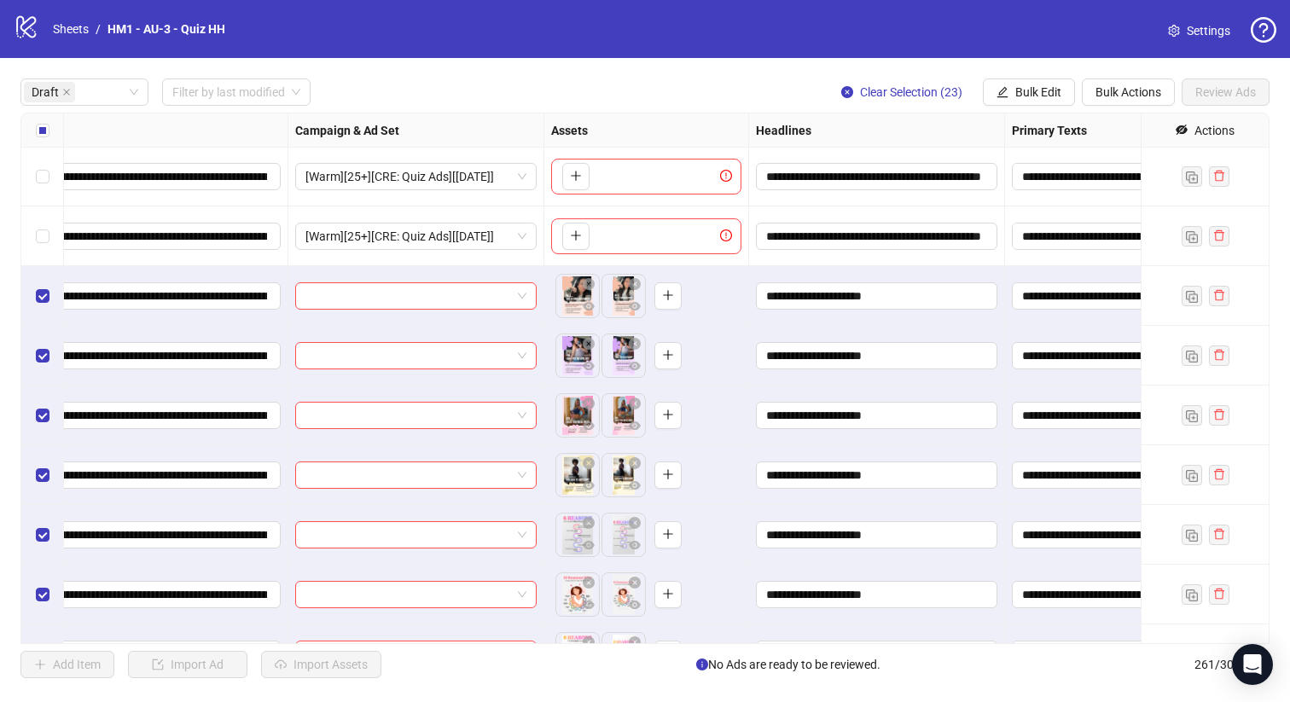
scroll to position [61, 0]
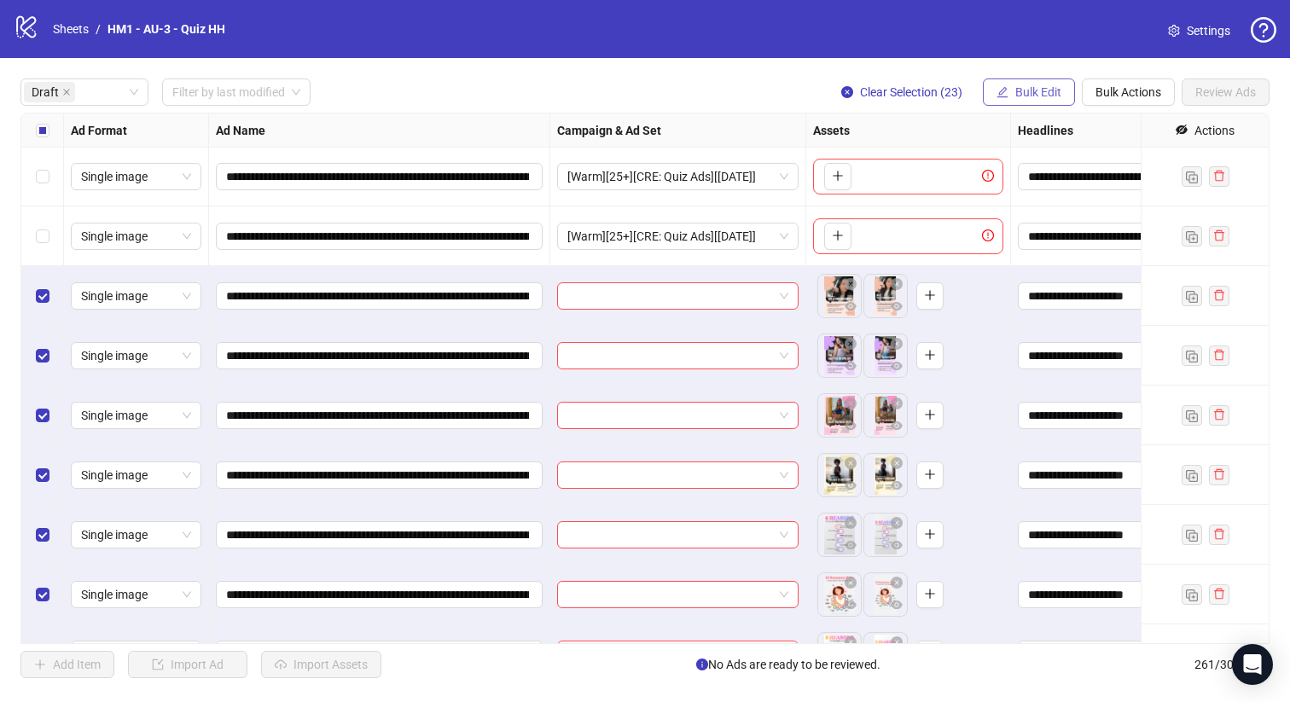
click at [1026, 84] on button "Bulk Edit" at bounding box center [1028, 91] width 92 height 27
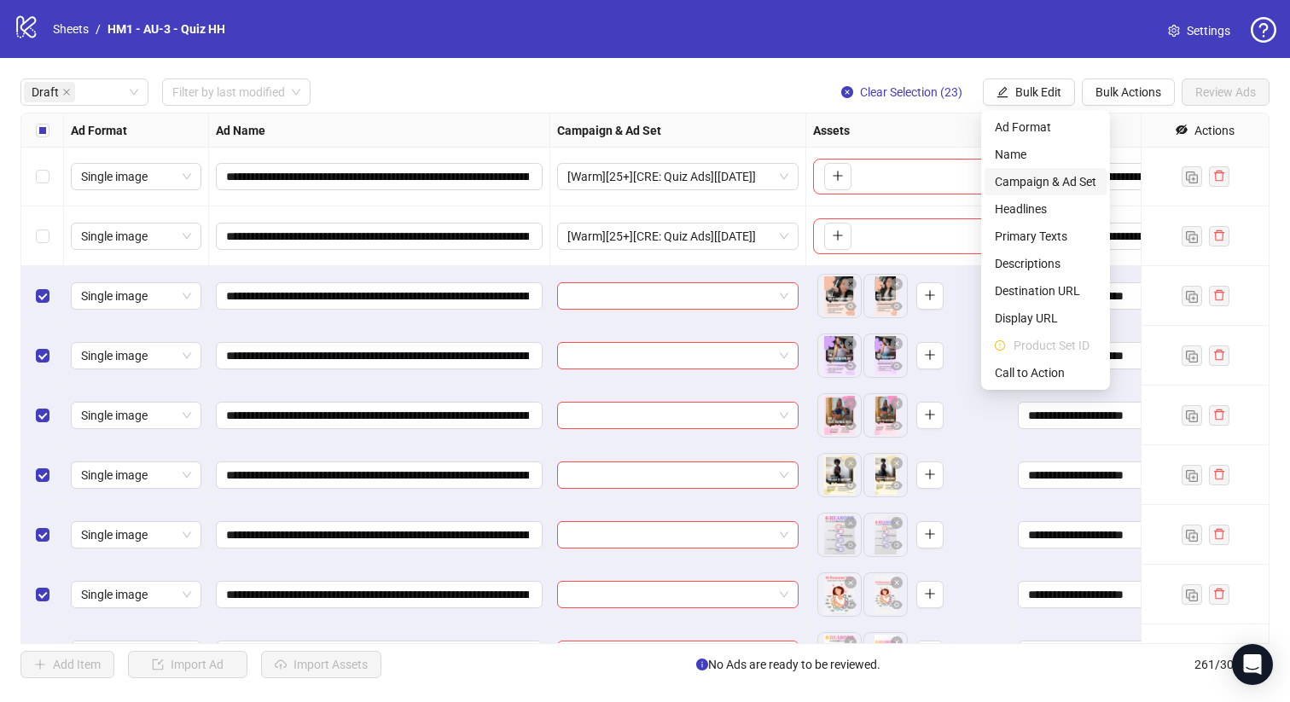
click at [1026, 181] on span "Campaign & Ad Set" at bounding box center [1044, 181] width 101 height 19
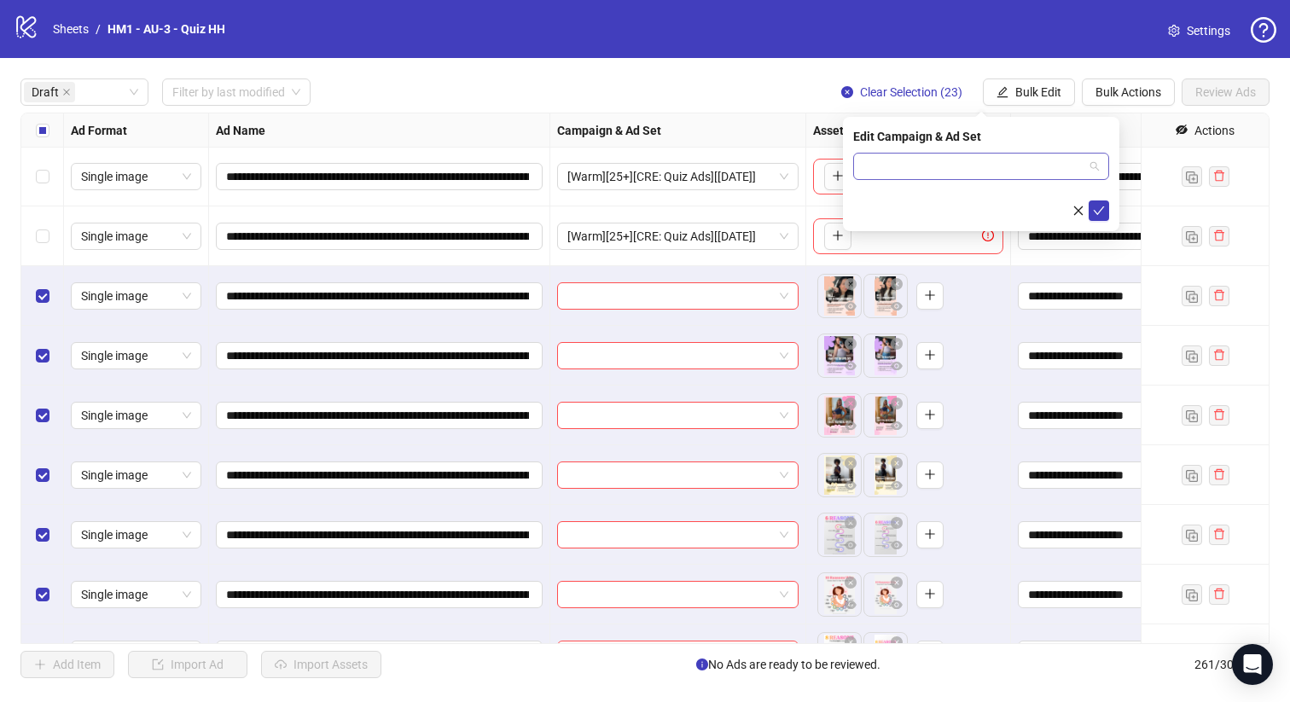
click at [1015, 174] on input "search" at bounding box center [973, 167] width 220 height 26
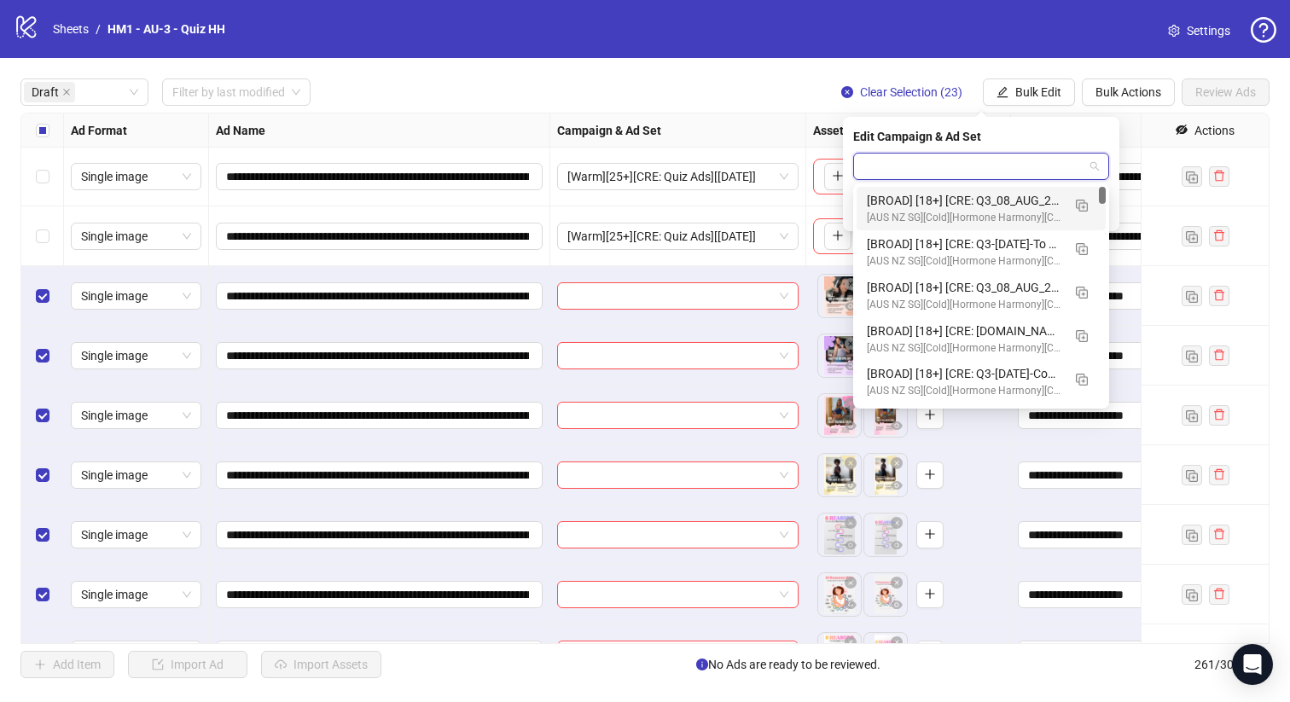
type input "*"
click at [1081, 247] on img "button" at bounding box center [1081, 249] width 12 height 12
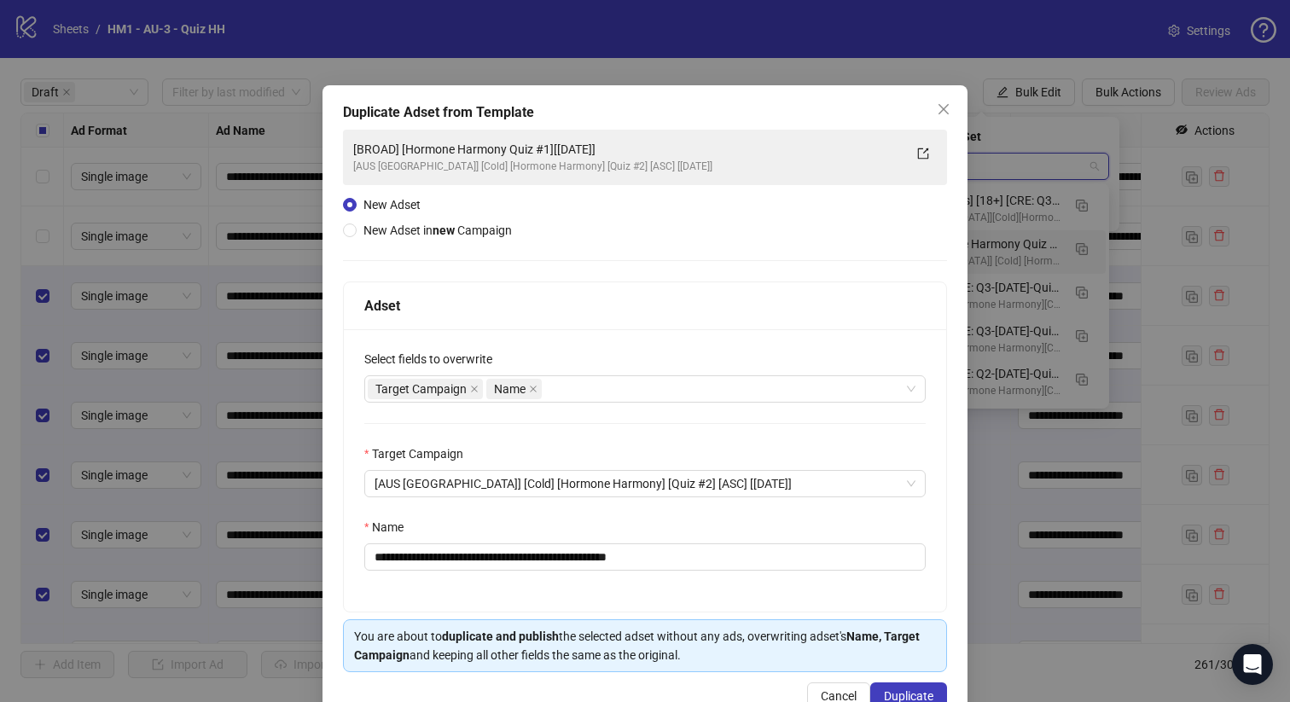
type input "****"
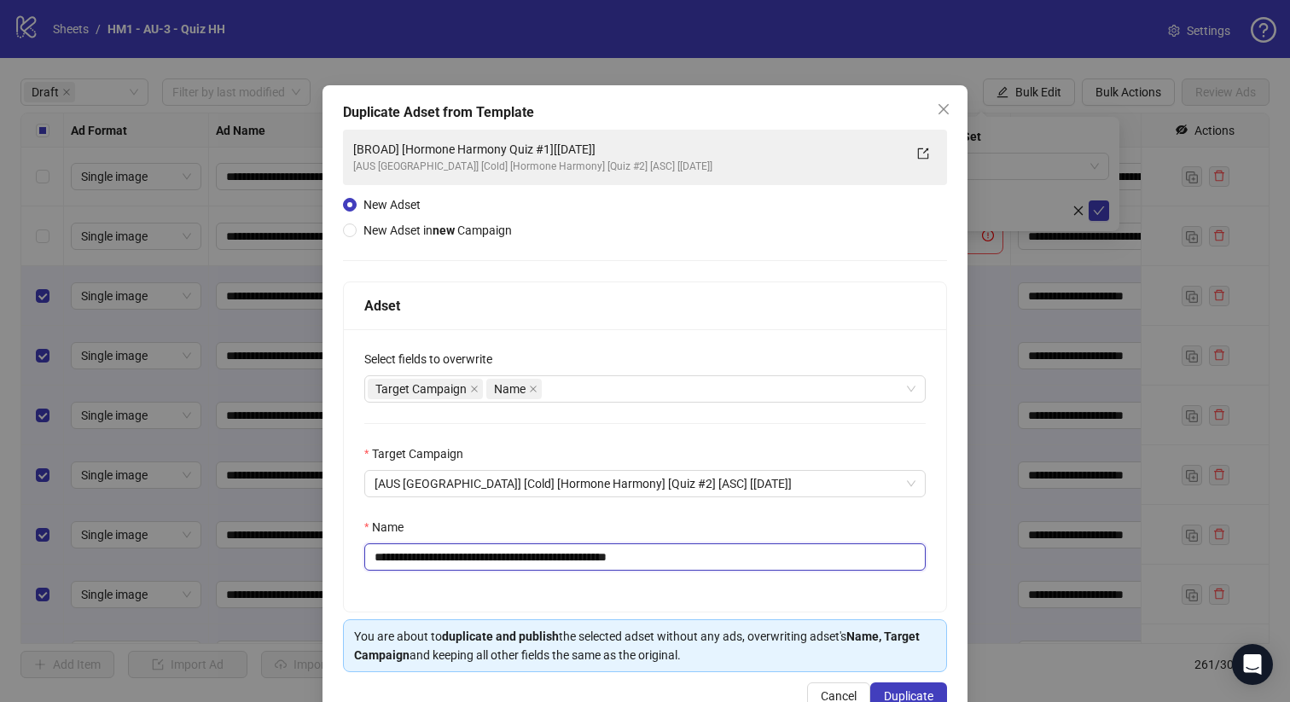
click at [567, 557] on input "**********" at bounding box center [644, 556] width 561 height 27
click at [588, 555] on input "**********" at bounding box center [644, 556] width 561 height 27
type input "**********"
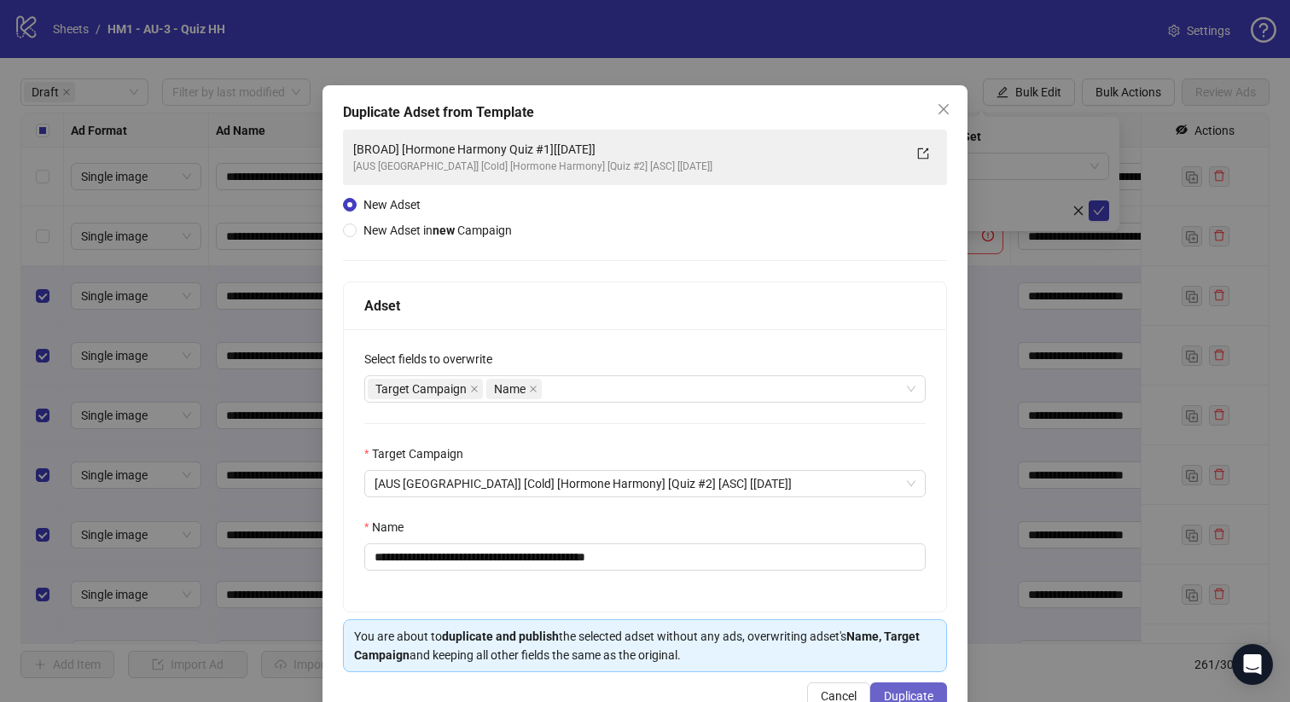
click at [918, 686] on button "Duplicate" at bounding box center [908, 695] width 77 height 27
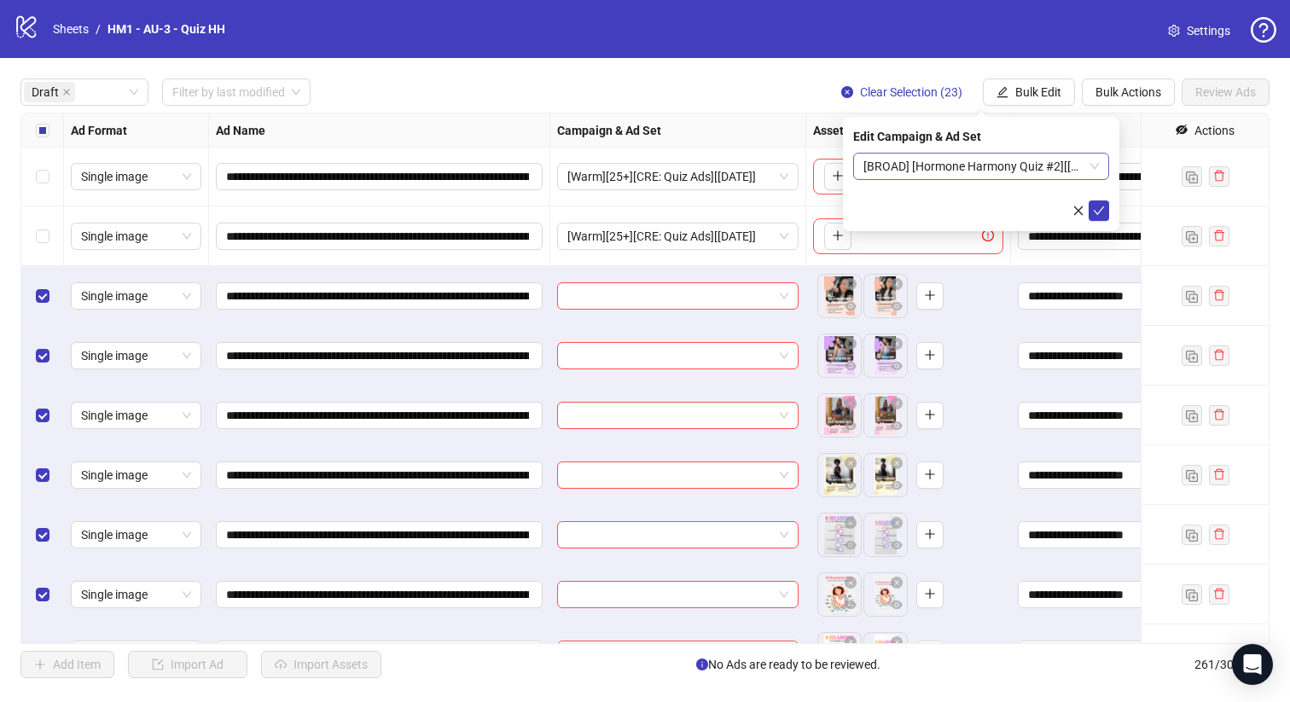
click at [992, 166] on span "[BROAD] [Hormone Harmony Quiz #2][[DATE]]" at bounding box center [980, 167] width 235 height 26
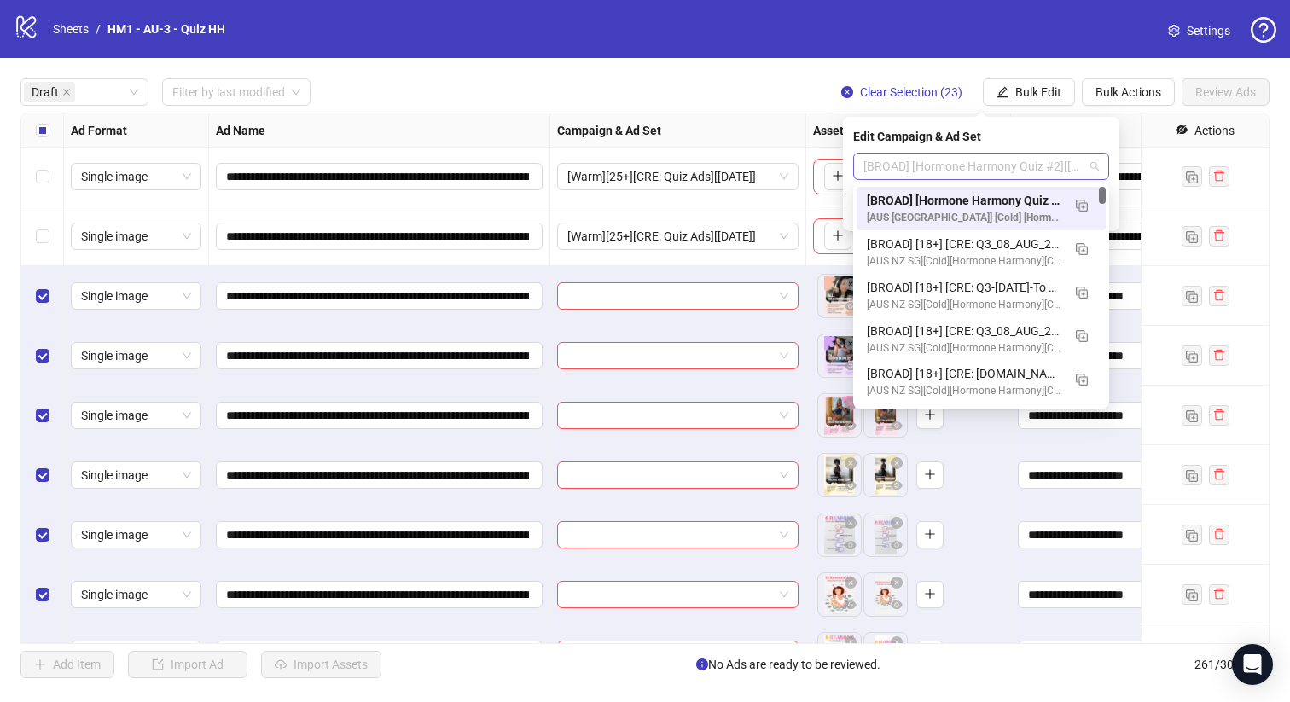
scroll to position [0, 0]
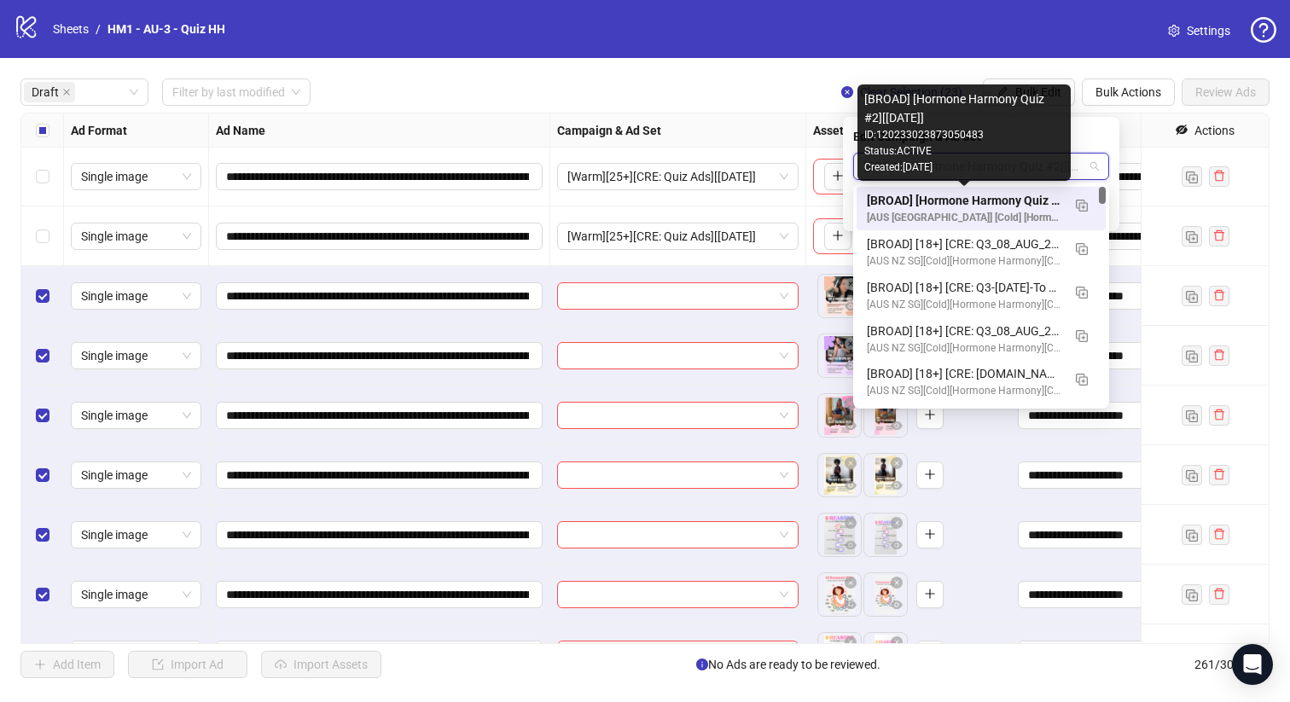
click at [1007, 199] on div "[BROAD] [Hormone Harmony Quiz #2][[DATE]]" at bounding box center [964, 200] width 194 height 19
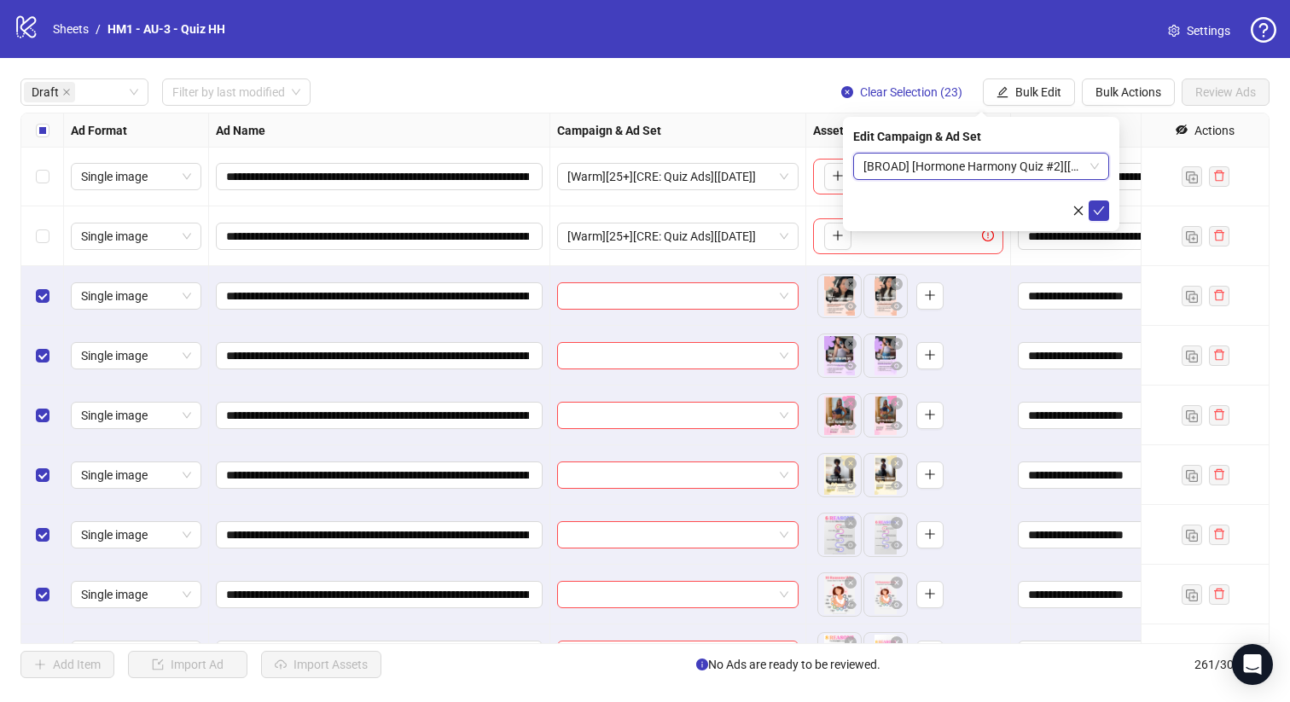
click at [1109, 209] on div "Edit Campaign & Ad Set [BROAD] [Hormone Harmony Quiz #2][[DATE]] [BROAD] [Hormo…" at bounding box center [981, 174] width 276 height 114
click at [1103, 209] on icon "check" at bounding box center [1099, 211] width 12 height 12
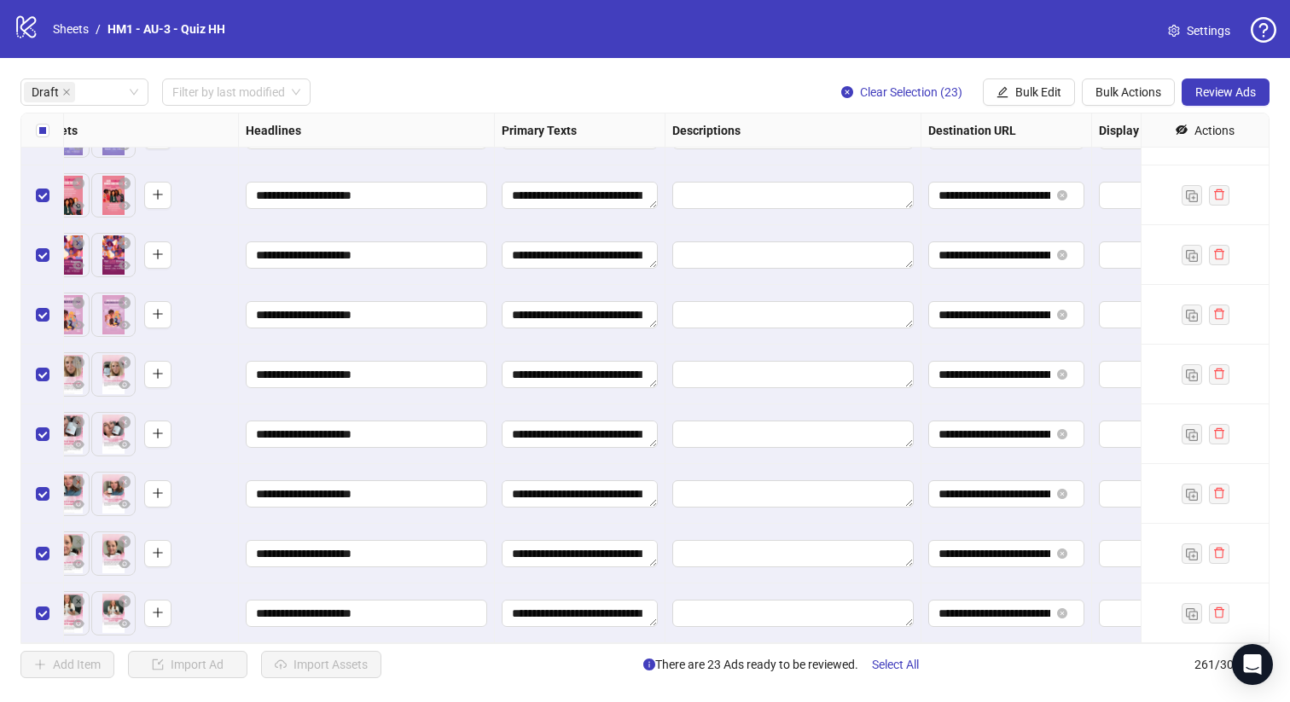
scroll to position [1057, 1371]
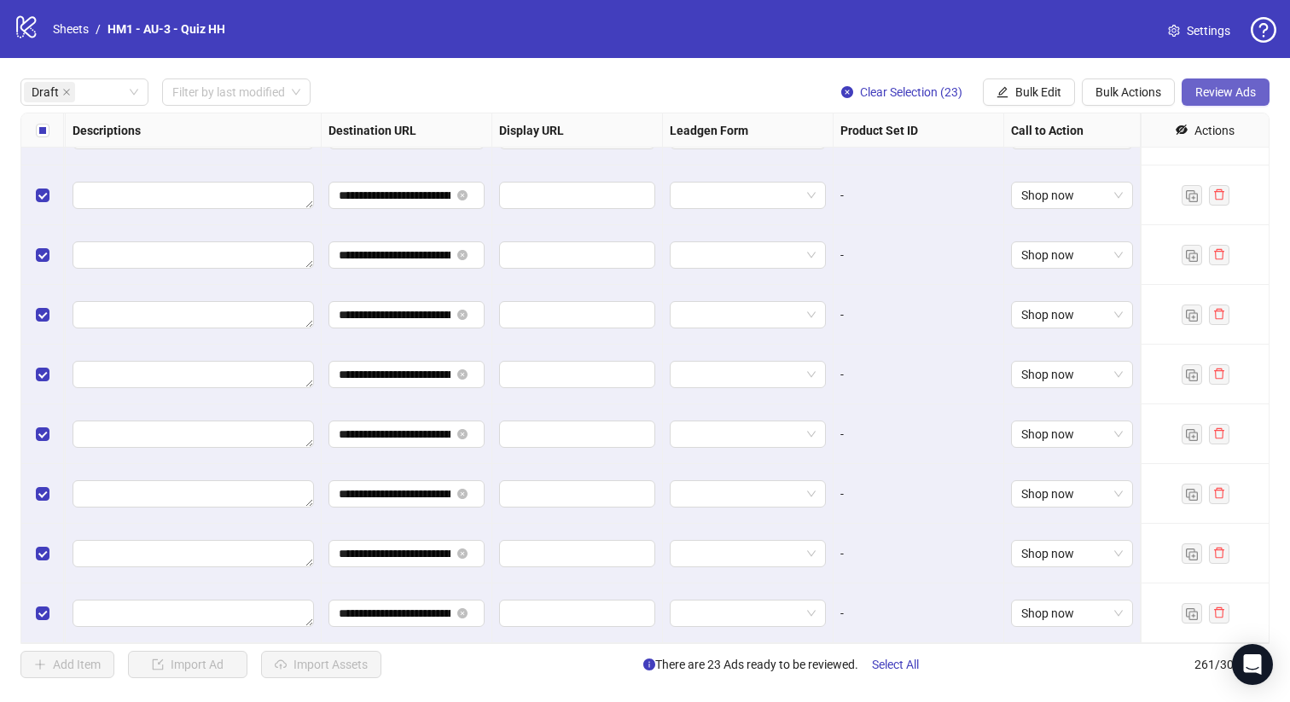
click at [1206, 100] on button "Review Ads" at bounding box center [1225, 91] width 88 height 27
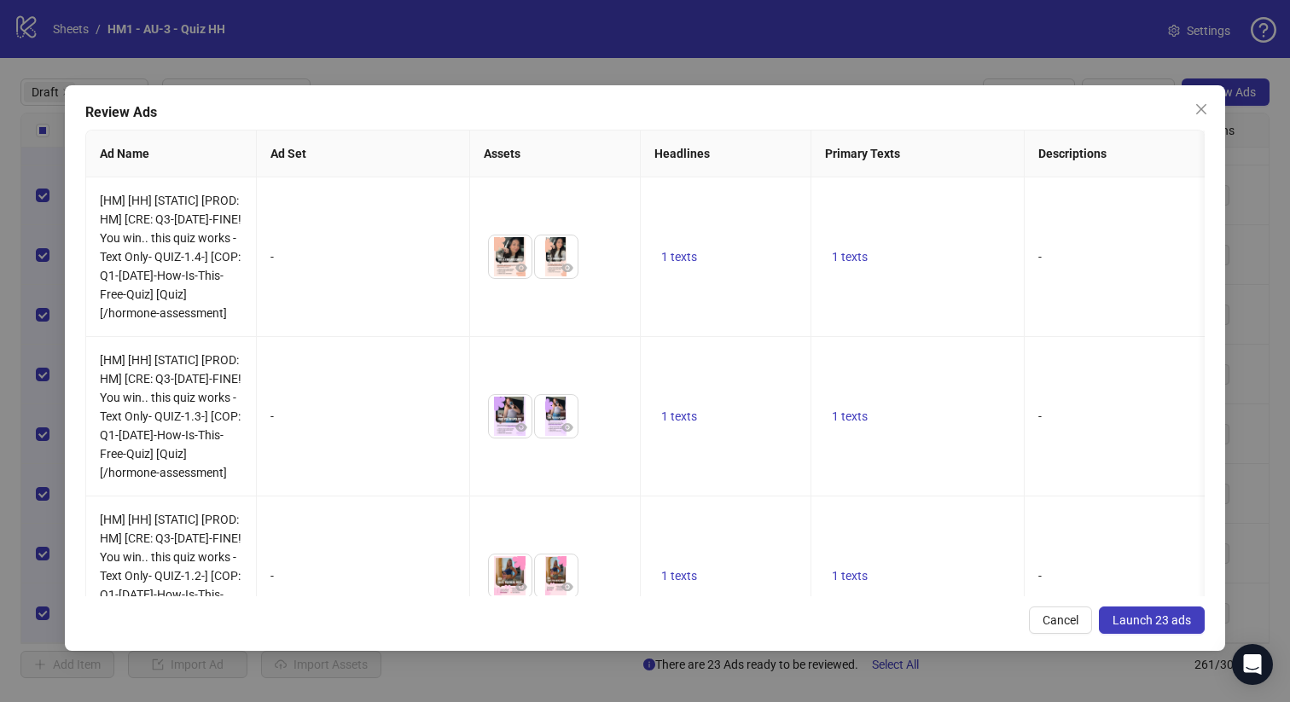
click at [1135, 623] on span "Launch 23 ads" at bounding box center [1151, 620] width 78 height 14
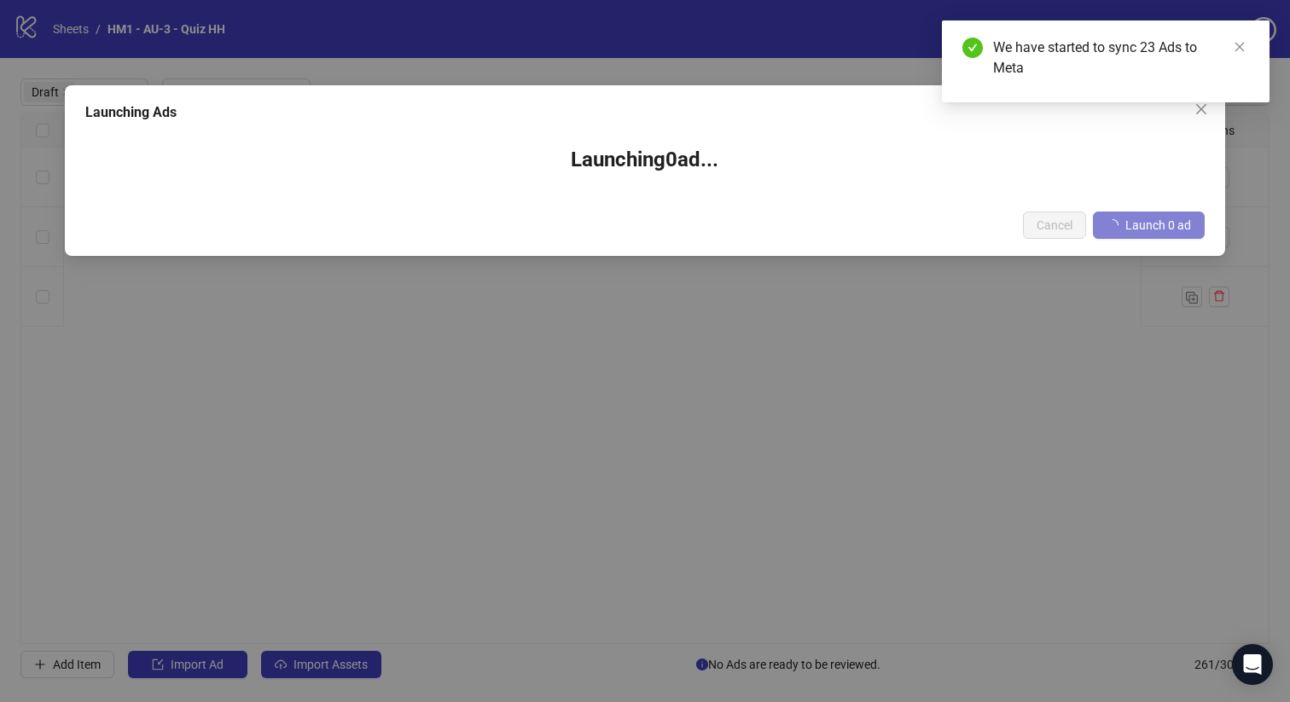
scroll to position [0, 1371]
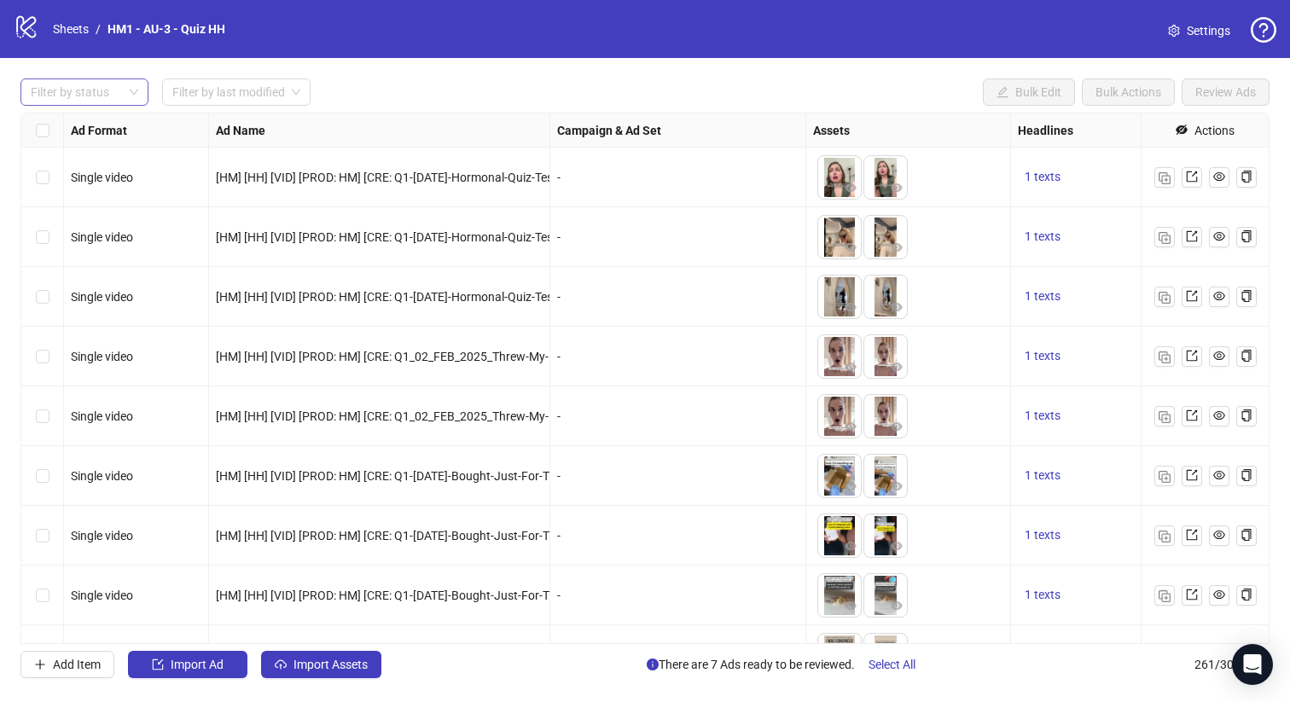
click at [127, 78] on div "Filter by status" at bounding box center [84, 91] width 128 height 27
click at [104, 125] on div "Draft" at bounding box center [84, 127] width 101 height 19
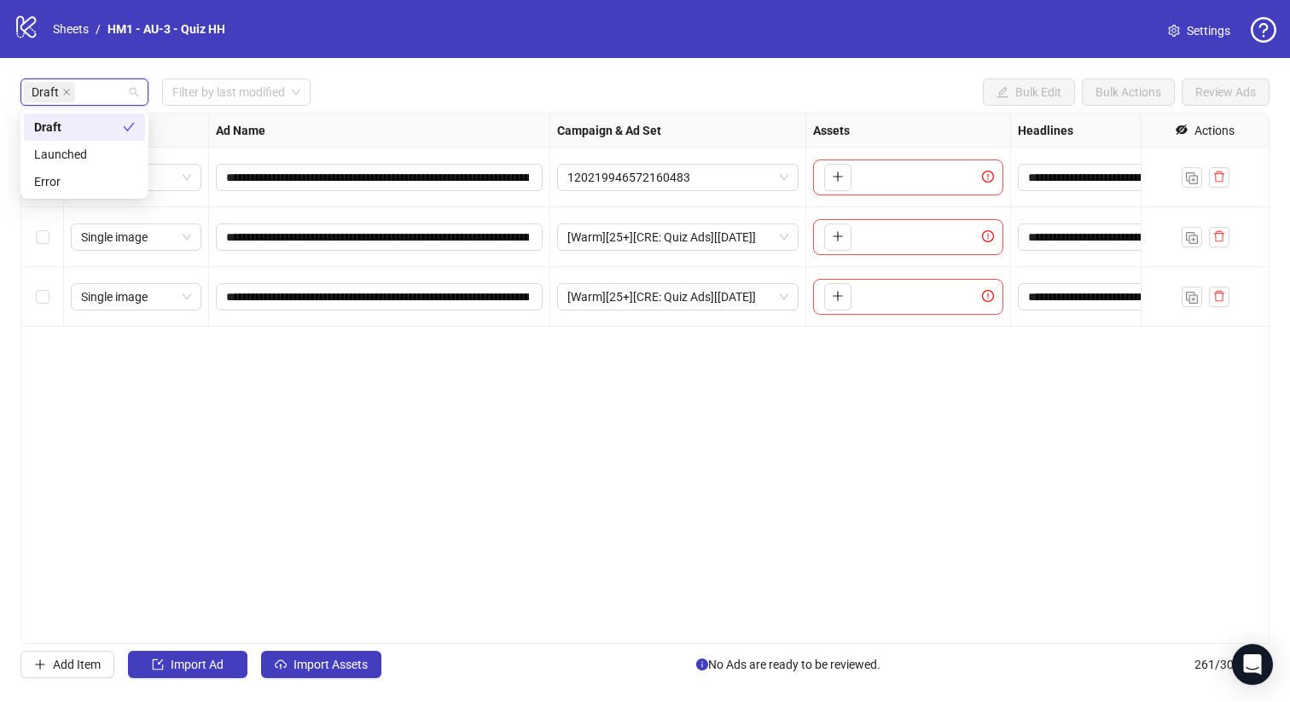
click at [583, 393] on div "**********" at bounding box center [644, 378] width 1249 height 531
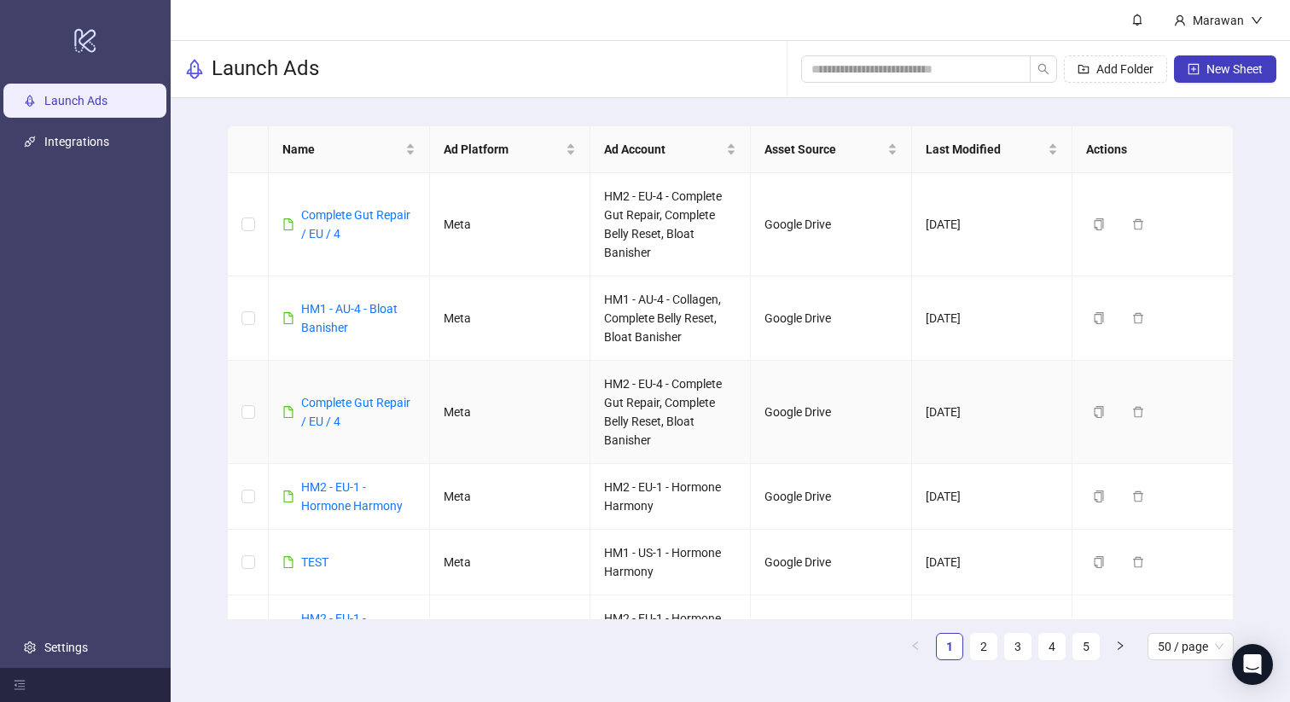
scroll to position [1820, 0]
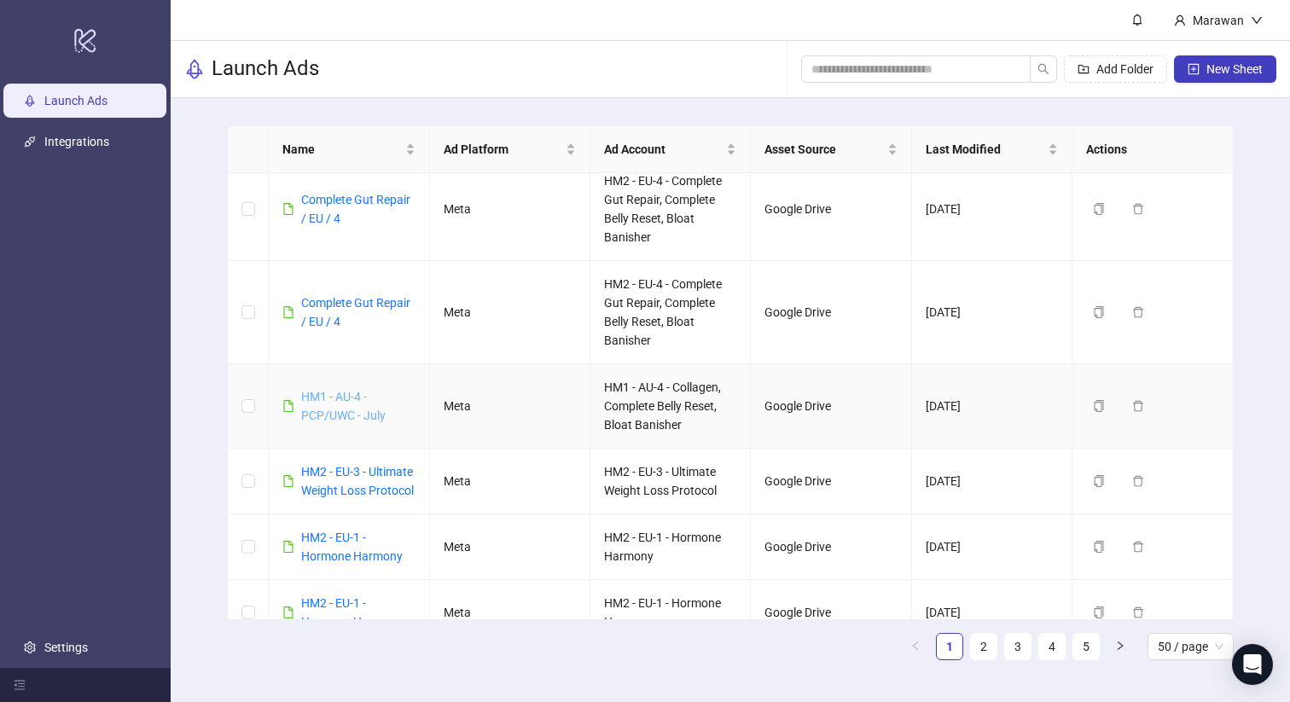
click at [336, 412] on link "HM1 - AU-4 - PCP/UWC - July" at bounding box center [343, 406] width 84 height 32
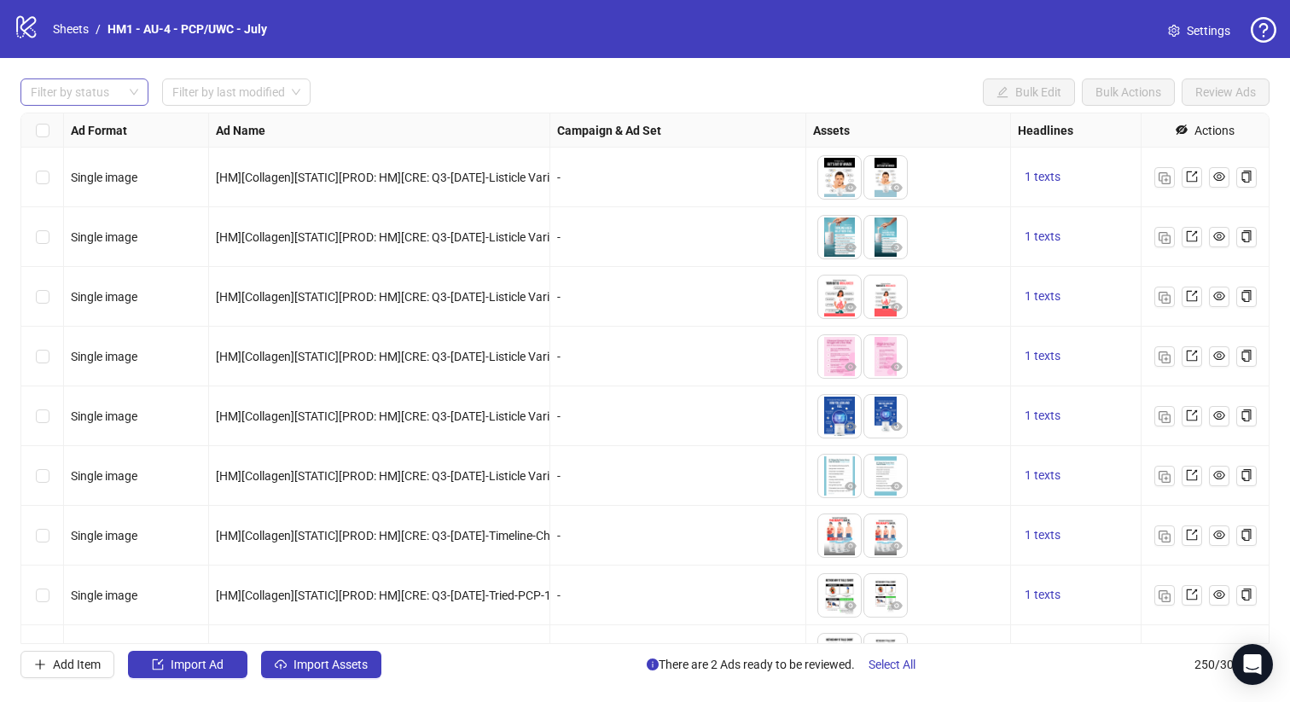
click at [132, 93] on div "Filter by status" at bounding box center [84, 91] width 128 height 27
click at [116, 140] on div "Draft" at bounding box center [84, 126] width 121 height 27
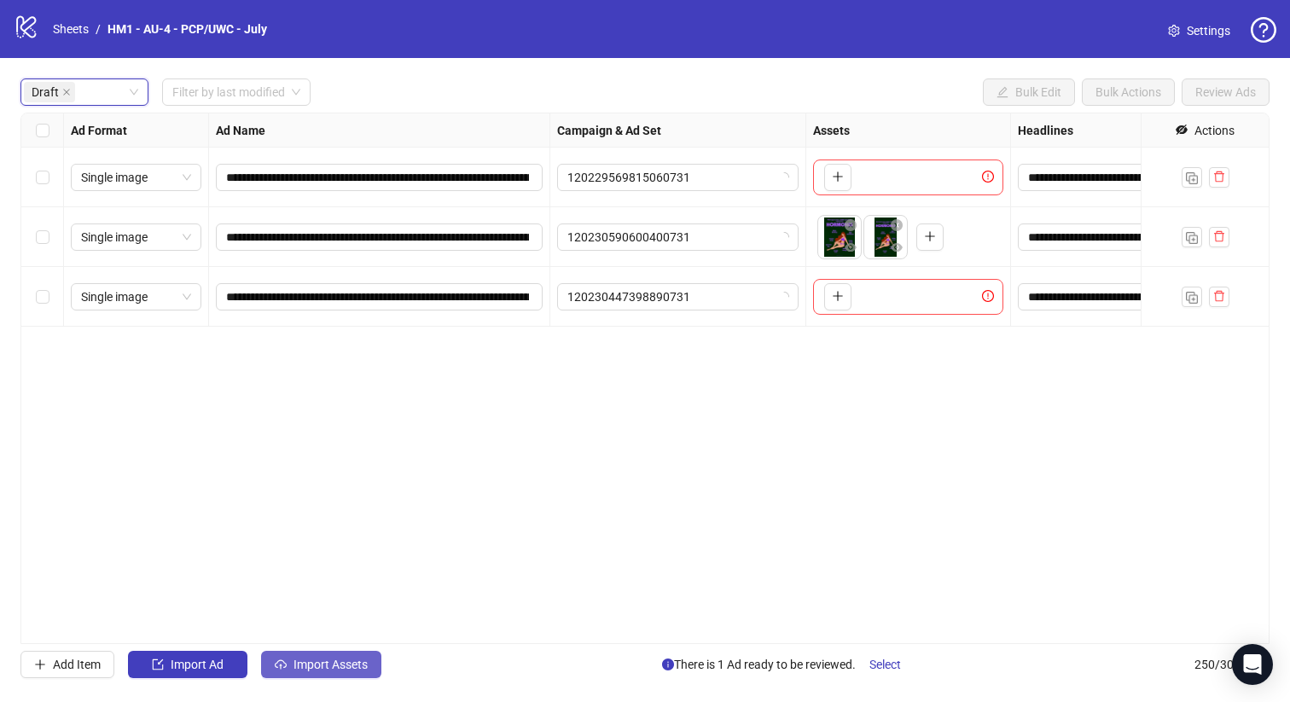
click at [351, 672] on button "Import Assets" at bounding box center [321, 664] width 120 height 27
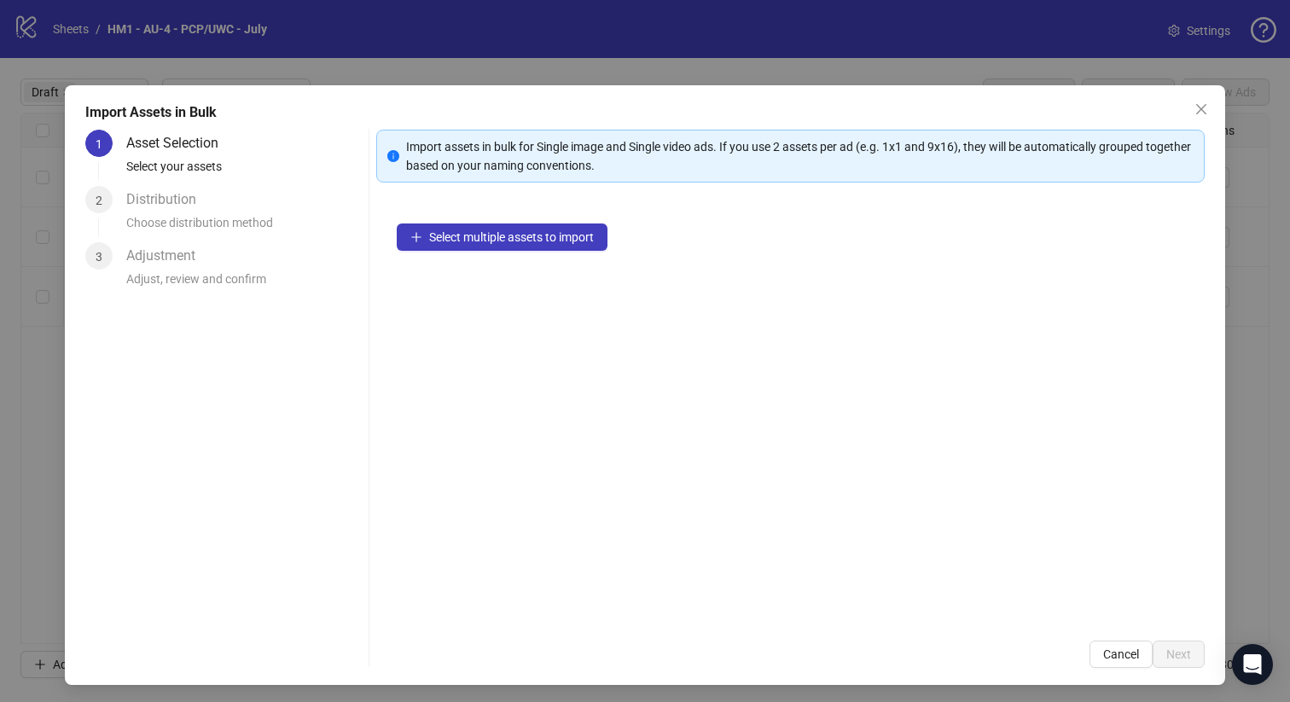
click at [541, 254] on div "Select multiple assets to import" at bounding box center [790, 411] width 829 height 417
click at [541, 248] on button "Select multiple assets to import" at bounding box center [502, 236] width 211 height 27
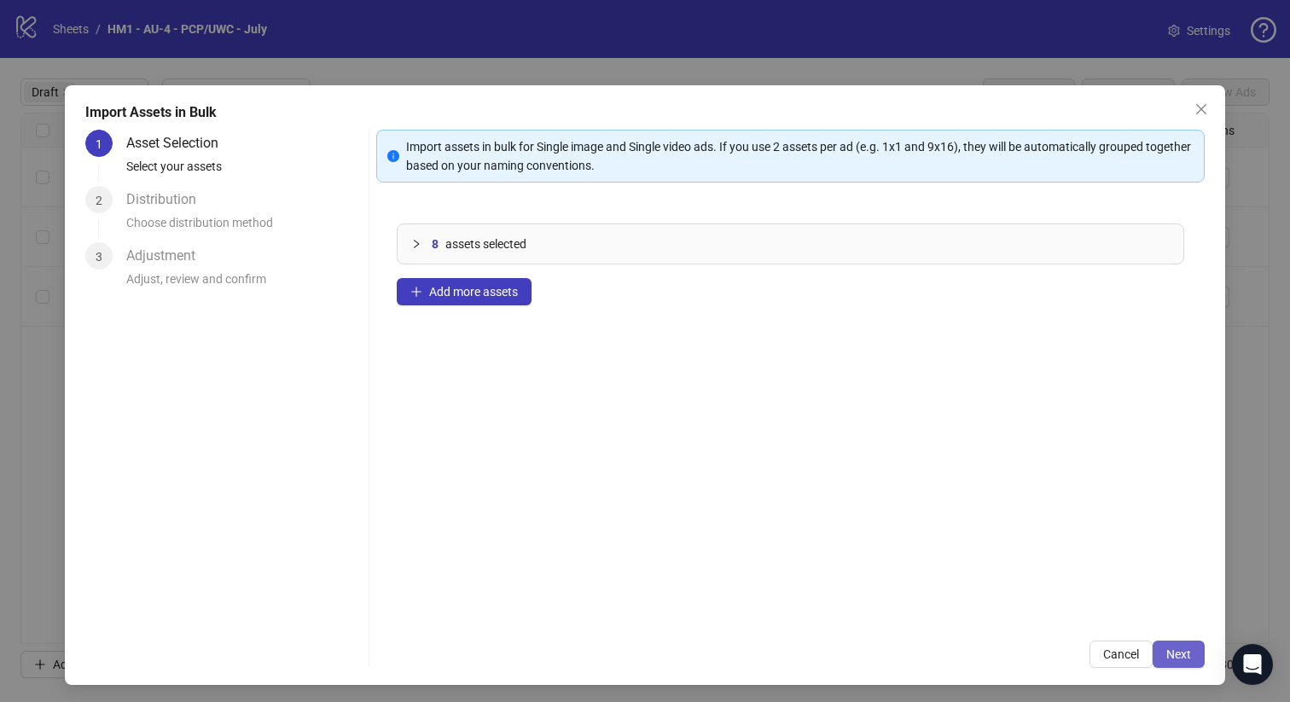
click at [1180, 655] on span "Next" at bounding box center [1178, 654] width 25 height 14
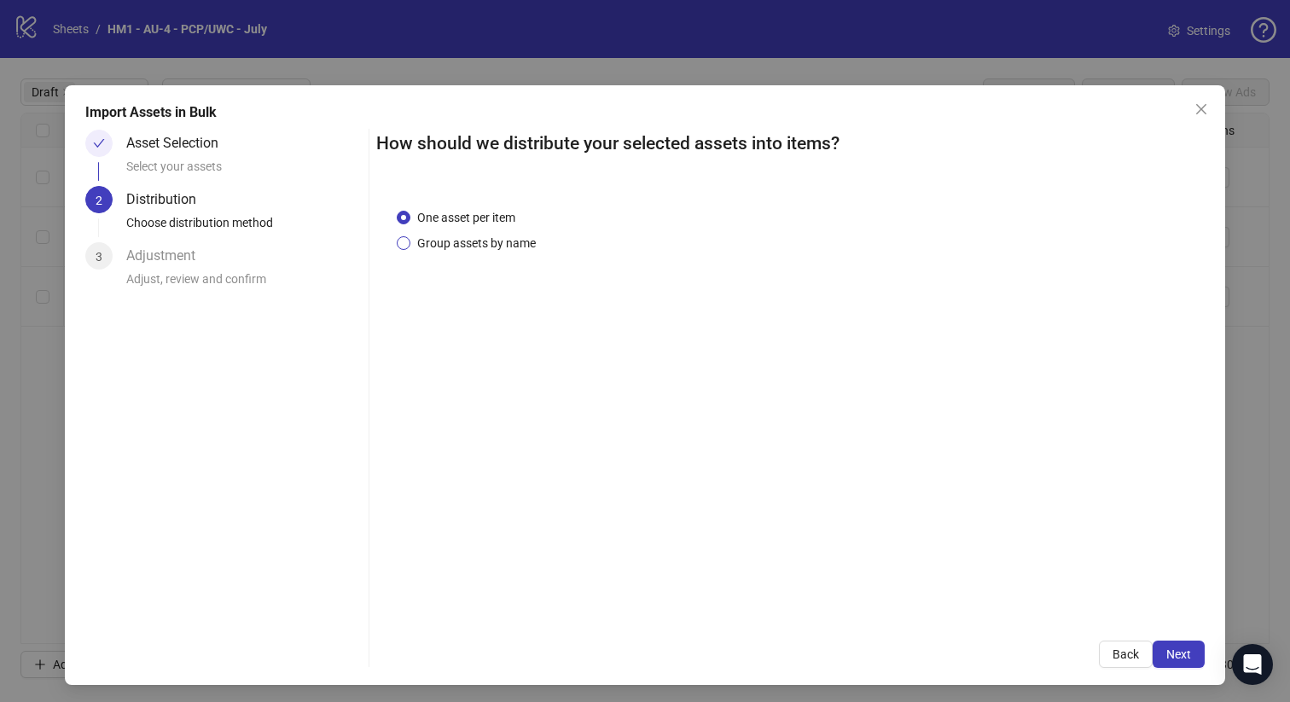
click at [448, 240] on span "Group assets by name" at bounding box center [476, 243] width 132 height 19
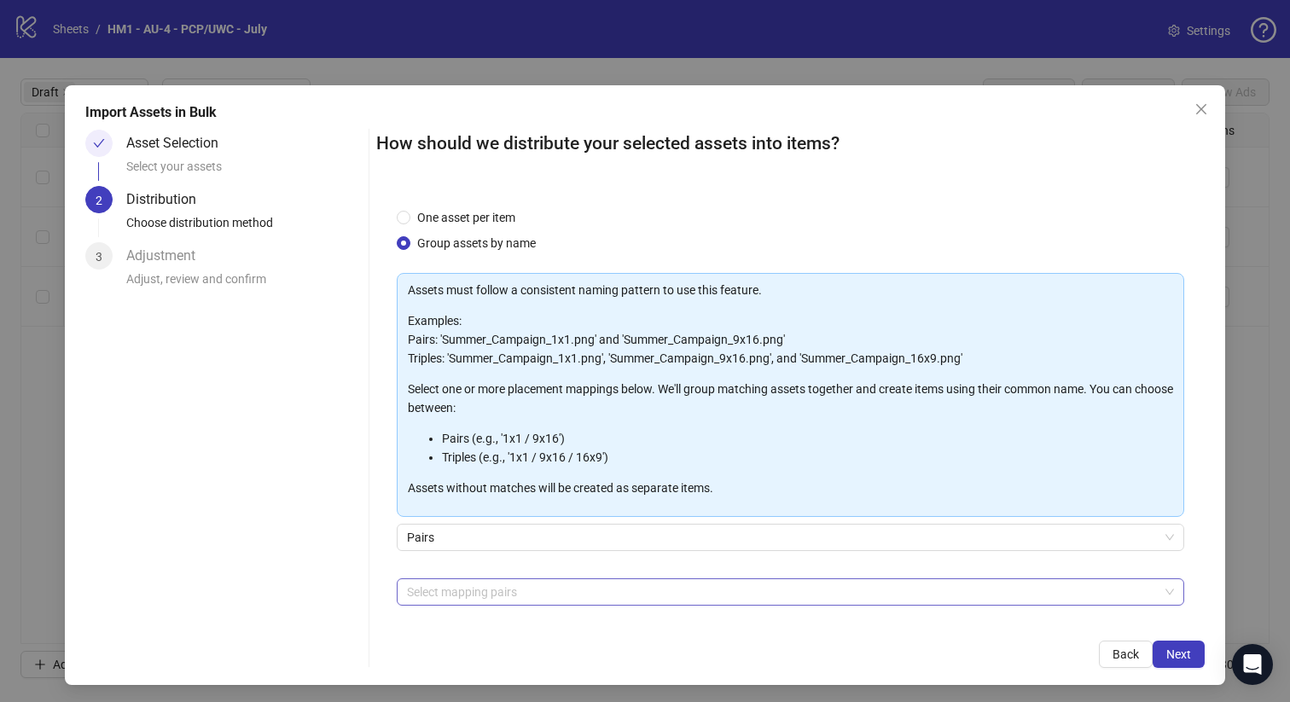
click at [555, 583] on div at bounding box center [781, 592] width 763 height 24
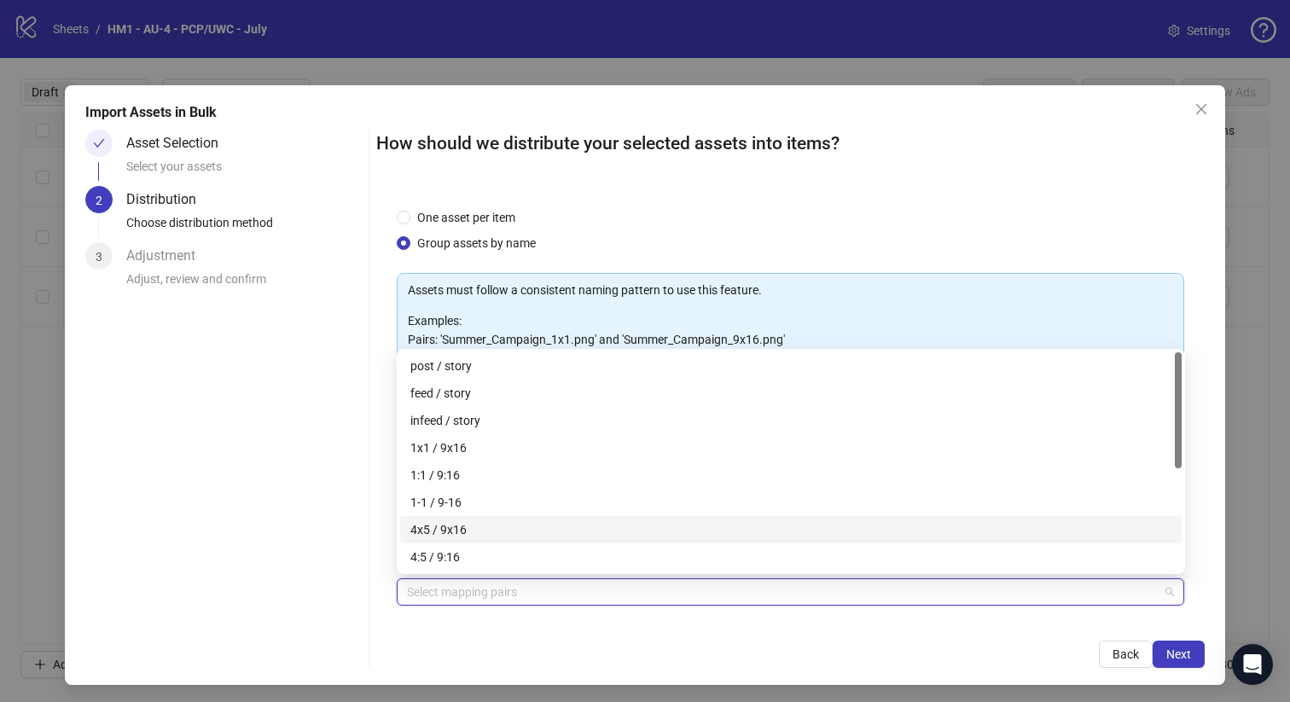
click at [557, 531] on div "4x5 / 9x16" at bounding box center [790, 529] width 761 height 19
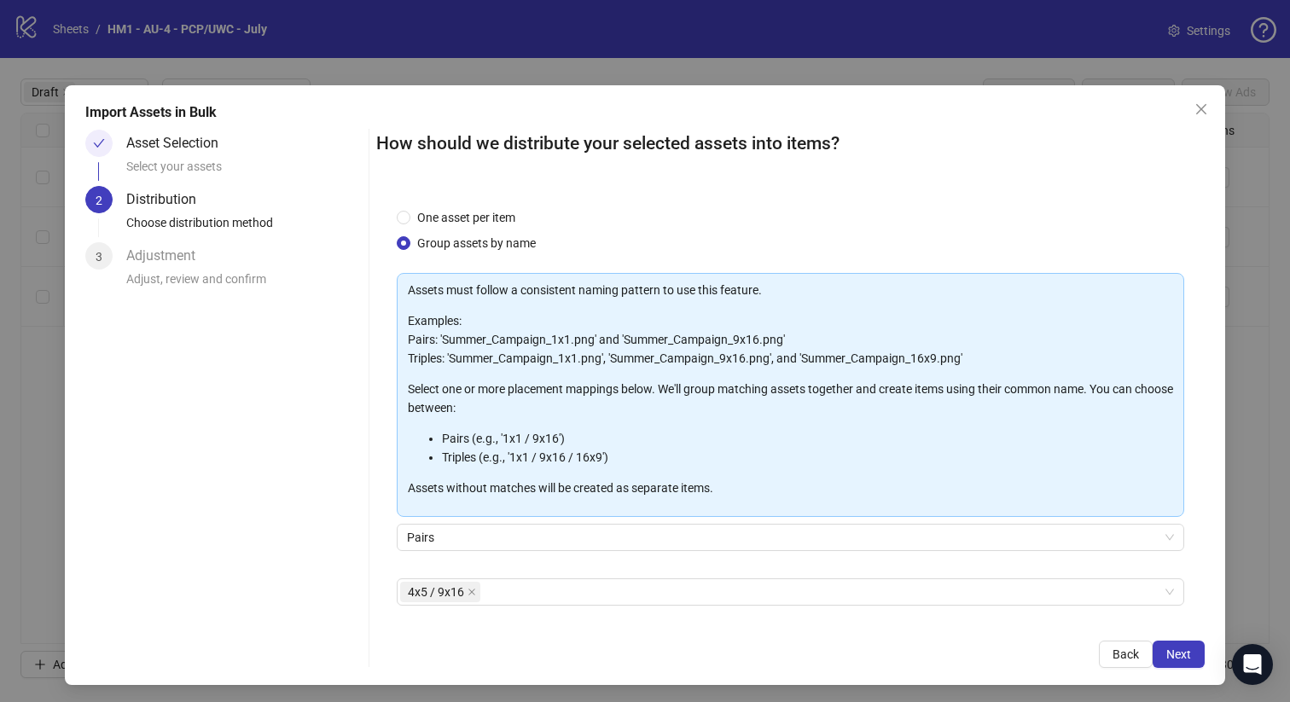
click at [1204, 648] on div "Import Assets in Bulk Asset Selection Select your assets 2 Distribution Choose …" at bounding box center [645, 385] width 1161 height 600
click at [1194, 650] on button "Next" at bounding box center [1178, 653] width 52 height 27
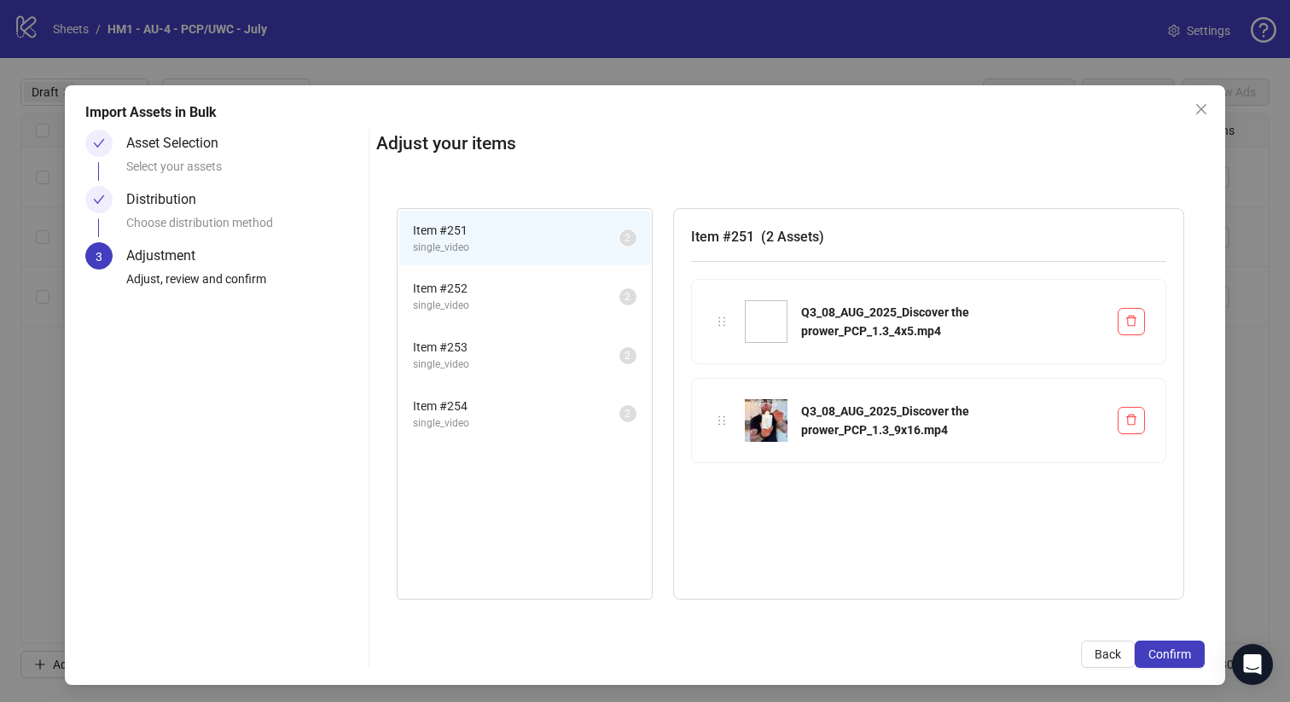
click at [1194, 650] on button "Confirm" at bounding box center [1169, 653] width 70 height 27
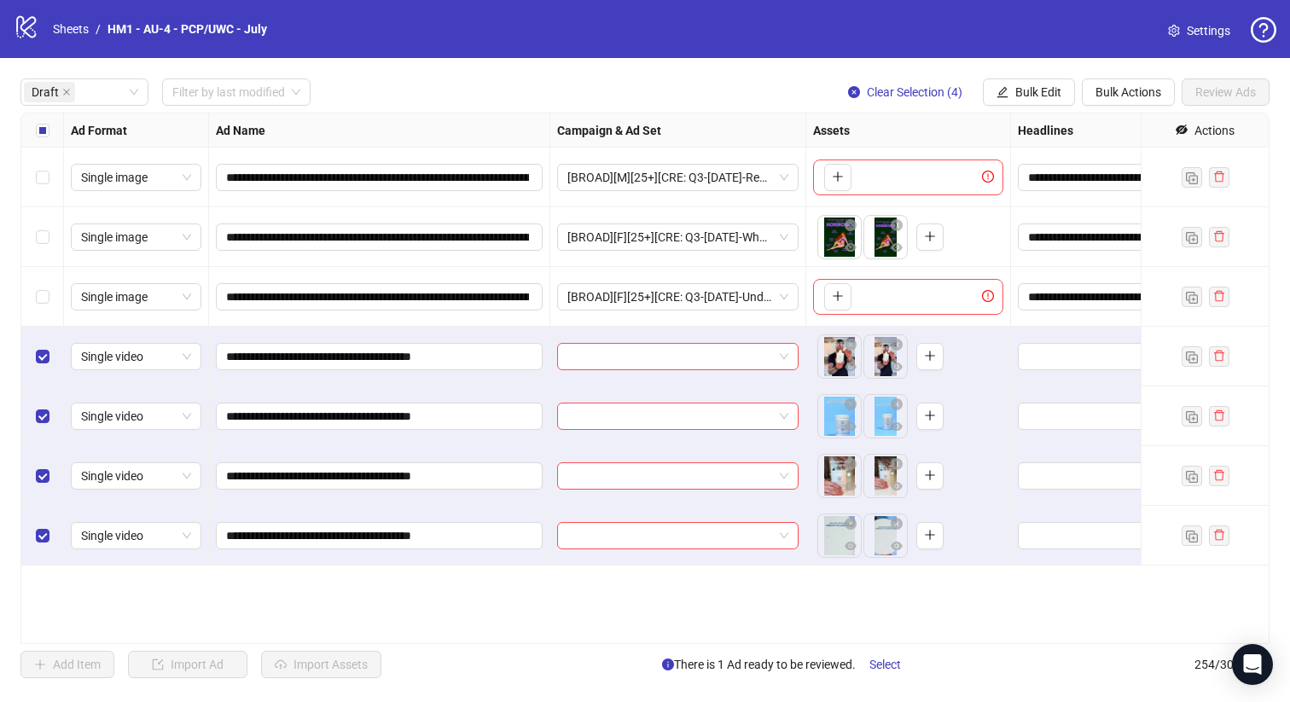
click at [40, 188] on div "Select row 1" at bounding box center [42, 178] width 43 height 60
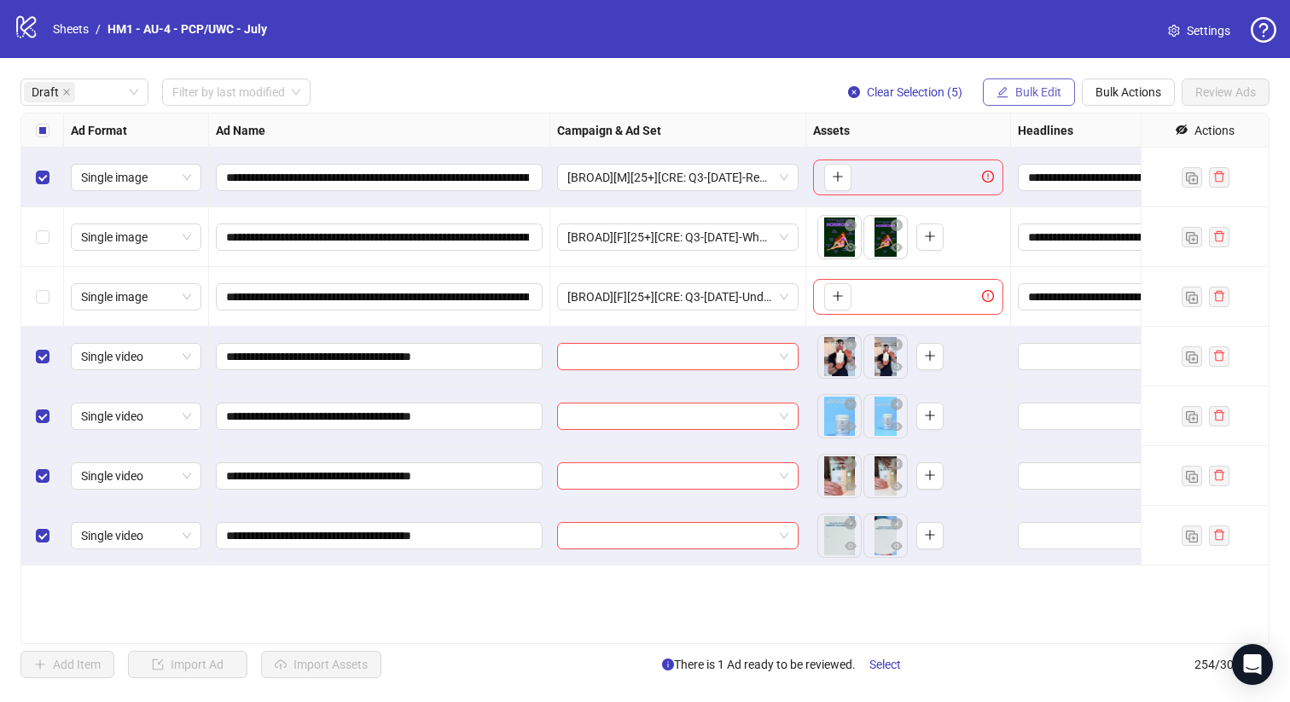
click at [1026, 92] on span "Bulk Edit" at bounding box center [1038, 92] width 46 height 14
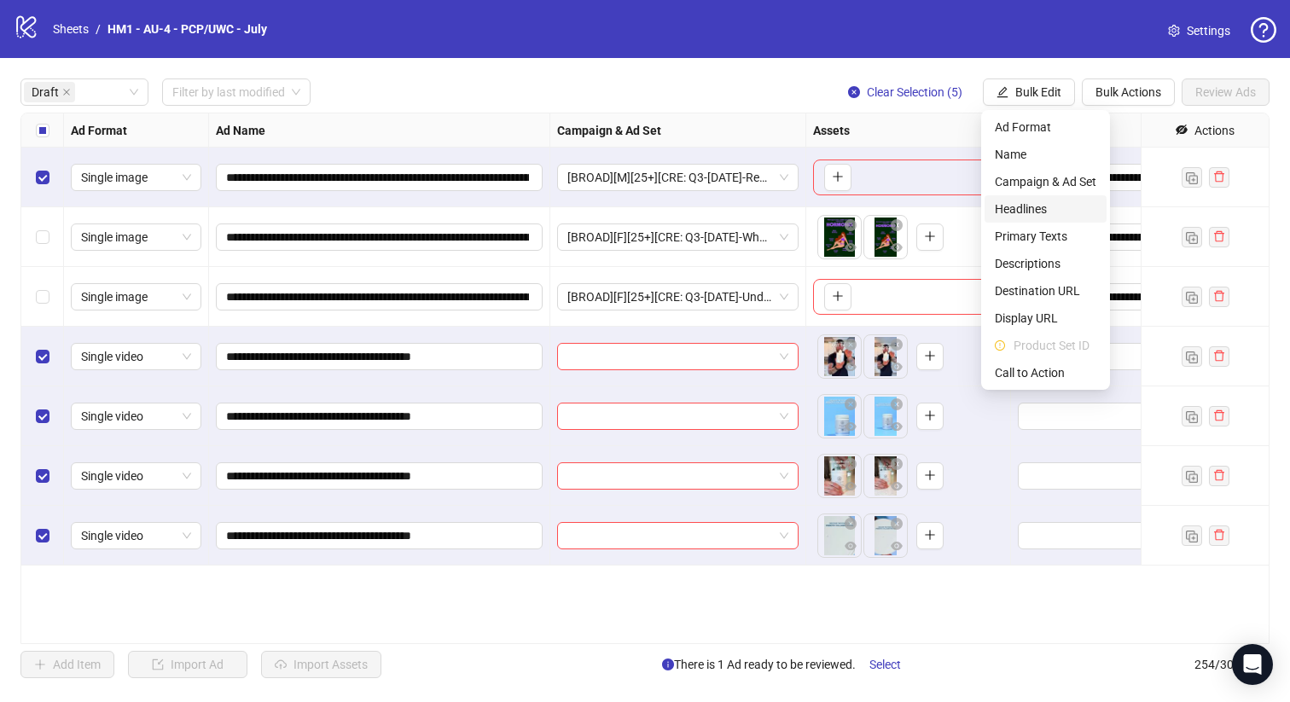
click at [1030, 210] on span "Headlines" at bounding box center [1044, 209] width 101 height 19
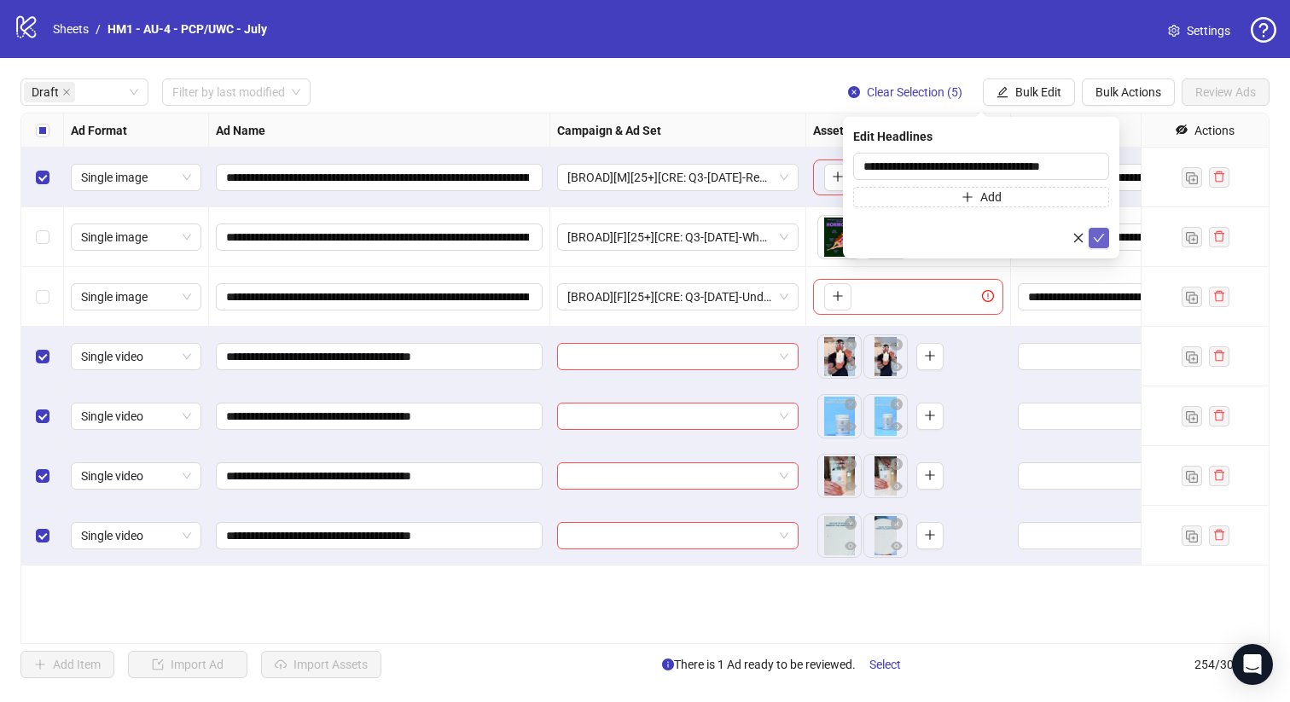
click at [1102, 240] on icon "check" at bounding box center [1099, 238] width 12 height 12
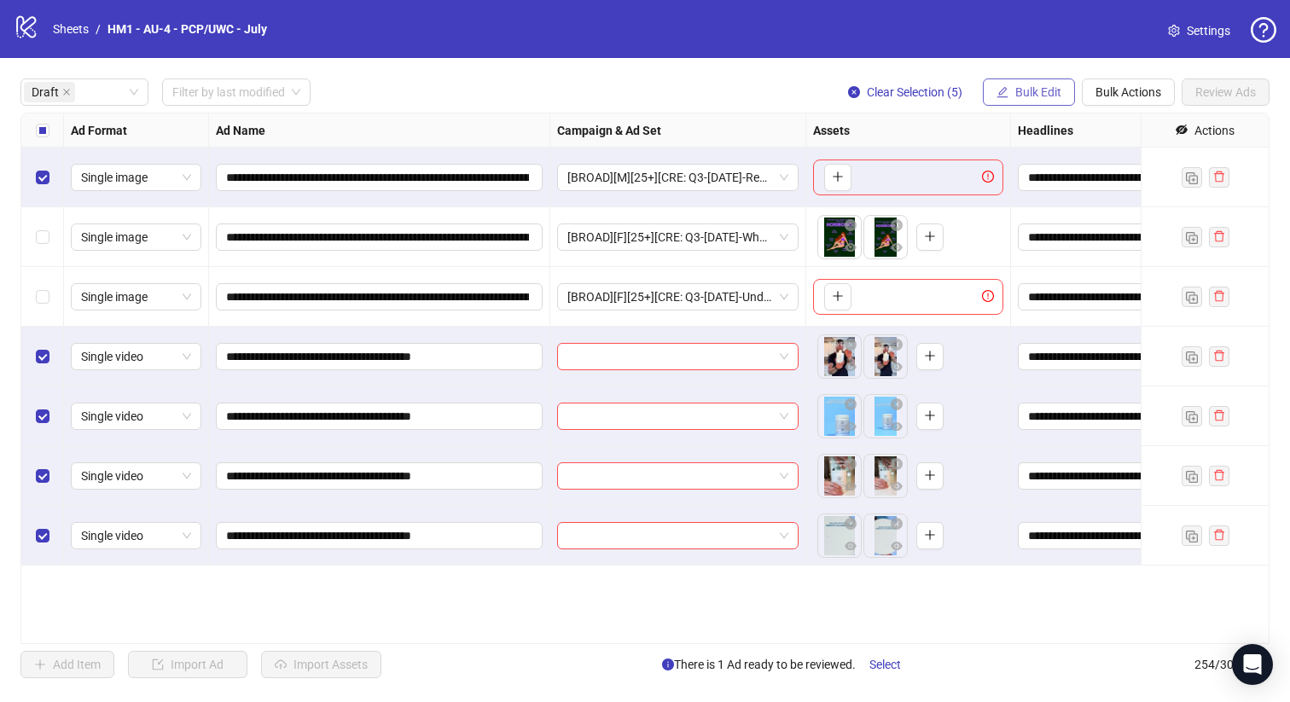
click at [1048, 98] on span "Bulk Edit" at bounding box center [1038, 92] width 46 height 14
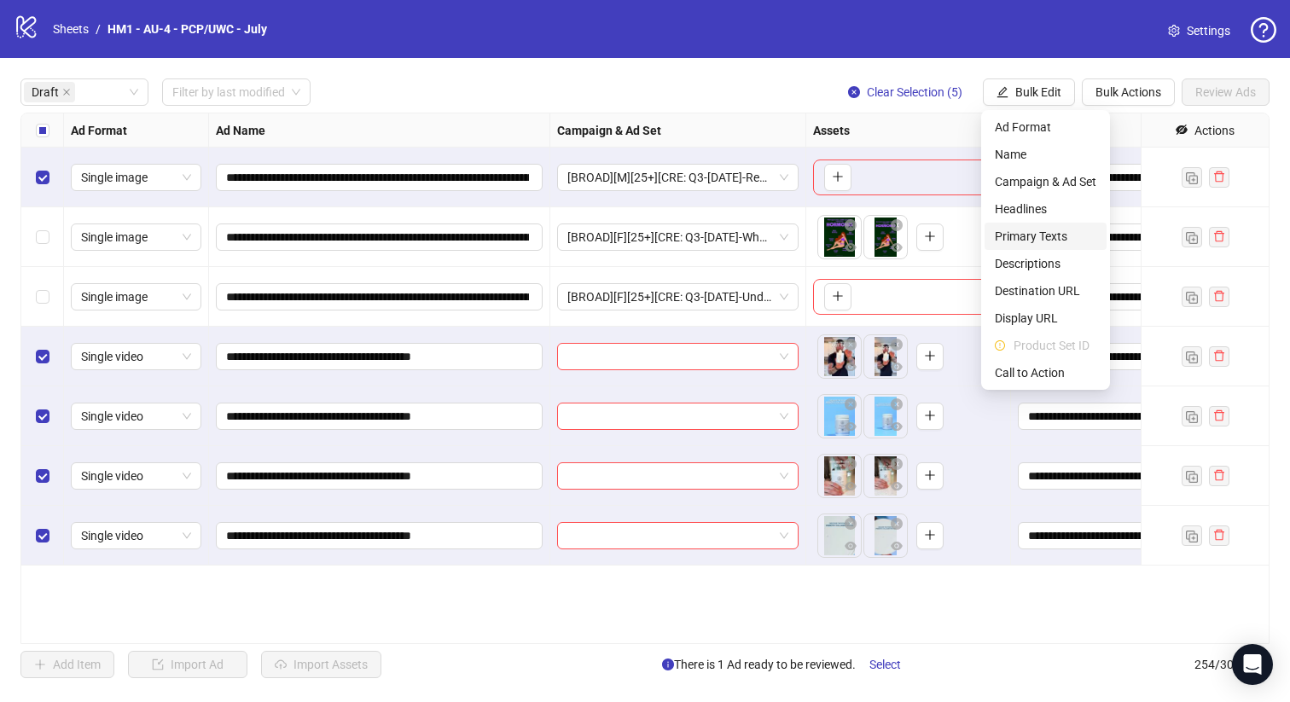
click at [1062, 237] on span "Primary Texts" at bounding box center [1044, 236] width 101 height 19
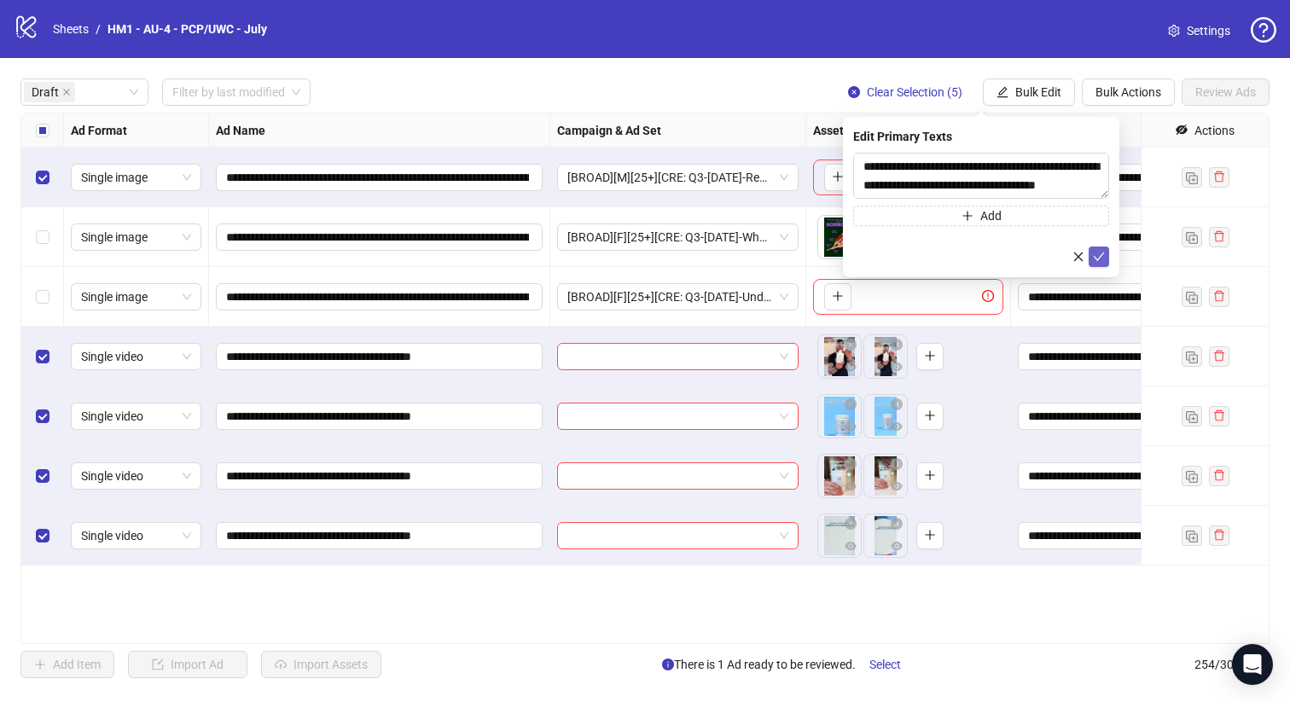
click at [1100, 246] on button "submit" at bounding box center [1098, 256] width 20 height 20
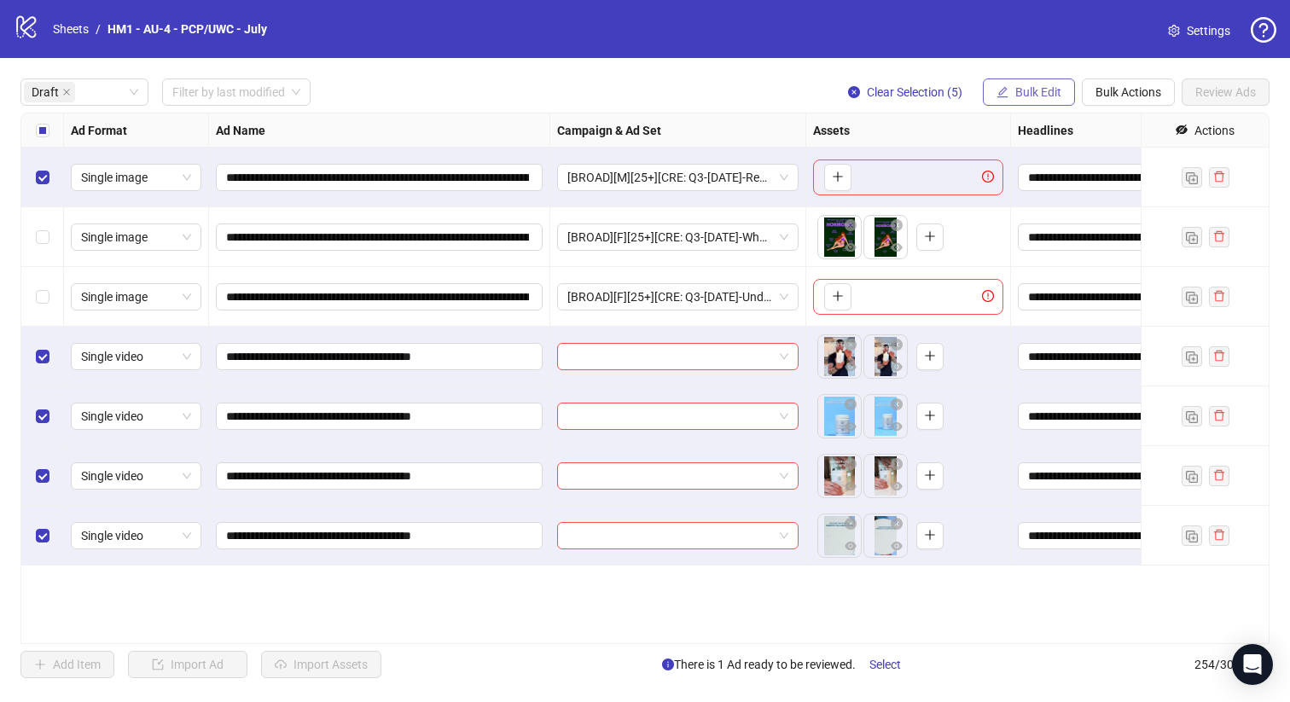
click at [1034, 97] on span "Bulk Edit" at bounding box center [1038, 92] width 46 height 14
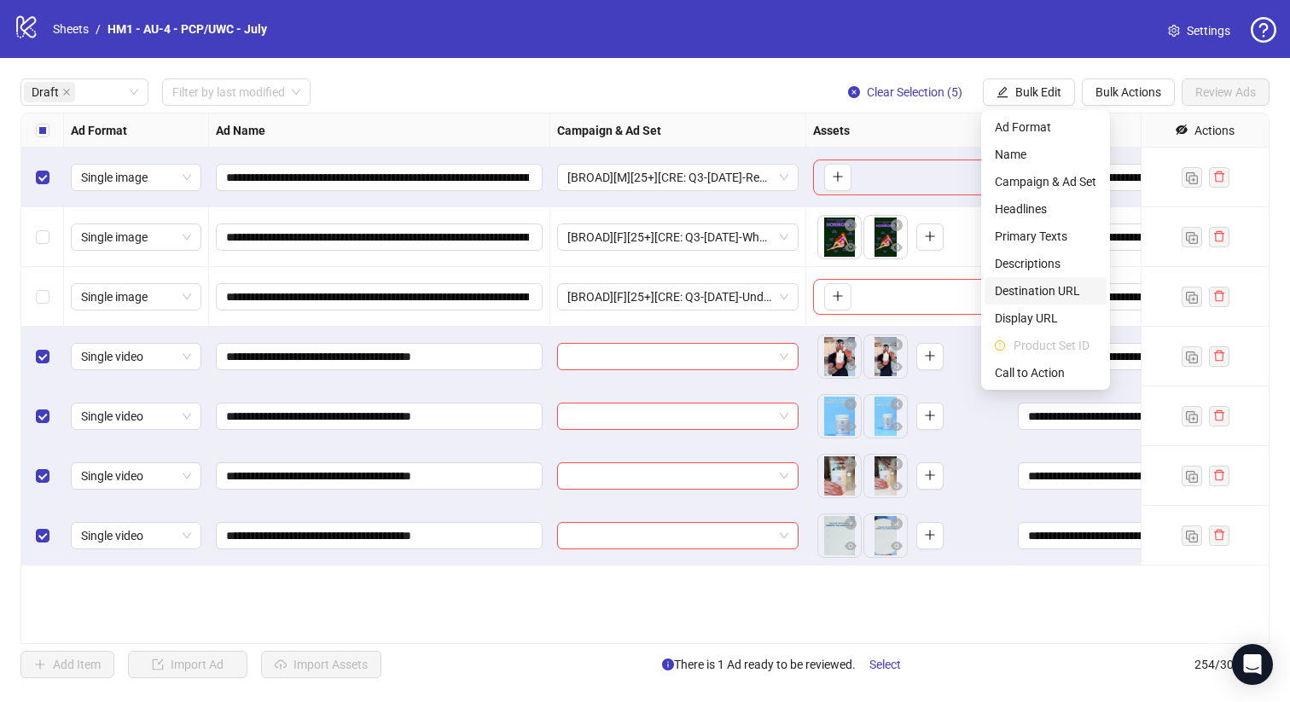
click at [1085, 301] on li "Destination URL" at bounding box center [1045, 290] width 122 height 27
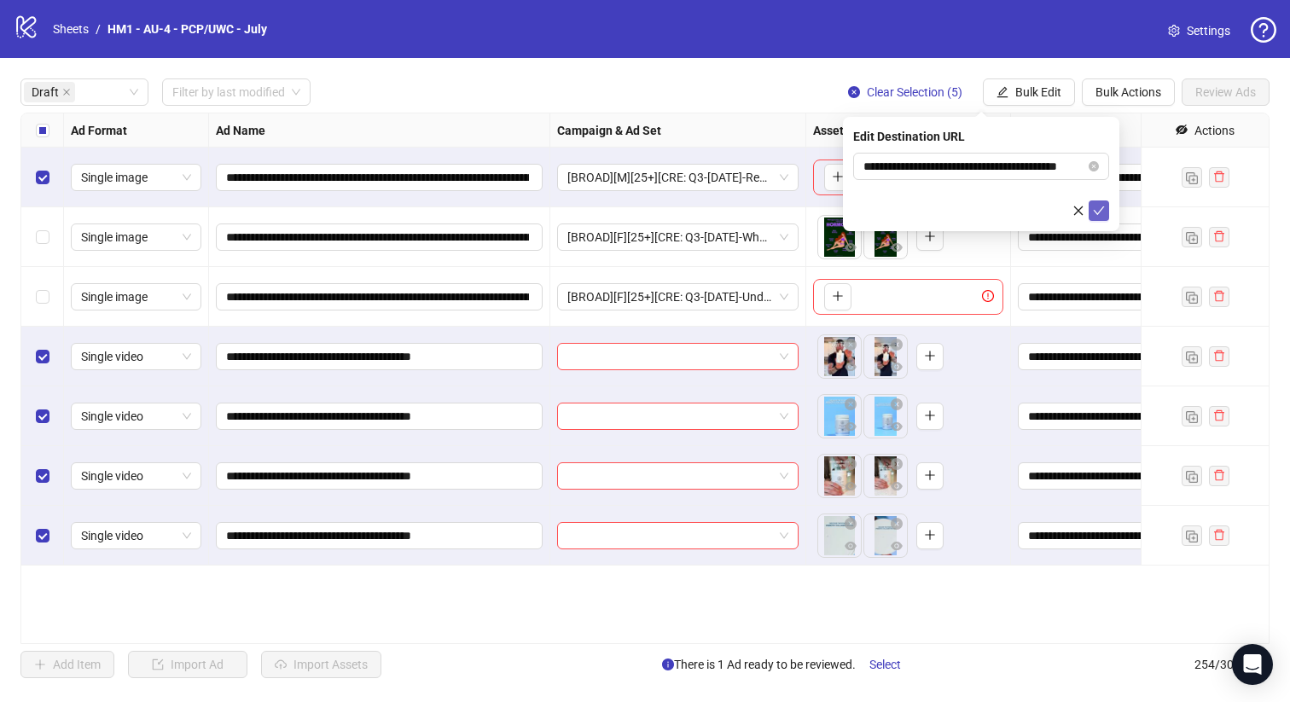
click at [1100, 209] on icon "check" at bounding box center [1098, 210] width 11 height 9
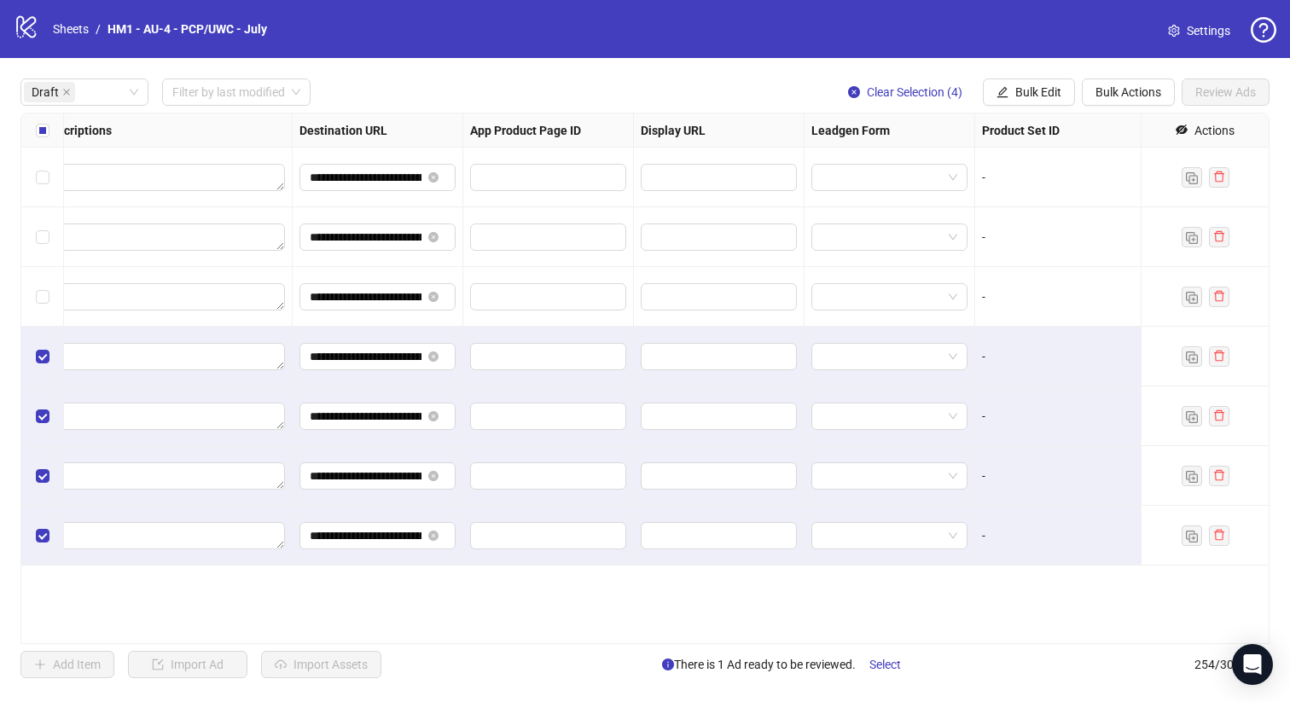
scroll to position [0, 1542]
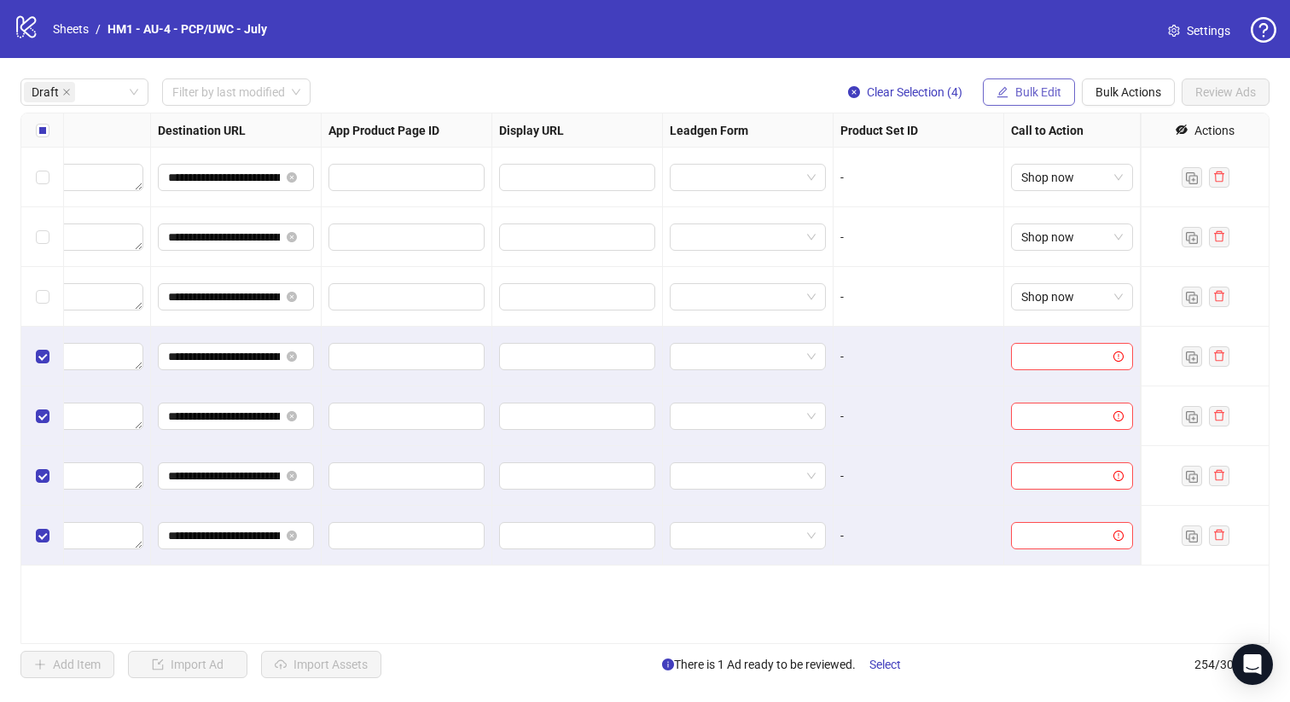
click at [1032, 88] on span "Bulk Edit" at bounding box center [1038, 92] width 46 height 14
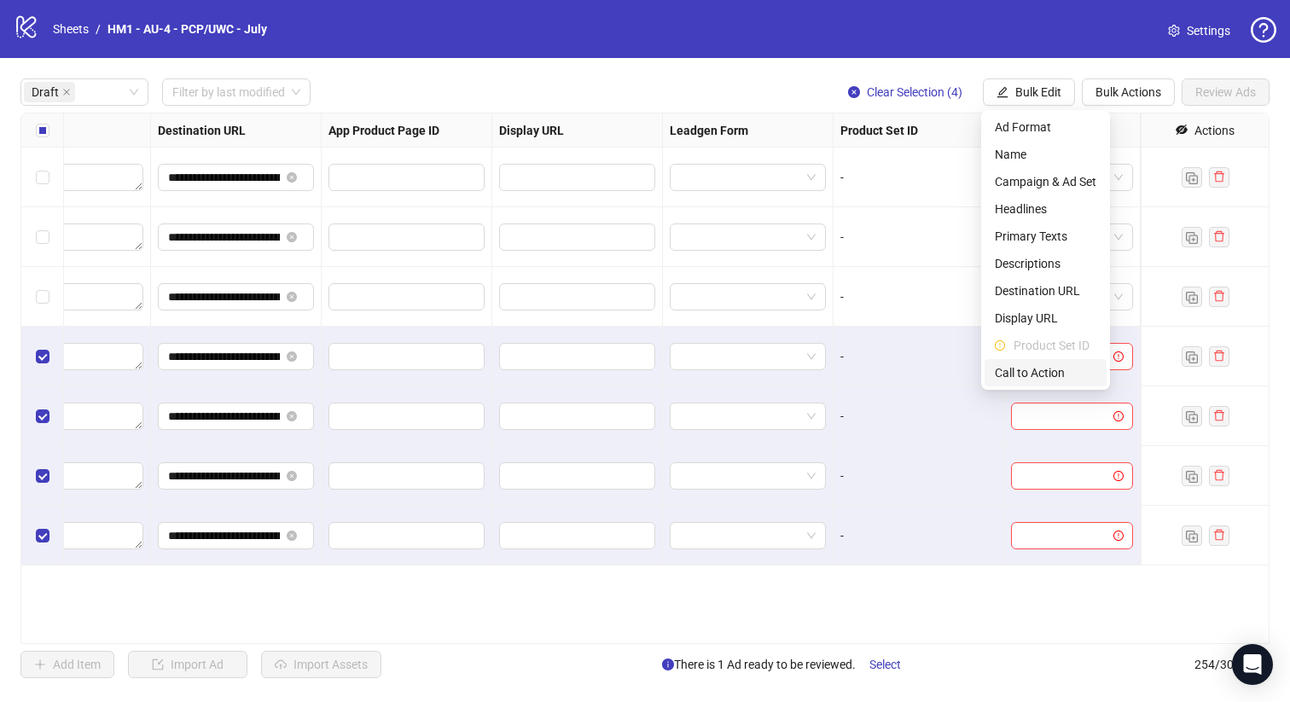
click at [1067, 372] on span "Call to Action" at bounding box center [1044, 372] width 101 height 19
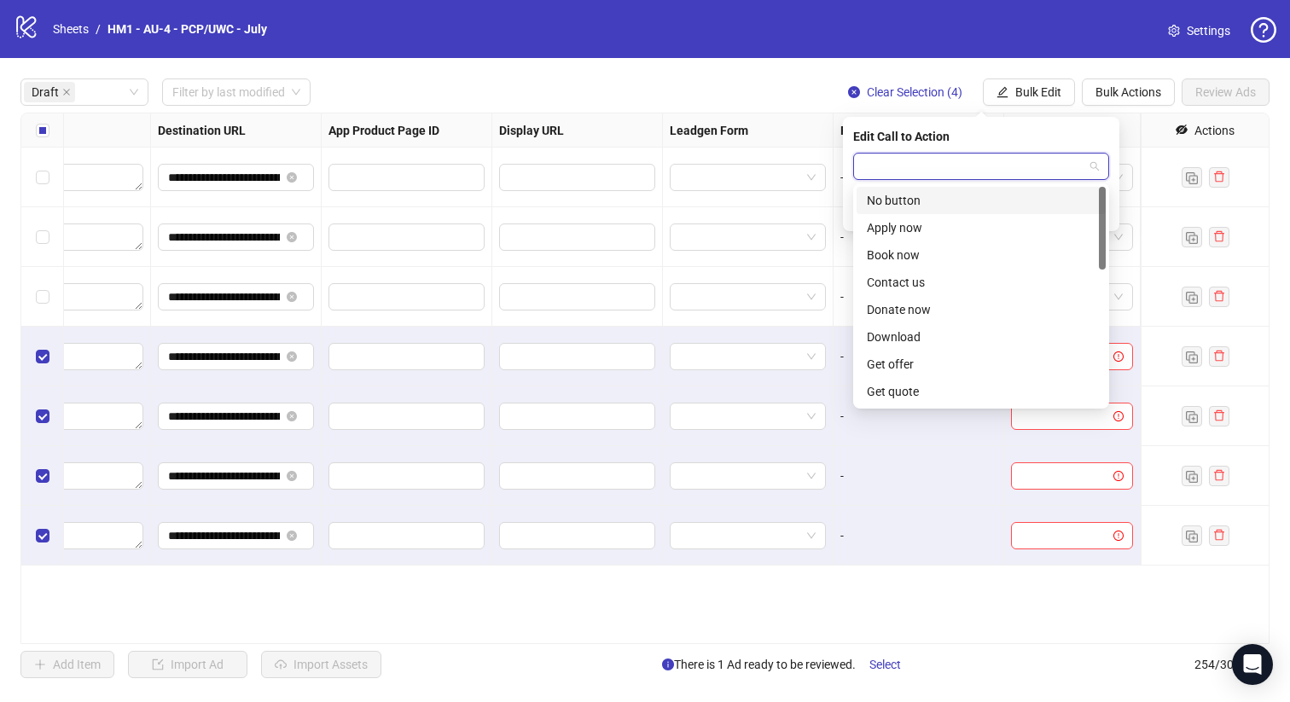
click at [1035, 157] on input "search" at bounding box center [973, 167] width 220 height 26
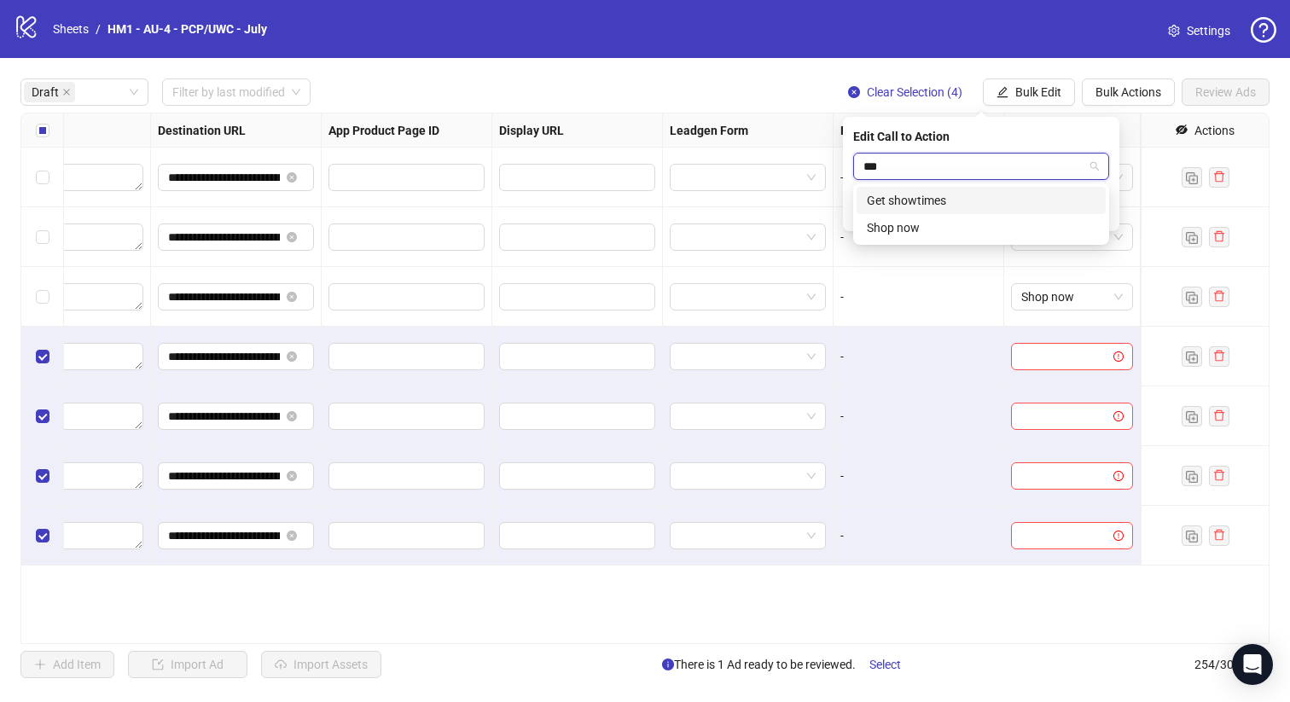
type input "****"
click at [1025, 197] on div "Shop now" at bounding box center [981, 200] width 229 height 19
click at [1093, 207] on icon "check" at bounding box center [1099, 211] width 12 height 12
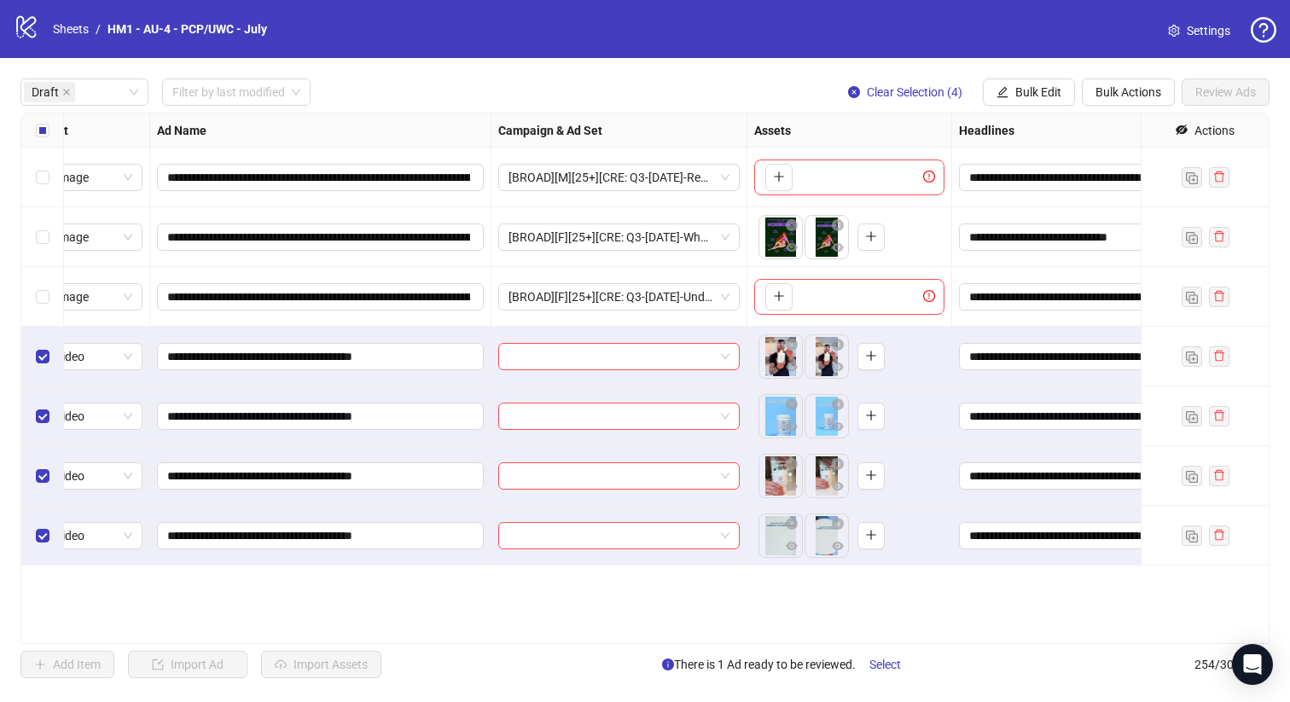
scroll to position [0, 0]
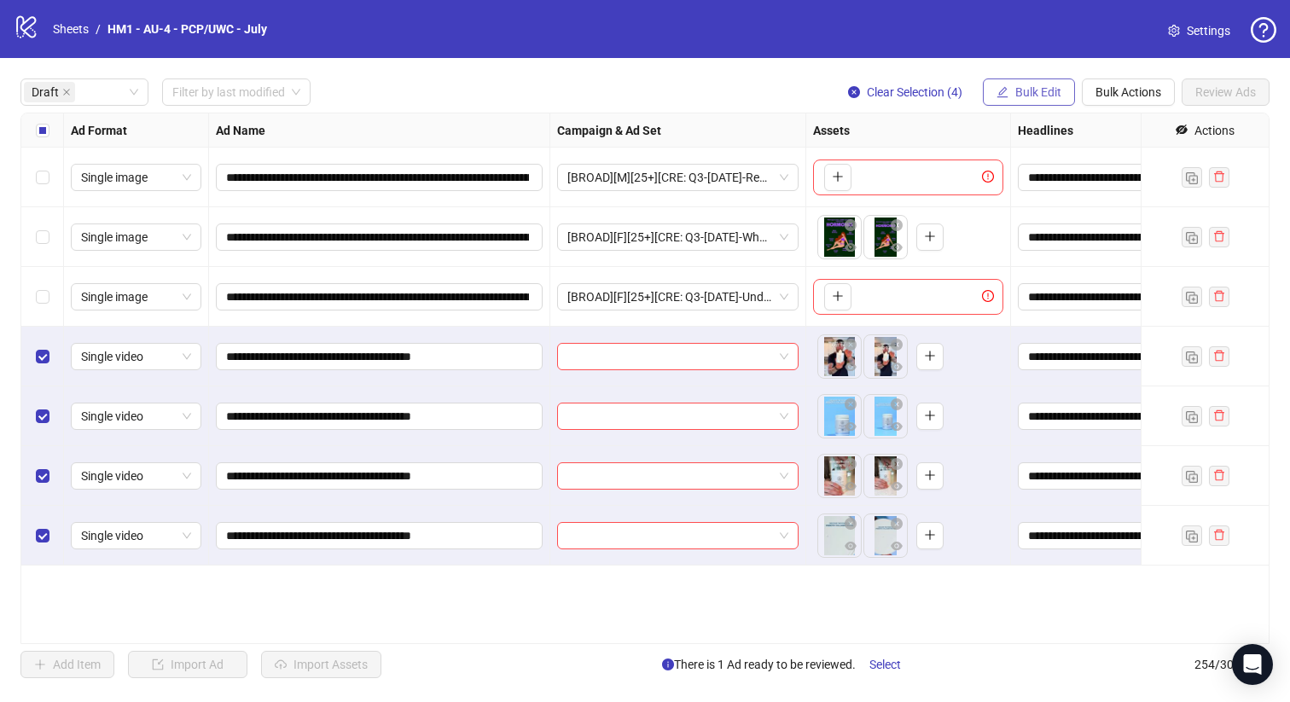
click at [1035, 86] on span "Bulk Edit" at bounding box center [1038, 92] width 46 height 14
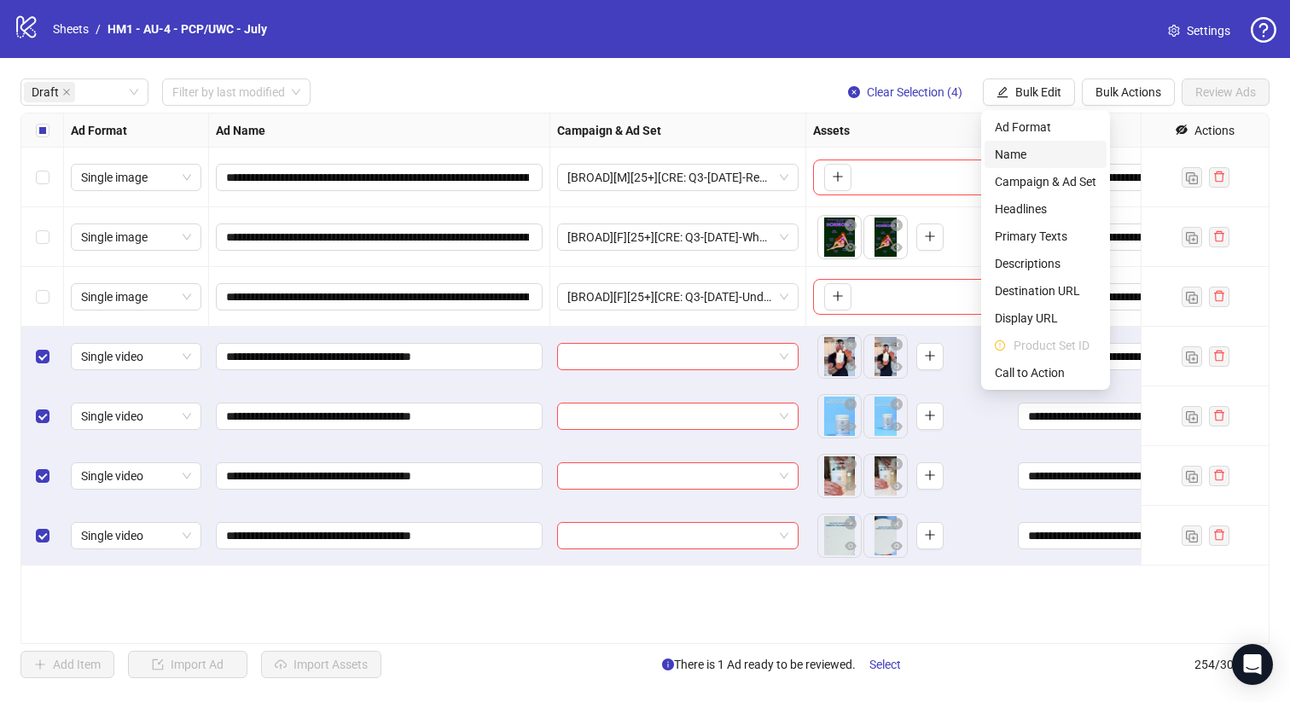
click at [1027, 155] on span "Name" at bounding box center [1044, 154] width 101 height 19
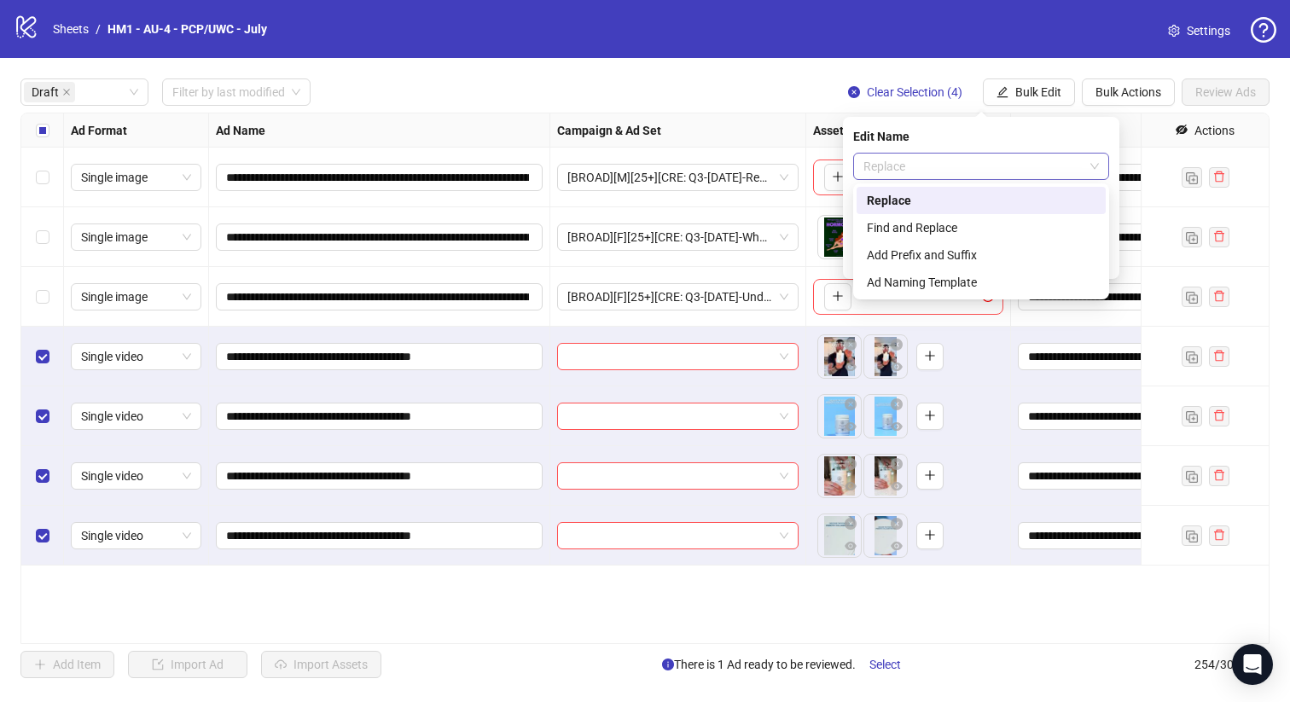
click at [978, 179] on div "Replace" at bounding box center [981, 166] width 256 height 27
click at [954, 261] on div "Add Prefix and Suffix" at bounding box center [981, 255] width 229 height 19
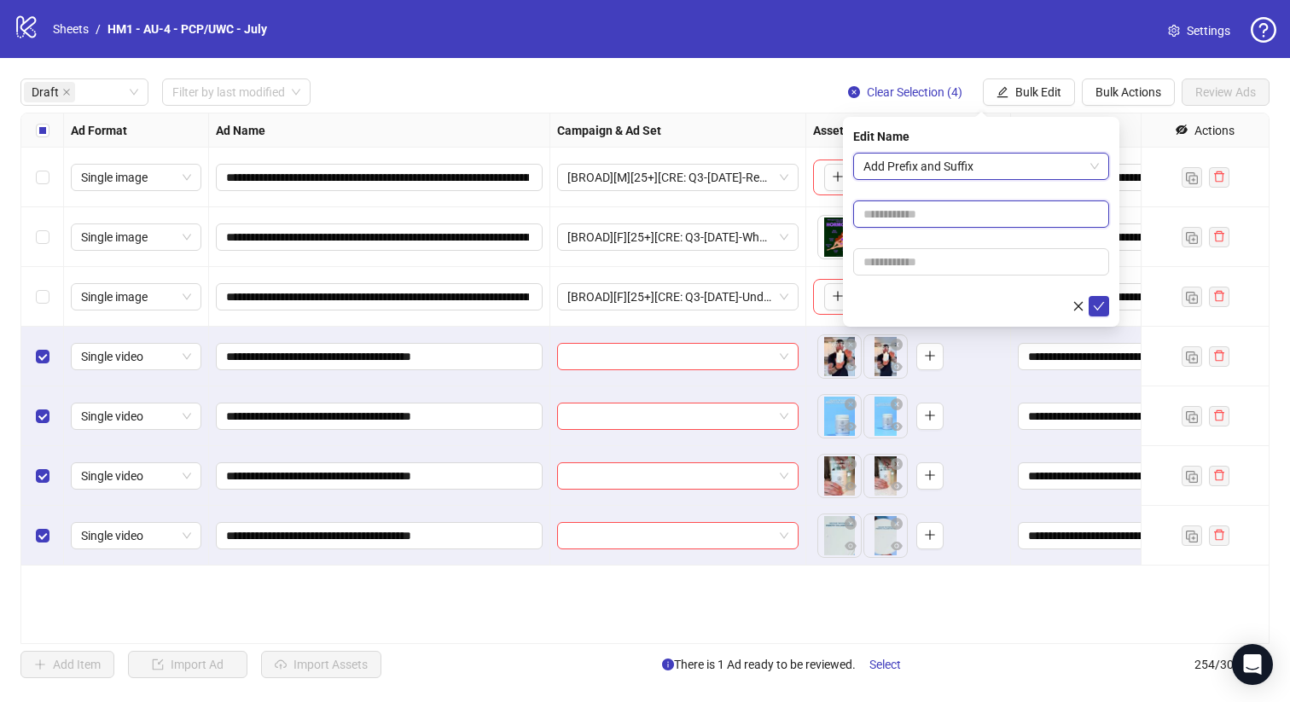
click at [954, 204] on input "text" at bounding box center [981, 213] width 256 height 27
type input "**********"
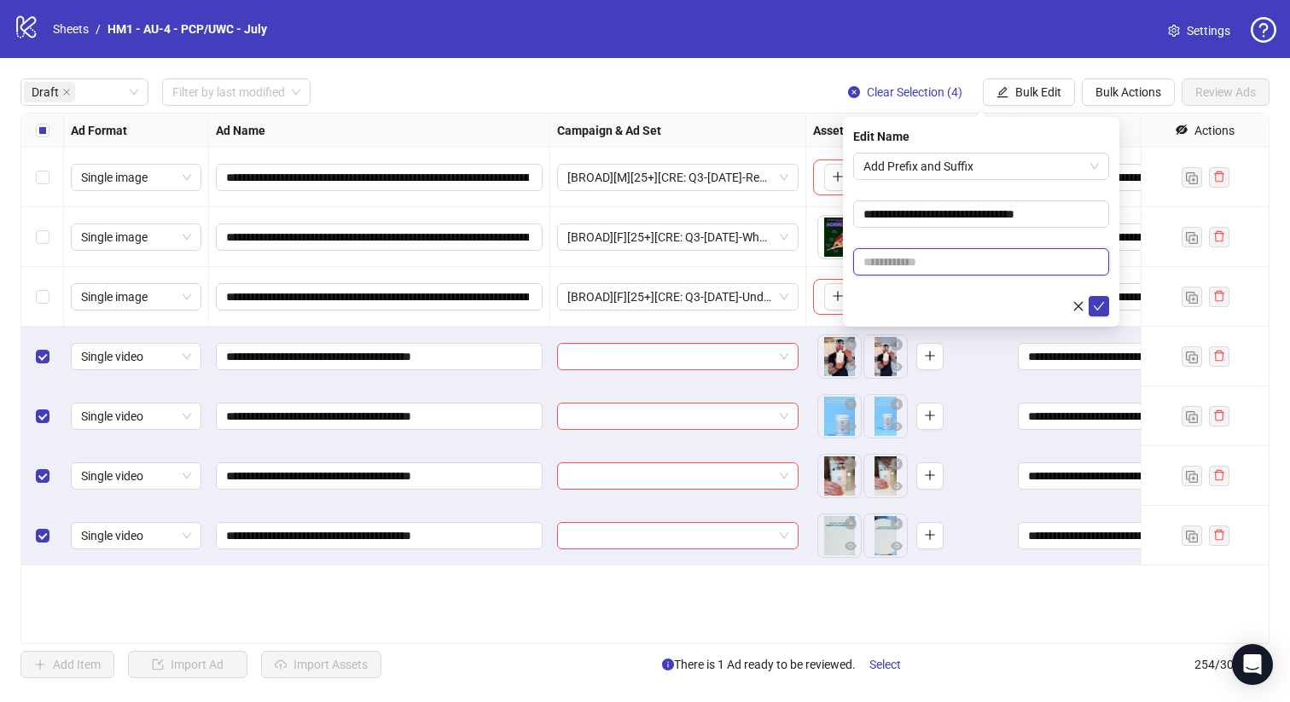
click at [1032, 254] on input "text" at bounding box center [981, 261] width 256 height 27
click at [352, 171] on input "**********" at bounding box center [377, 177] width 303 height 19
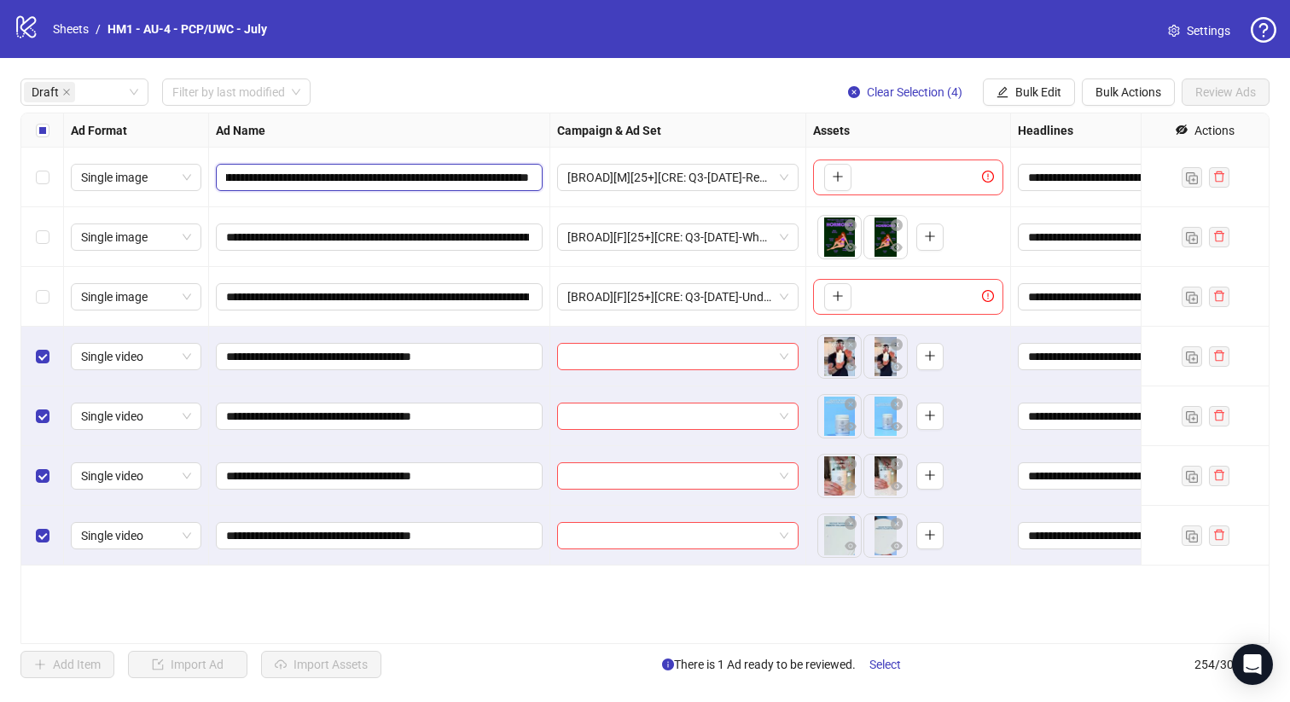
scroll to position [0, 468]
drag, startPoint x: 352, startPoint y: 171, endPoint x: 293, endPoint y: 177, distance: 60.0
click at [293, 177] on input "**********" at bounding box center [377, 177] width 303 height 19
click at [1022, 95] on span "Bulk Edit" at bounding box center [1038, 92] width 46 height 14
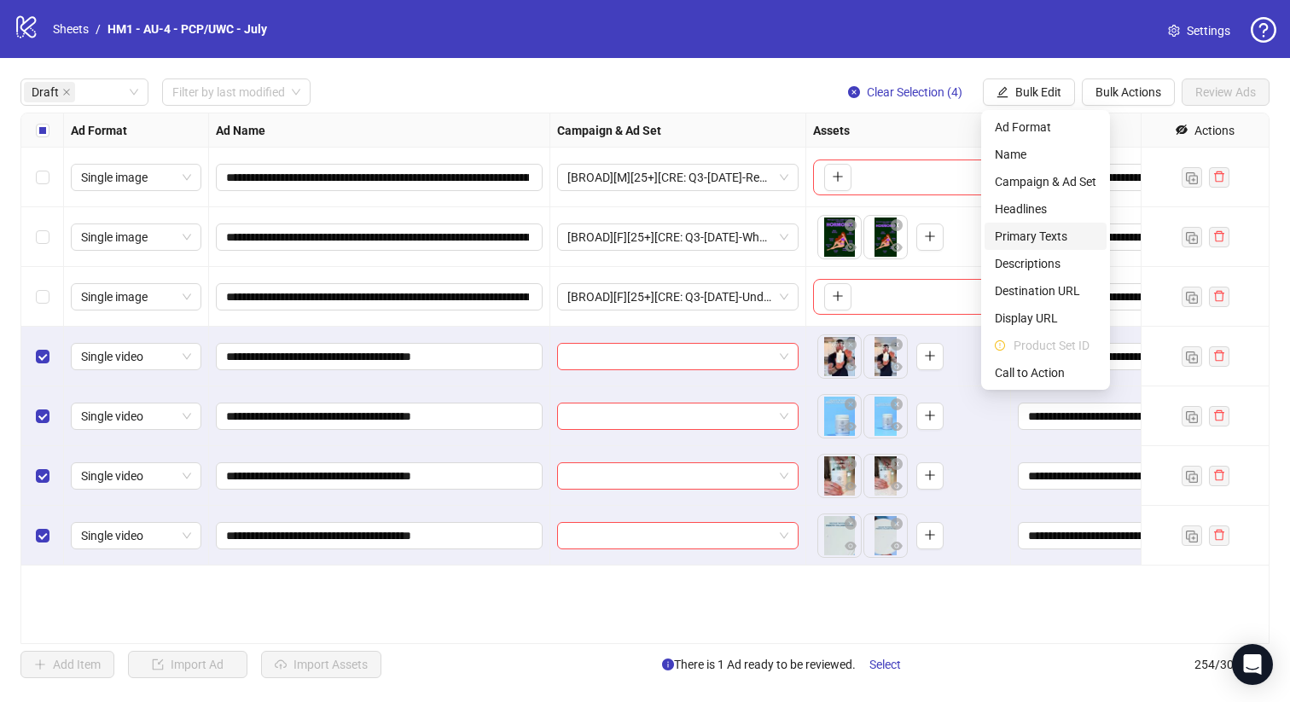
click at [1045, 234] on span "Primary Texts" at bounding box center [1044, 236] width 101 height 19
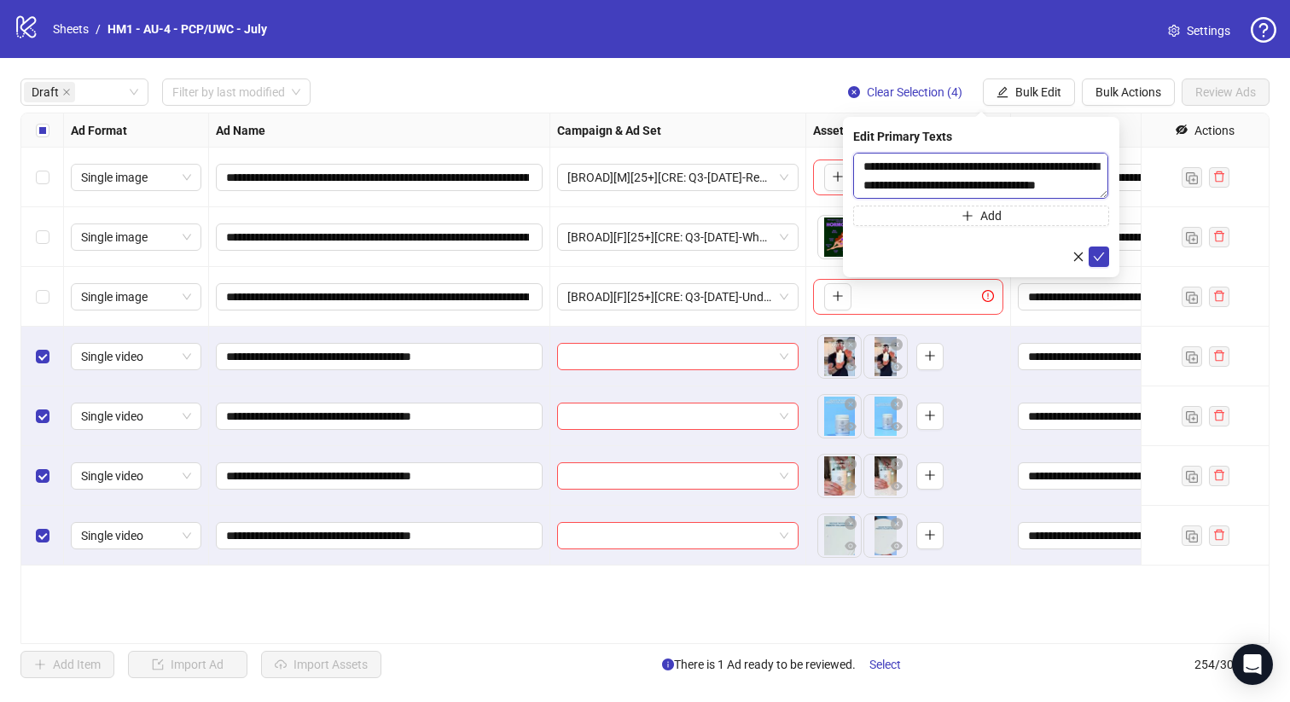
click at [991, 176] on textarea at bounding box center [980, 176] width 255 height 46
paste textarea "**********"
type textarea "**********"
click at [1102, 258] on icon "check" at bounding box center [1099, 257] width 12 height 12
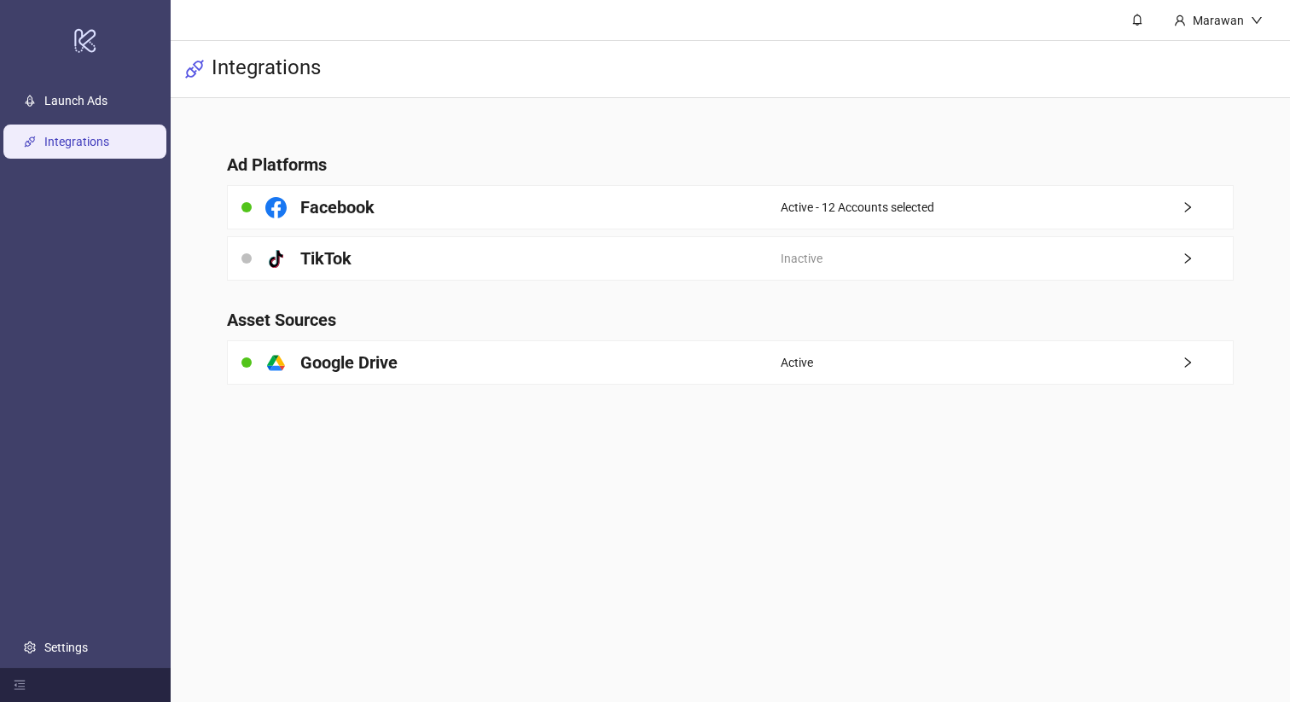
click at [64, 123] on ul "Launch Ads Integrations Settings" at bounding box center [85, 374] width 171 height 588
click at [66, 107] on link "Launch Ads" at bounding box center [75, 101] width 63 height 14
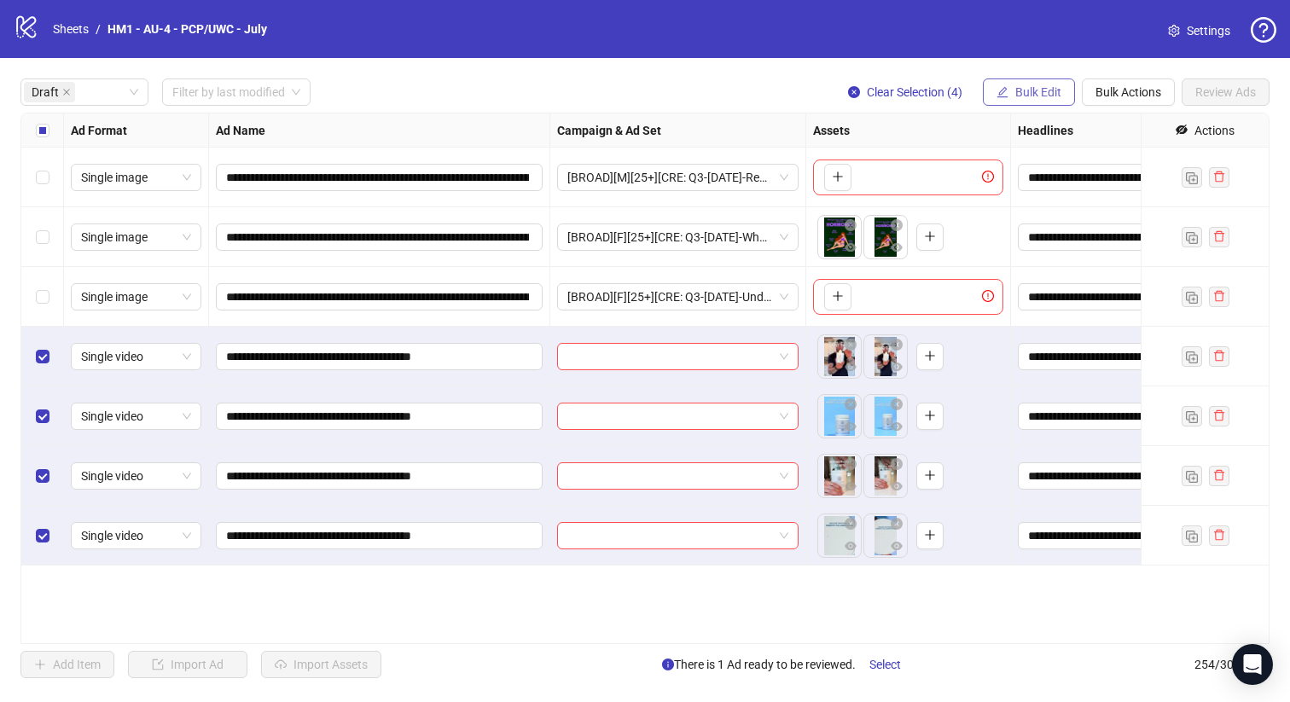
click at [1032, 93] on span "Bulk Edit" at bounding box center [1038, 92] width 46 height 14
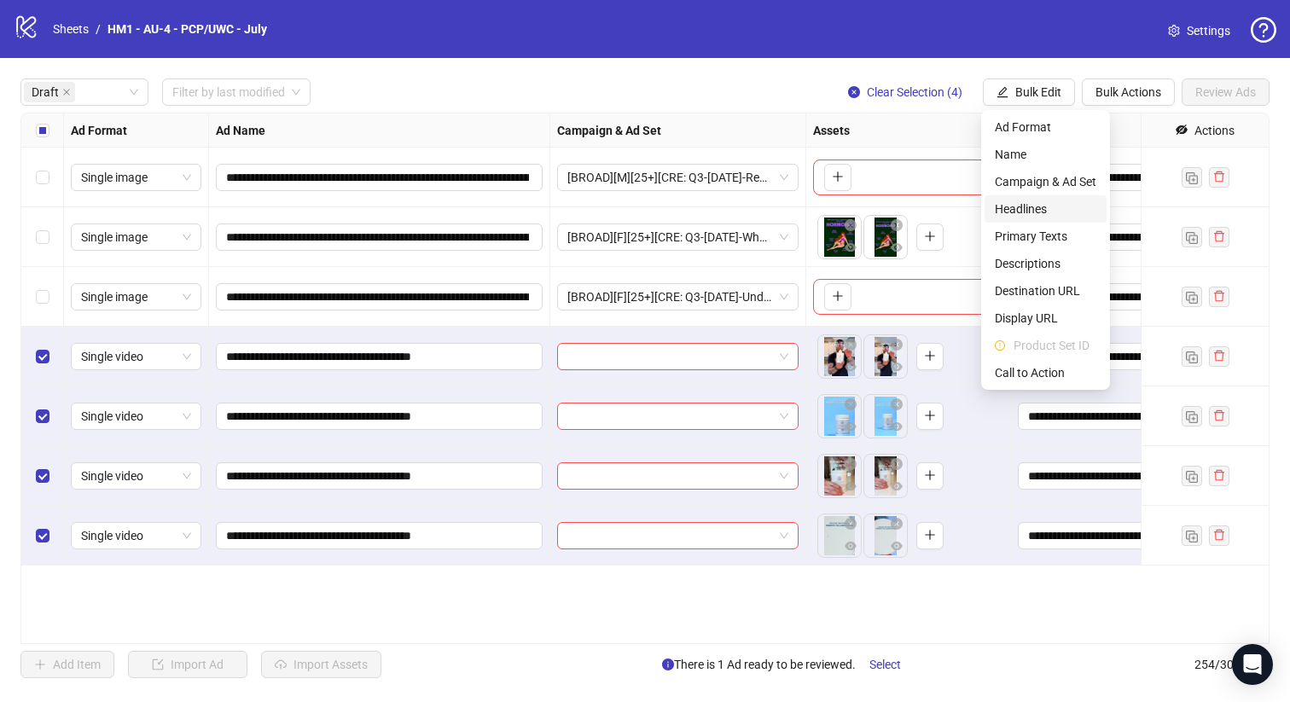
click at [1042, 206] on span "Headlines" at bounding box center [1044, 209] width 101 height 19
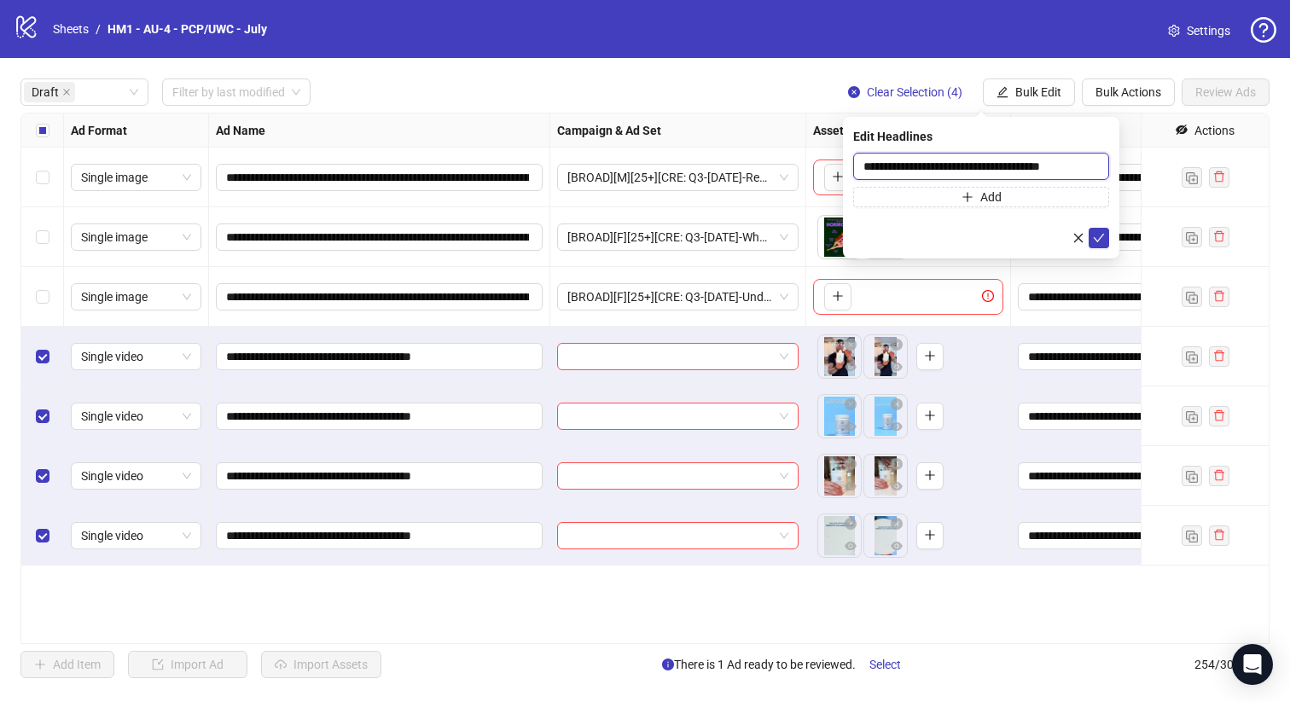
click at [1017, 168] on input "**********" at bounding box center [981, 166] width 256 height 27
paste input "**********"
type input "**********"
click at [1102, 239] on icon "check" at bounding box center [1099, 238] width 12 height 12
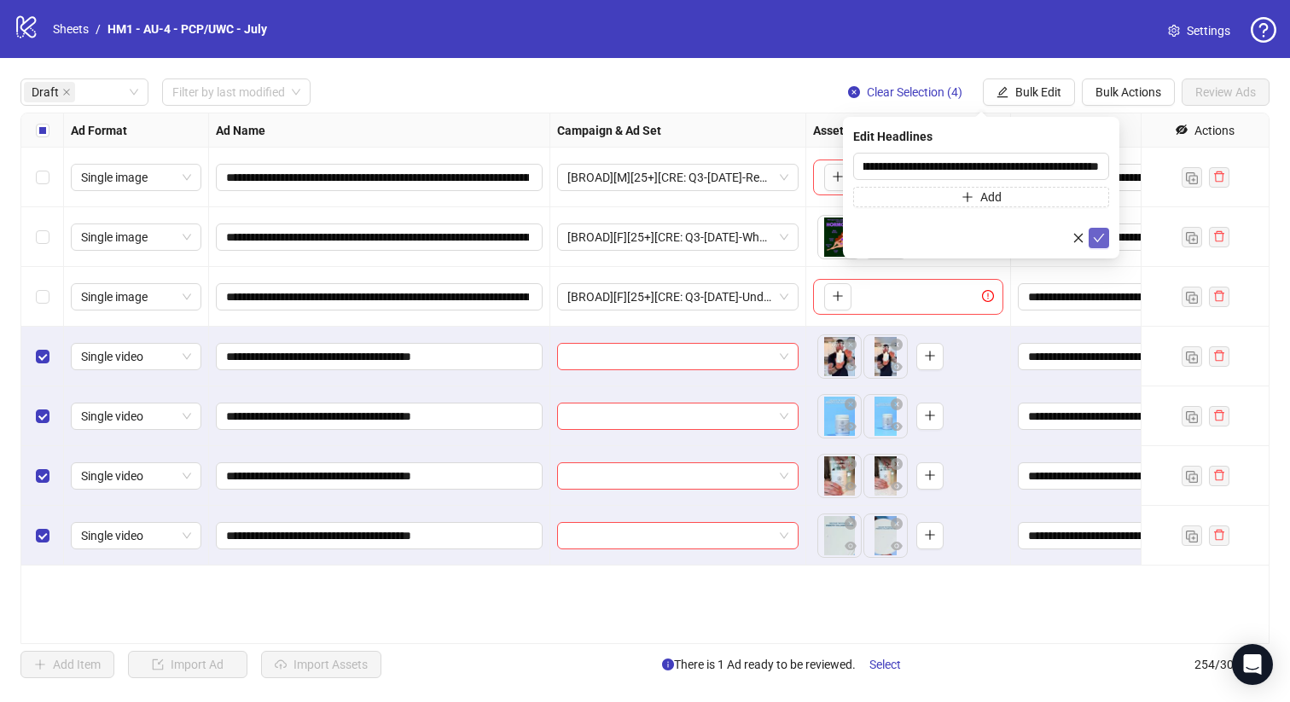
scroll to position [0, 0]
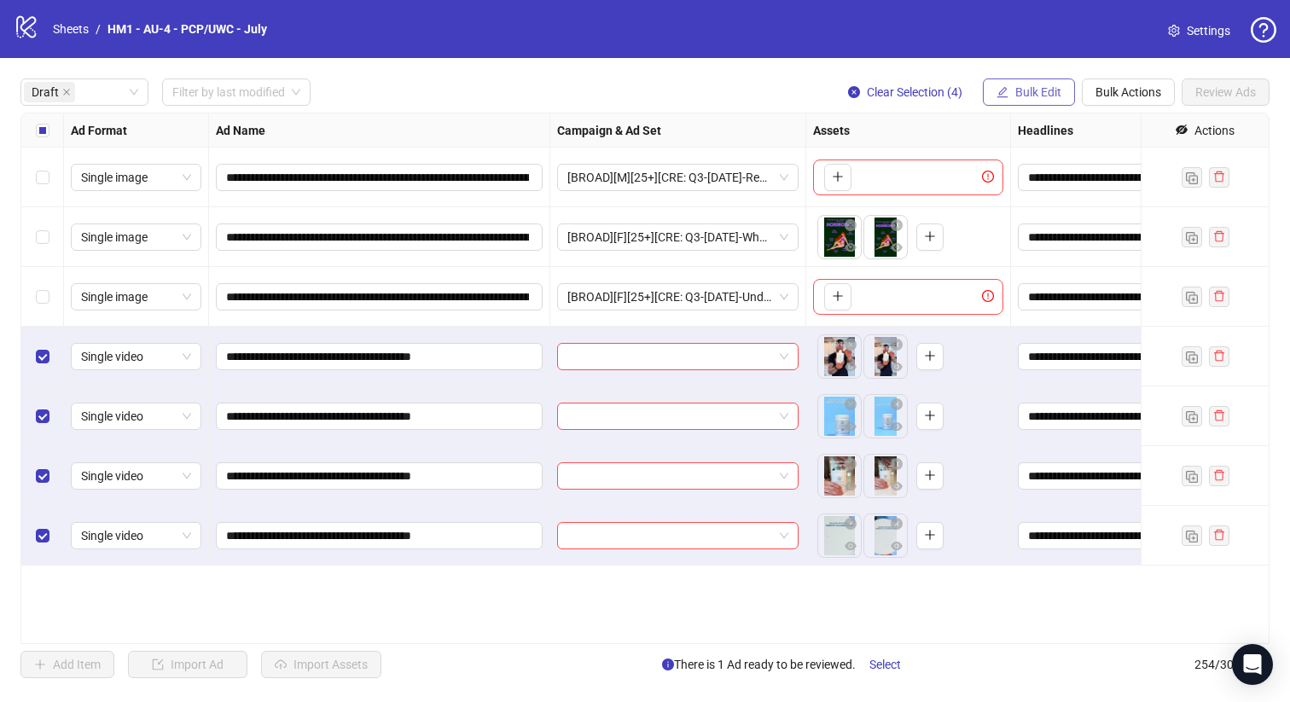
click at [1045, 90] on span "Bulk Edit" at bounding box center [1038, 92] width 46 height 14
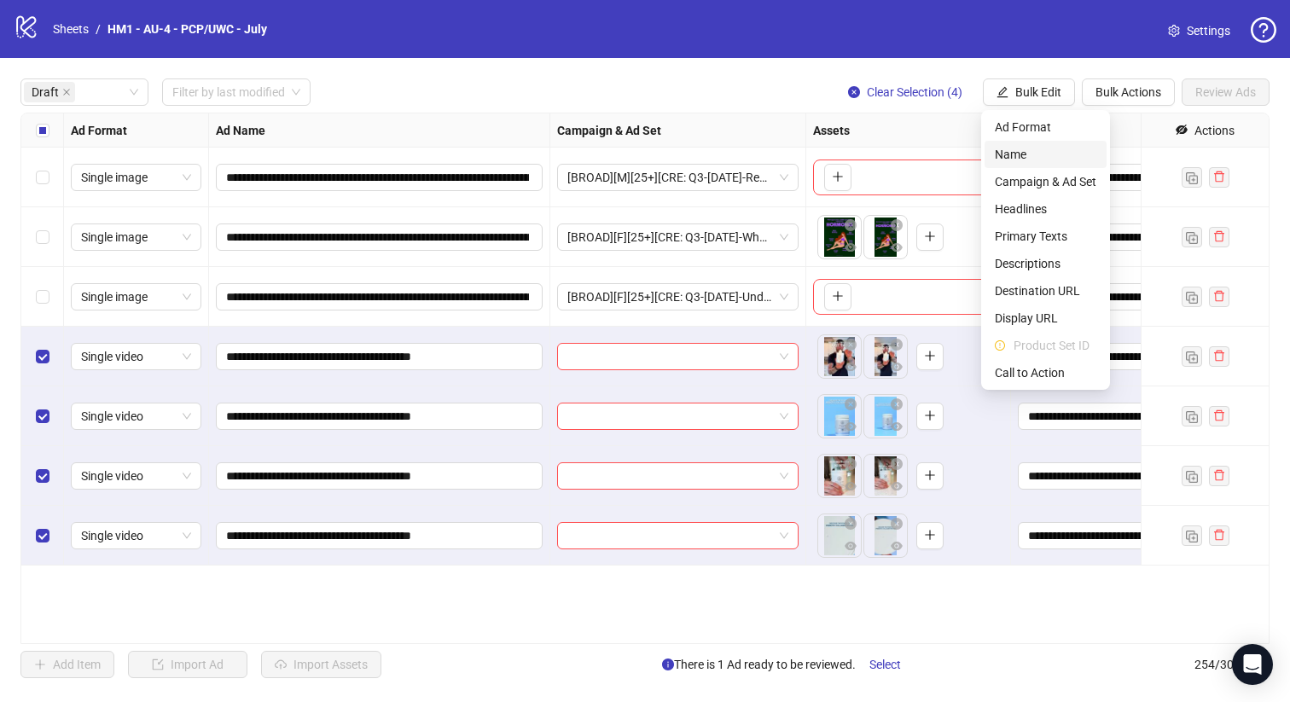
click at [1042, 160] on span "Name" at bounding box center [1044, 154] width 101 height 19
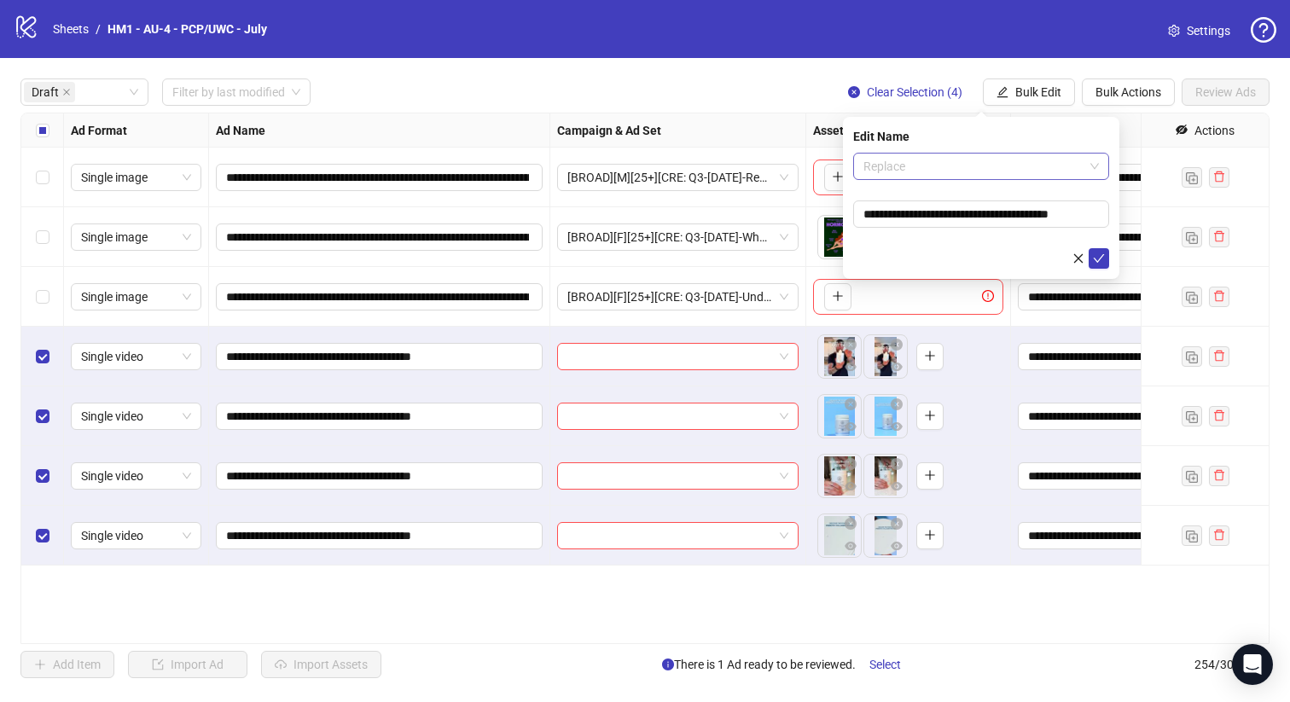
click at [988, 170] on span "Replace" at bounding box center [980, 167] width 235 height 26
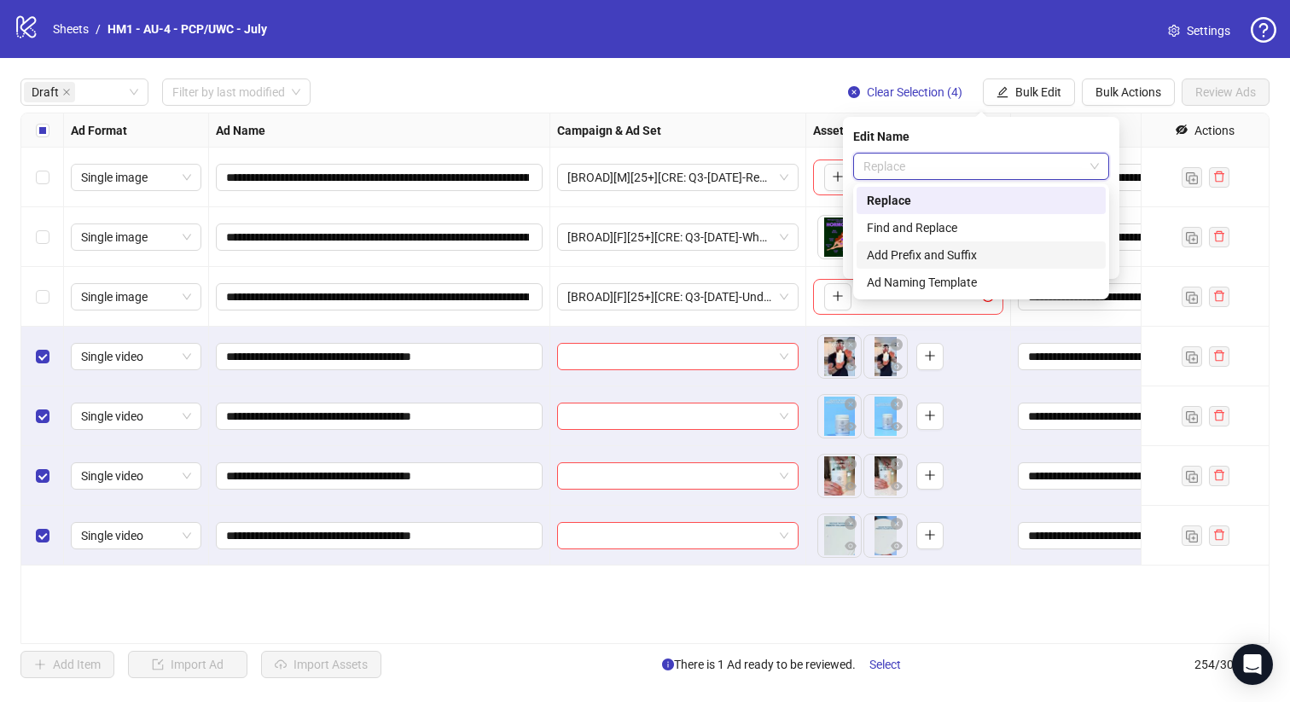
click at [988, 259] on div "Add Prefix and Suffix" at bounding box center [981, 255] width 229 height 19
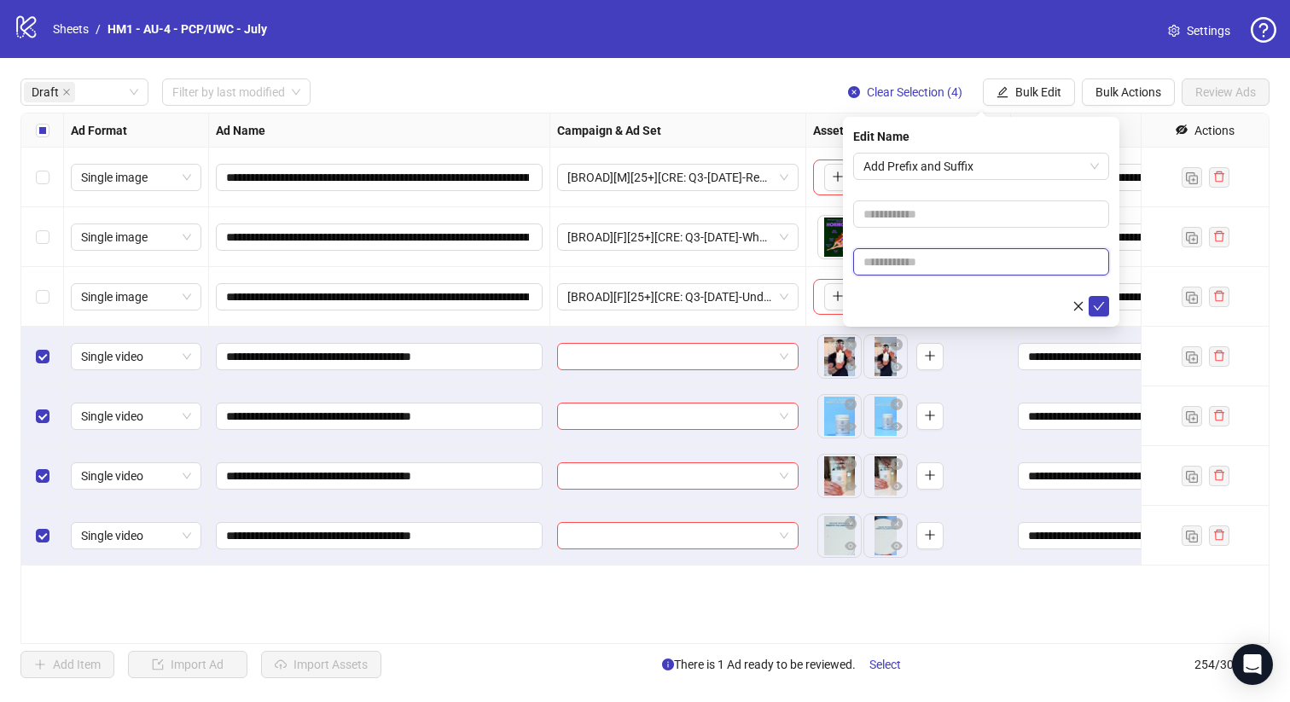
click at [977, 259] on input "text" at bounding box center [981, 261] width 256 height 27
paste input "**********"
type input "**********"
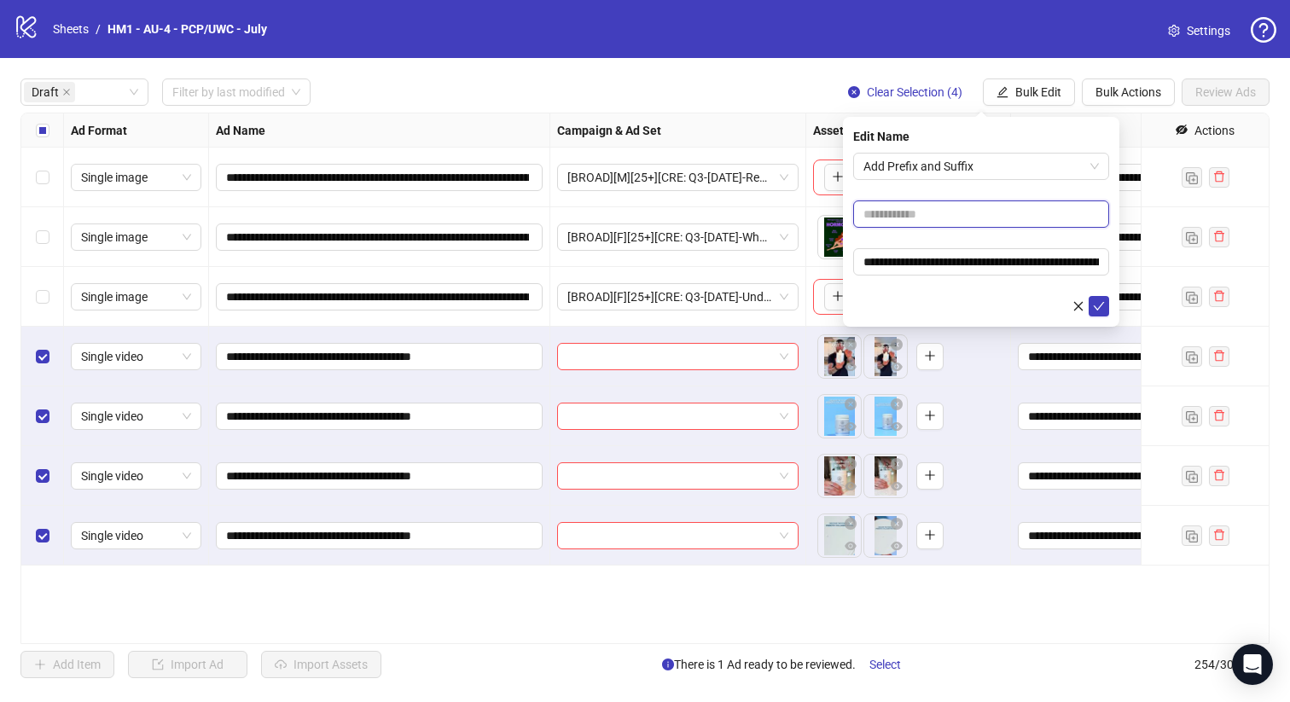
click at [976, 200] on input "text" at bounding box center [981, 213] width 256 height 27
type input "**********"
click at [1025, 283] on form "**********" at bounding box center [981, 235] width 256 height 164
click at [1098, 304] on icon "check" at bounding box center [1099, 306] width 12 height 12
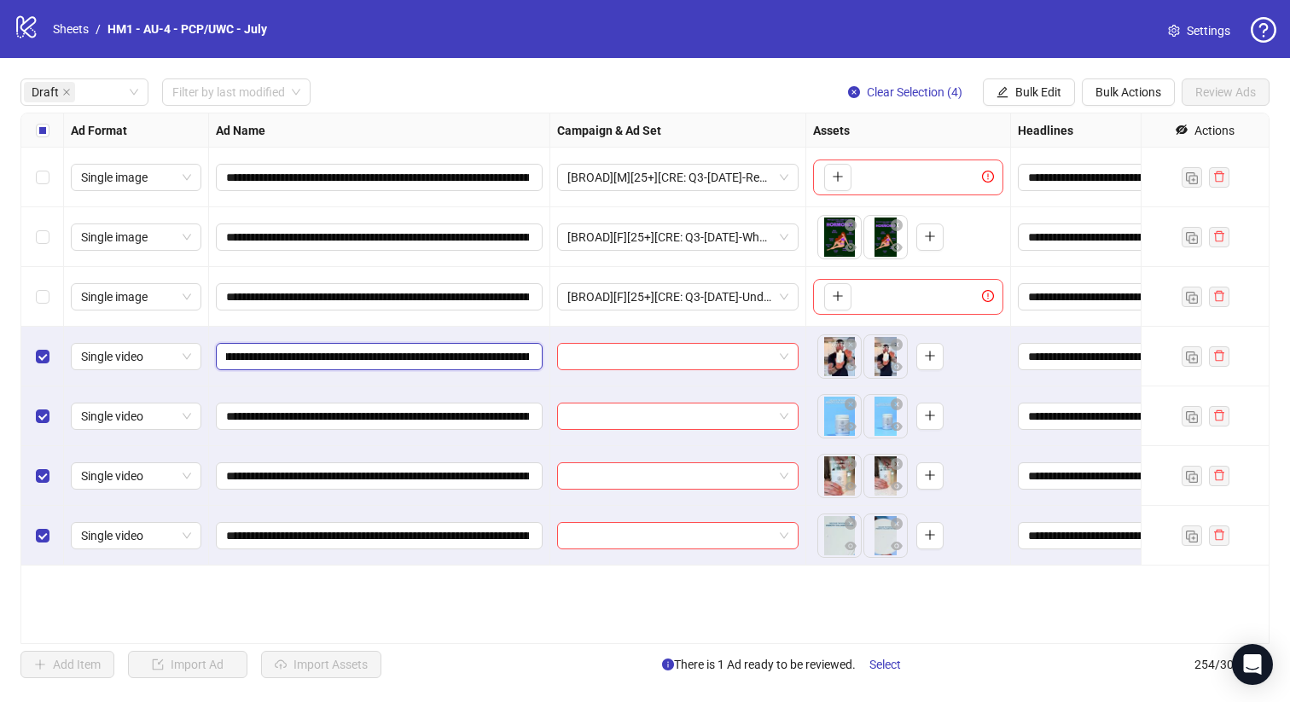
scroll to position [0, 303]
drag, startPoint x: 423, startPoint y: 356, endPoint x: 352, endPoint y: 353, distance: 70.9
click at [352, 353] on input "**********" at bounding box center [377, 356] width 303 height 19
click at [1045, 82] on button "Bulk Edit" at bounding box center [1028, 91] width 92 height 27
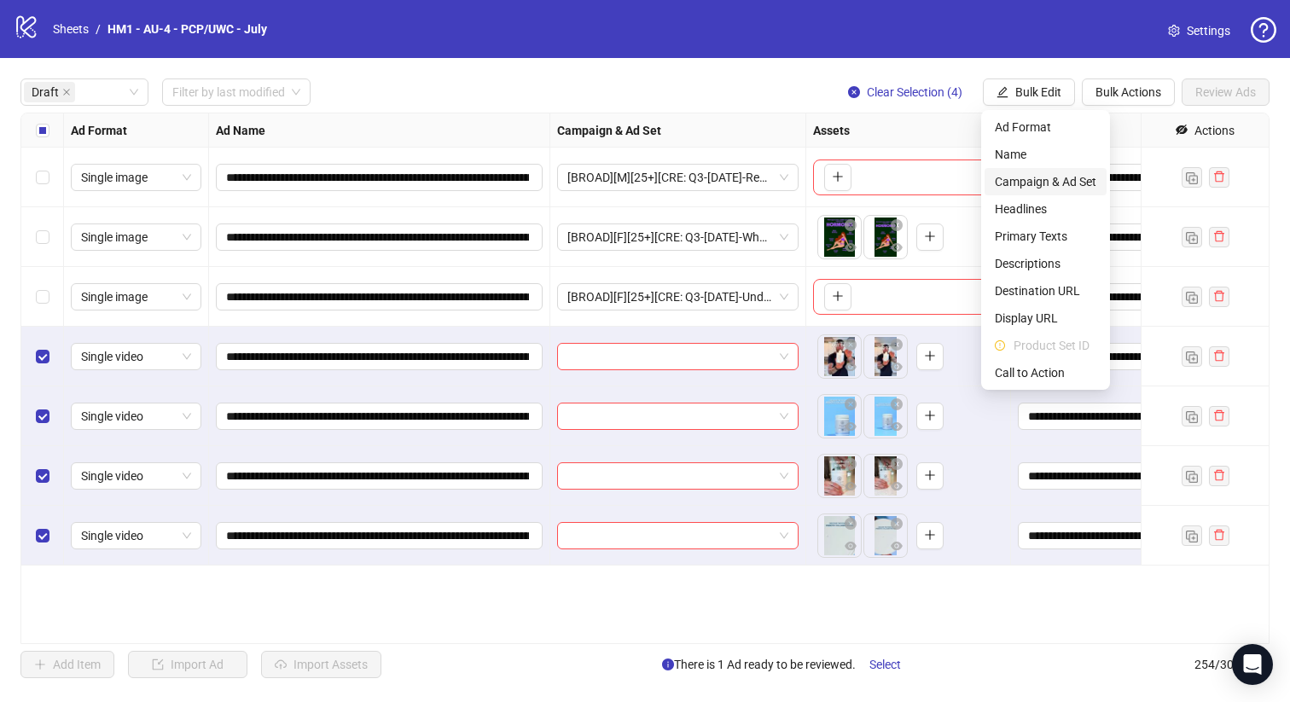
click at [1040, 172] on span "Campaign & Ad Set" at bounding box center [1044, 181] width 101 height 19
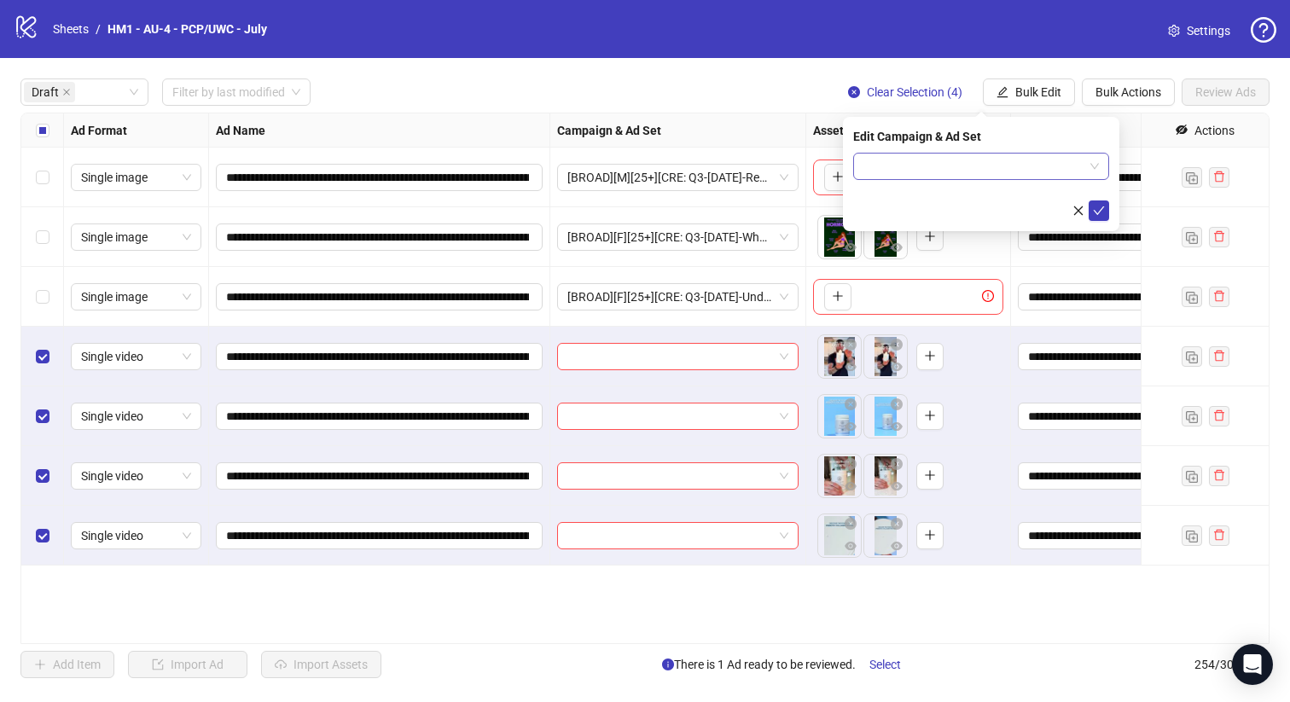
click at [1007, 169] on input "search" at bounding box center [973, 167] width 220 height 26
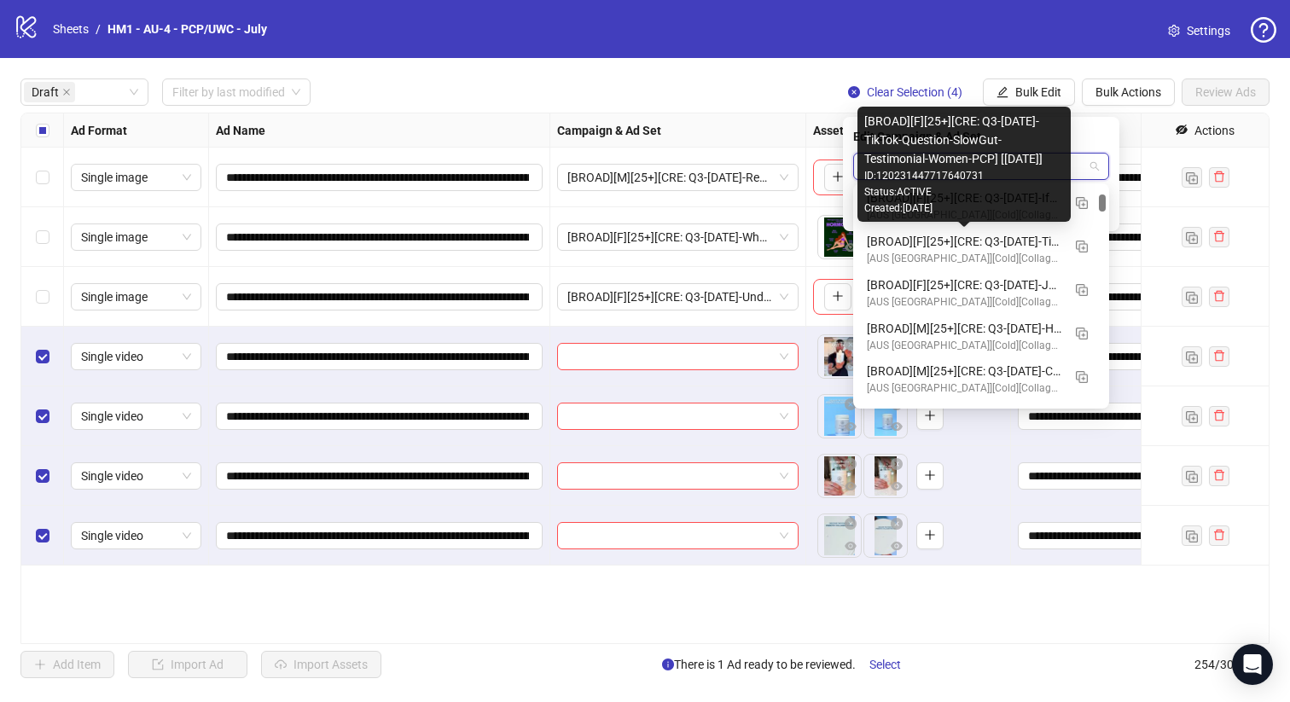
scroll to position [758, 0]
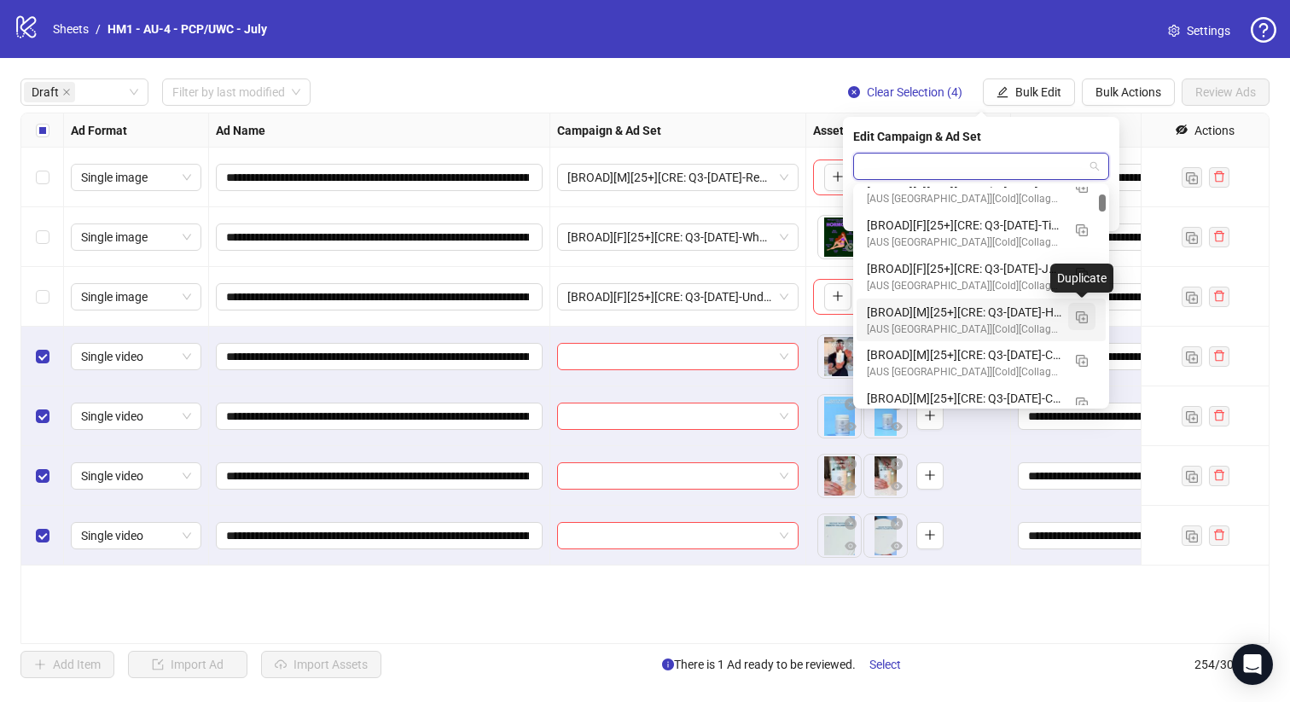
click at [1083, 315] on img "button" at bounding box center [1081, 317] width 12 height 12
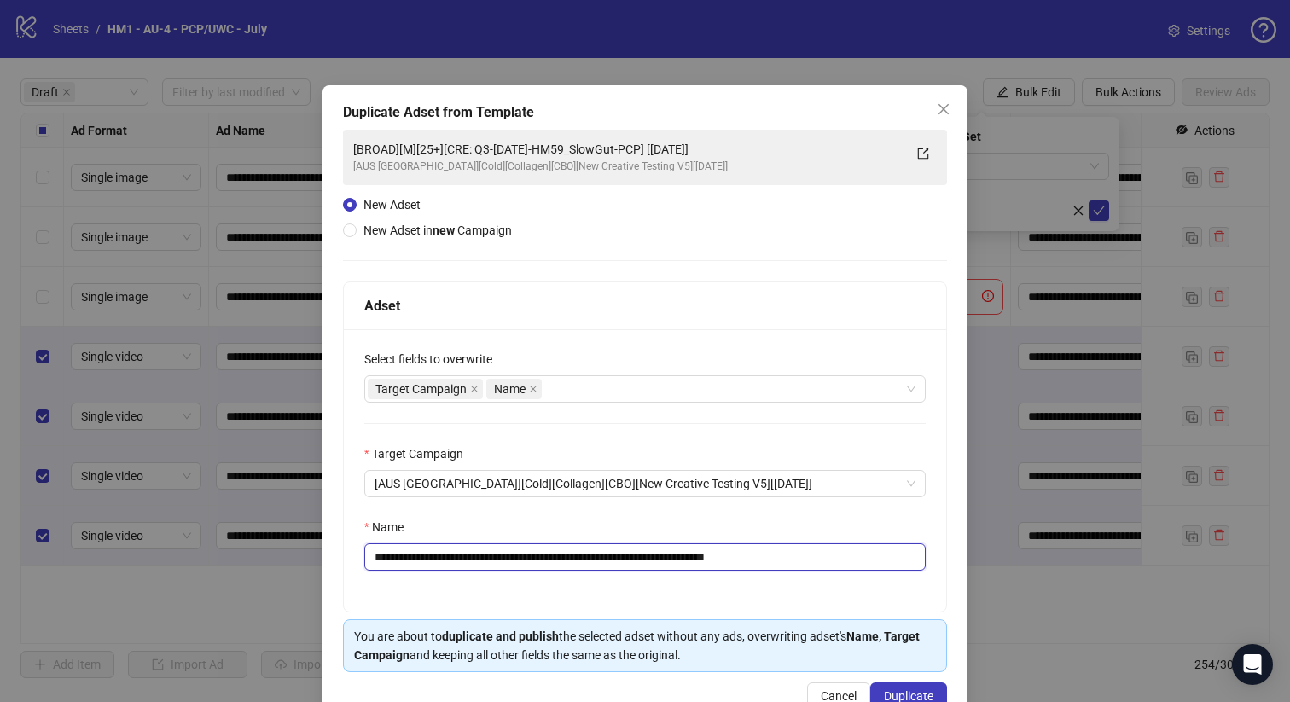
drag, startPoint x: 693, startPoint y: 557, endPoint x: 496, endPoint y: 559, distance: 196.2
click at [496, 559] on input "**********" at bounding box center [644, 556] width 561 height 27
paste input "*******"
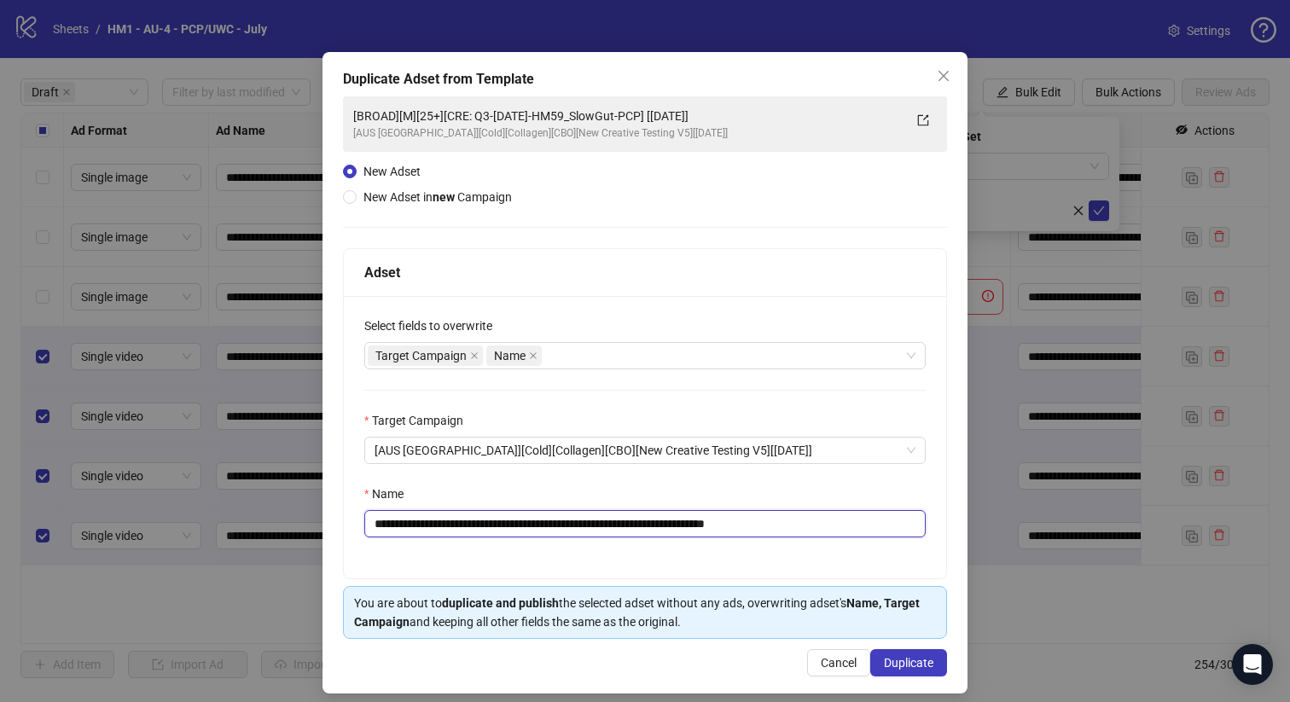
scroll to position [42, 0]
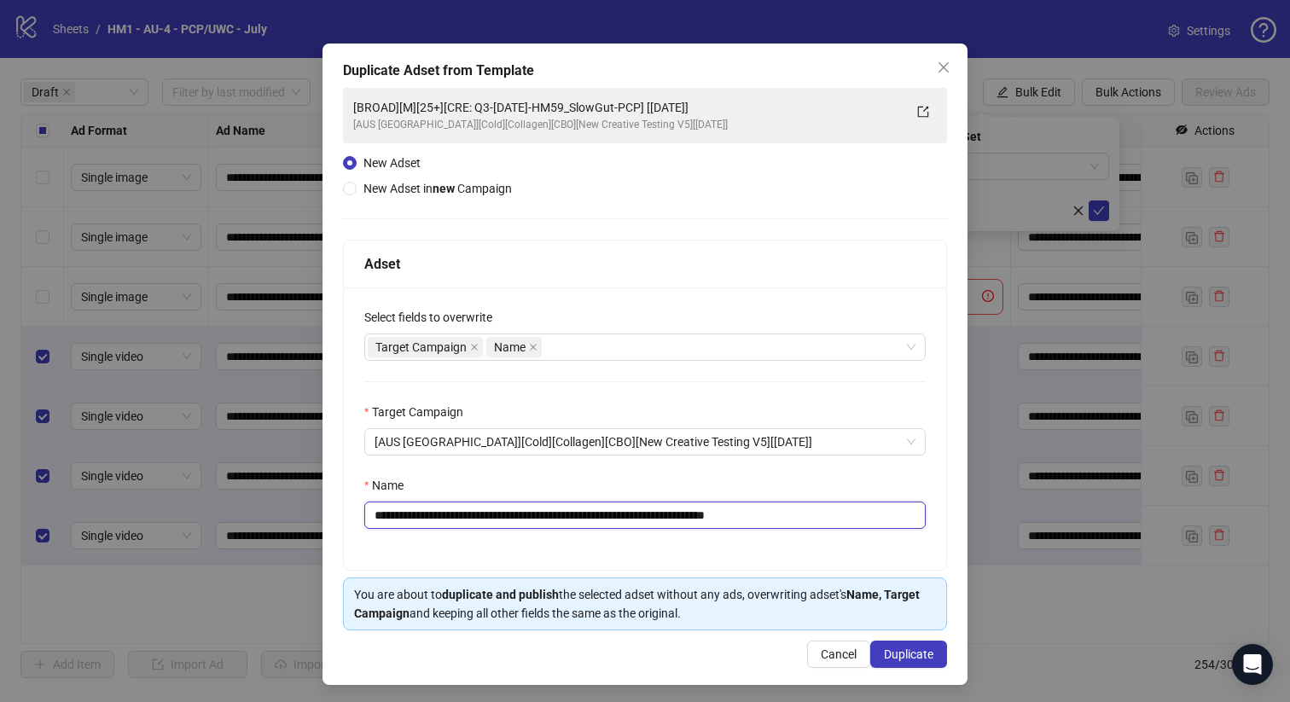
click at [746, 517] on input "**********" at bounding box center [644, 514] width 561 height 27
type input "**********"
click at [903, 646] on button "Duplicate" at bounding box center [908, 653] width 77 height 27
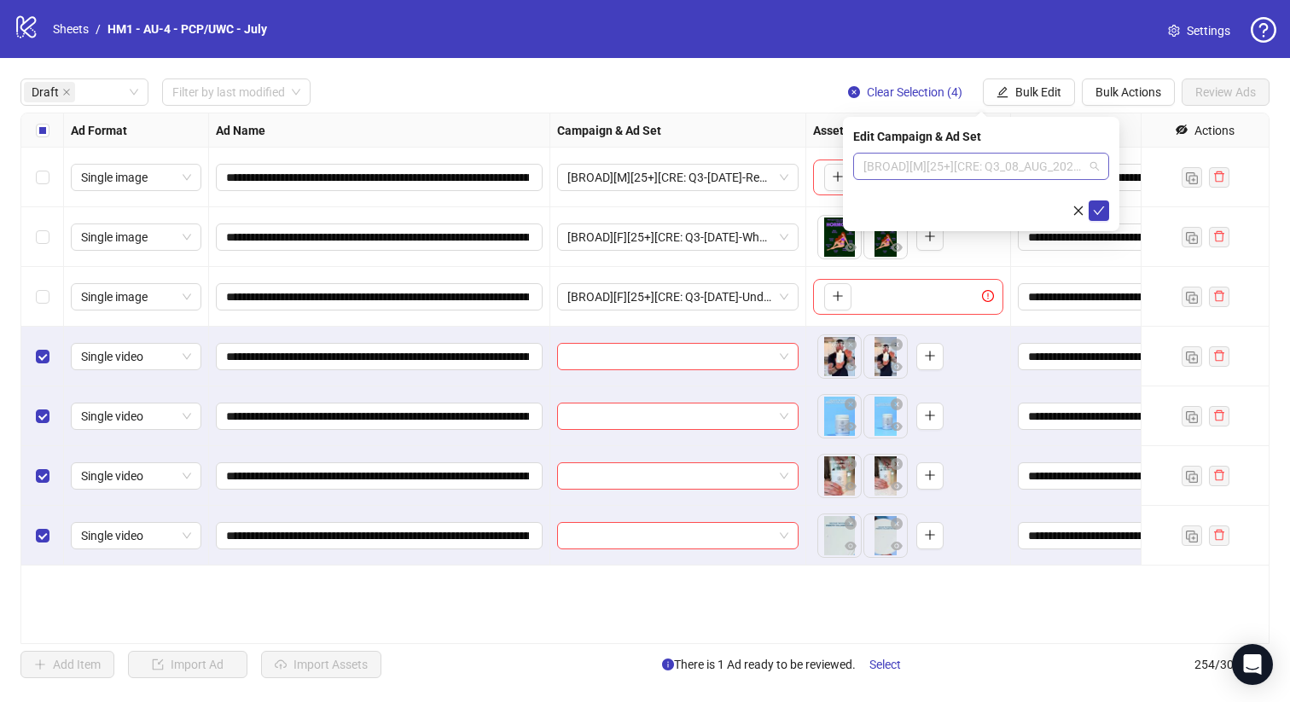
click at [945, 169] on span "[BROAD][M][25+][CRE: Q3_08_AUG_2025_Discover the prower_PCP] [14 August 2025]" at bounding box center [980, 167] width 235 height 26
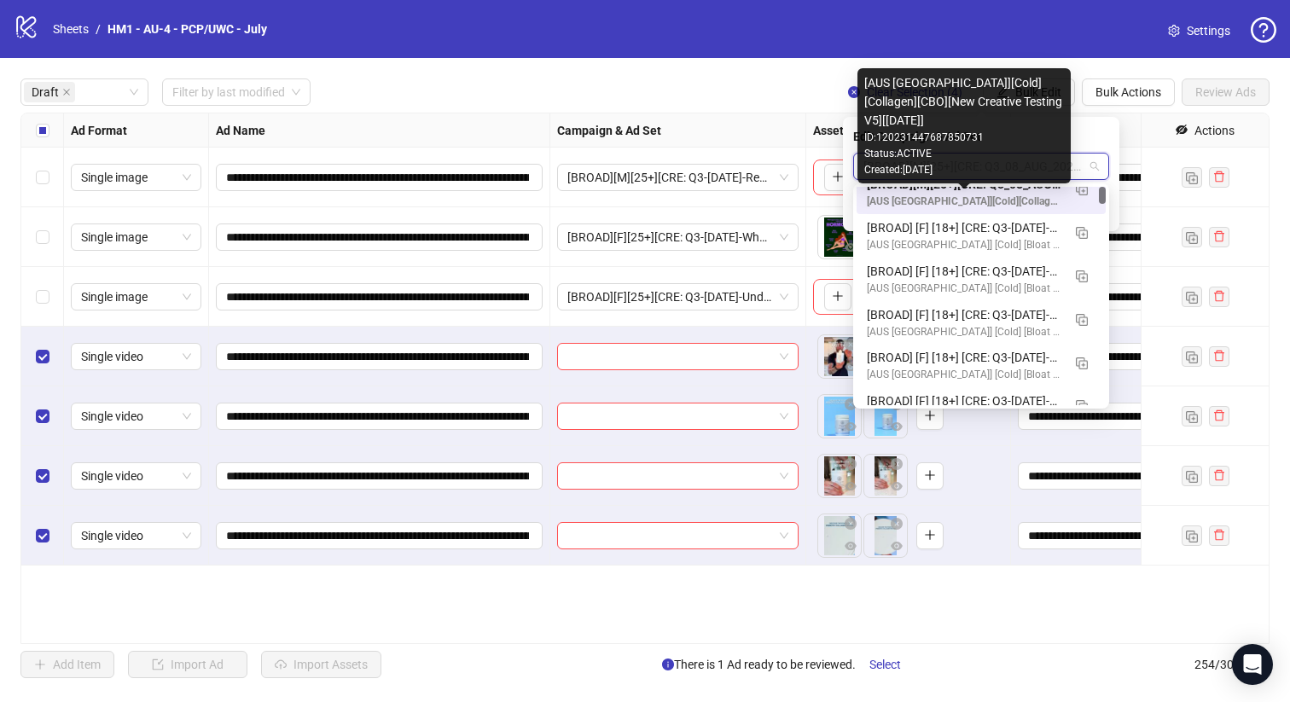
scroll to position [0, 0]
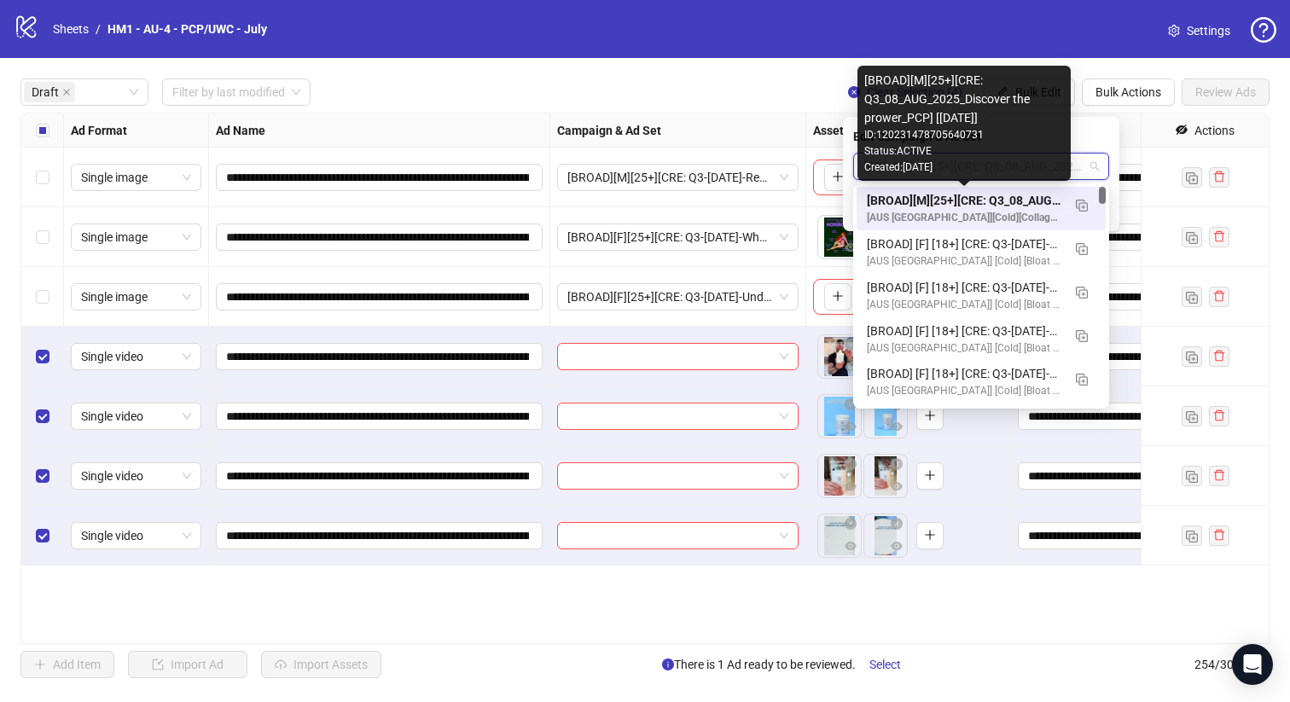
click at [1008, 200] on div "[BROAD][M][25+][CRE: Q3_08_AUG_2025_Discover the prower_PCP] [14 August 2025]" at bounding box center [964, 200] width 194 height 19
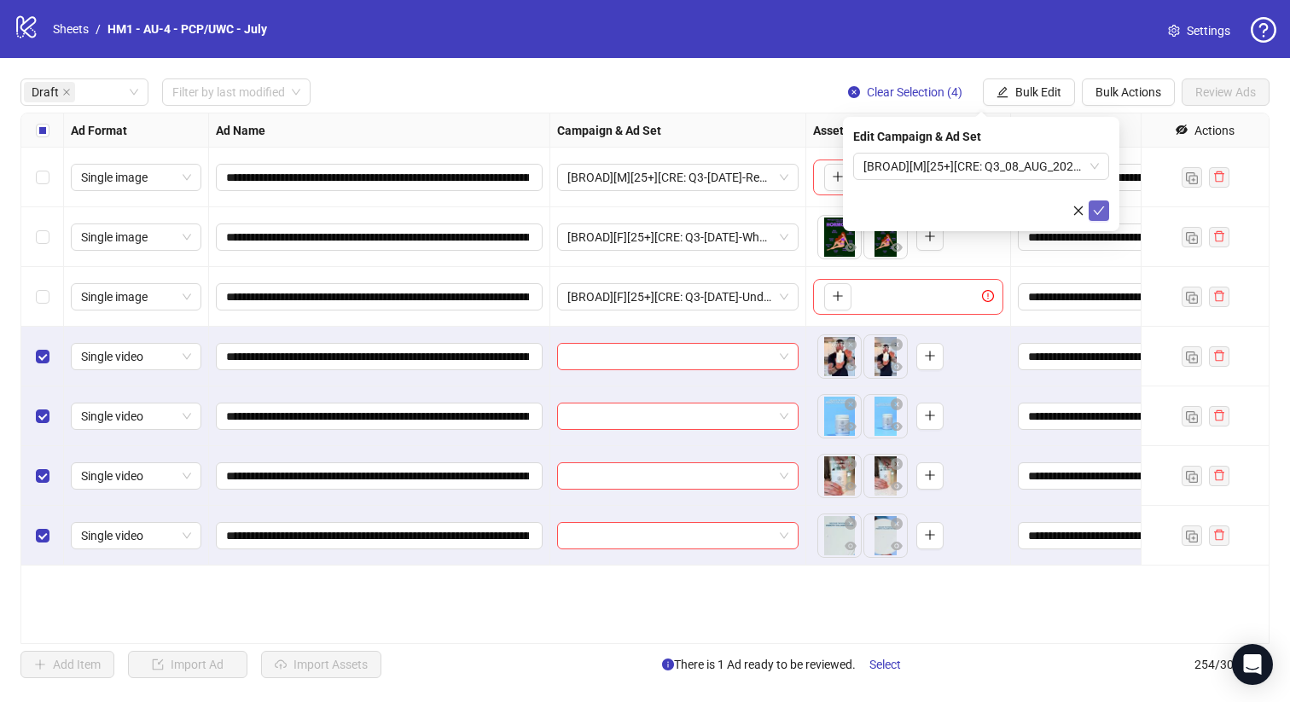
click at [1106, 209] on button "submit" at bounding box center [1098, 210] width 20 height 20
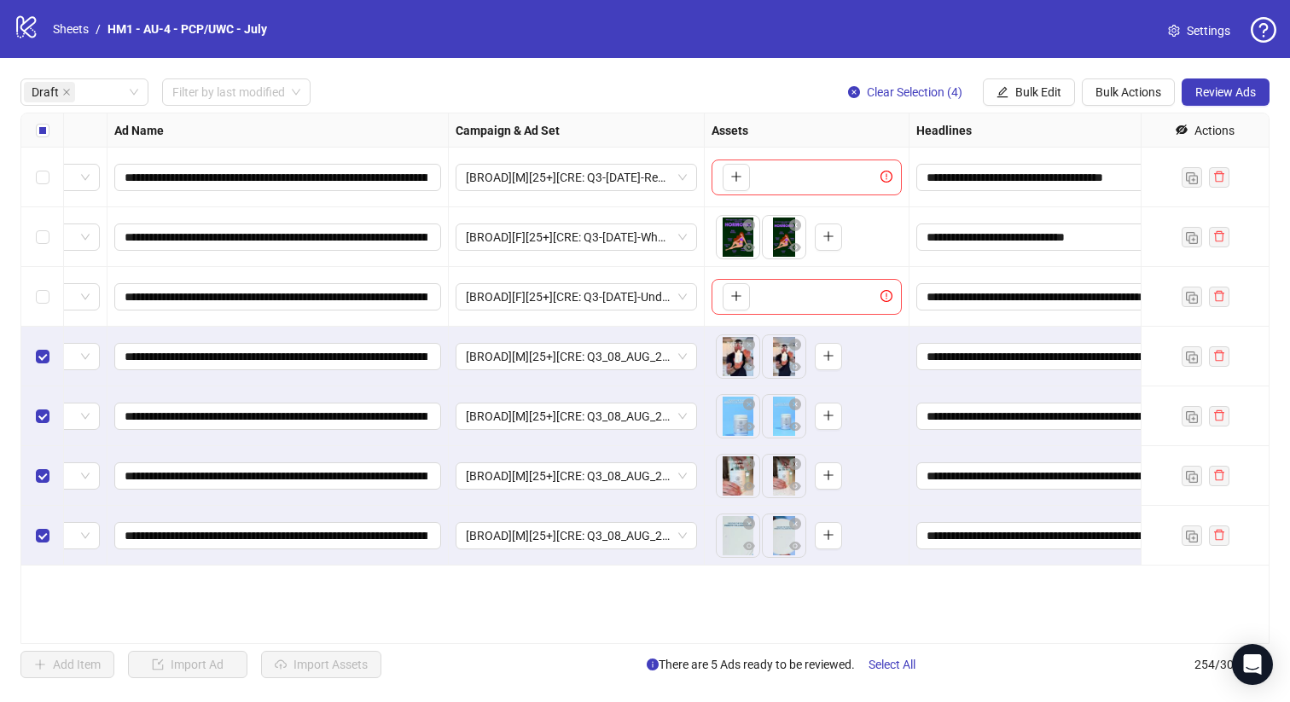
scroll to position [0, 169]
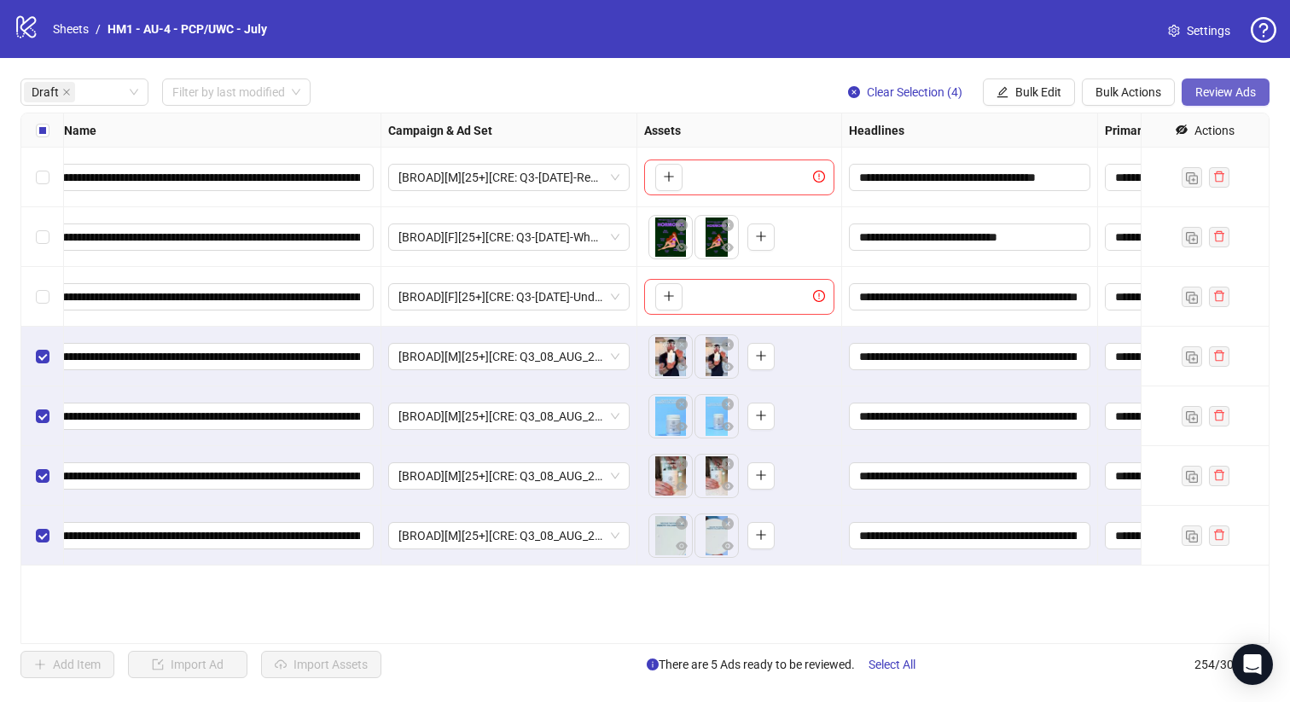
click at [1205, 93] on span "Review Ads" at bounding box center [1225, 92] width 61 height 14
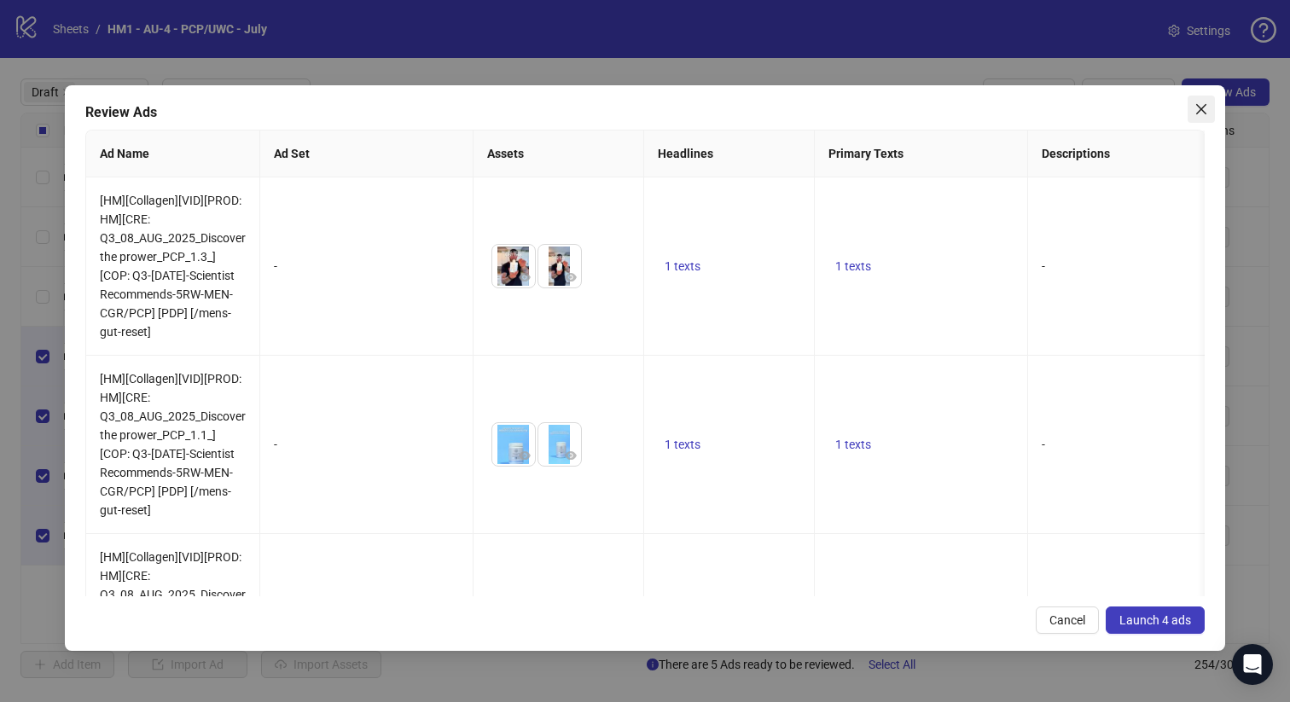
click at [1191, 107] on span "Close" at bounding box center [1200, 109] width 27 height 14
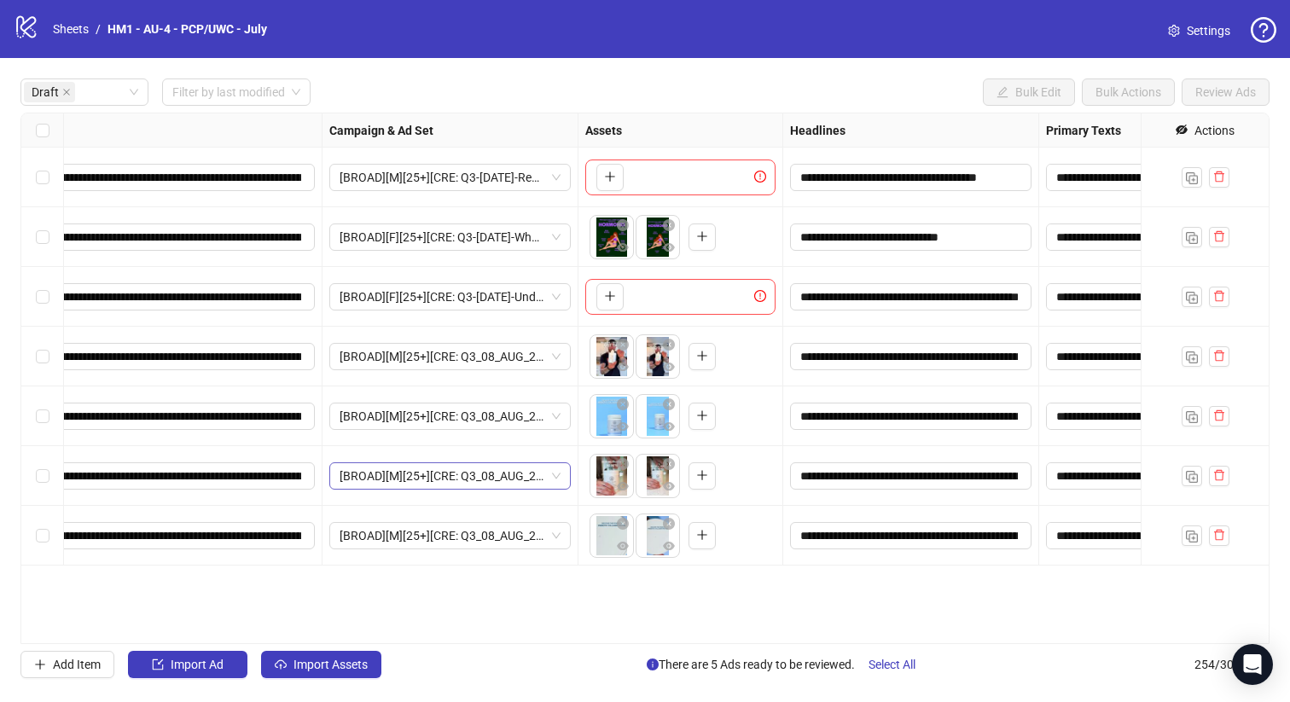
scroll to position [0, 0]
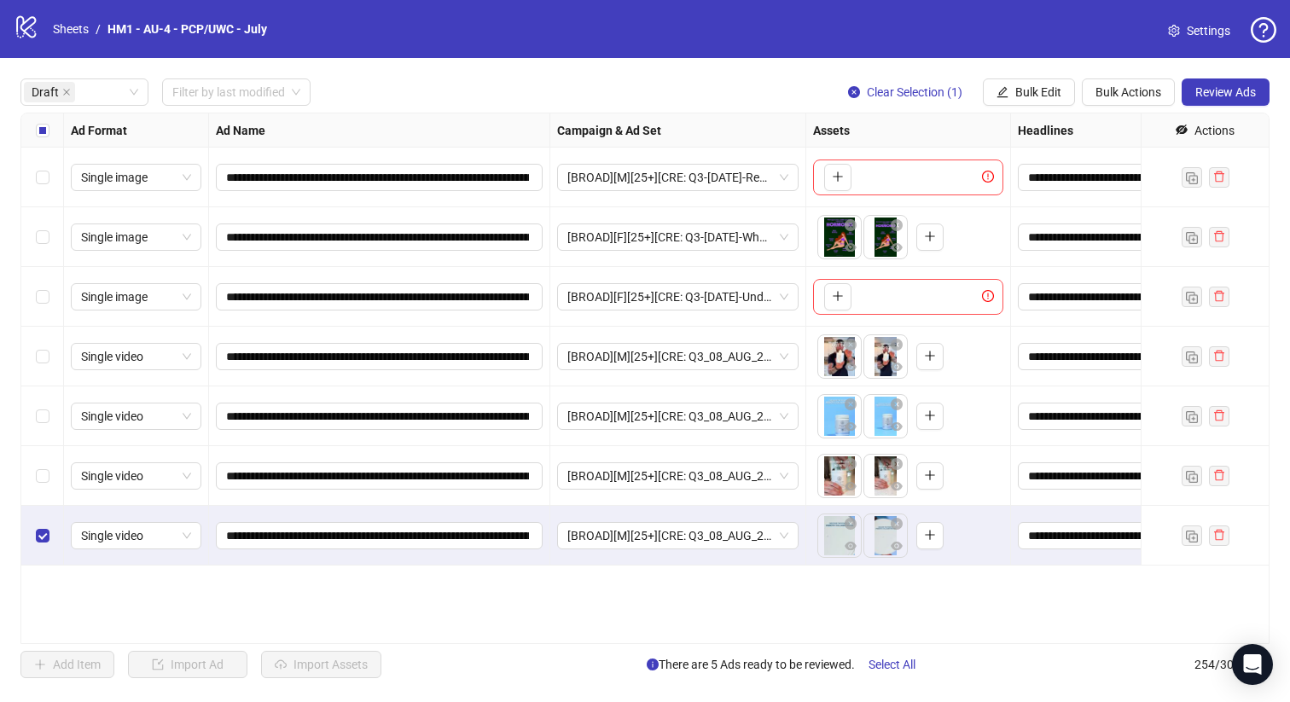
click at [43, 455] on div "Select row 6" at bounding box center [42, 476] width 43 height 60
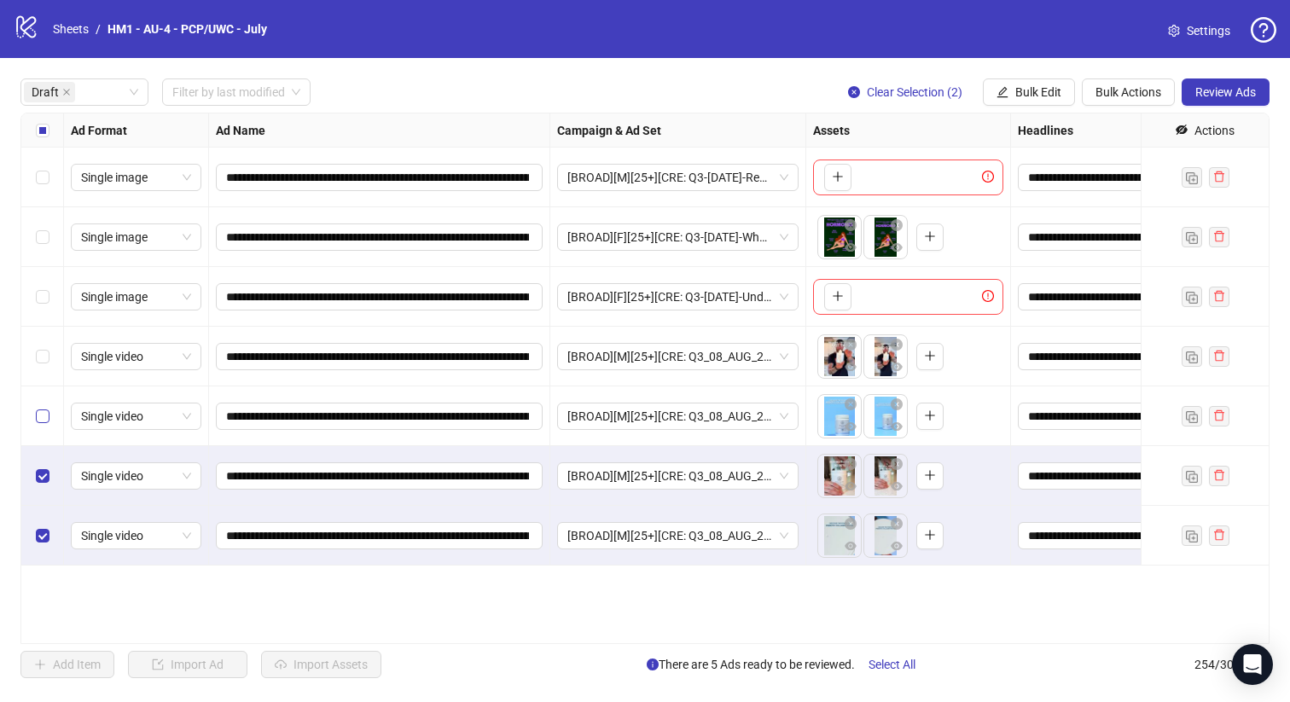
click at [42, 407] on label "Select row 5" at bounding box center [43, 416] width 14 height 19
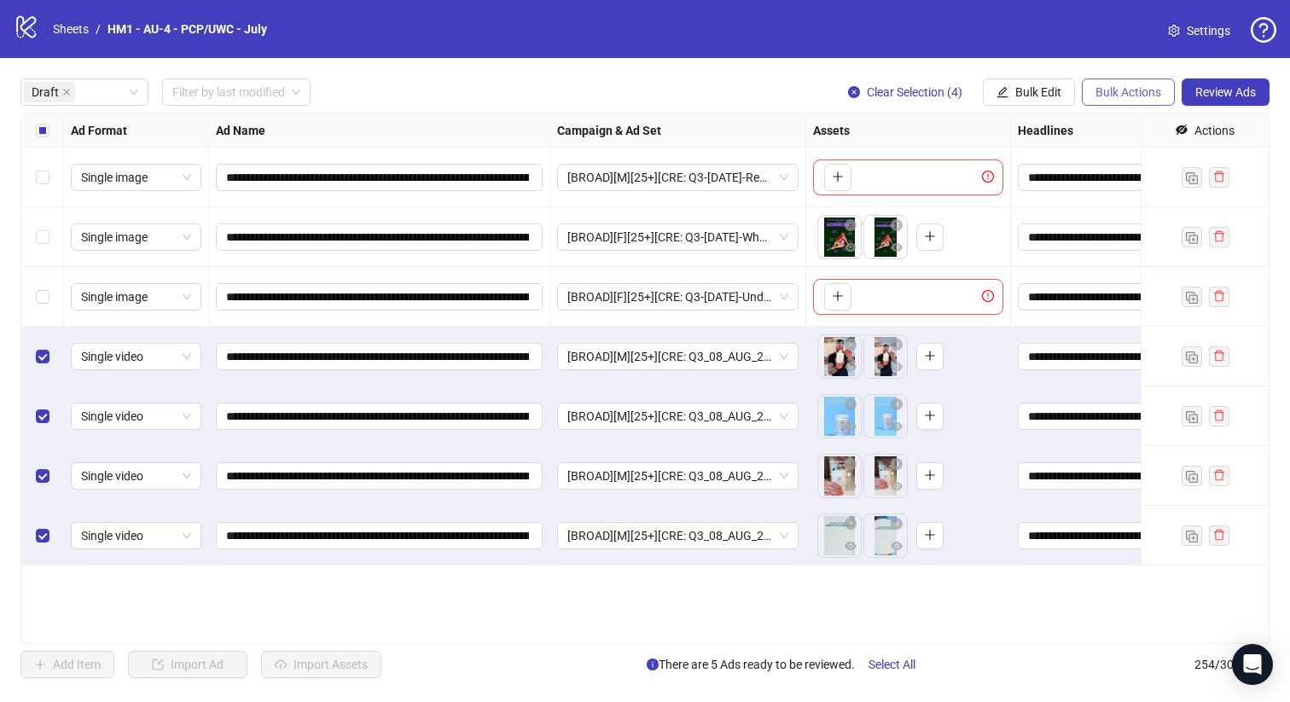
click at [1100, 85] on span "Bulk Actions" at bounding box center [1128, 92] width 66 height 14
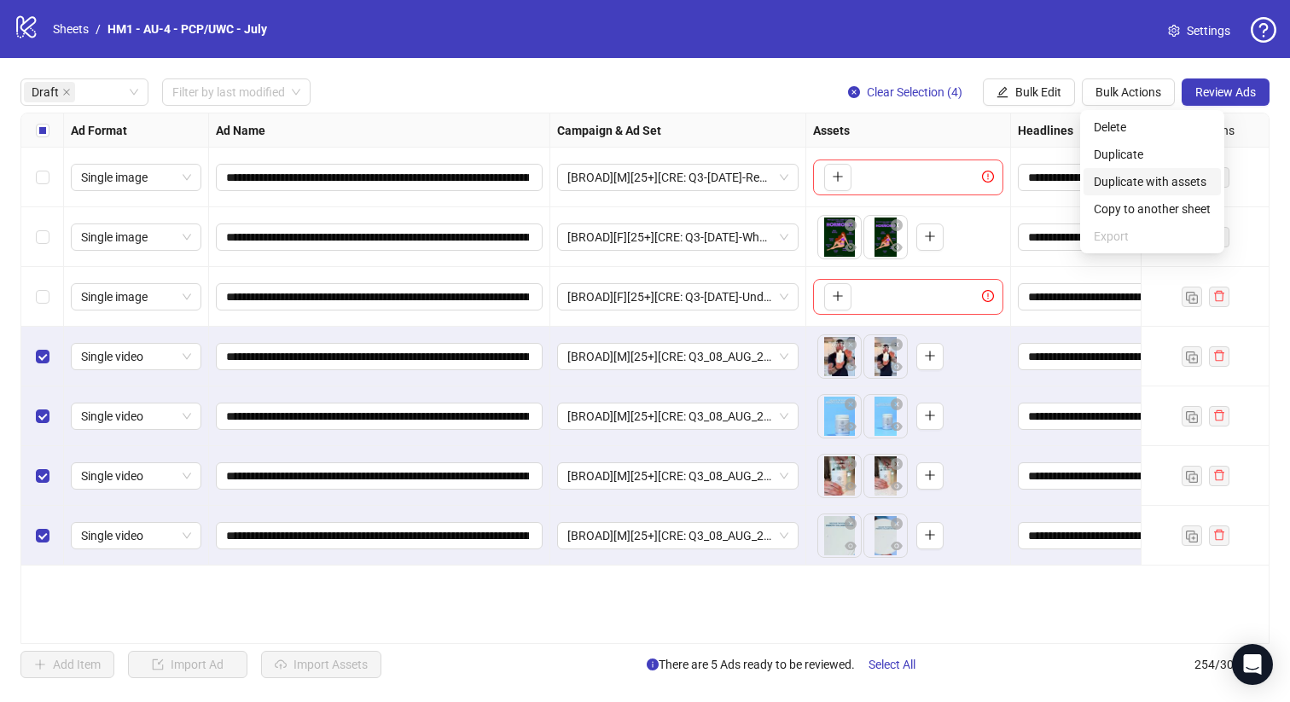
click at [1178, 174] on span "Duplicate with assets" at bounding box center [1151, 181] width 117 height 19
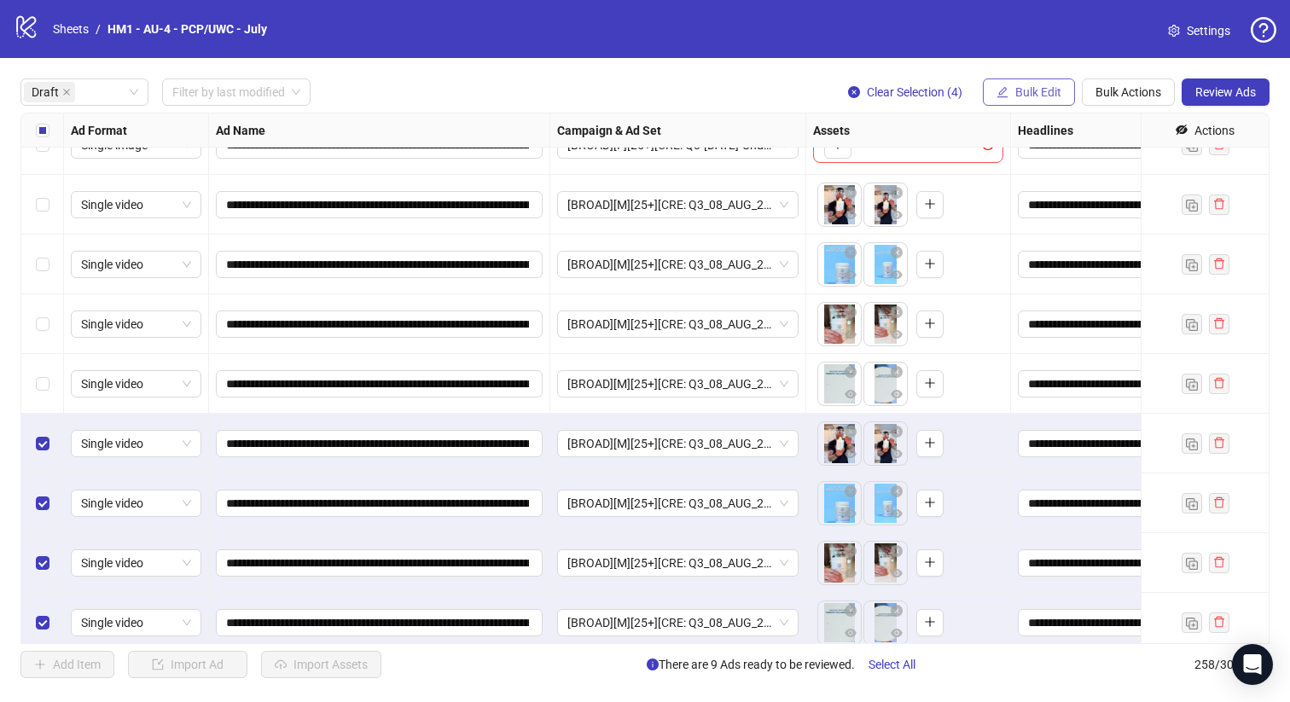
scroll to position [161, 0]
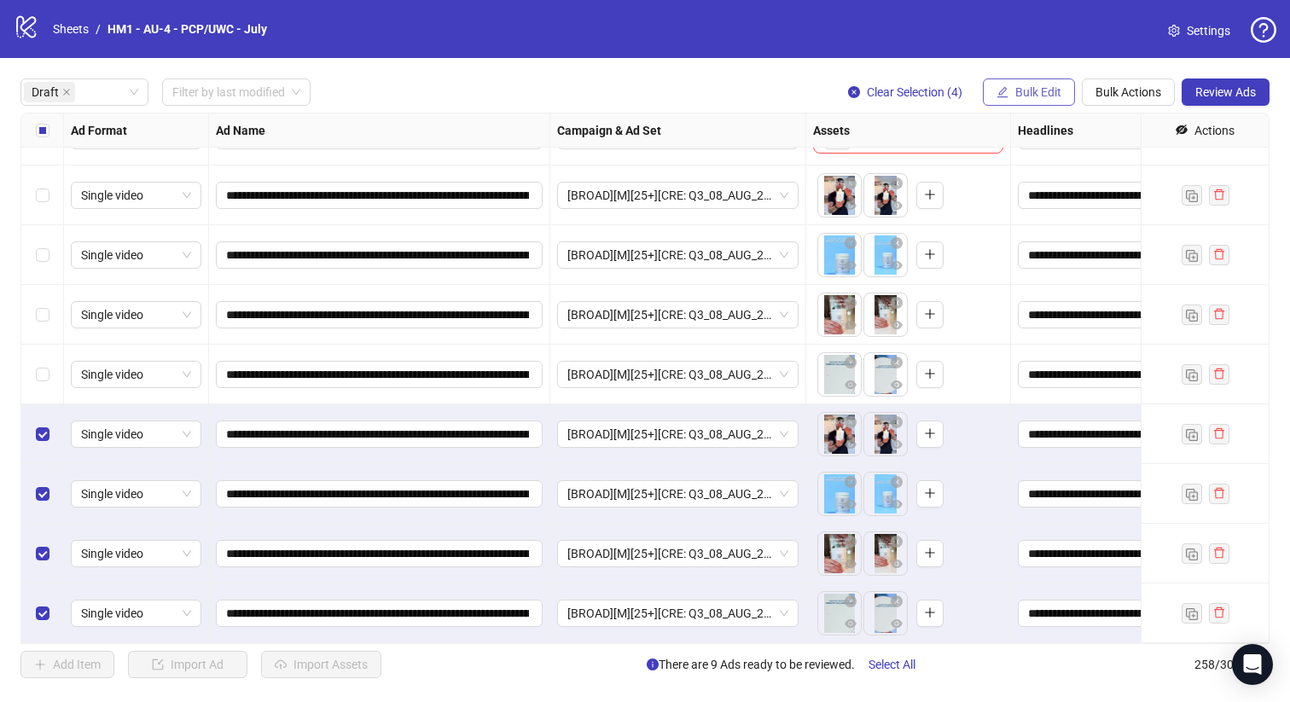
click at [1047, 92] on span "Bulk Edit" at bounding box center [1038, 92] width 46 height 14
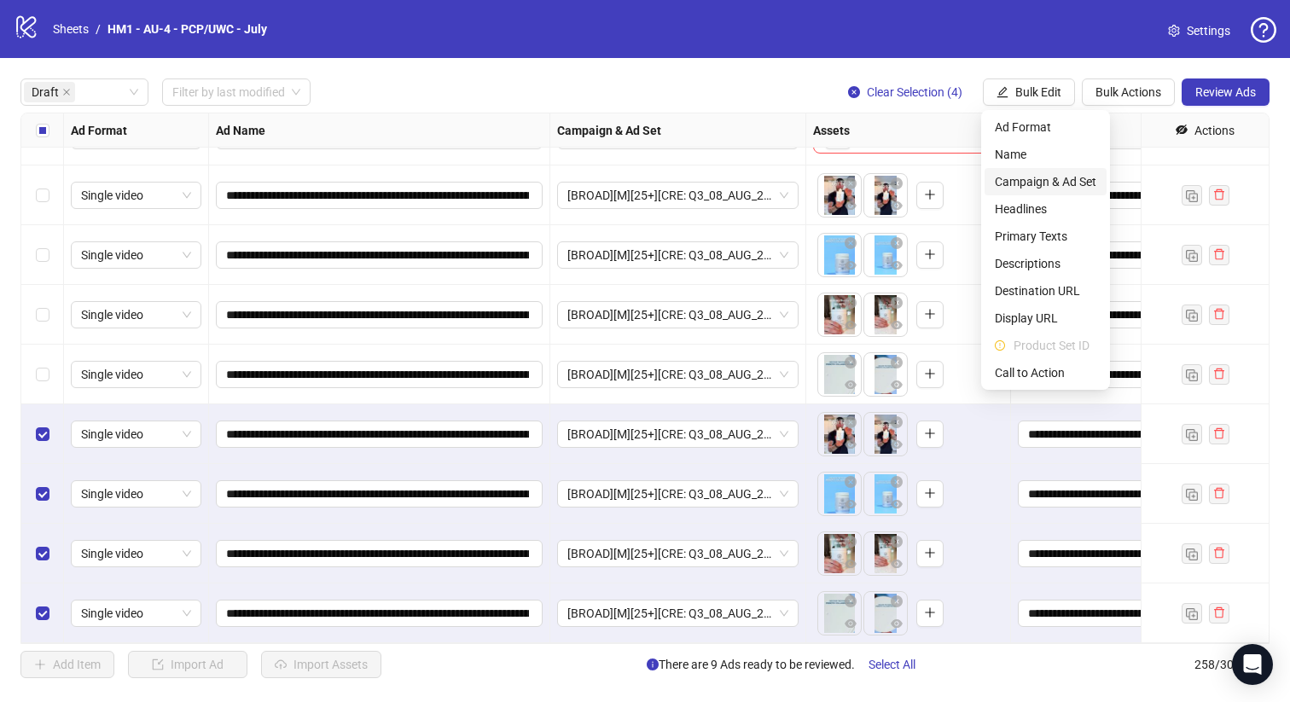
click at [1082, 188] on span "Campaign & Ad Set" at bounding box center [1044, 181] width 101 height 19
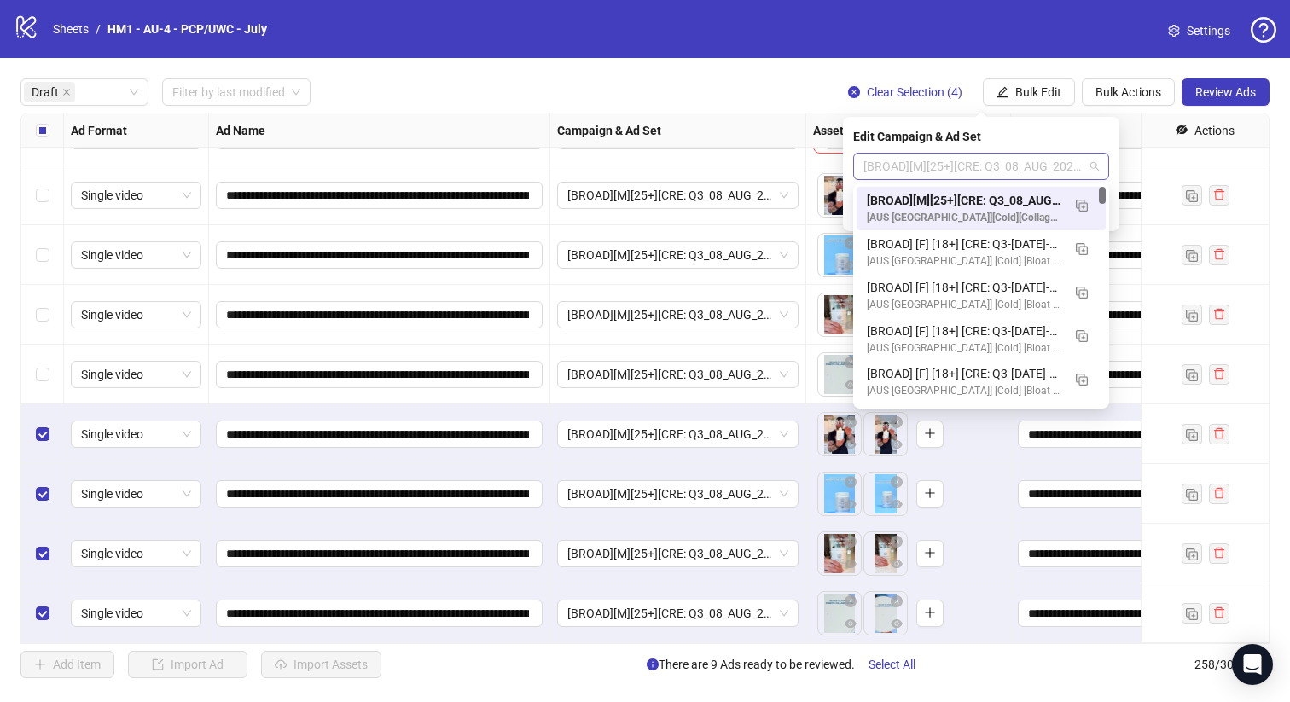
click at [1058, 158] on span "[BROAD][M][25+][CRE: Q3_08_AUG_2025_Discover the prower_PCP] [14 August 2025]" at bounding box center [980, 167] width 235 height 26
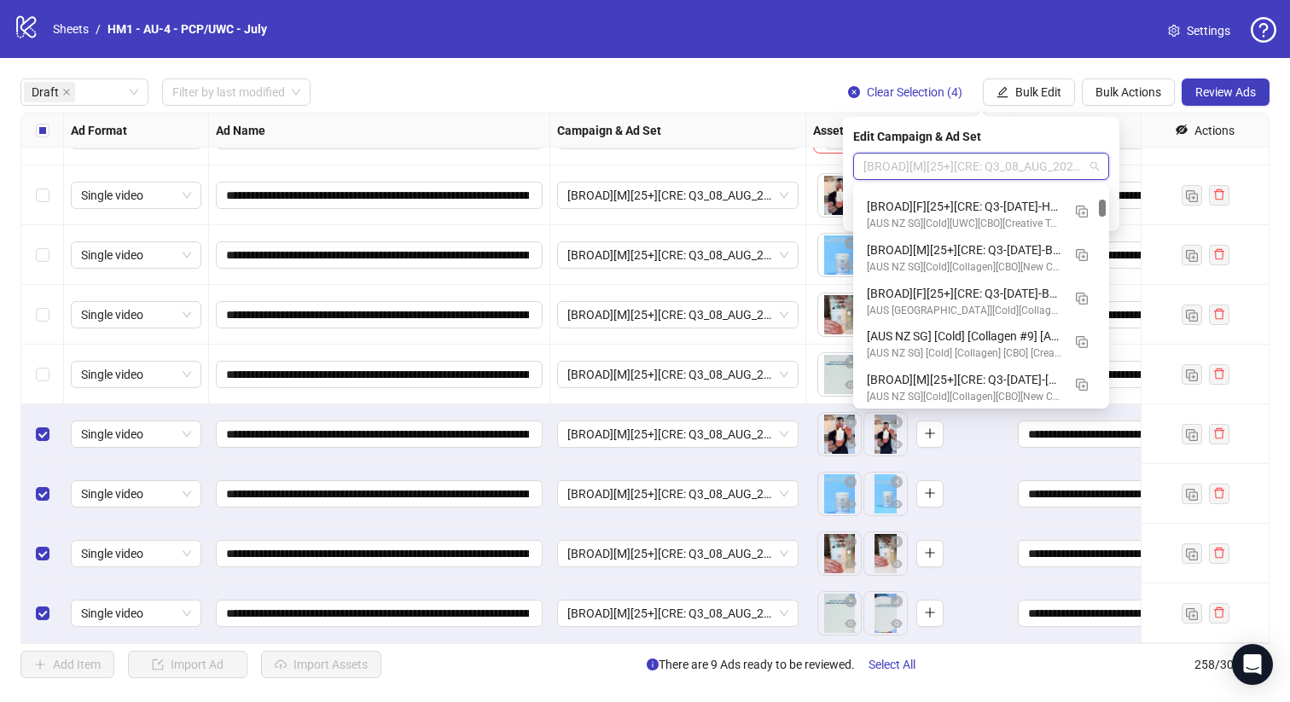
scroll to position [1342, 0]
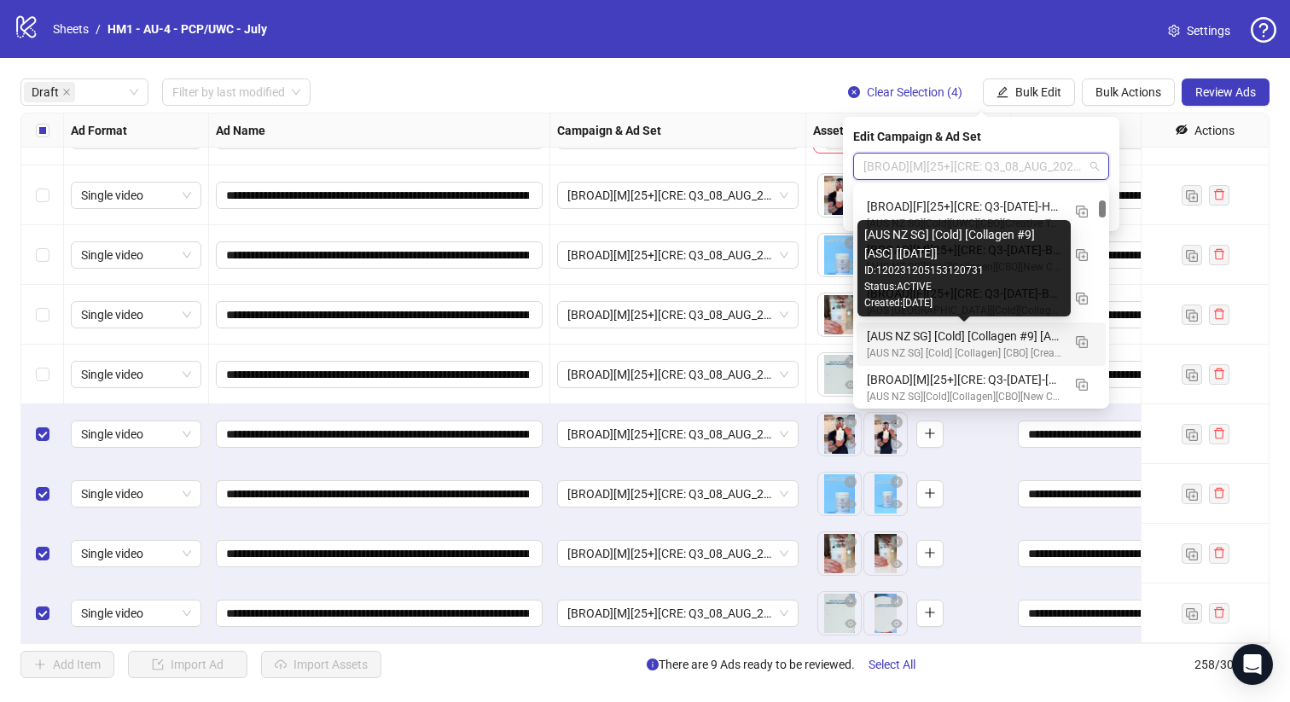
click at [1018, 339] on div "[AUS NZ SG] [Cold] [Collagen #9] [ASC] [7 Aug 2025]" at bounding box center [964, 336] width 194 height 19
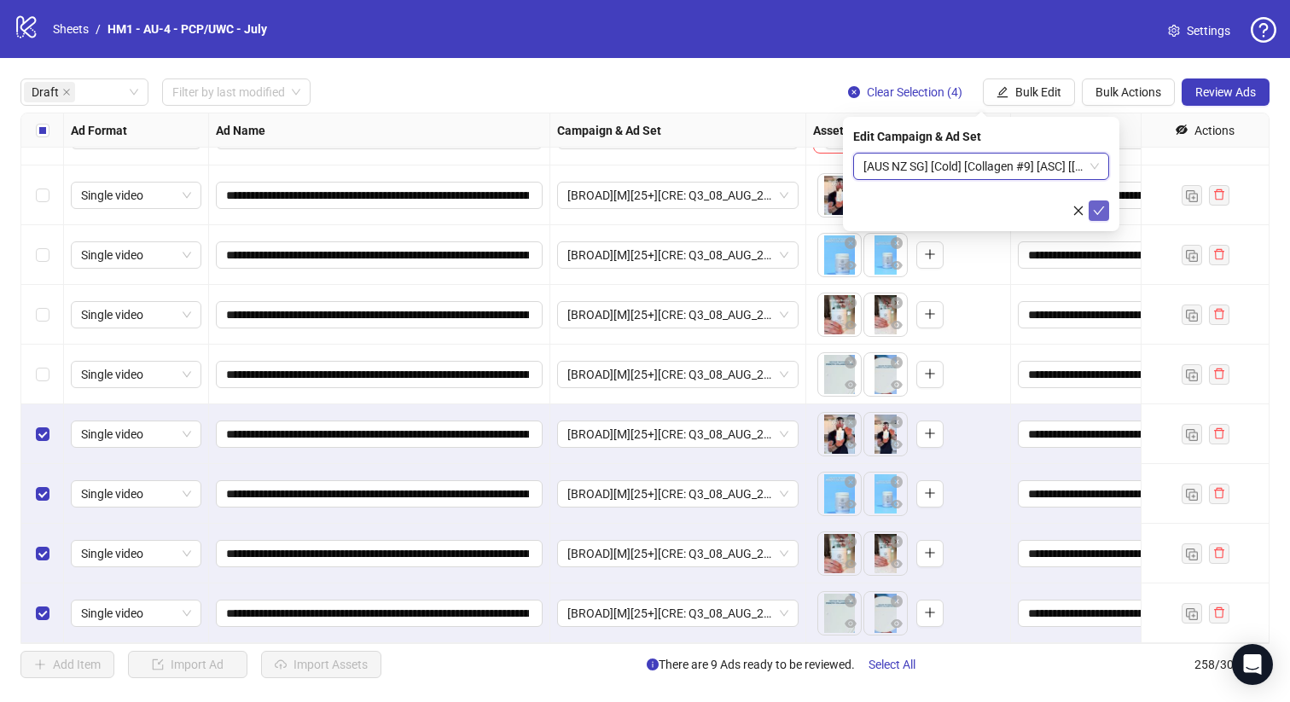
click at [1103, 215] on icon "check" at bounding box center [1099, 211] width 12 height 12
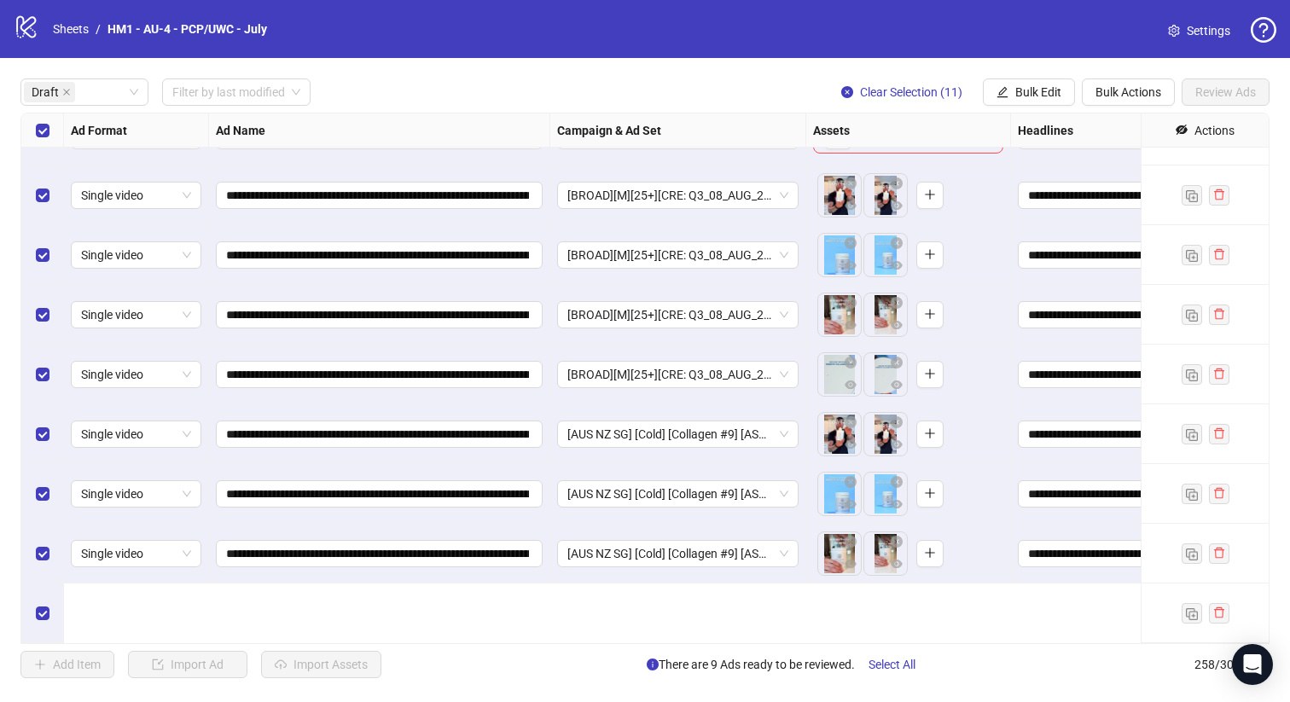
scroll to position [0, 0]
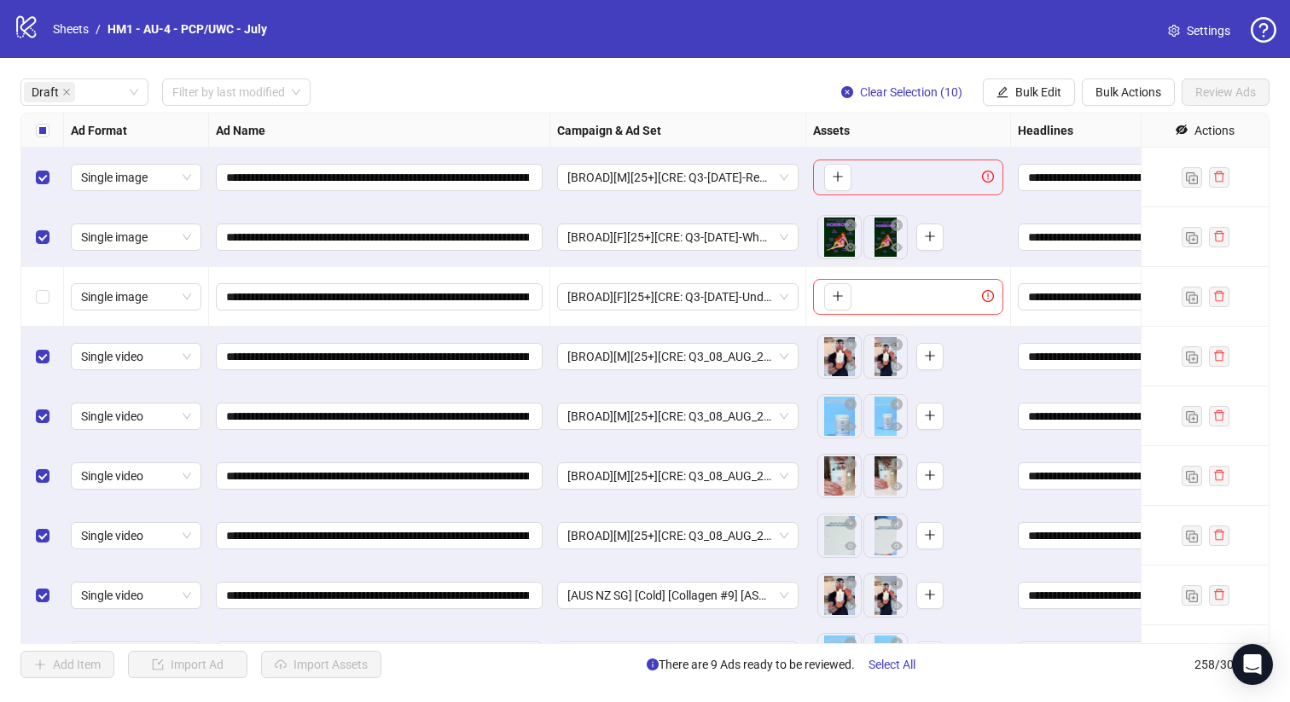
click at [48, 248] on div "Select row 2" at bounding box center [42, 237] width 43 height 60
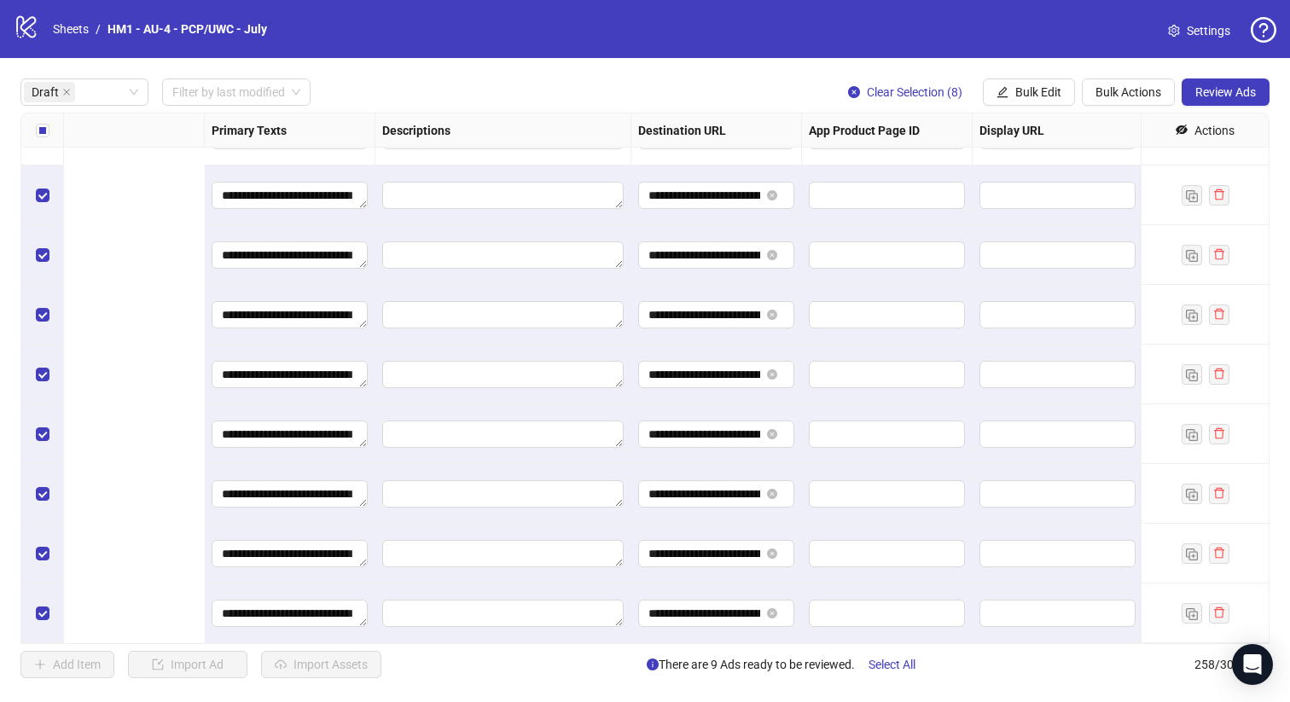
scroll to position [161, 1542]
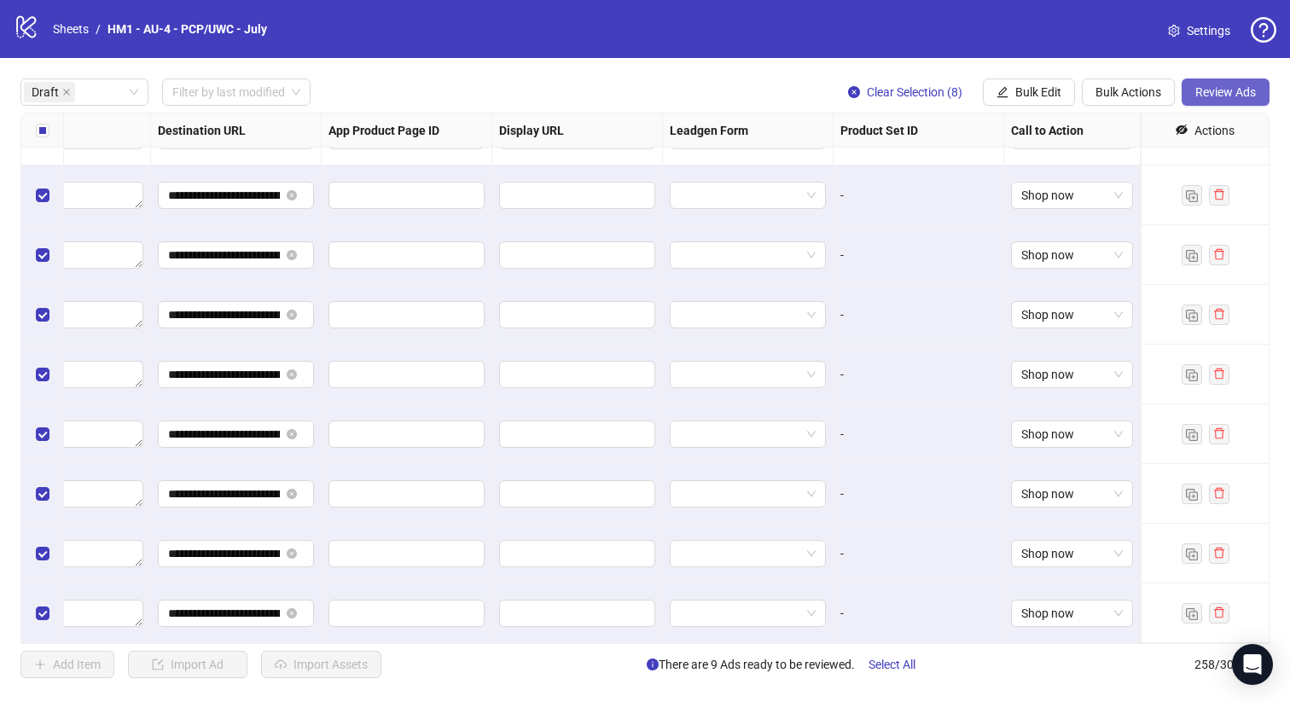
click at [1209, 95] on span "Review Ads" at bounding box center [1225, 92] width 61 height 14
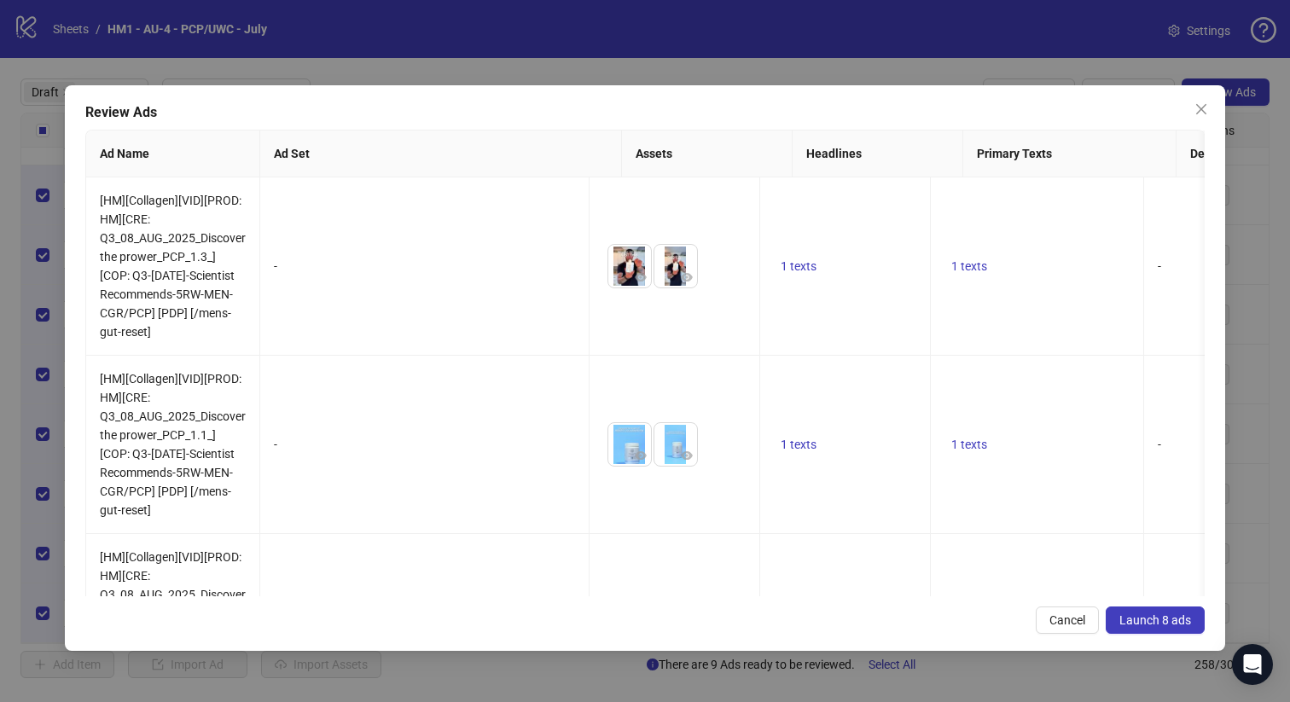
click at [1166, 614] on span "Launch 8 ads" at bounding box center [1155, 620] width 72 height 14
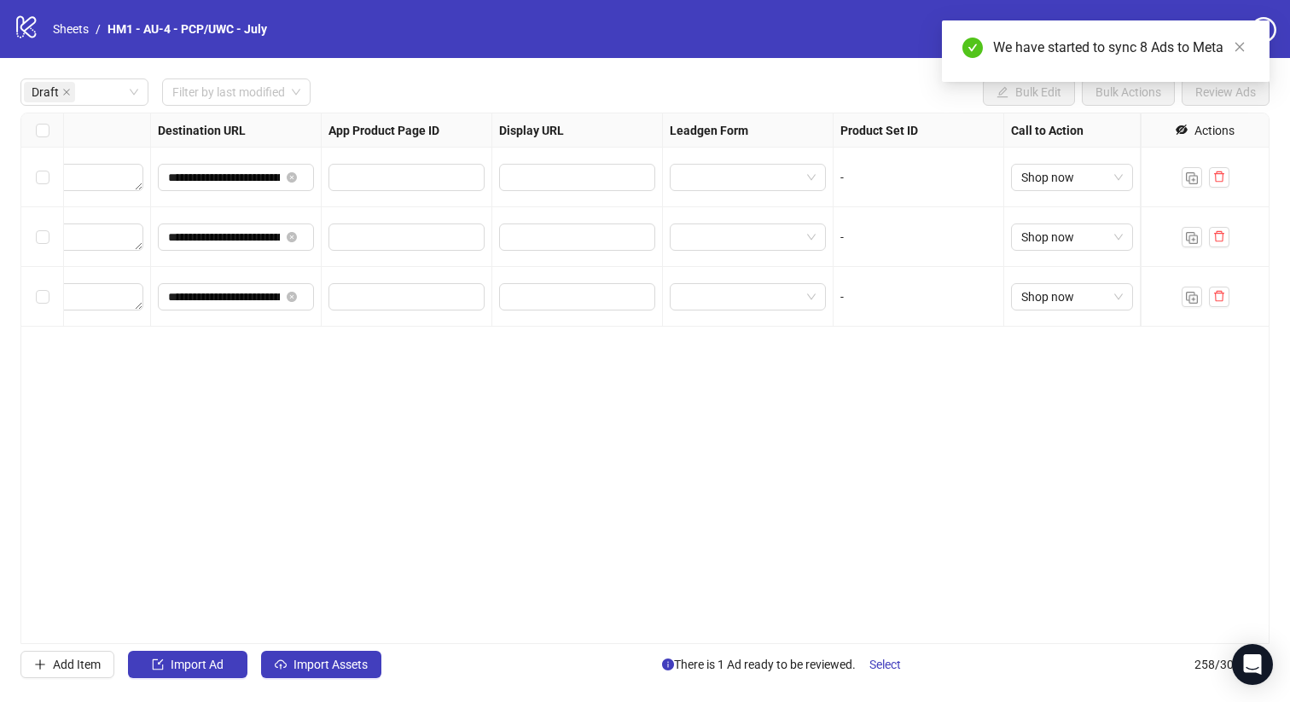
scroll to position [0, 1542]
